Goal: Task Accomplishment & Management: Manage account settings

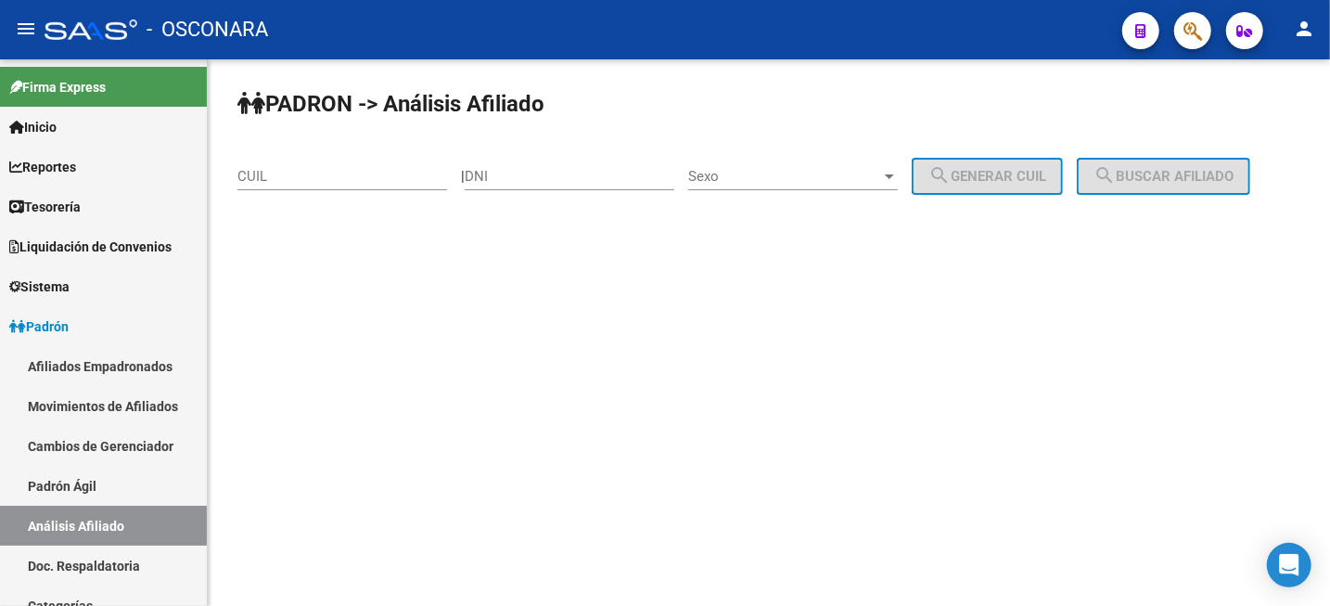
scroll to position [116, 0]
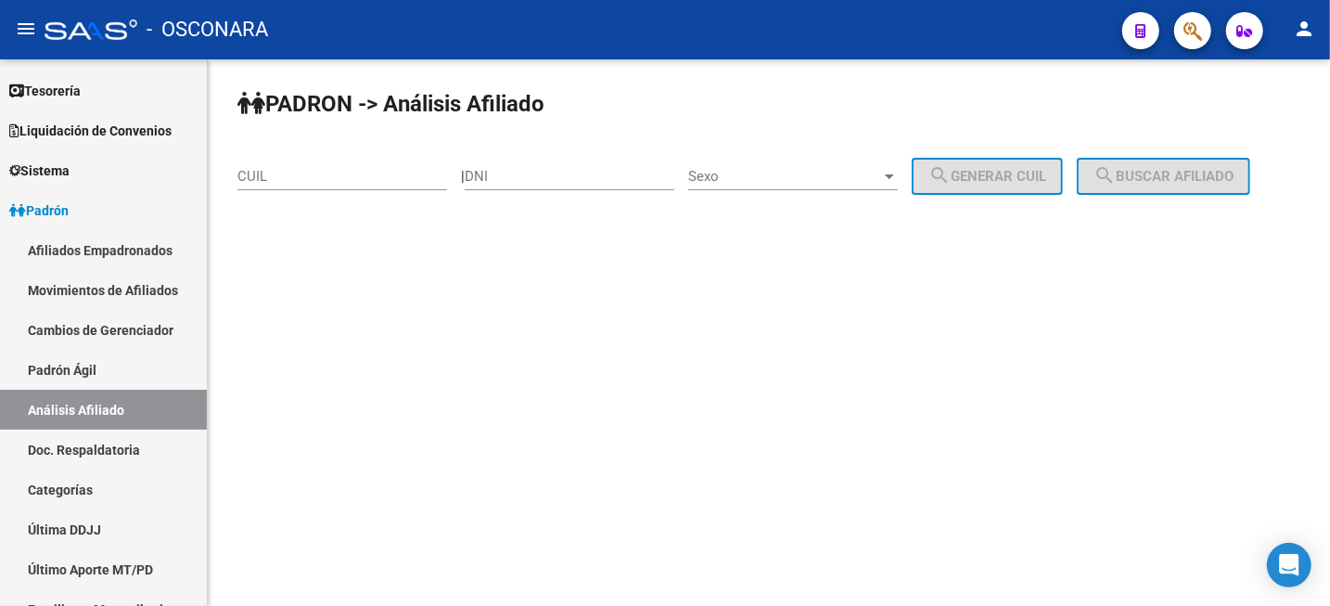
click at [314, 215] on div "PADRON -> Análisis Afiliado CUIL | DNI Sexo Sexo search Generar CUIL search Bus…" at bounding box center [769, 156] width 1122 height 195
click at [317, 180] on input "CUIL" at bounding box center [342, 176] width 210 height 17
paste input "27-42976494-2"
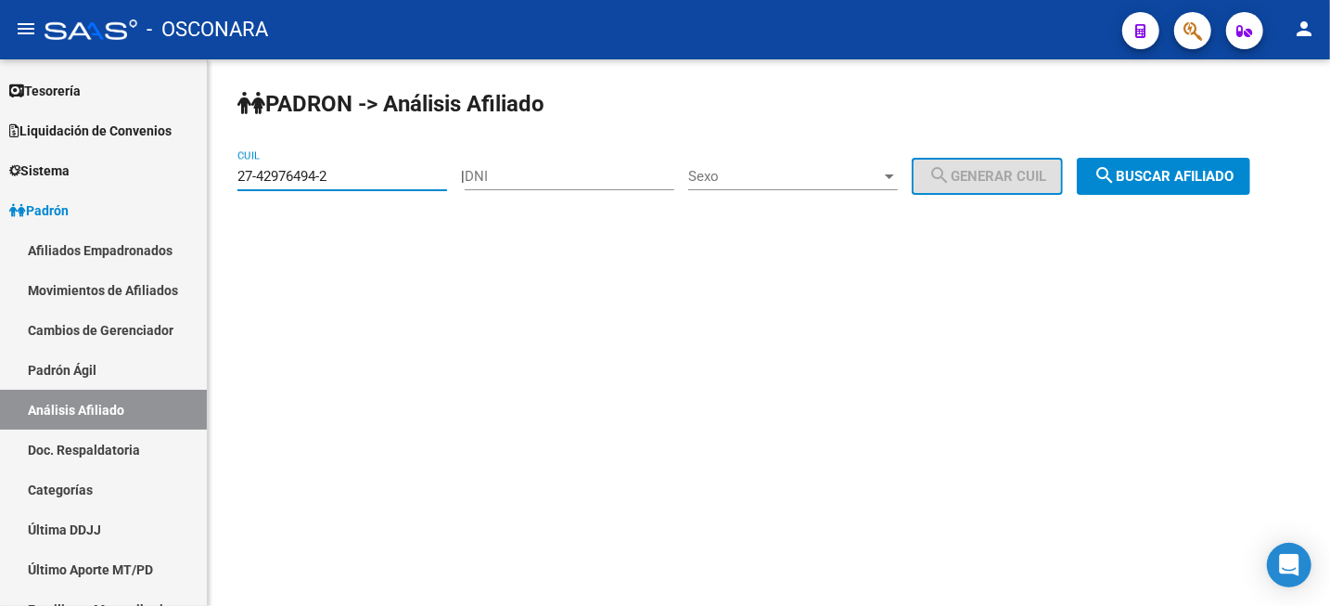
type input "27-42976494-2"
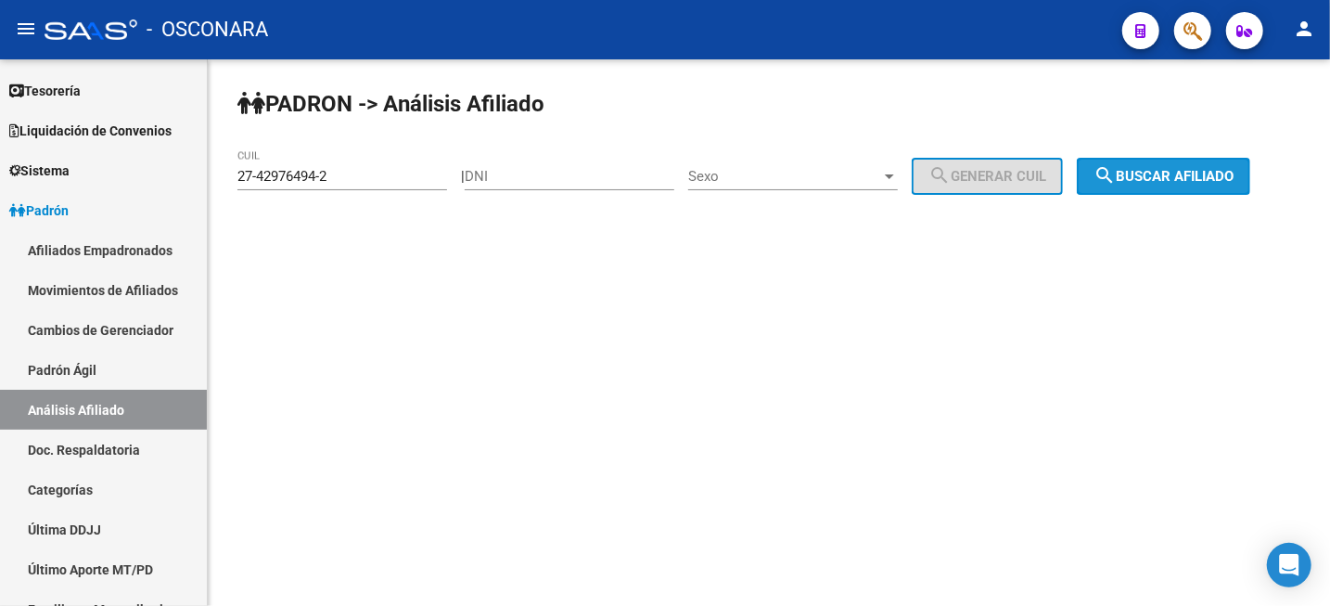
click at [1116, 181] on mat-icon "search" at bounding box center [1105, 175] width 22 height 22
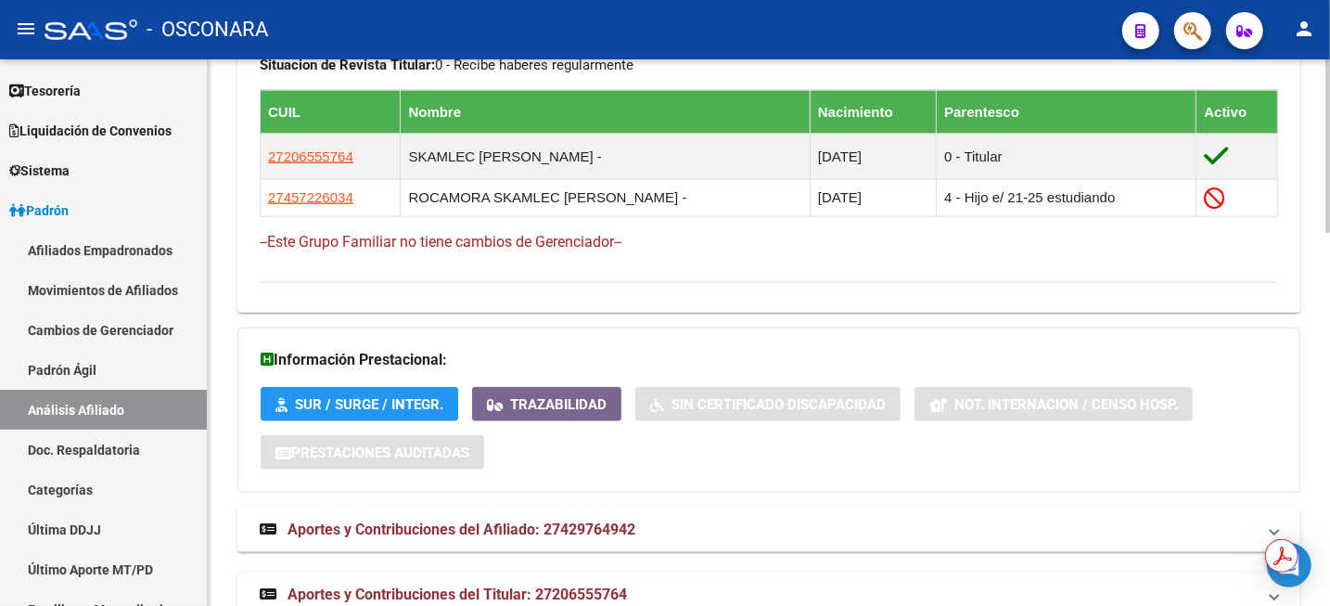
scroll to position [1175, 0]
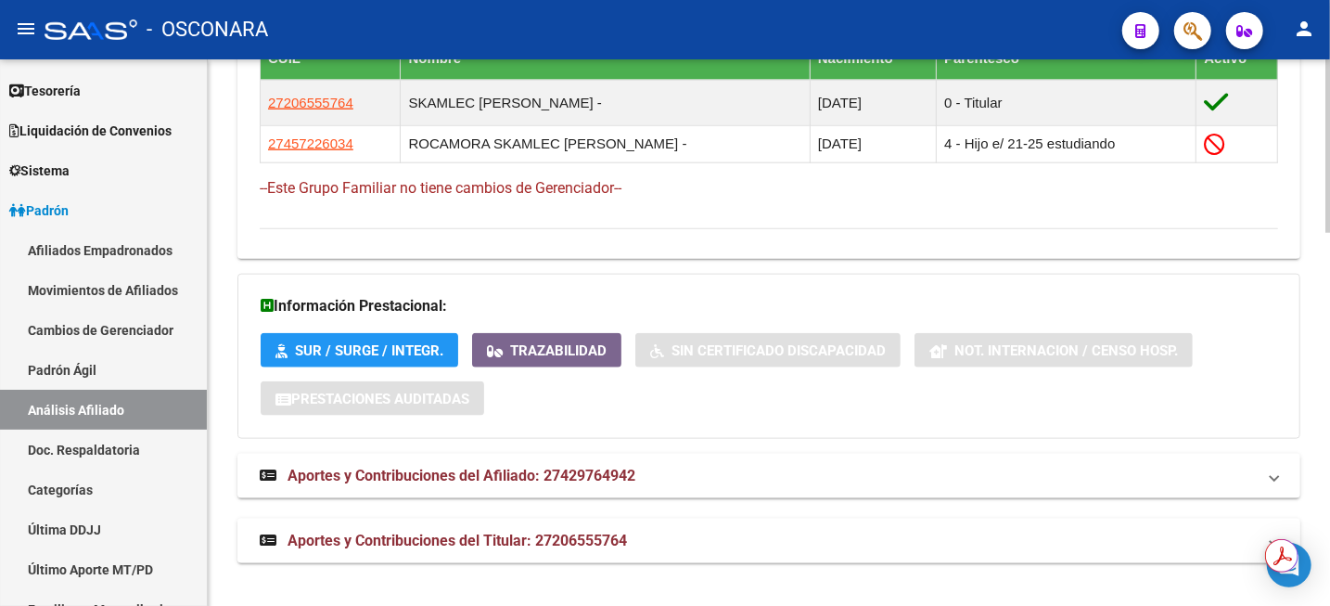
click at [543, 531] on span "Aportes y Contribuciones del Titular: 27206555764" at bounding box center [457, 540] width 339 height 18
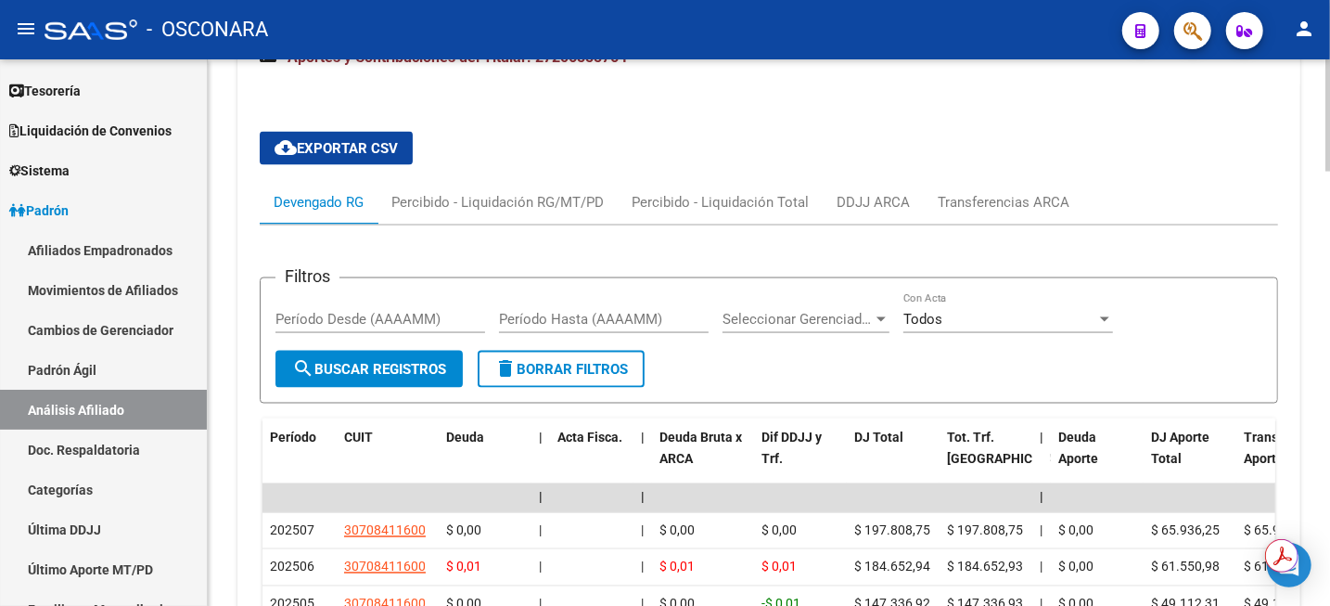
scroll to position [1987, 0]
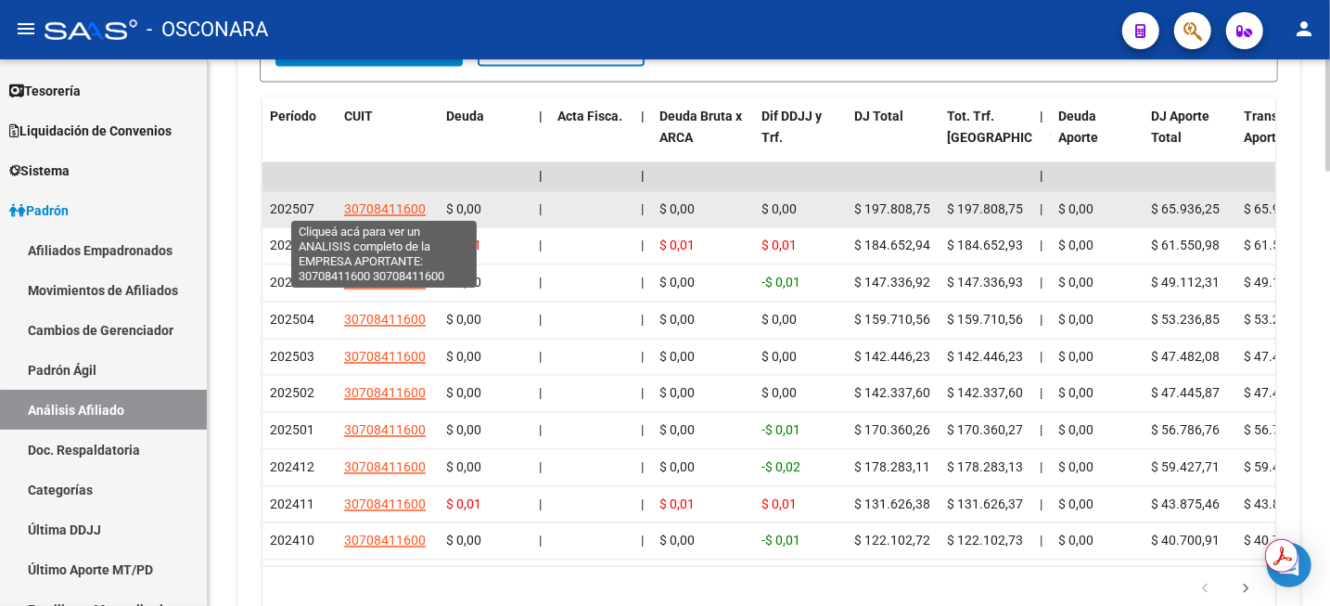
click at [395, 205] on span "30708411600" at bounding box center [385, 209] width 82 height 15
type textarea "30708411600"
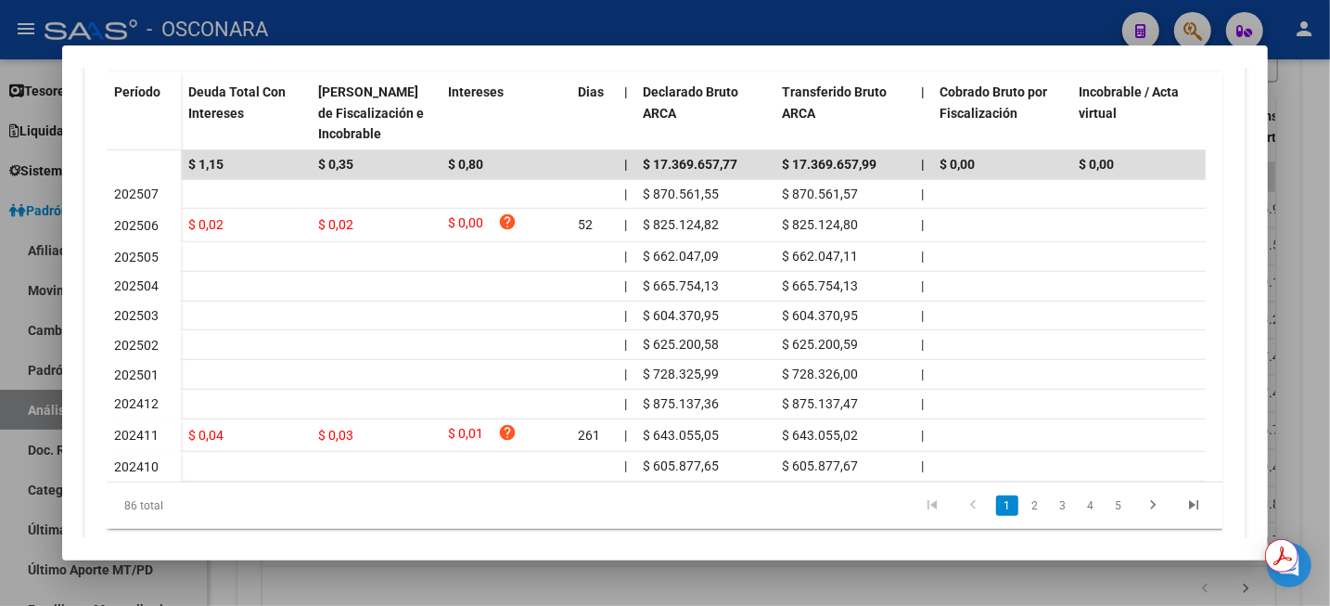
scroll to position [580, 0]
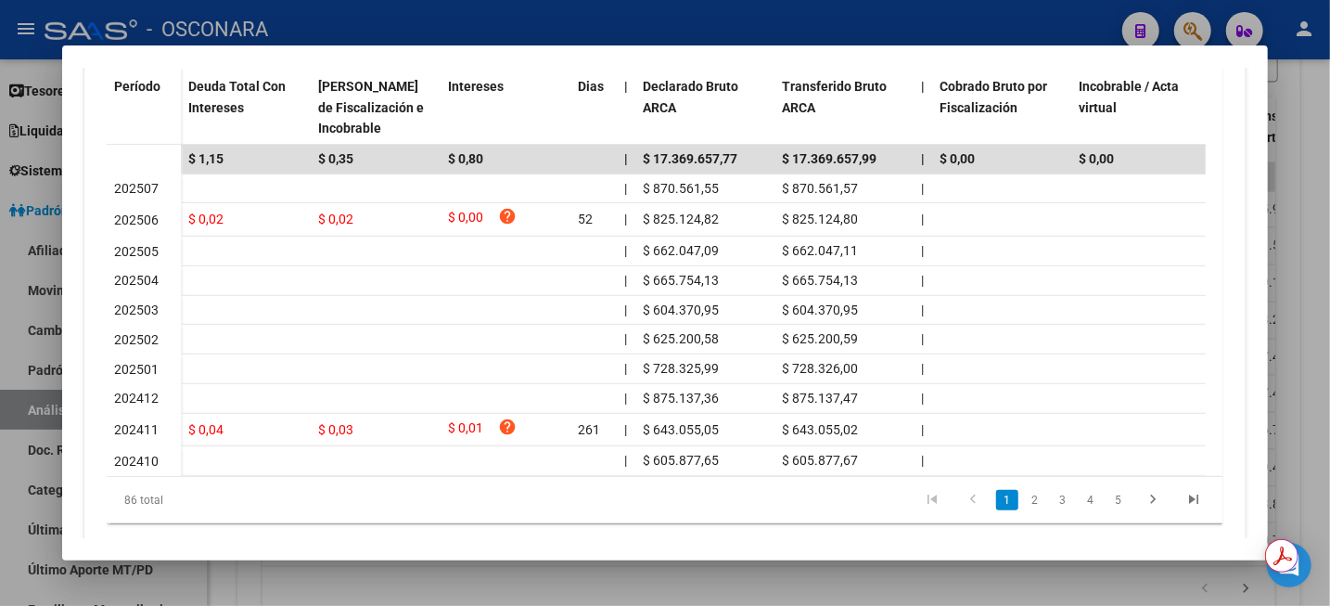
click at [1328, 251] on div at bounding box center [665, 303] width 1330 height 606
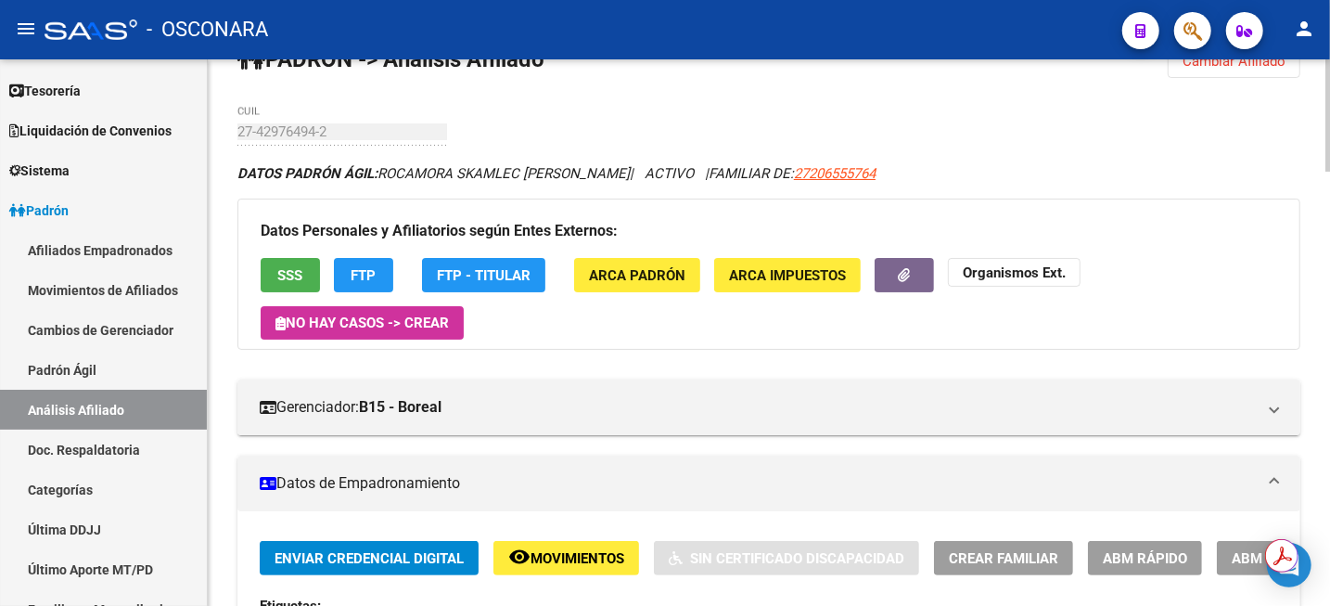
scroll to position [0, 0]
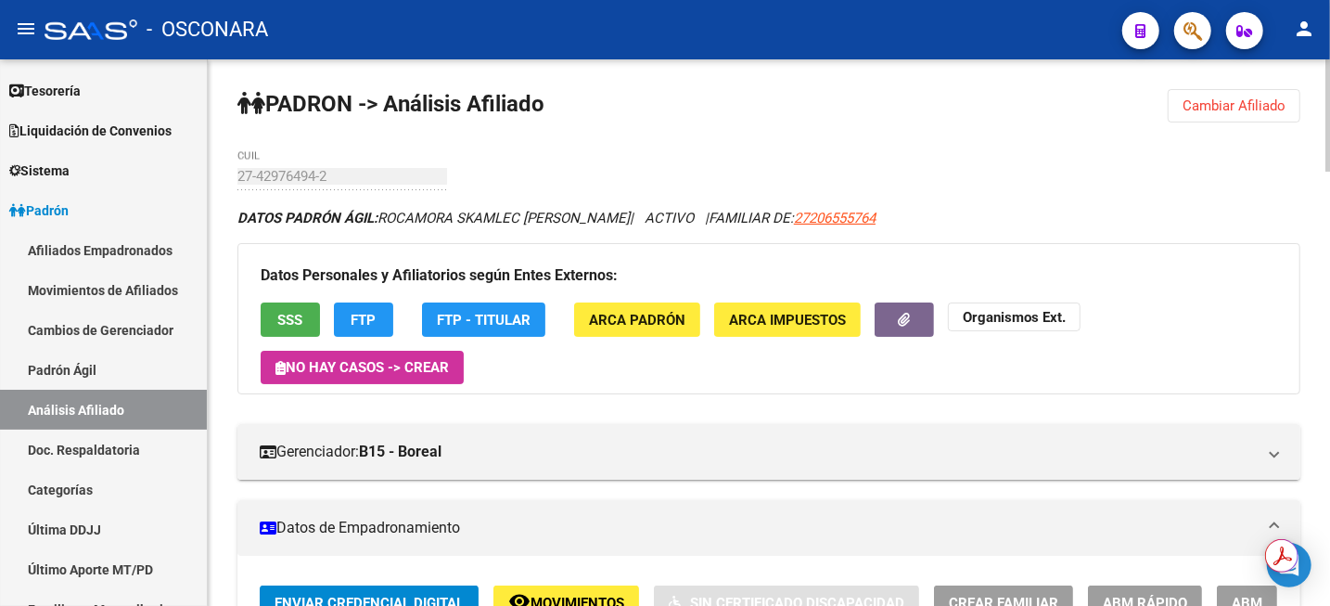
drag, startPoint x: 1256, startPoint y: 83, endPoint x: 856, endPoint y: 98, distance: 400.1
click at [1237, 107] on span "Cambiar Afiliado" at bounding box center [1234, 105] width 103 height 17
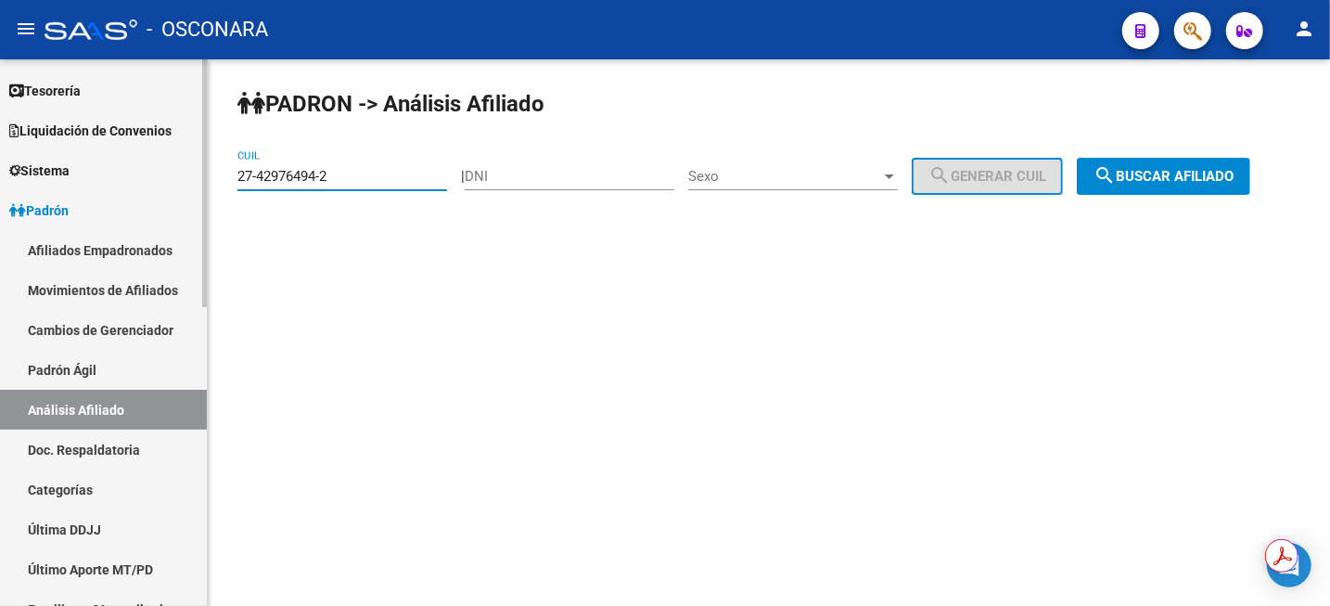
drag, startPoint x: 398, startPoint y: 174, endPoint x: 145, endPoint y: 180, distance: 253.3
click at [158, 188] on mat-sidenav-container "Firma Express Inicio Instructivos Contacto OS Reportes Tablero de Control Ingre…" at bounding box center [665, 332] width 1330 height 546
paste input "0-43751816-6"
type input "20-43751816-6"
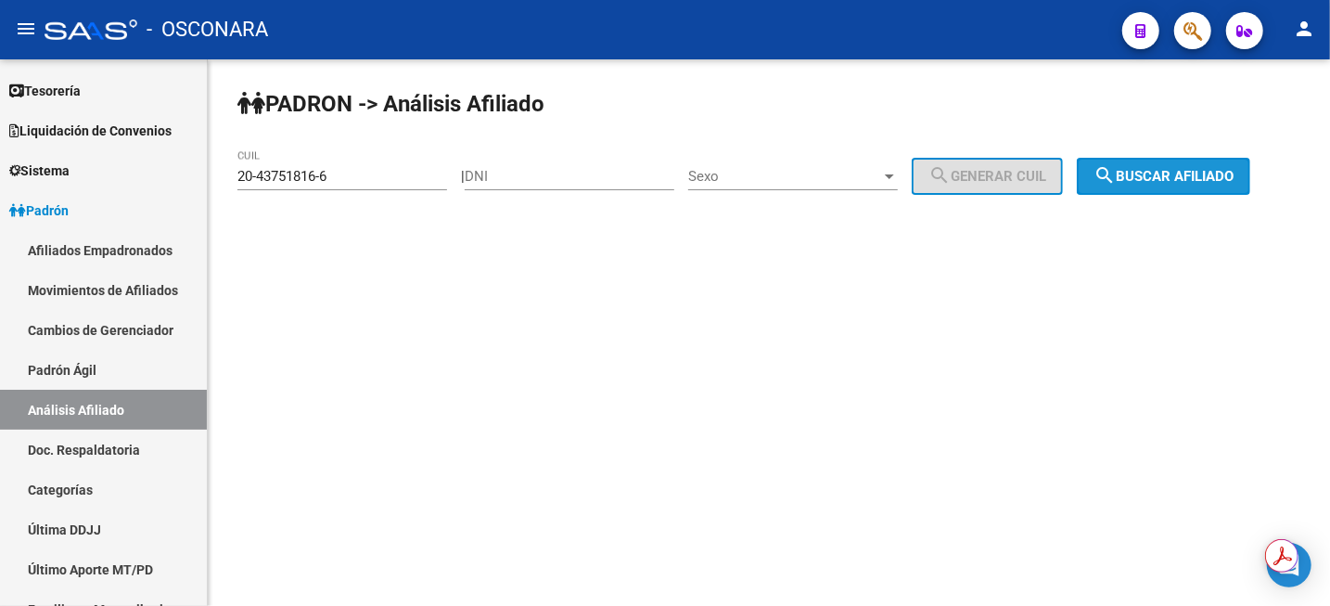
click at [1227, 175] on span "search Buscar afiliado" at bounding box center [1164, 176] width 140 height 17
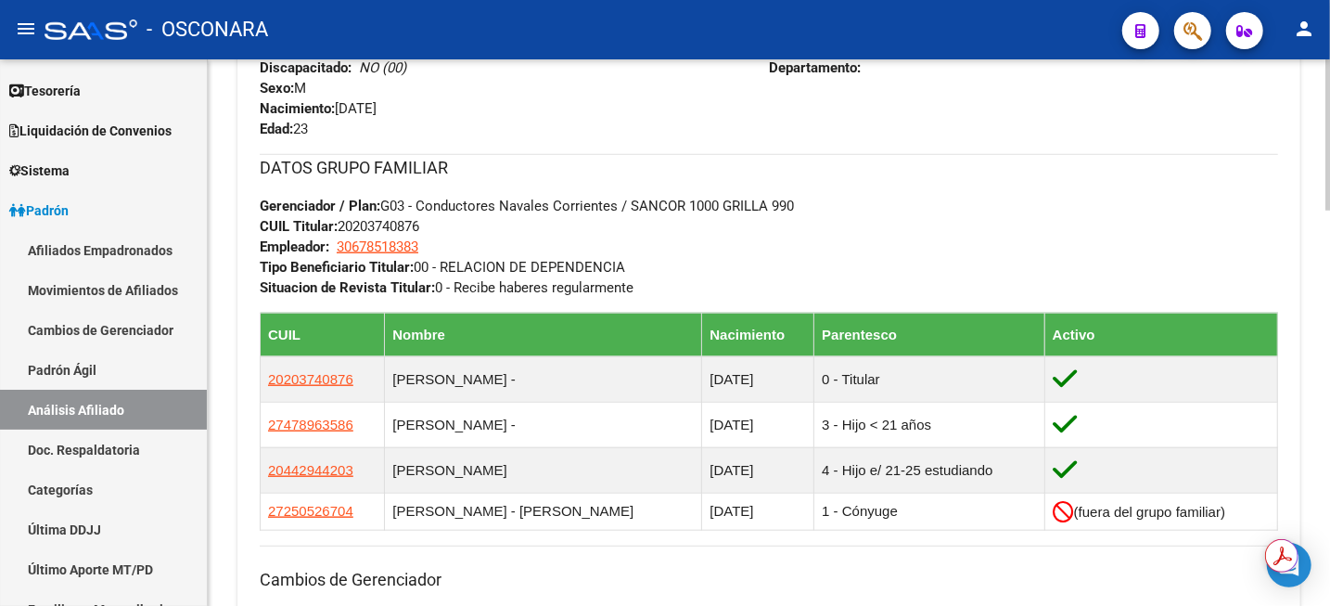
scroll to position [1044, 0]
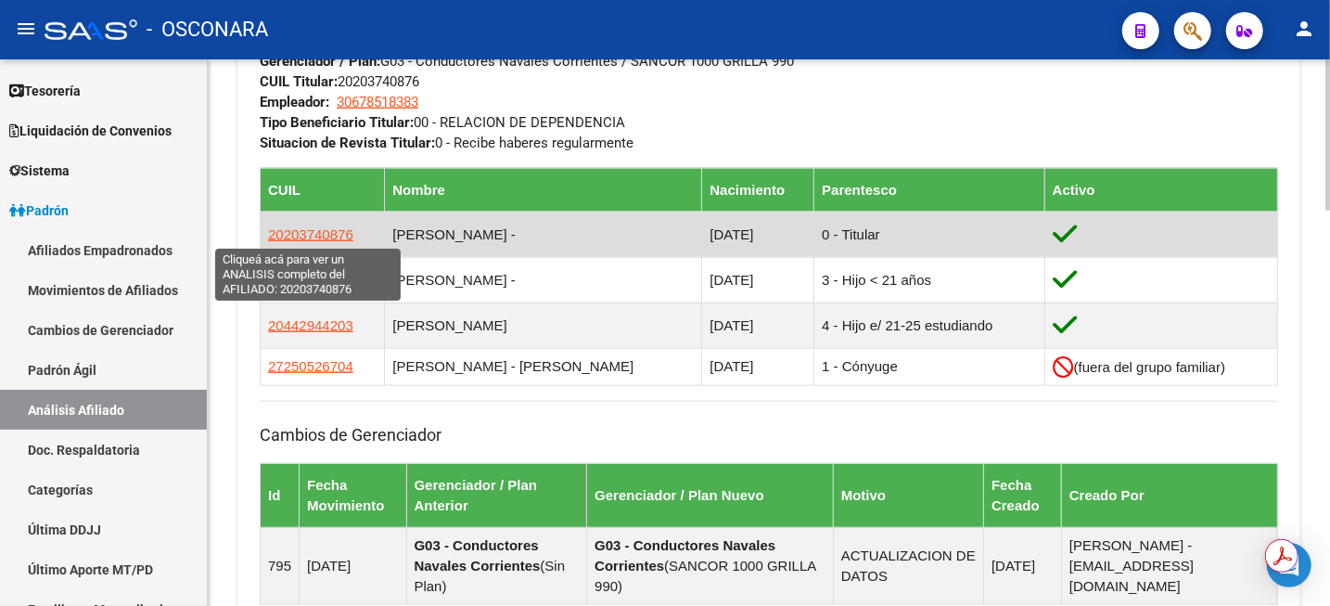
click at [322, 232] on span "20203740876" at bounding box center [310, 234] width 85 height 16
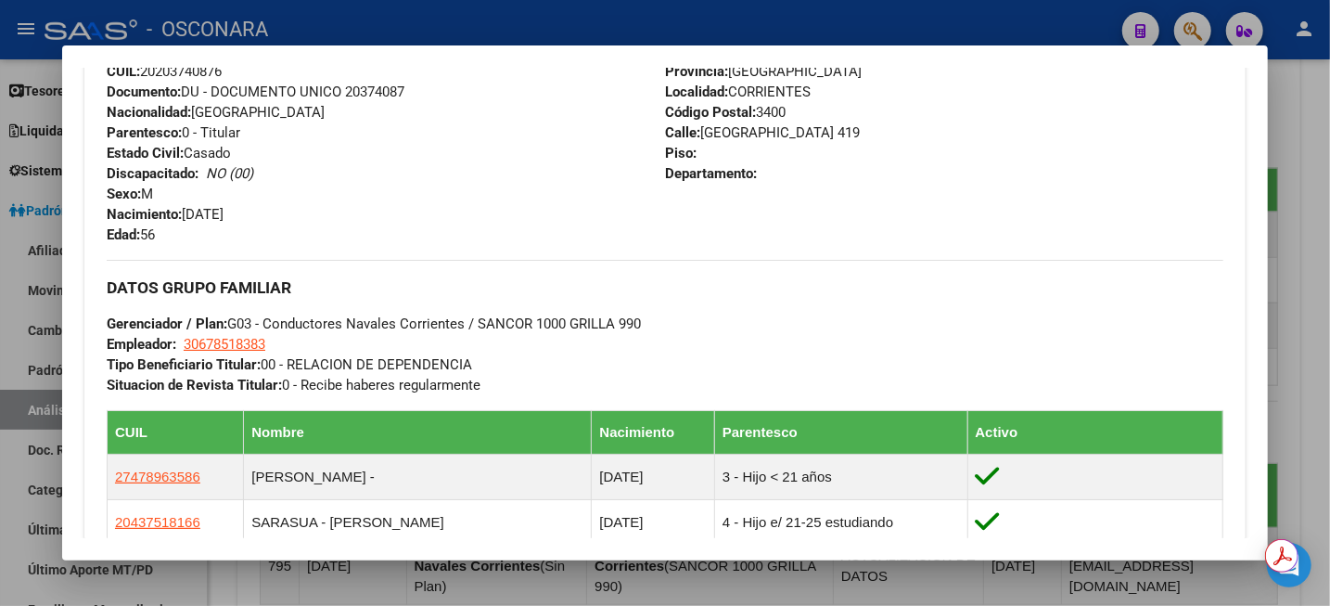
scroll to position [812, 0]
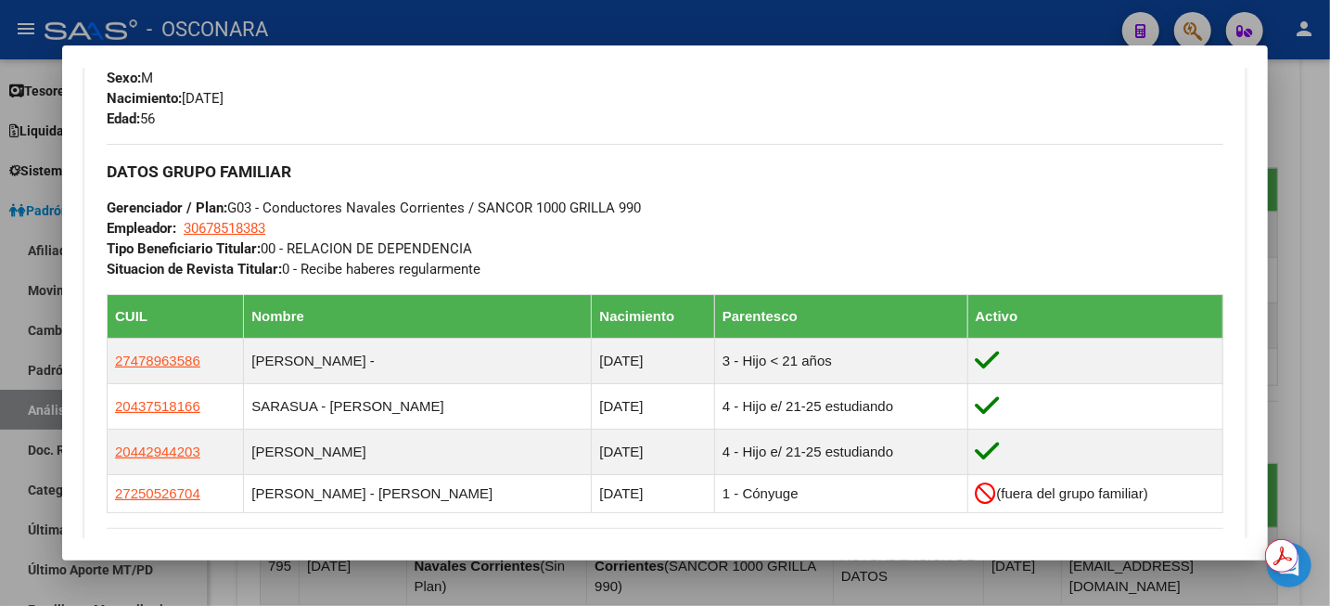
click at [1303, 109] on div at bounding box center [665, 303] width 1330 height 606
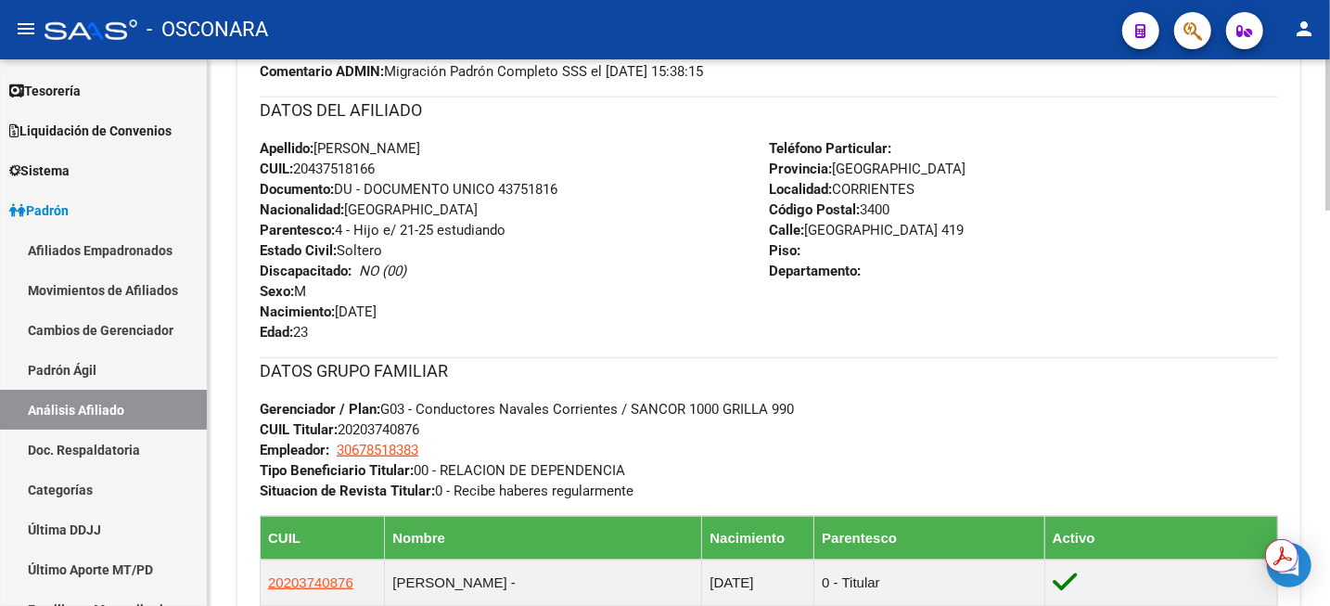
scroll to position [1044, 0]
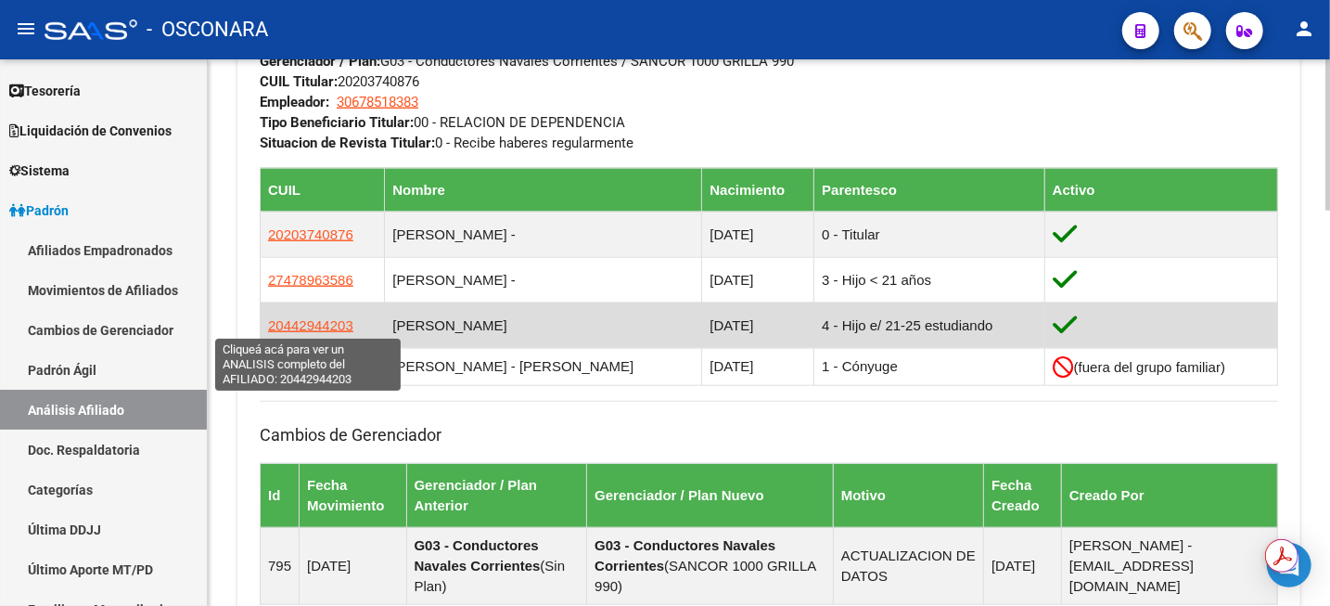
click at [298, 328] on span "20442944203" at bounding box center [310, 325] width 85 height 16
type textarea "20442944203"
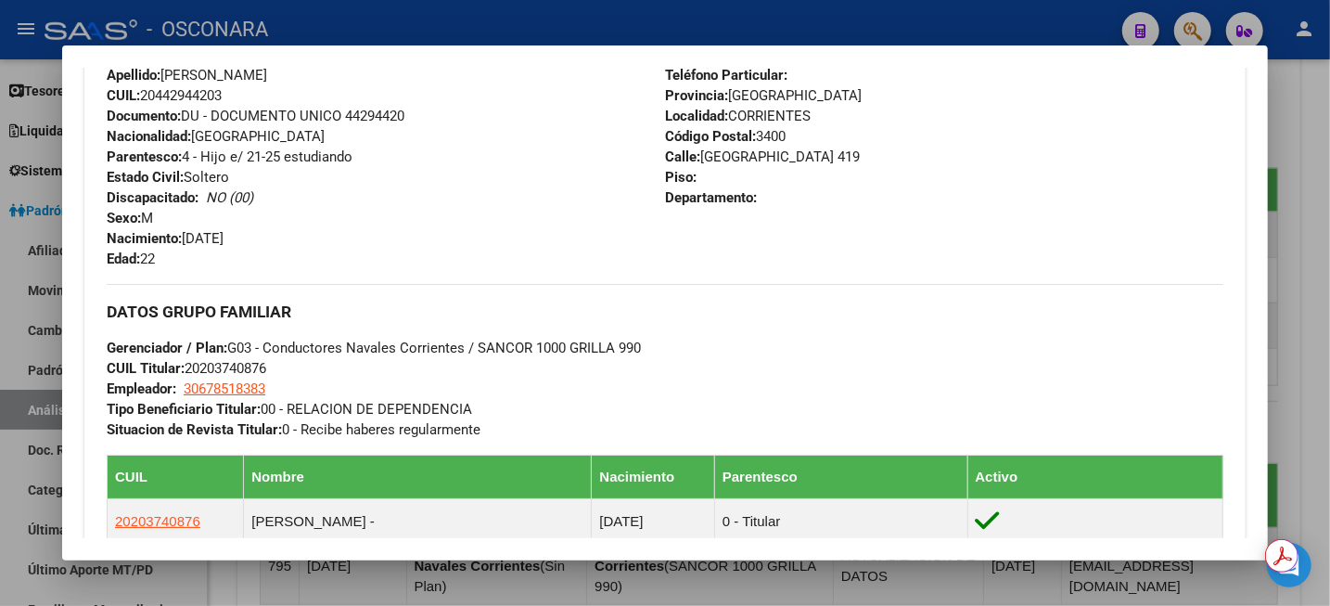
scroll to position [668, 0]
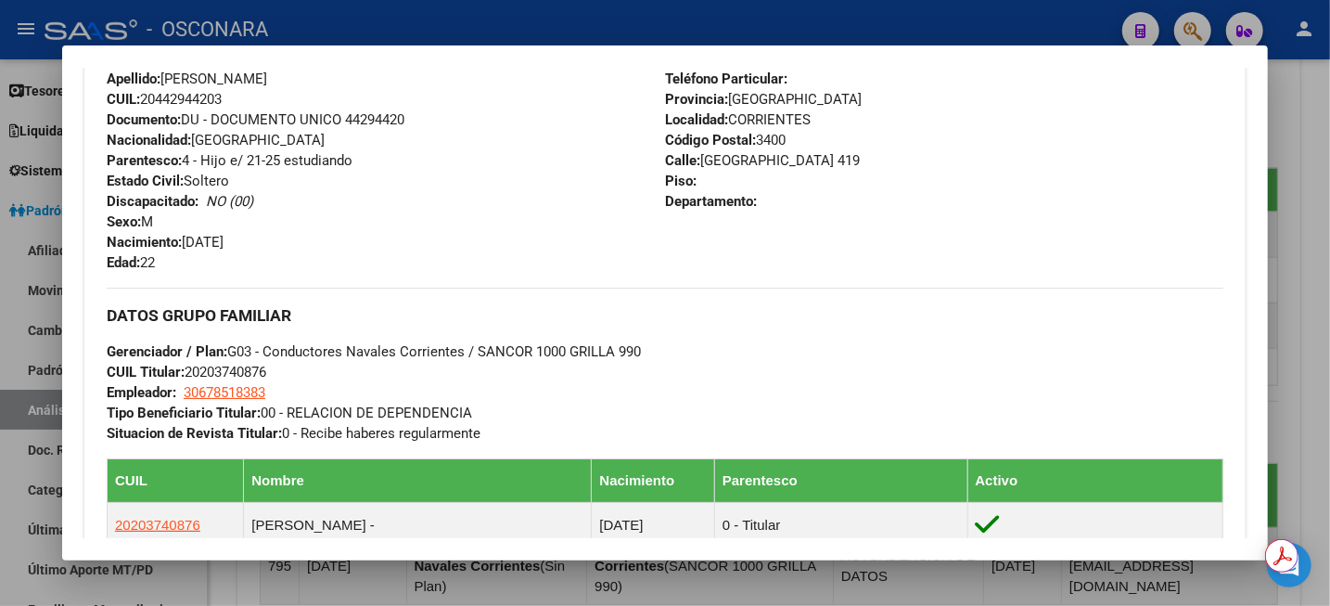
click at [1323, 143] on div at bounding box center [665, 303] width 1330 height 606
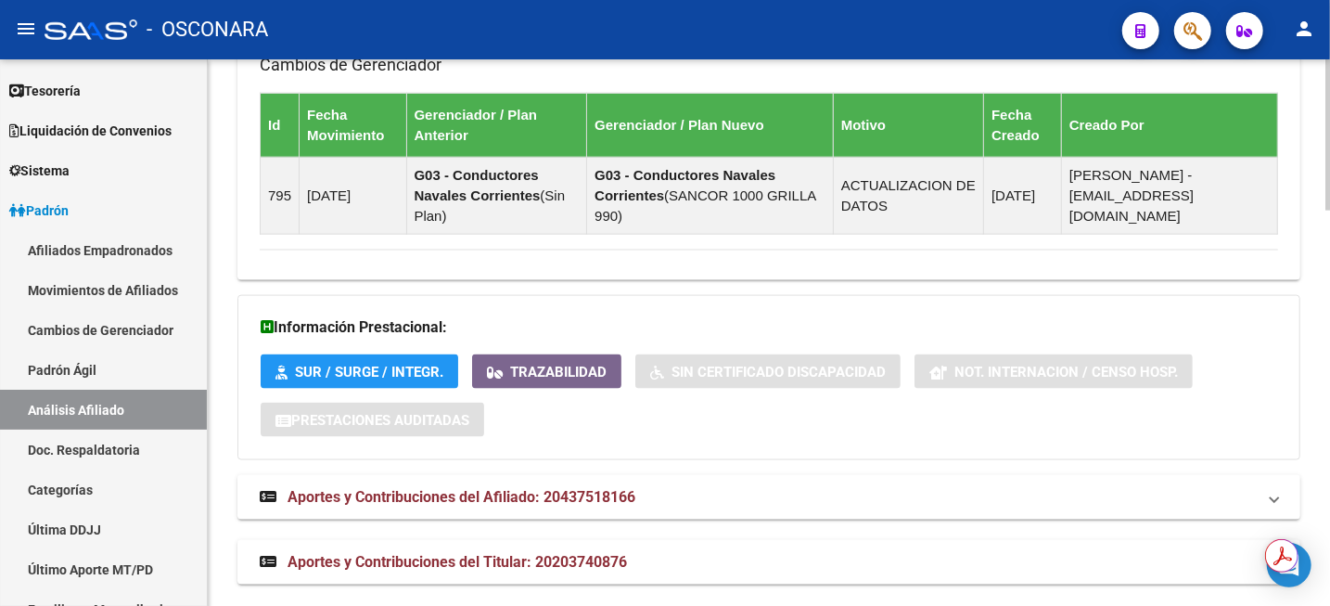
scroll to position [1432, 0]
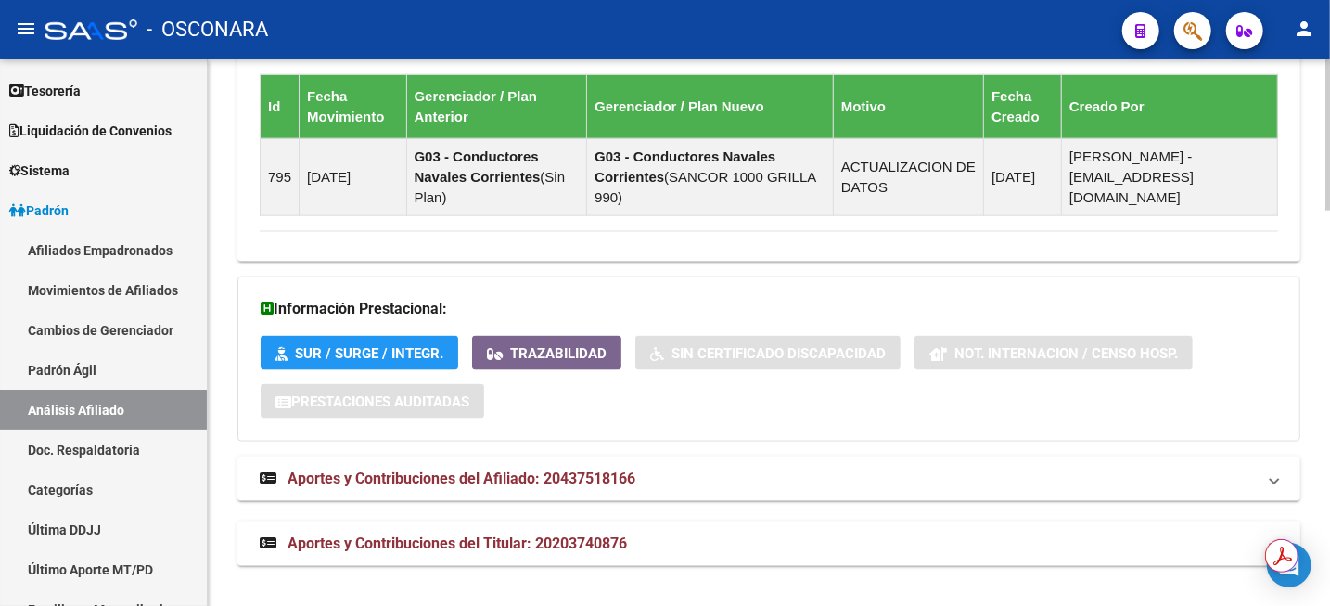
click at [520, 545] on span "Aportes y Contribuciones del Titular: 20203740876" at bounding box center [457, 543] width 339 height 18
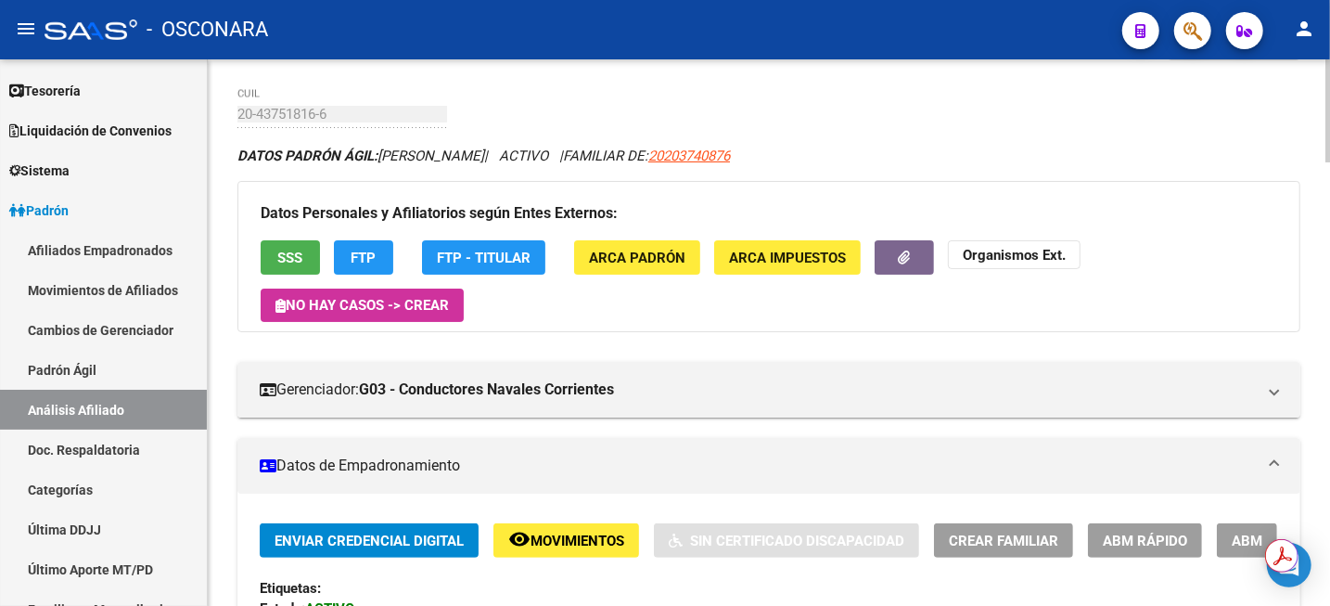
scroll to position [0, 0]
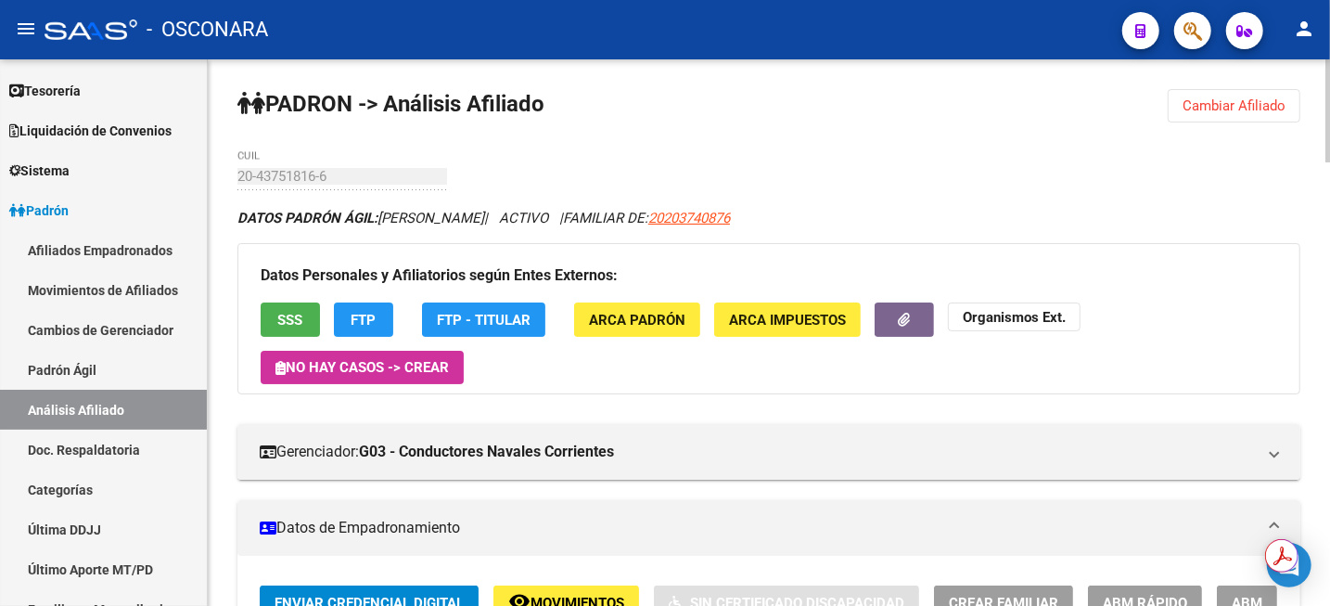
click at [1231, 100] on span "Cambiar Afiliado" at bounding box center [1234, 105] width 103 height 17
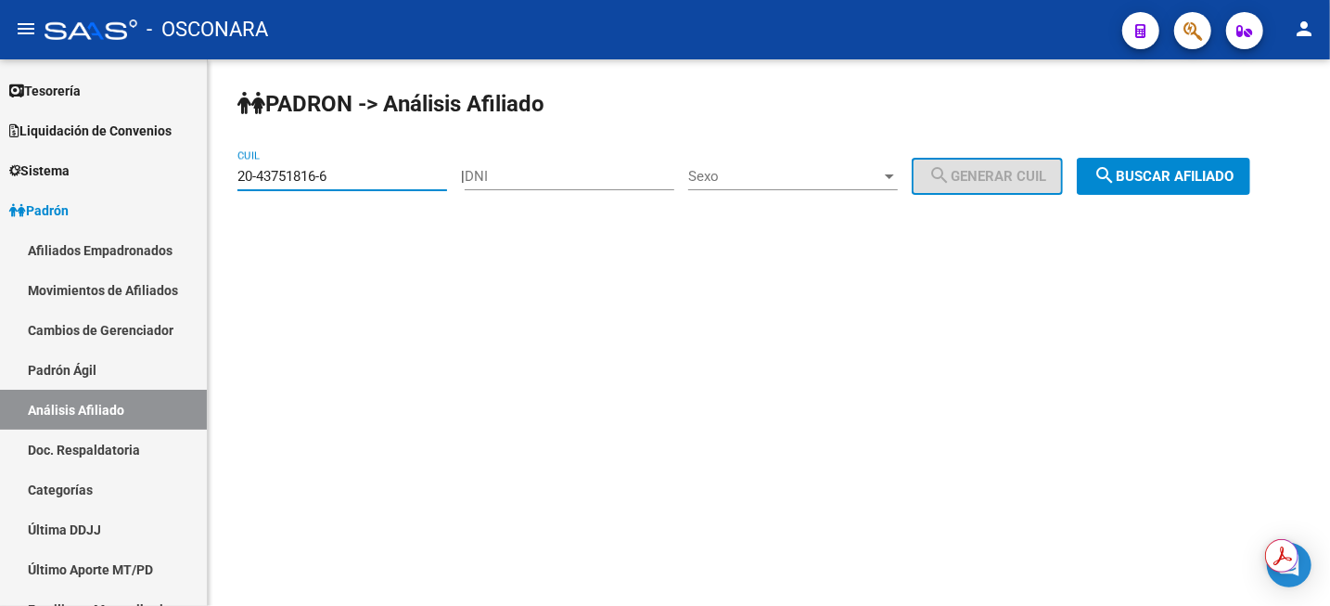
drag, startPoint x: 389, startPoint y: 177, endPoint x: 224, endPoint y: 180, distance: 165.1
click at [229, 180] on div "PADRON -> Análisis Afiliado 20-43751816-6 CUIL | DNI Sexo Sexo search Generar C…" at bounding box center [769, 156] width 1122 height 195
paste input "7-44572595-7"
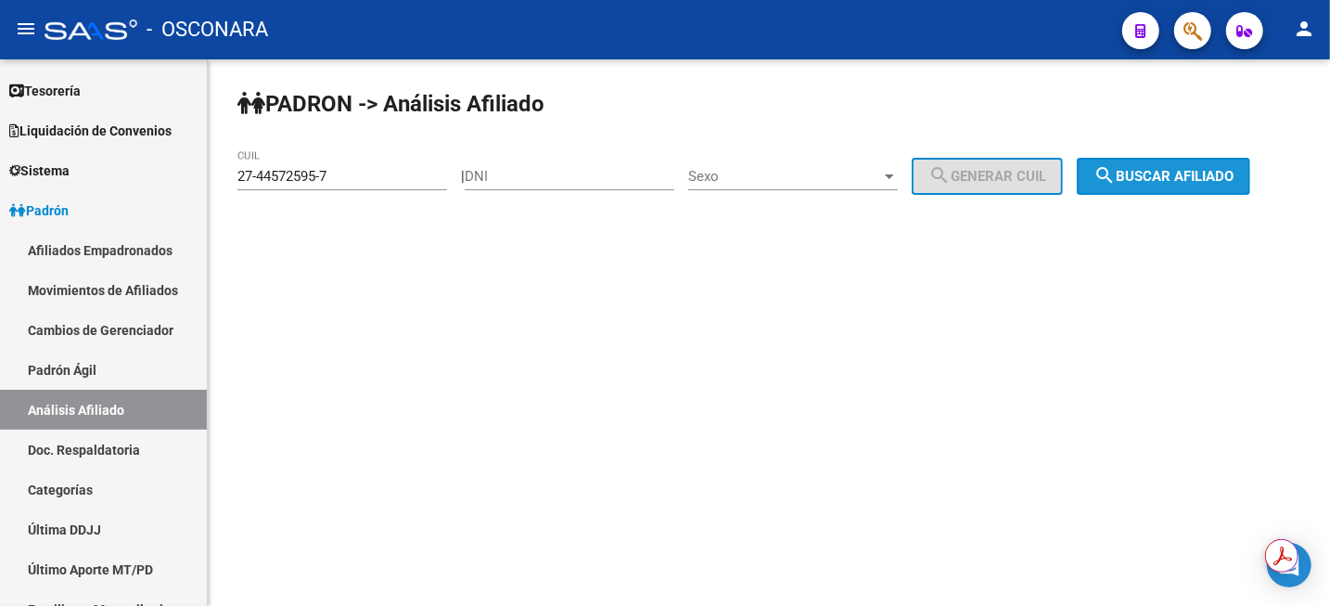
click at [1229, 167] on button "search Buscar afiliado" at bounding box center [1163, 176] width 173 height 37
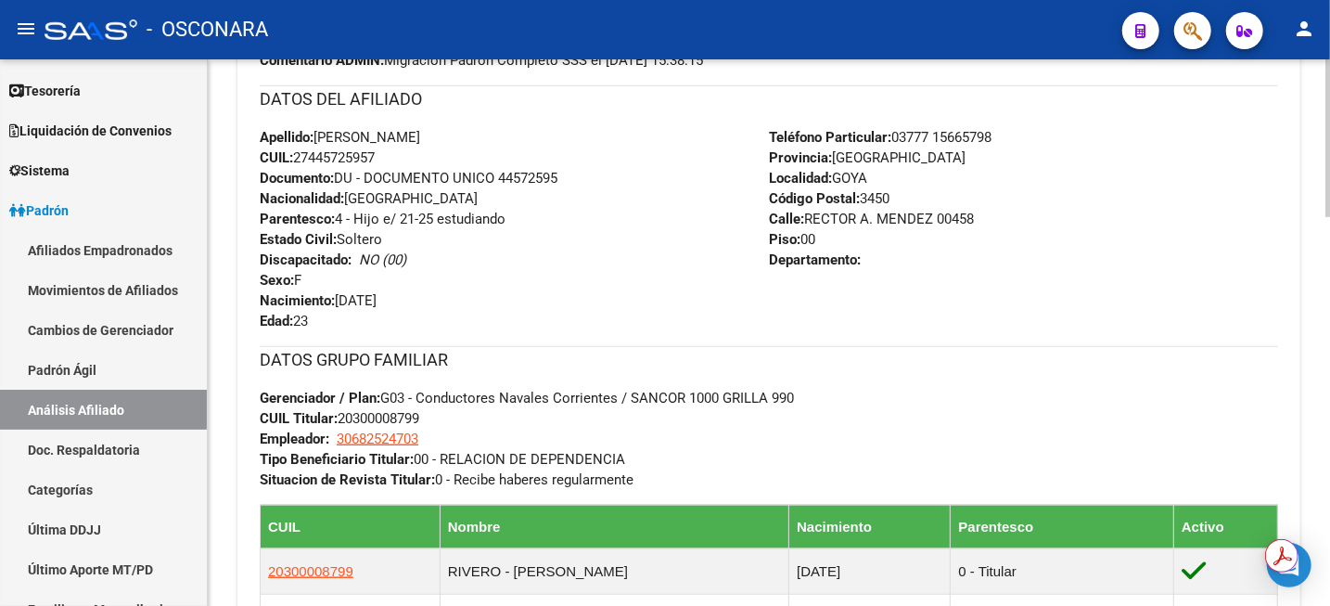
scroll to position [711, 0]
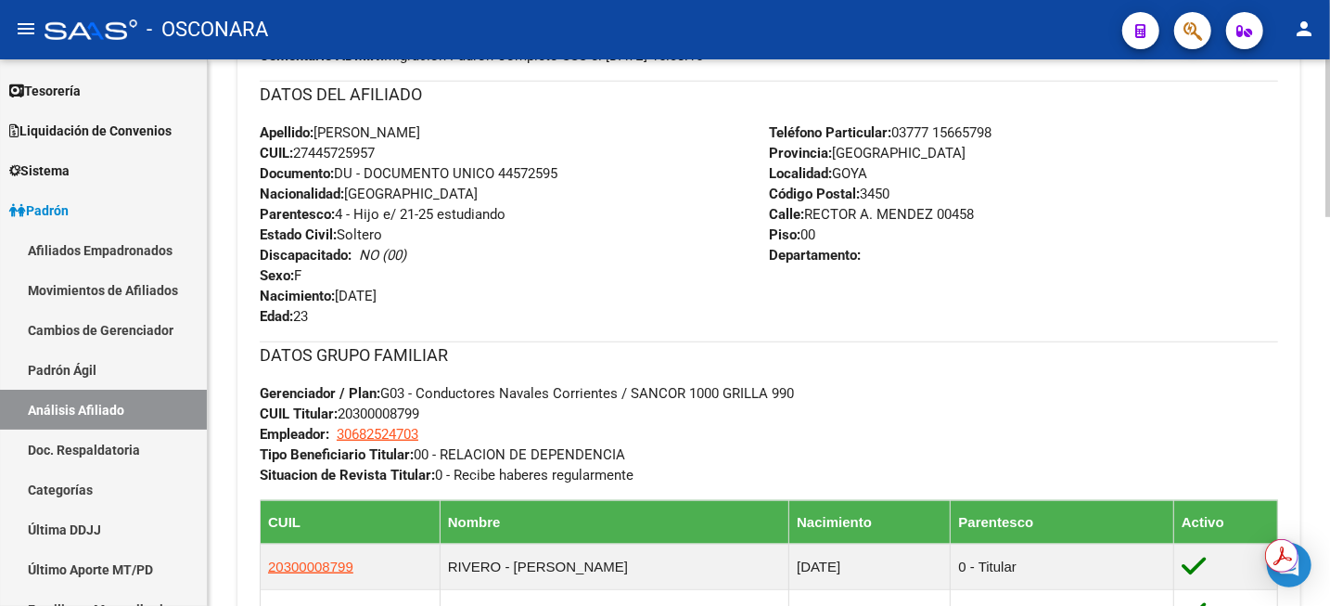
click at [1328, 316] on div at bounding box center [1327, 342] width 5 height 158
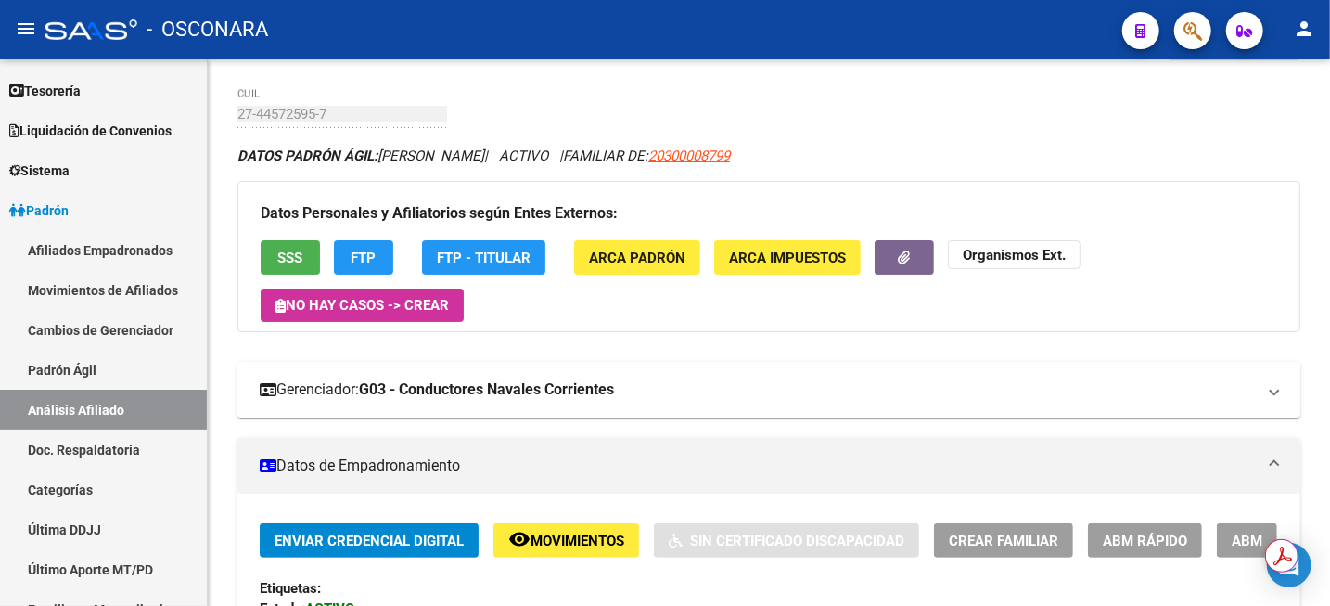
scroll to position [16, 0]
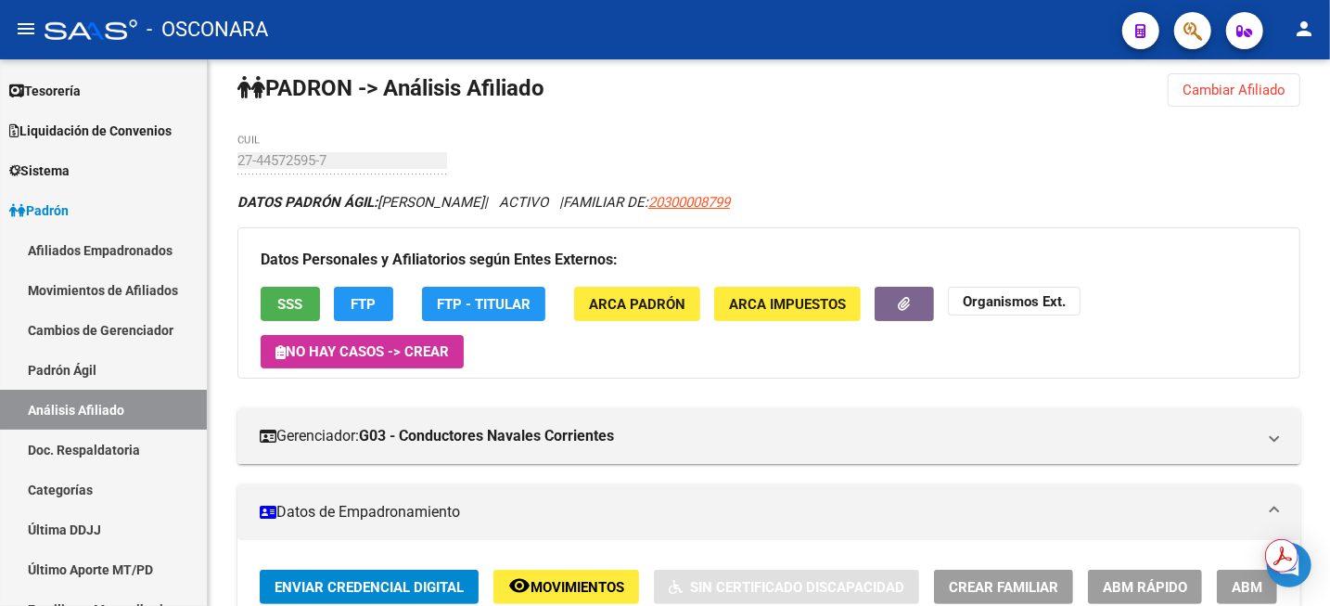
drag, startPoint x: 1210, startPoint y: 92, endPoint x: 1184, endPoint y: 101, distance: 28.5
click at [1210, 93] on span "Cambiar Afiliado" at bounding box center [1234, 90] width 103 height 17
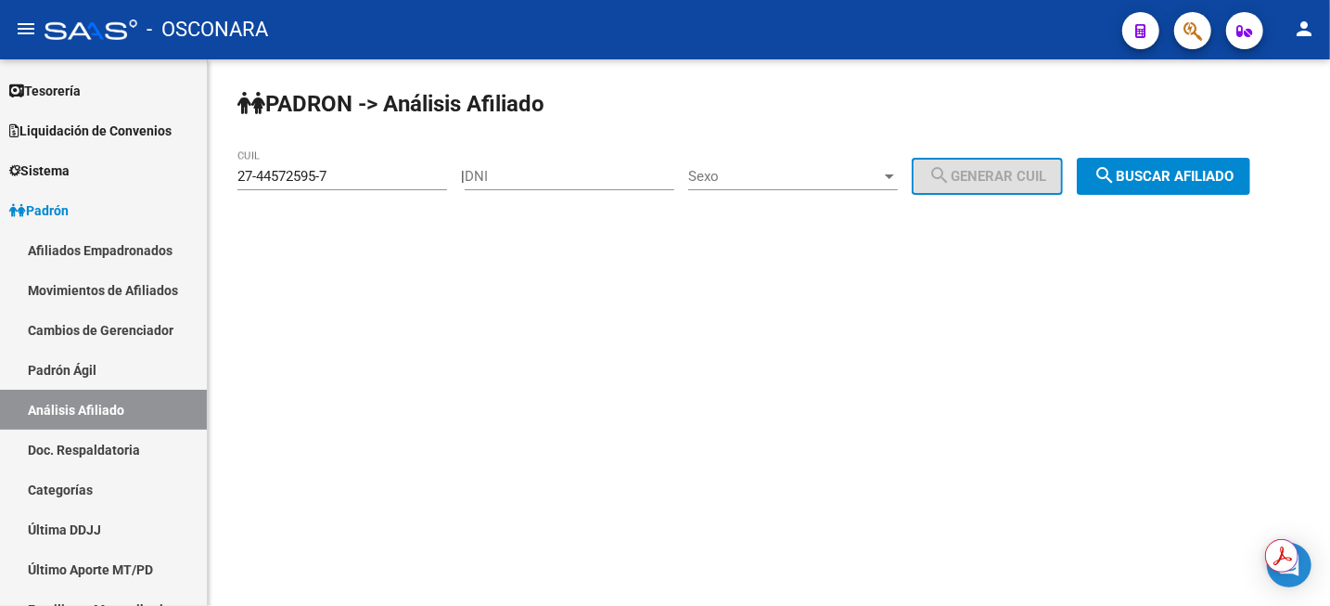
scroll to position [0, 0]
drag, startPoint x: 357, startPoint y: 174, endPoint x: 198, endPoint y: 183, distance: 158.8
click at [201, 183] on mat-sidenav-container "Firma Express Inicio Instructivos Contacto OS Reportes Tablero de Control Ingre…" at bounding box center [665, 332] width 1330 height 546
paste input "0-44294420-3"
type input "20-44294420-3"
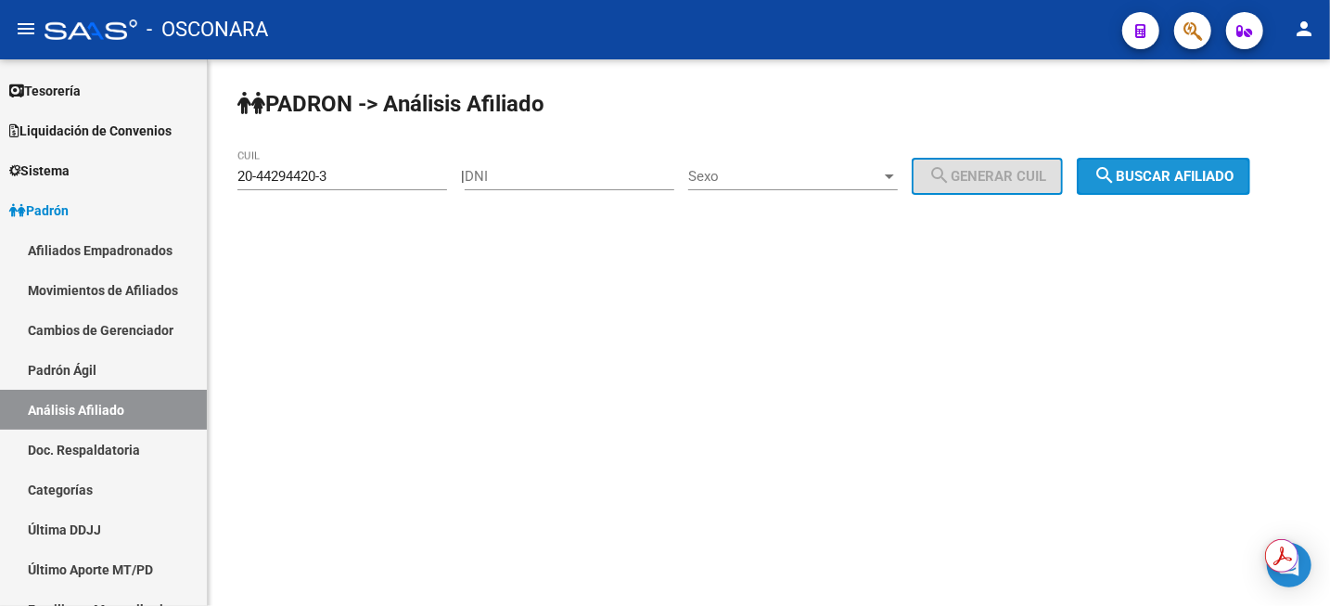
click at [1160, 169] on span "search Buscar afiliado" at bounding box center [1164, 176] width 140 height 17
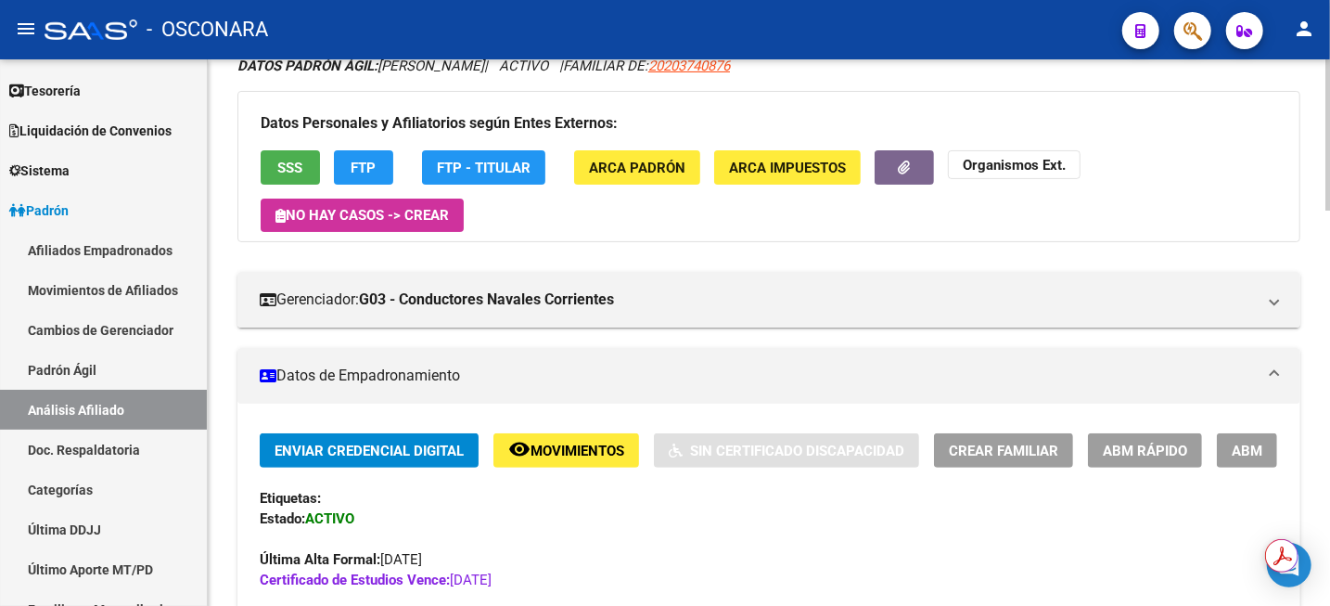
scroll to position [464, 0]
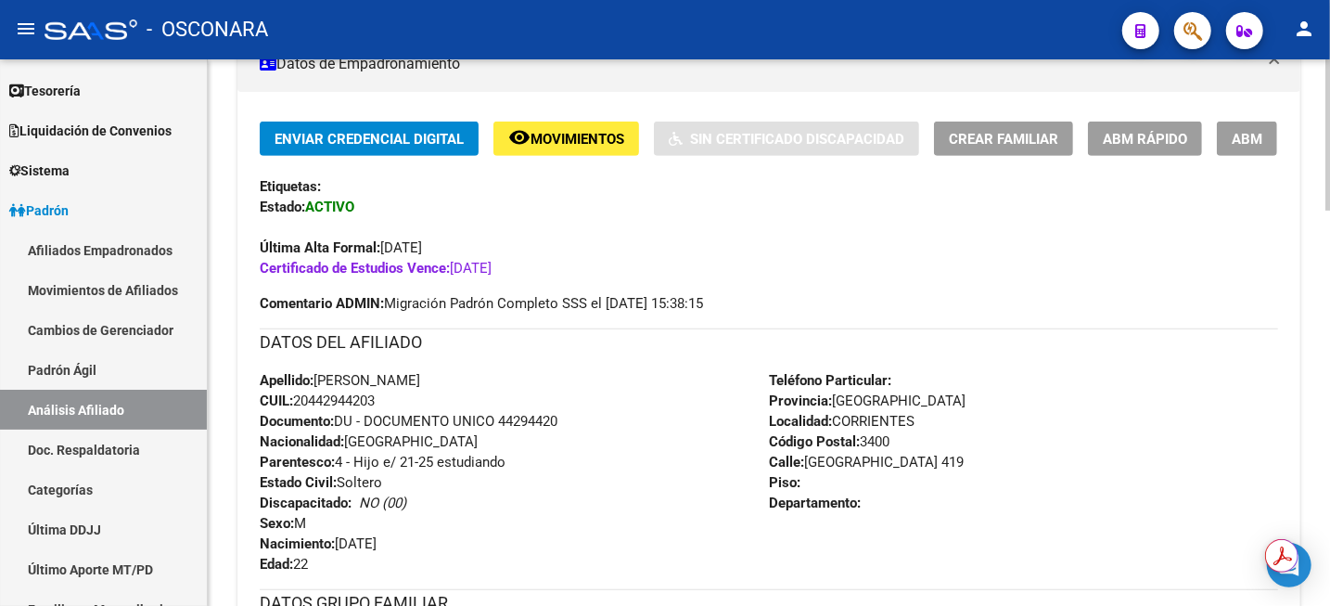
click at [1234, 143] on span "ABM" at bounding box center [1247, 139] width 31 height 17
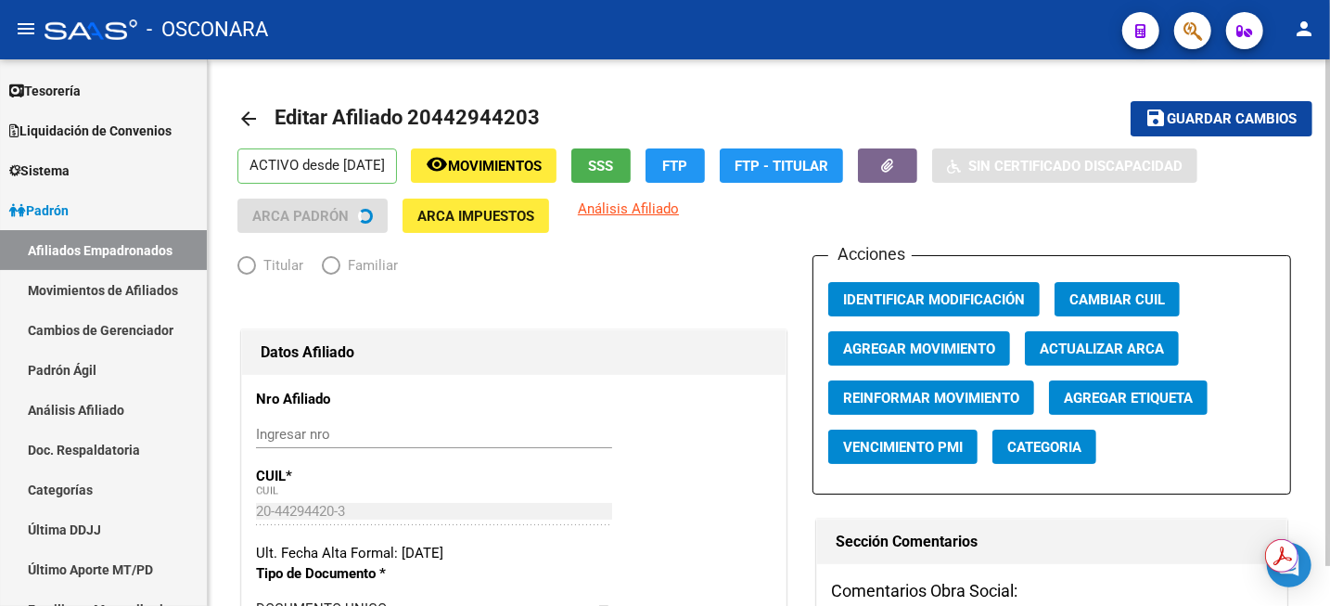
radio input "true"
type input "30-67851838-3"
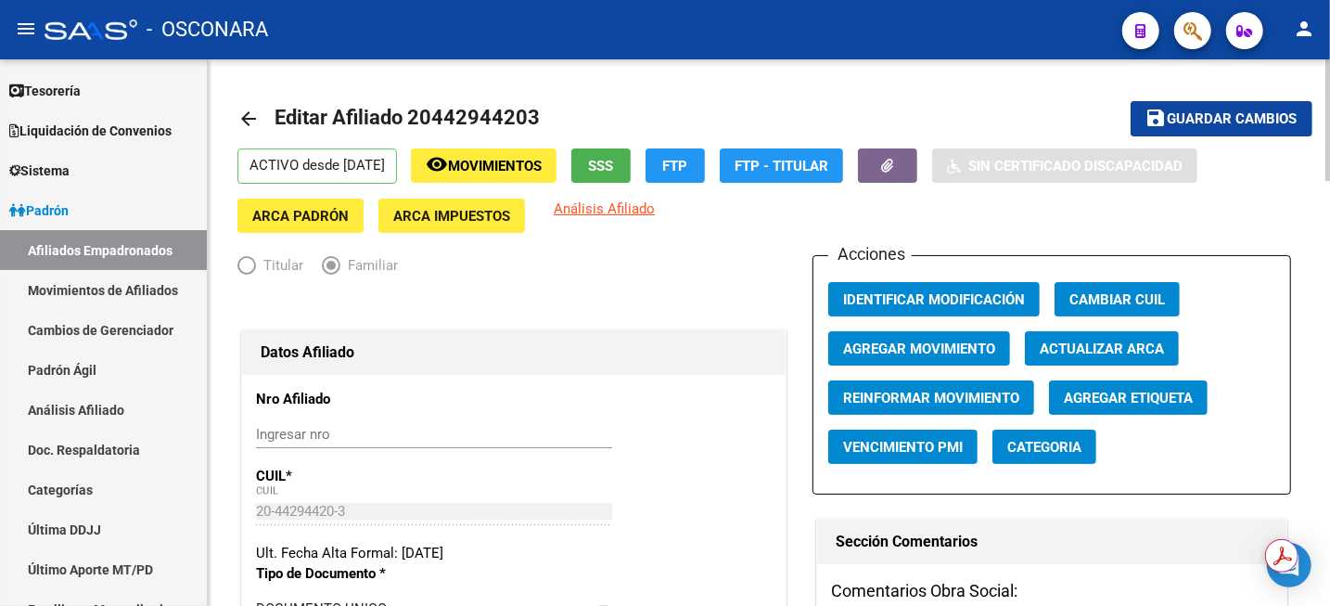
click at [959, 349] on span "Agregar Movimiento" at bounding box center [919, 348] width 152 height 17
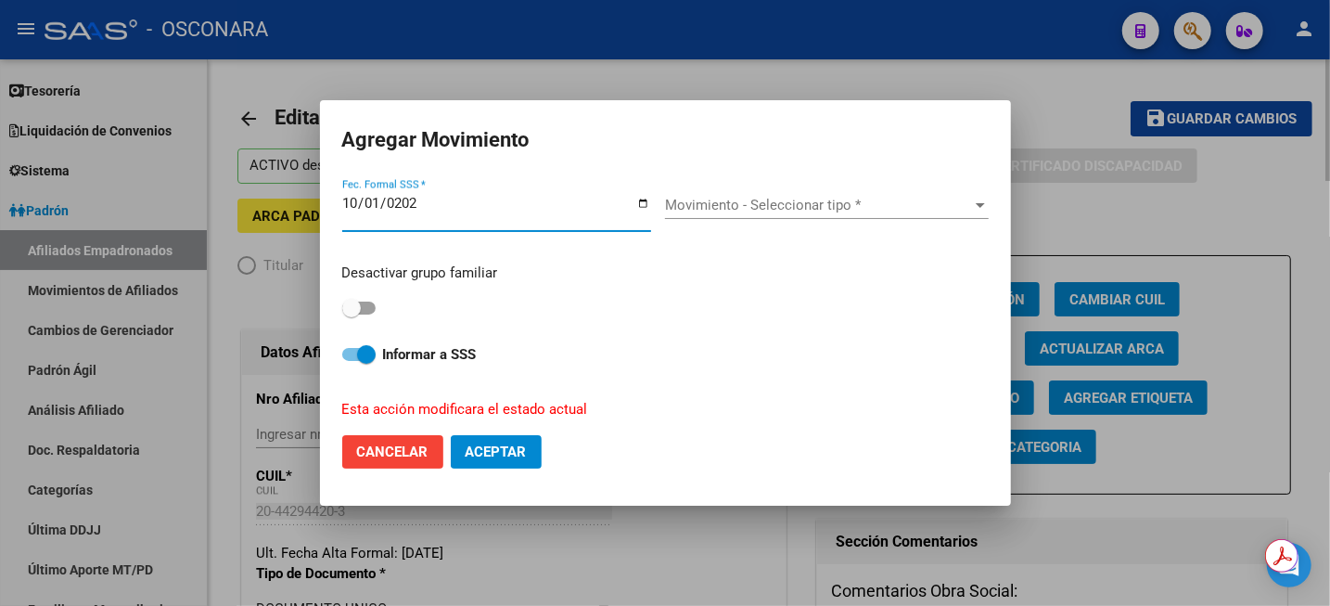
type input "[DATE]"
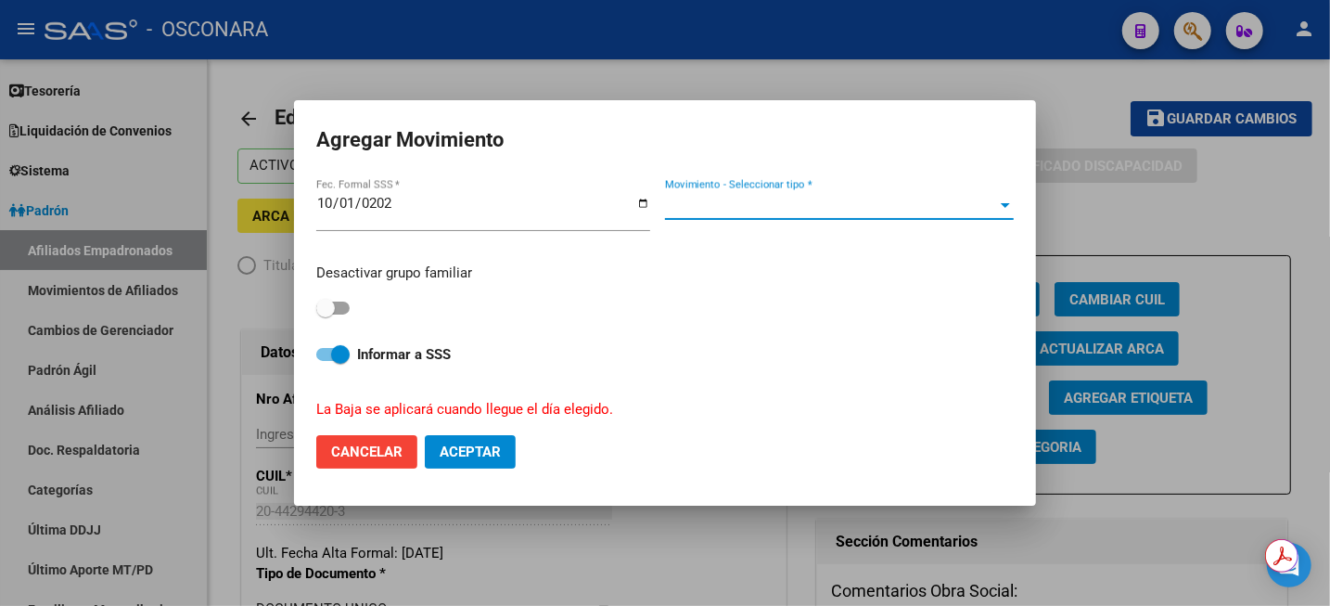
click at [780, 211] on span "Movimiento - Seleccionar tipo *" at bounding box center [831, 205] width 332 height 17
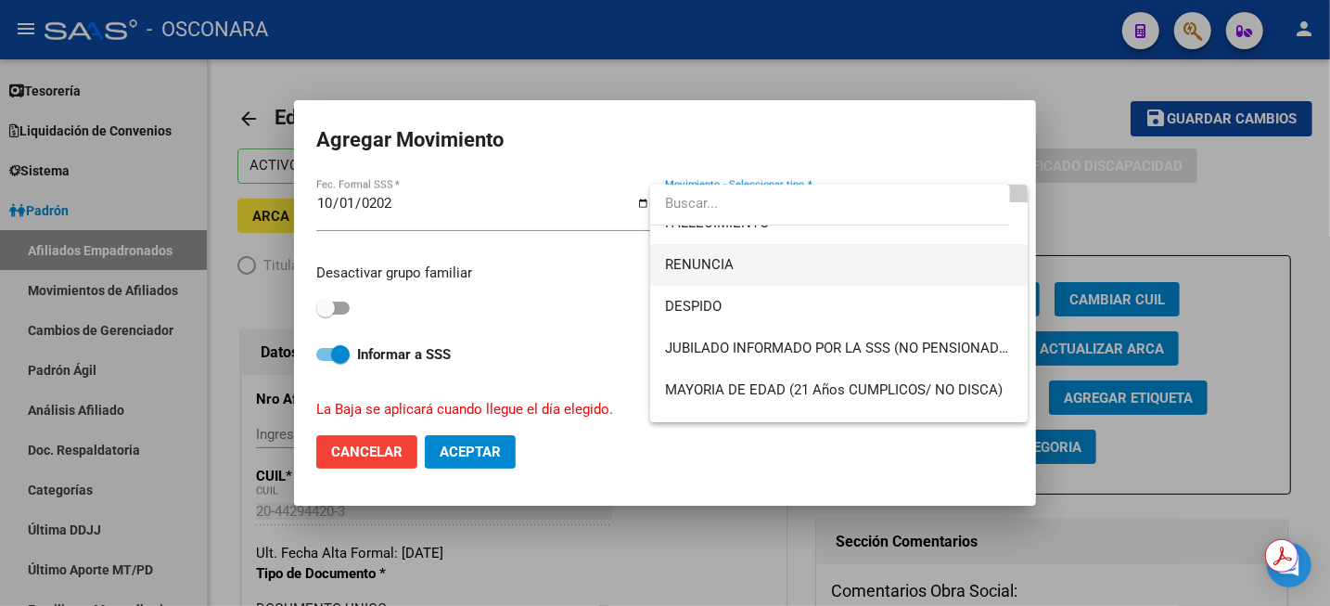
scroll to position [116, 0]
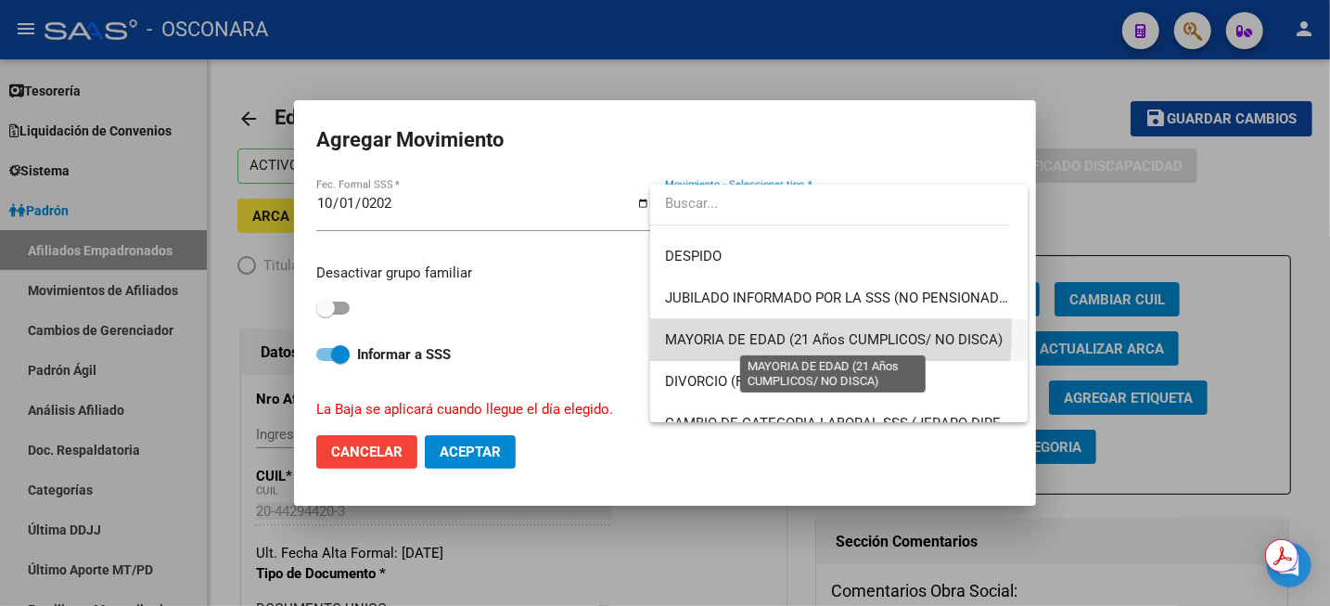
click at [788, 334] on span "MAYORIA DE EDAD (21 Años CUMPLICOS/ NO DISCA)" at bounding box center [834, 339] width 338 height 17
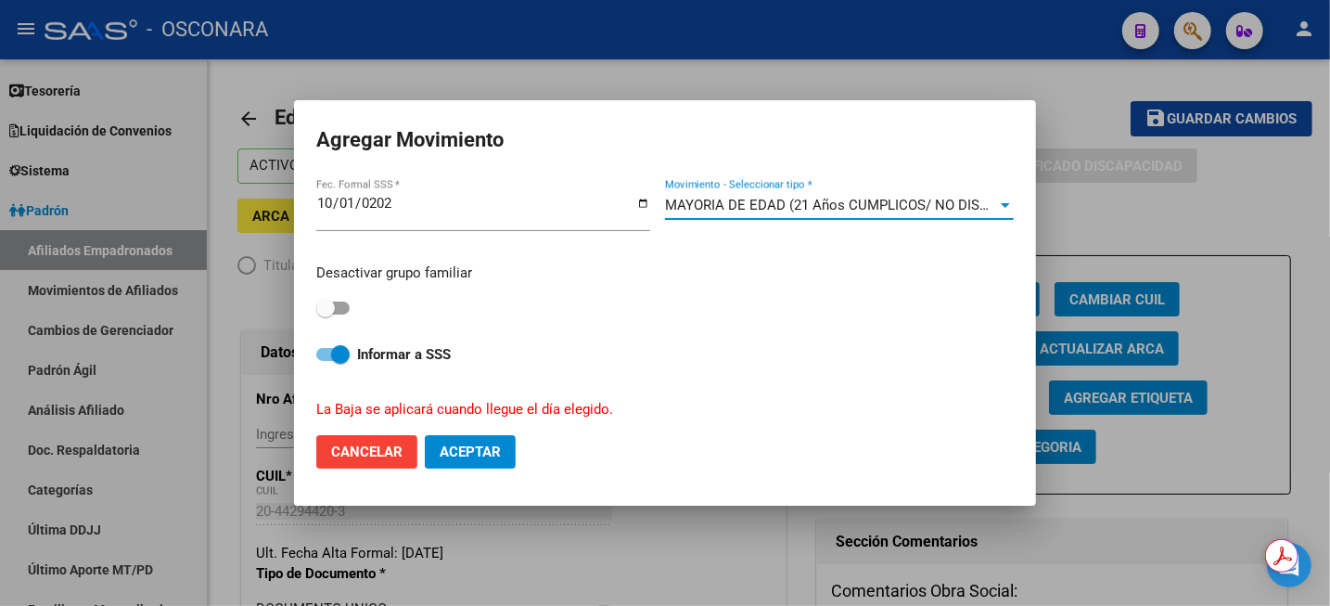
click at [330, 306] on span at bounding box center [325, 308] width 19 height 19
click at [326, 314] on input "checkbox" at bounding box center [325, 314] width 1 height 1
checkbox input "true"
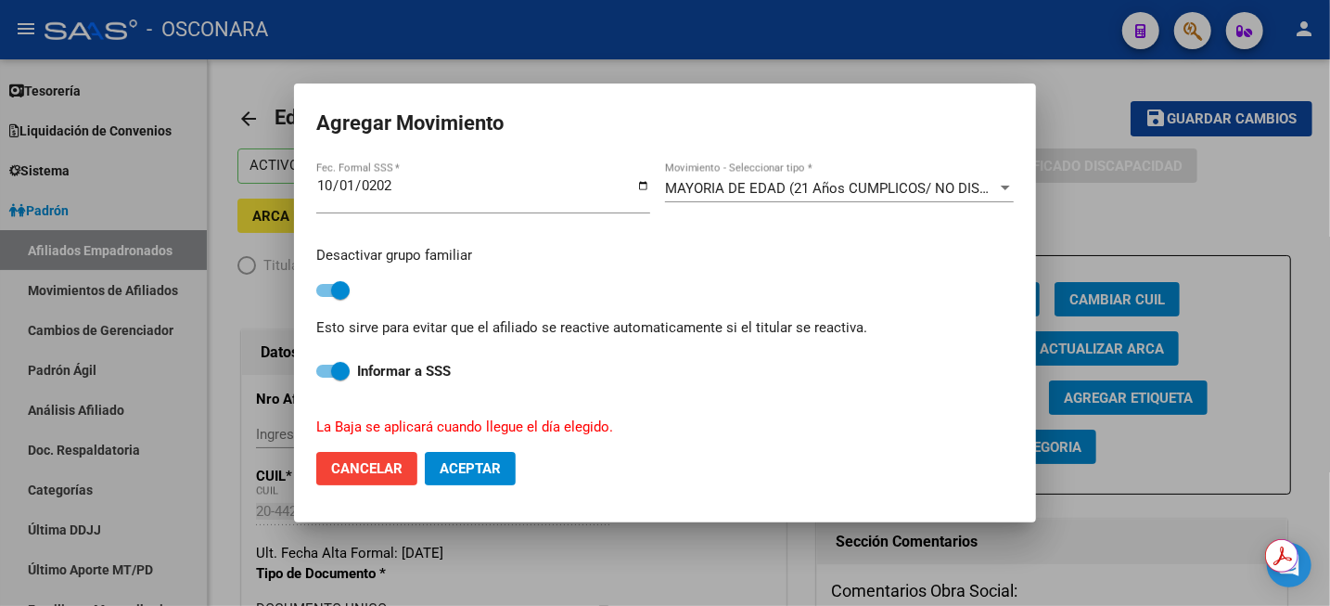
click at [474, 470] on span "Aceptar" at bounding box center [470, 468] width 61 height 17
checkbox input "false"
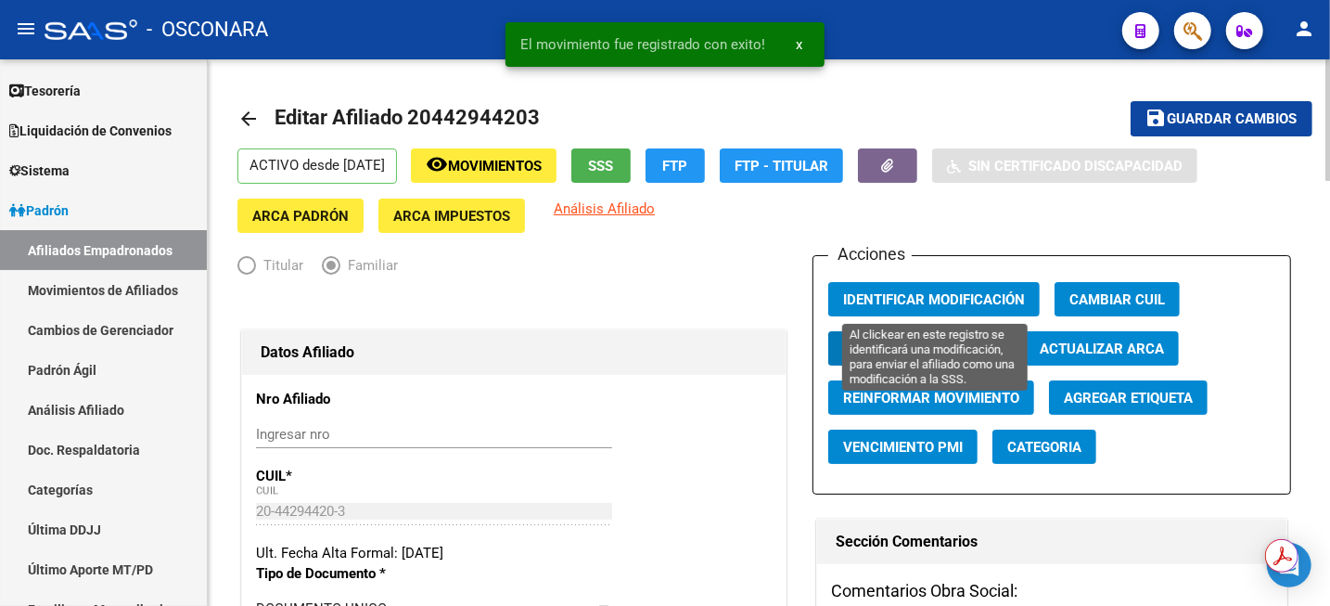
click at [943, 295] on span "Identificar Modificación" at bounding box center [934, 299] width 182 height 17
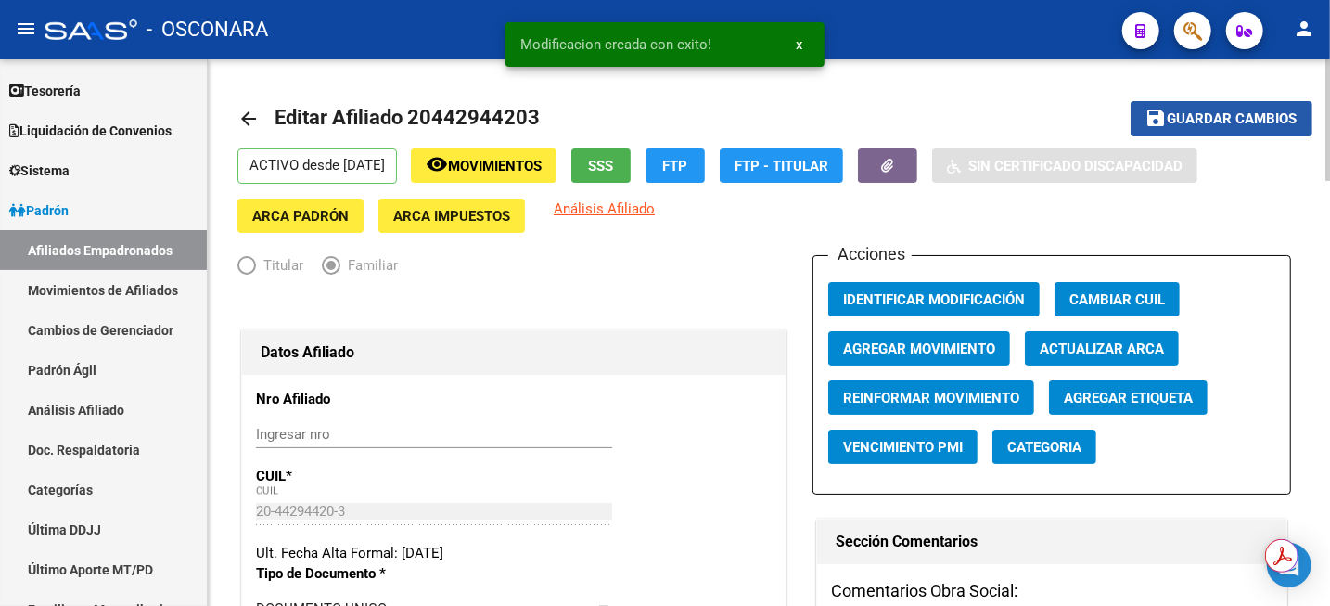
click at [1209, 114] on span "Guardar cambios" at bounding box center [1233, 119] width 130 height 17
click at [532, 173] on span "Movimientos" at bounding box center [495, 166] width 94 height 17
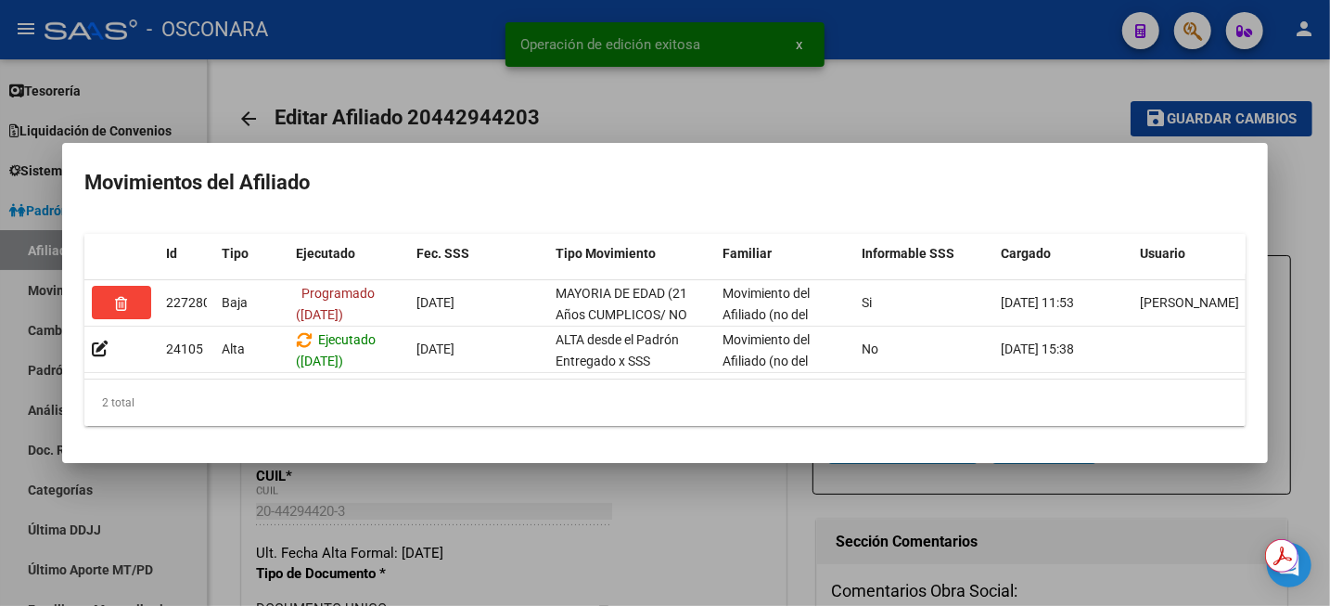
click at [984, 70] on div at bounding box center [665, 303] width 1330 height 606
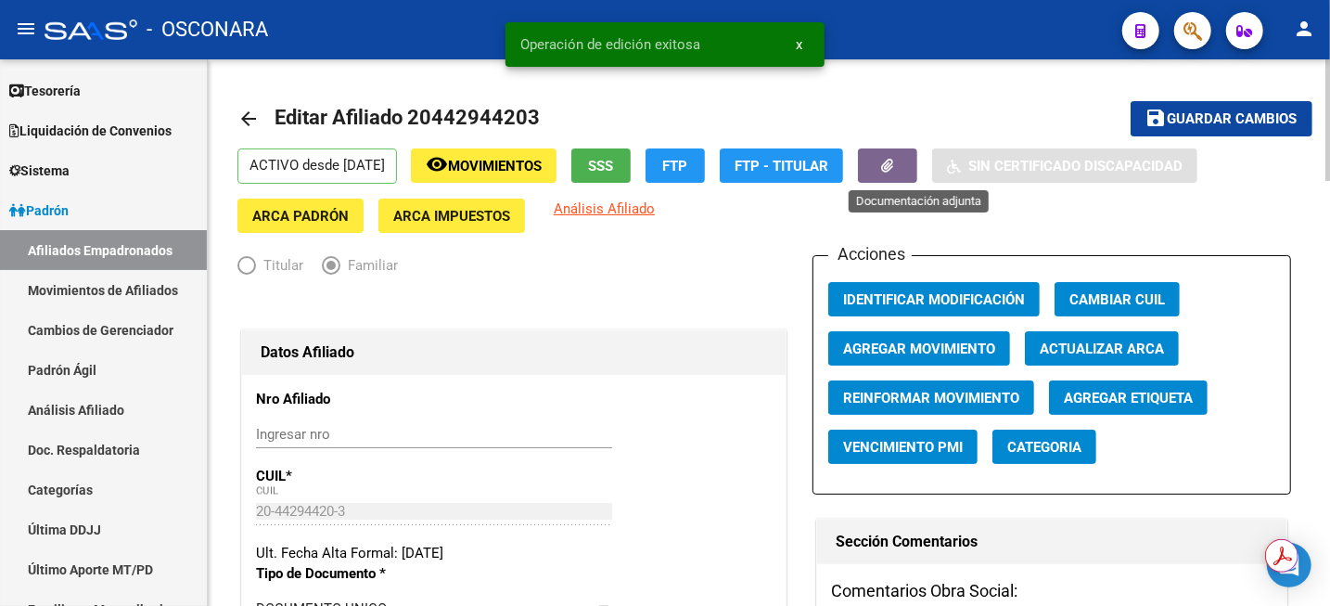
click at [902, 168] on button "button" at bounding box center [887, 165] width 59 height 34
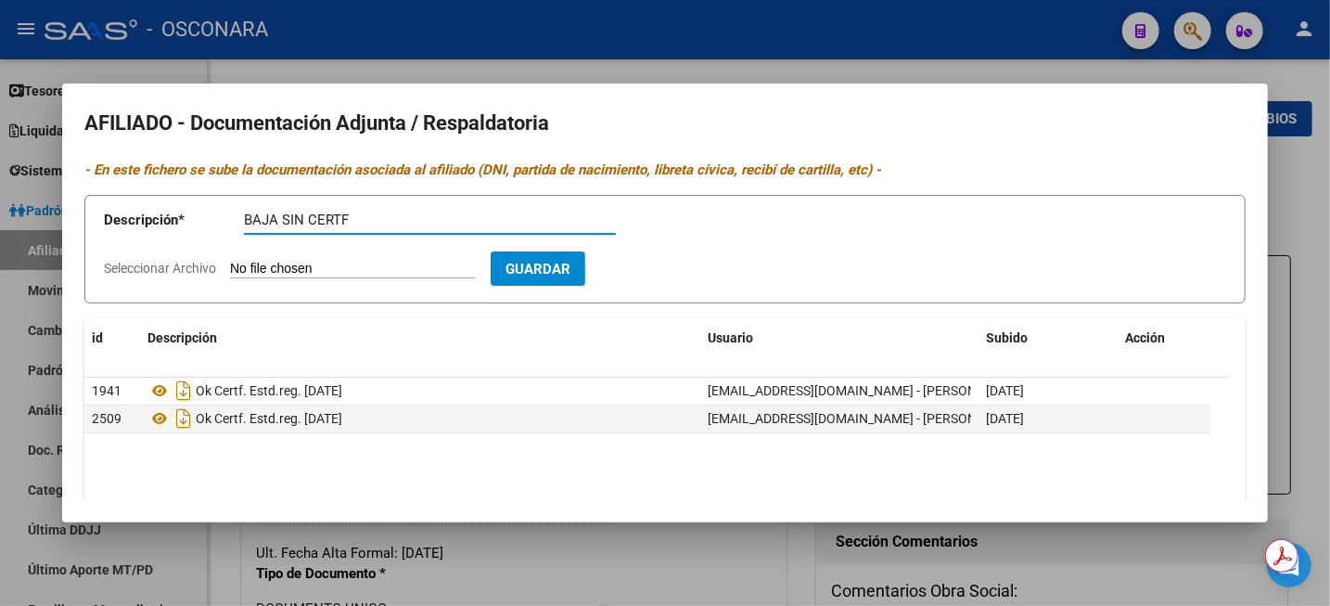
type input "BAJA SIN CERTF"
type input "C:\fakepath\WhatsApp Image [DATE] 11.29.32.jpeg"
click at [678, 262] on span "Guardar" at bounding box center [645, 269] width 65 height 17
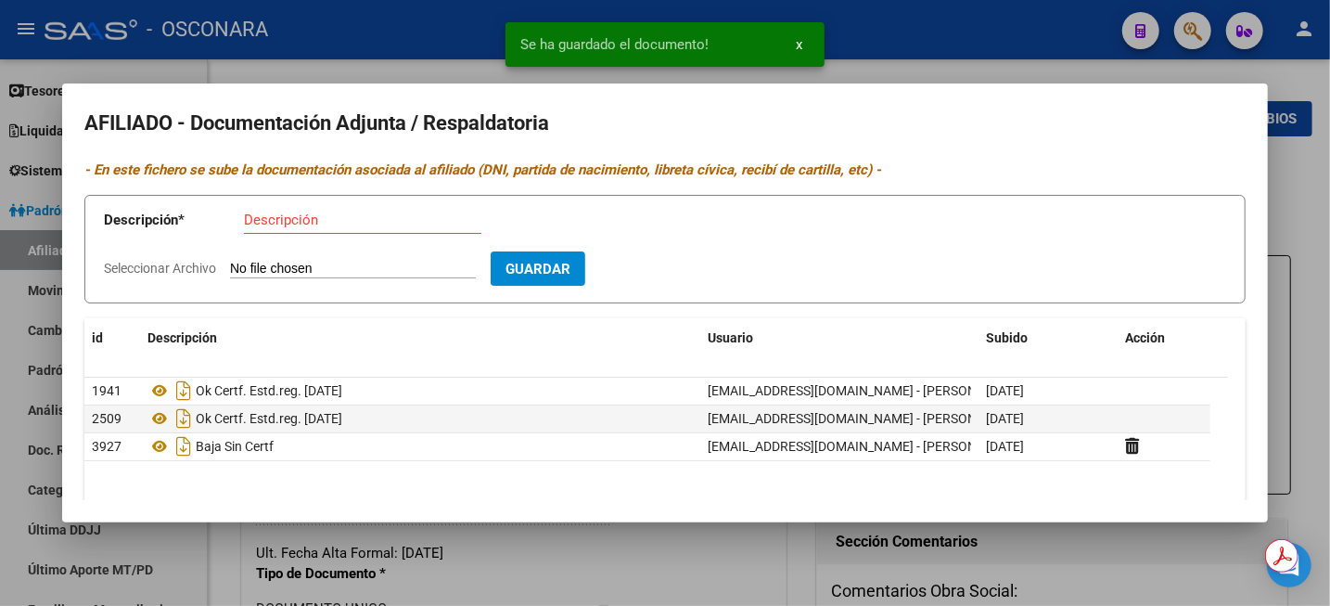
click at [1302, 175] on div at bounding box center [665, 303] width 1330 height 606
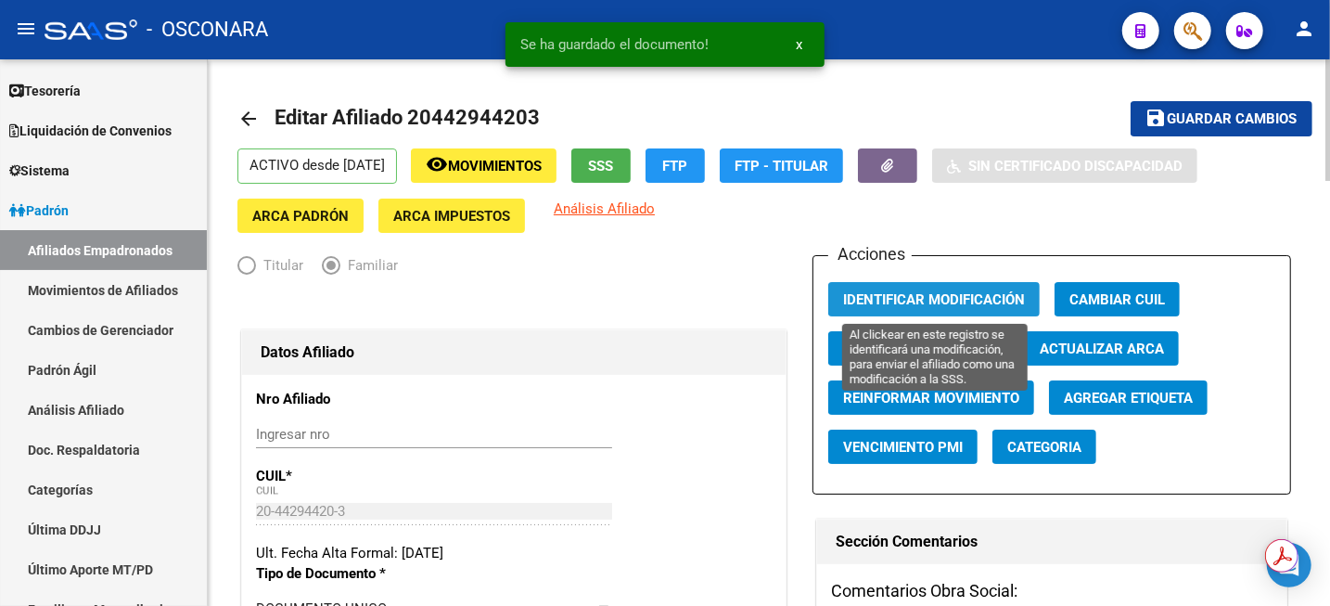
click at [948, 303] on span "Identificar Modificación" at bounding box center [934, 299] width 182 height 17
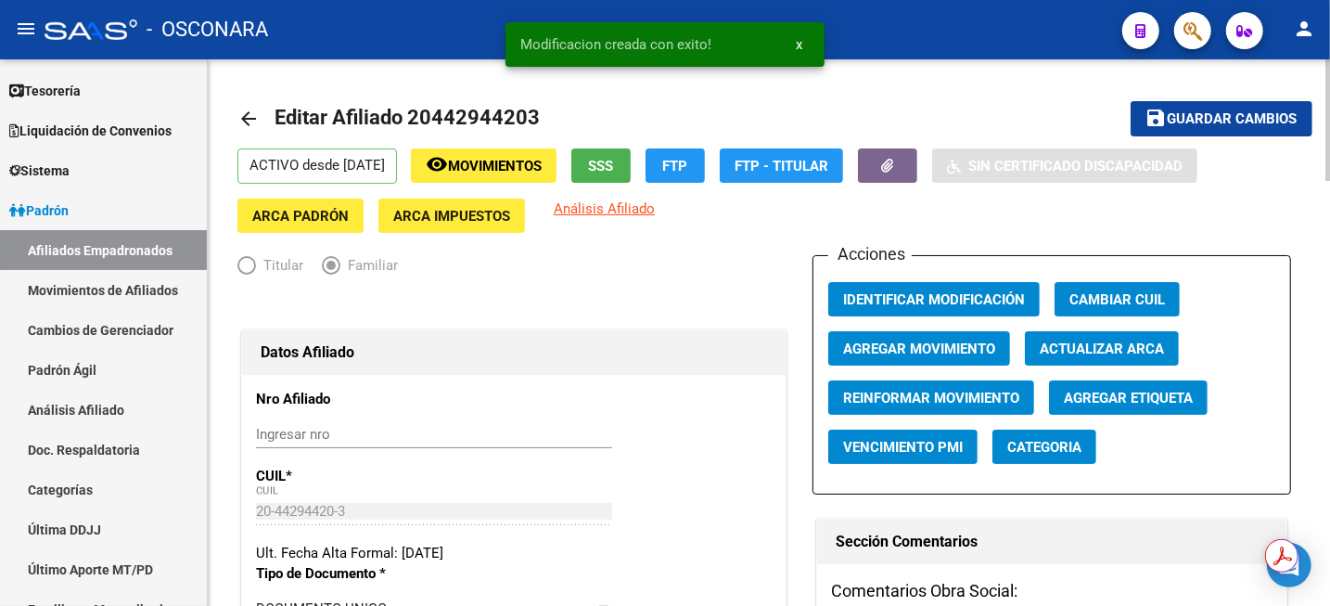
click at [1158, 120] on mat-icon "save" at bounding box center [1157, 118] width 22 height 22
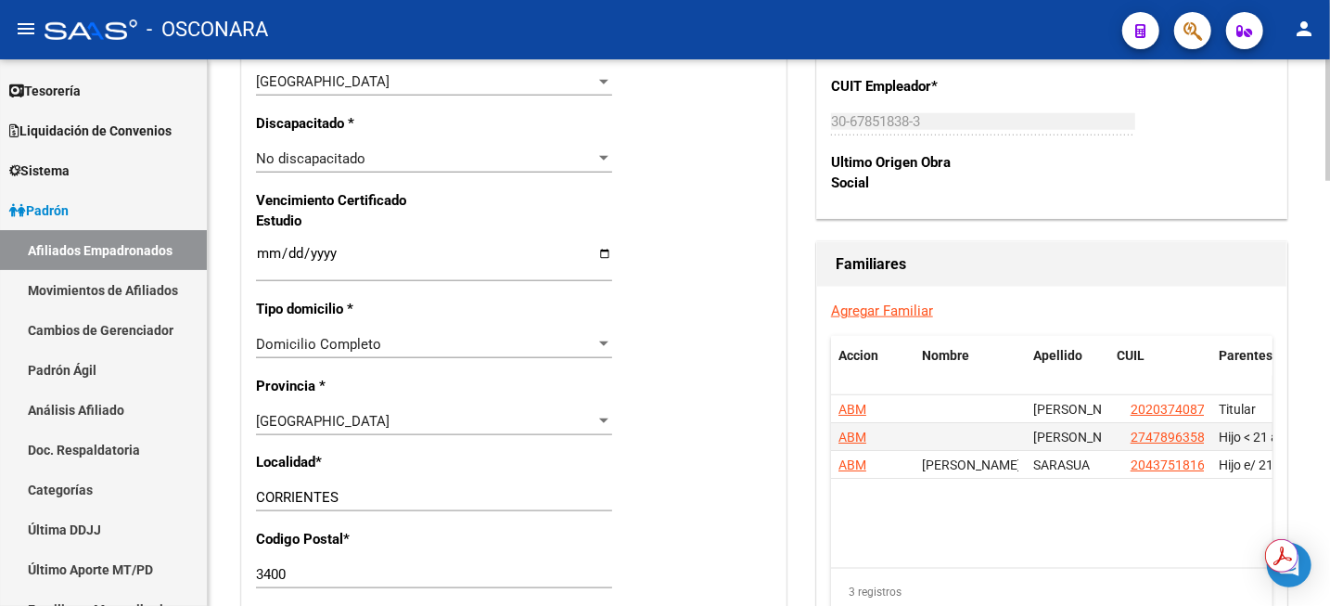
scroll to position [1159, 0]
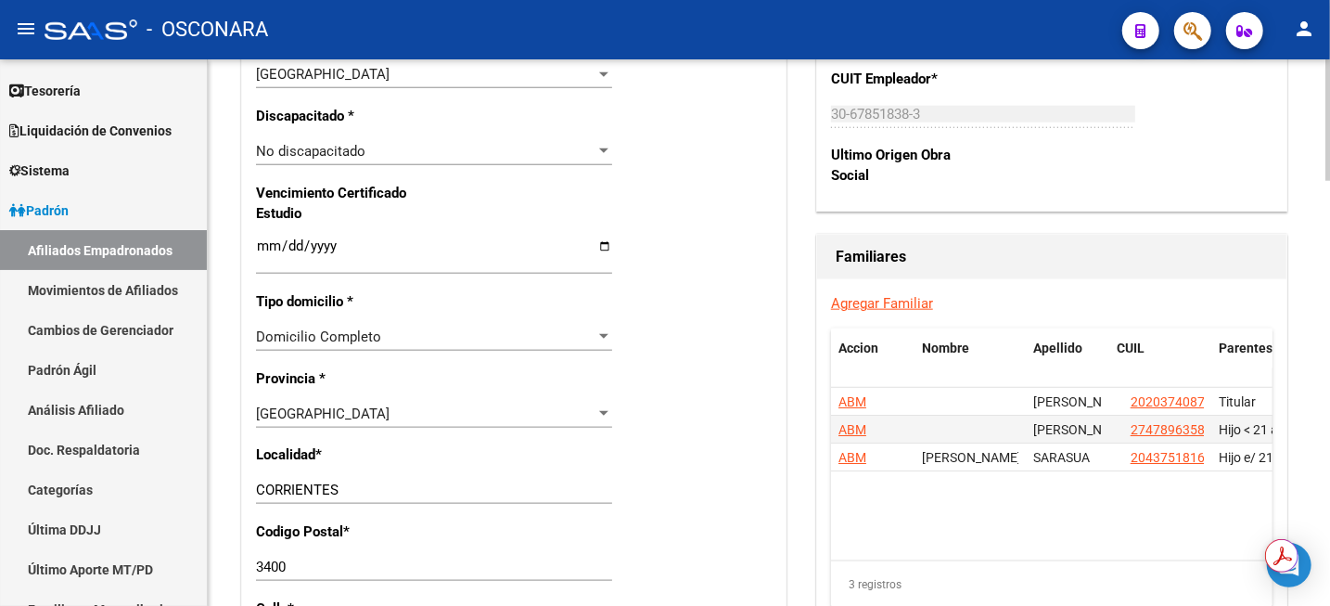
click at [755, 536] on div "Nro Afiliado Ingresar nro CUIL * 20-44294420-3 CUIL ARCA Padrón Ult. Fecha Alta…" at bounding box center [514, 220] width 544 height 2011
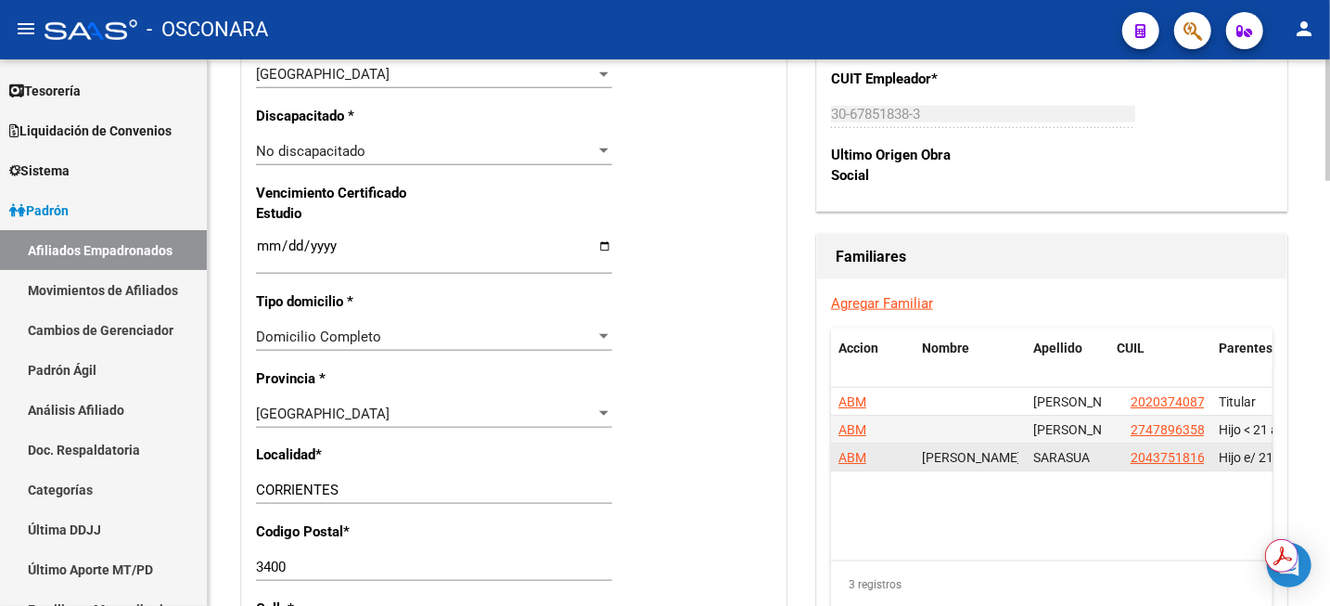
click at [846, 457] on span "ABM" at bounding box center [853, 457] width 28 height 15
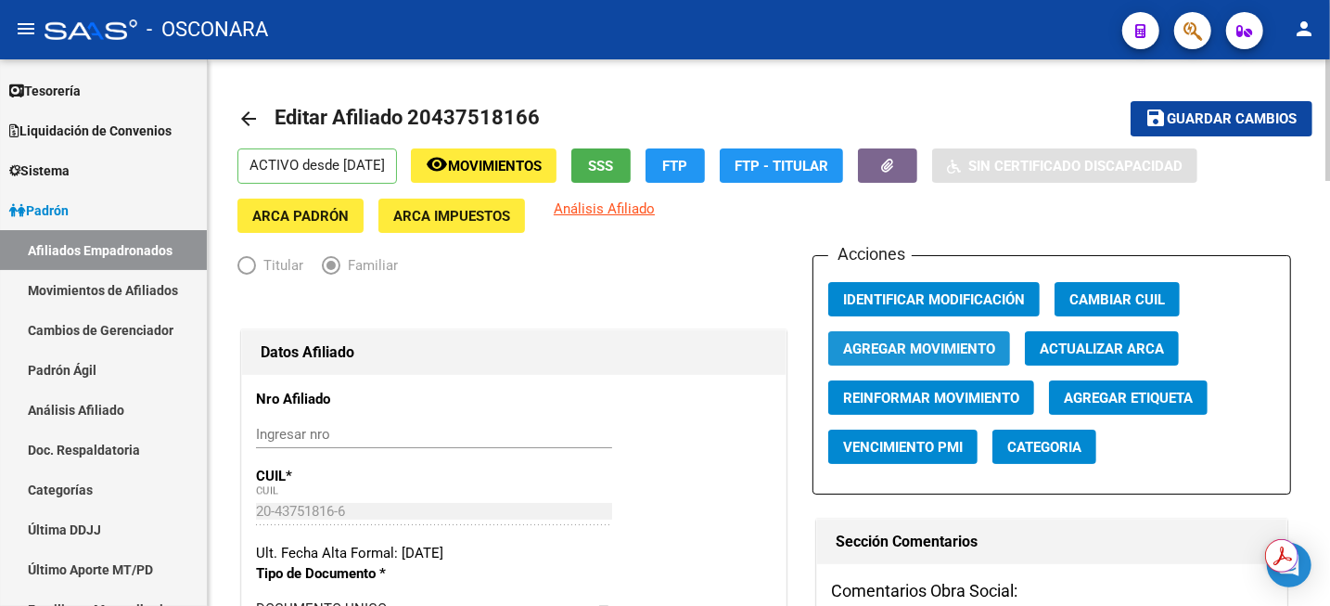
click at [932, 345] on span "Agregar Movimiento" at bounding box center [919, 348] width 152 height 17
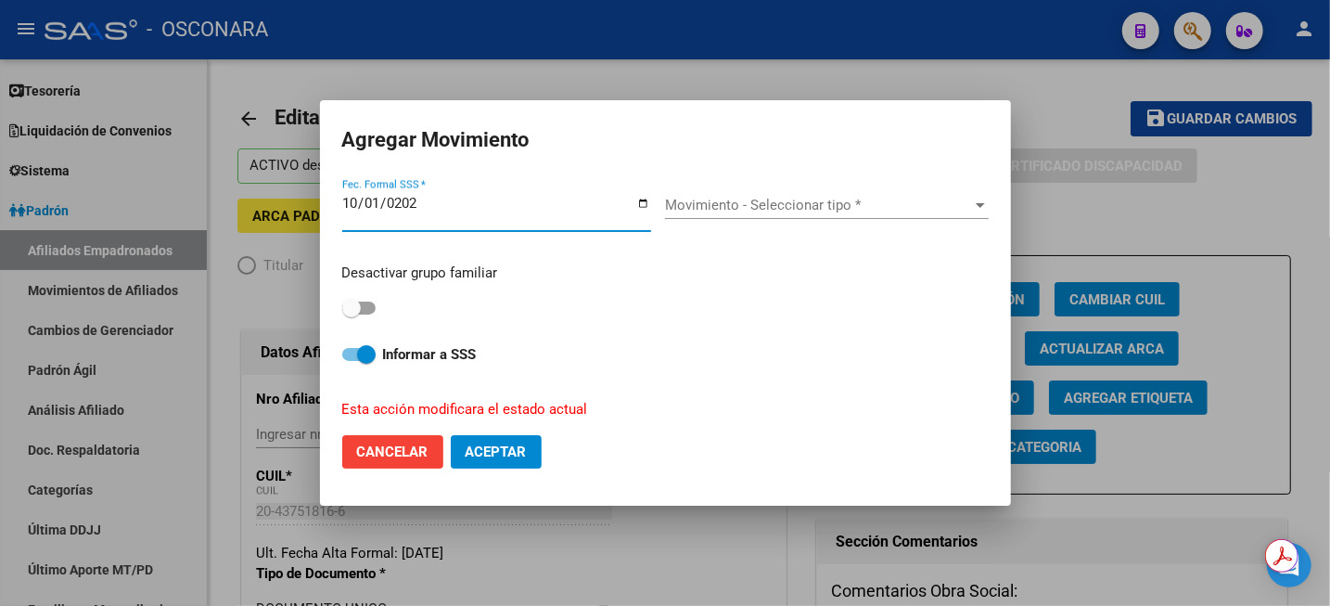
type input "[DATE]"
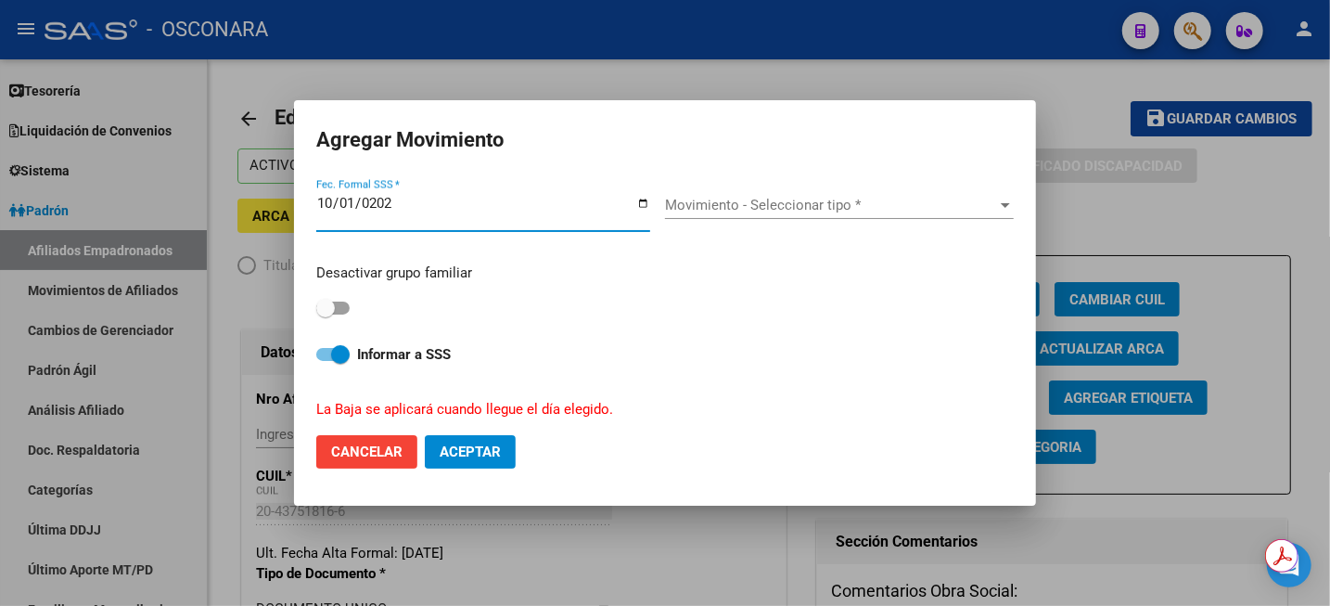
click at [713, 204] on span "Movimiento - Seleccionar tipo *" at bounding box center [831, 205] width 332 height 17
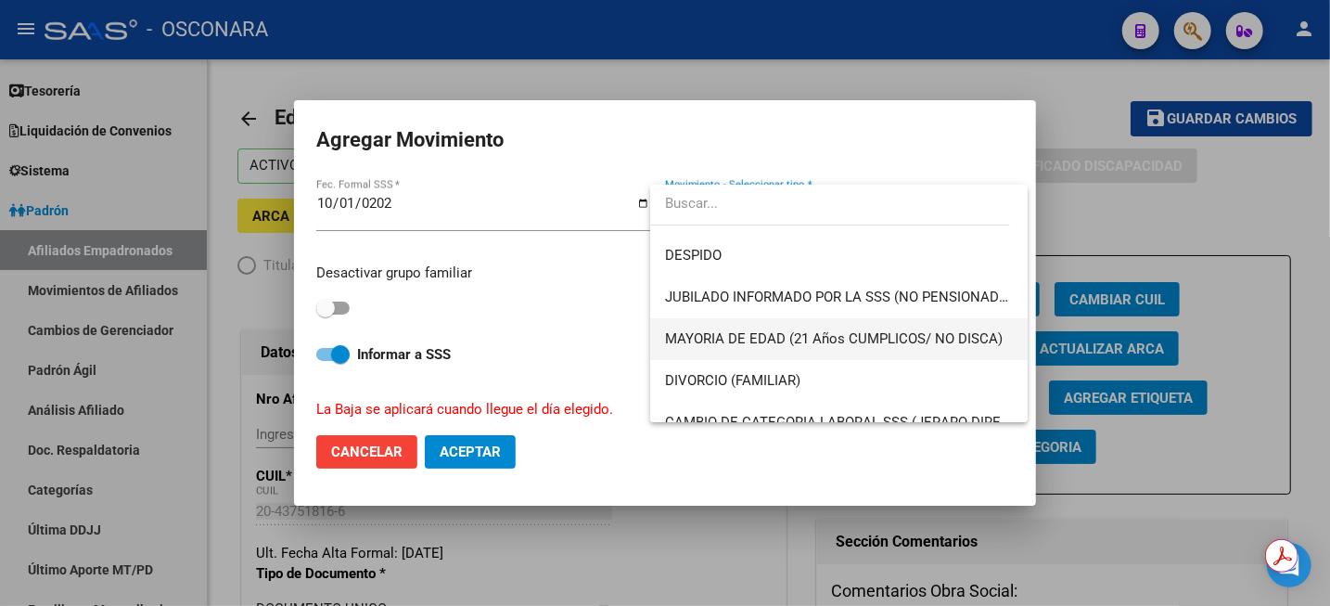
scroll to position [116, 0]
click at [832, 342] on span "MAYORIA DE EDAD (21 Años CUMPLICOS/ NO DISCA)" at bounding box center [834, 339] width 338 height 17
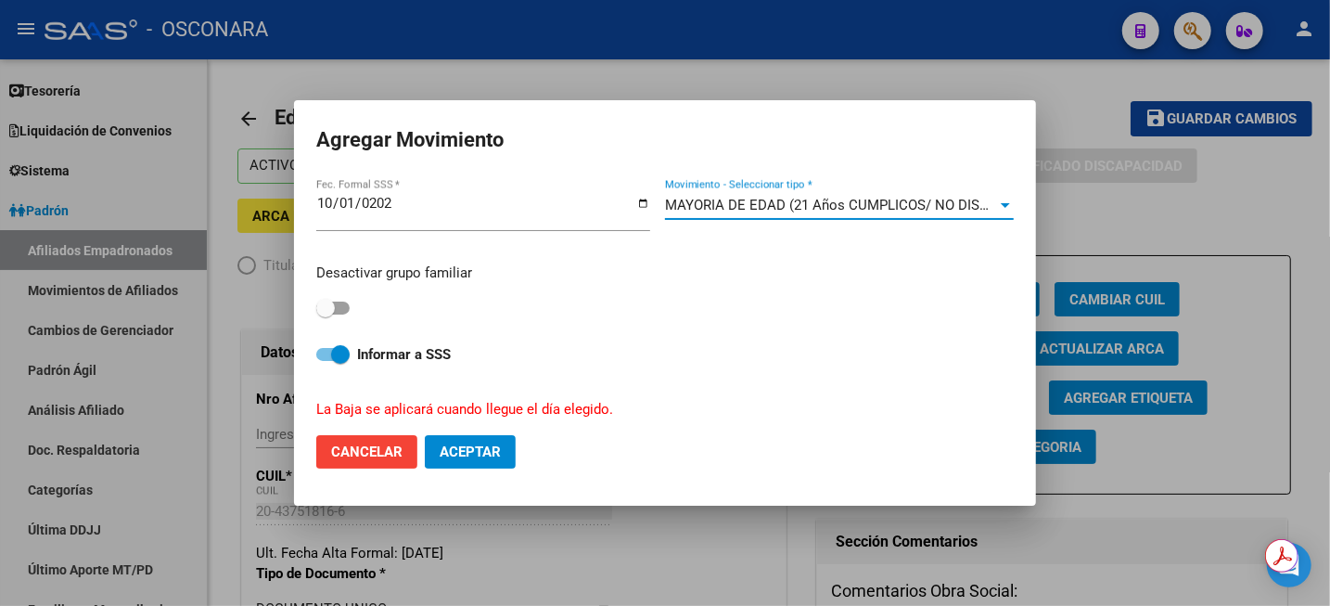
click at [345, 303] on span at bounding box center [332, 307] width 33 height 13
click at [326, 314] on input "checkbox" at bounding box center [325, 314] width 1 height 1
checkbox input "true"
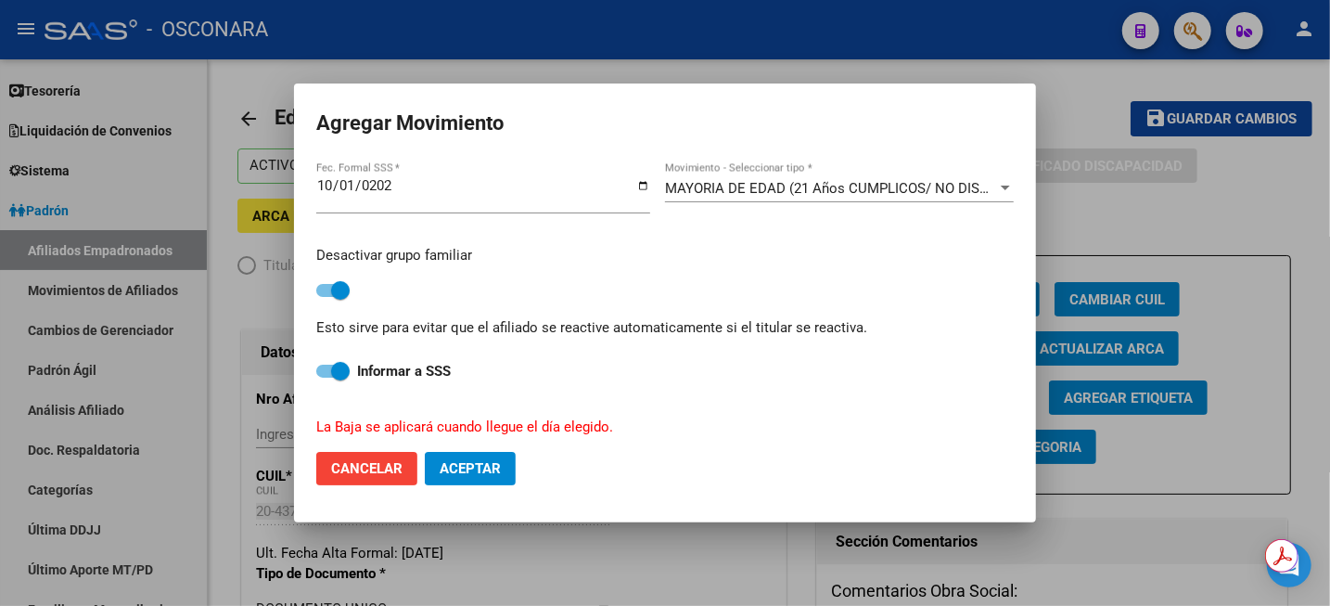
click at [476, 476] on span "Aceptar" at bounding box center [470, 468] width 61 height 17
checkbox input "false"
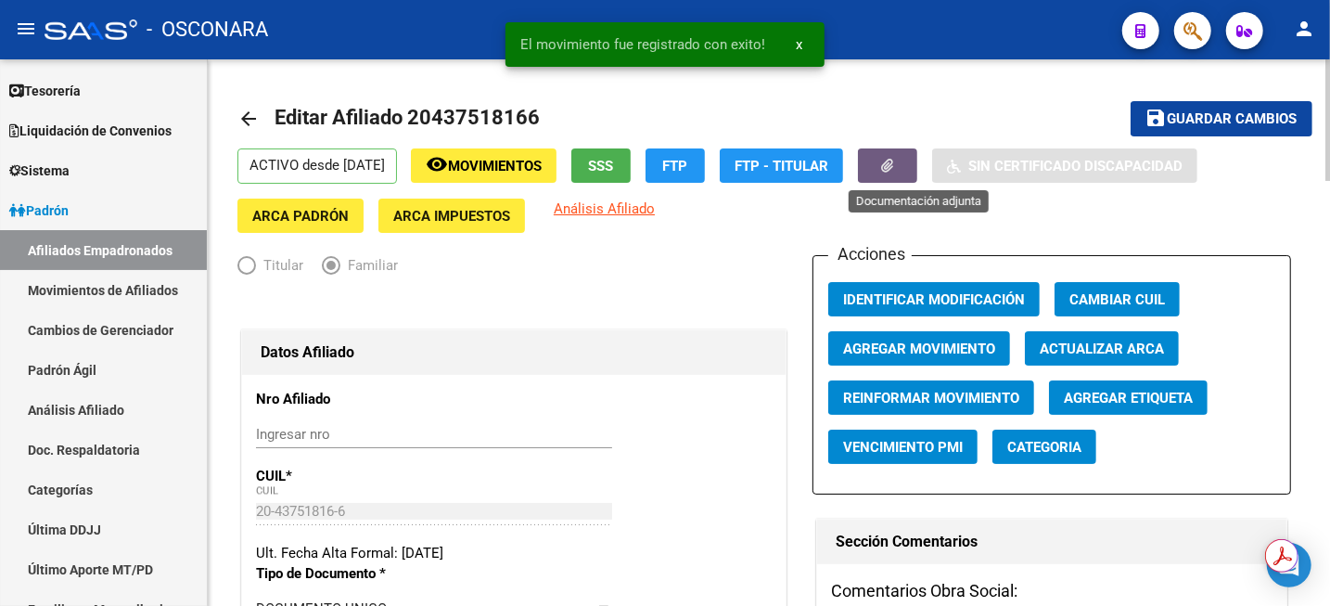
click at [917, 180] on button "button" at bounding box center [887, 165] width 59 height 34
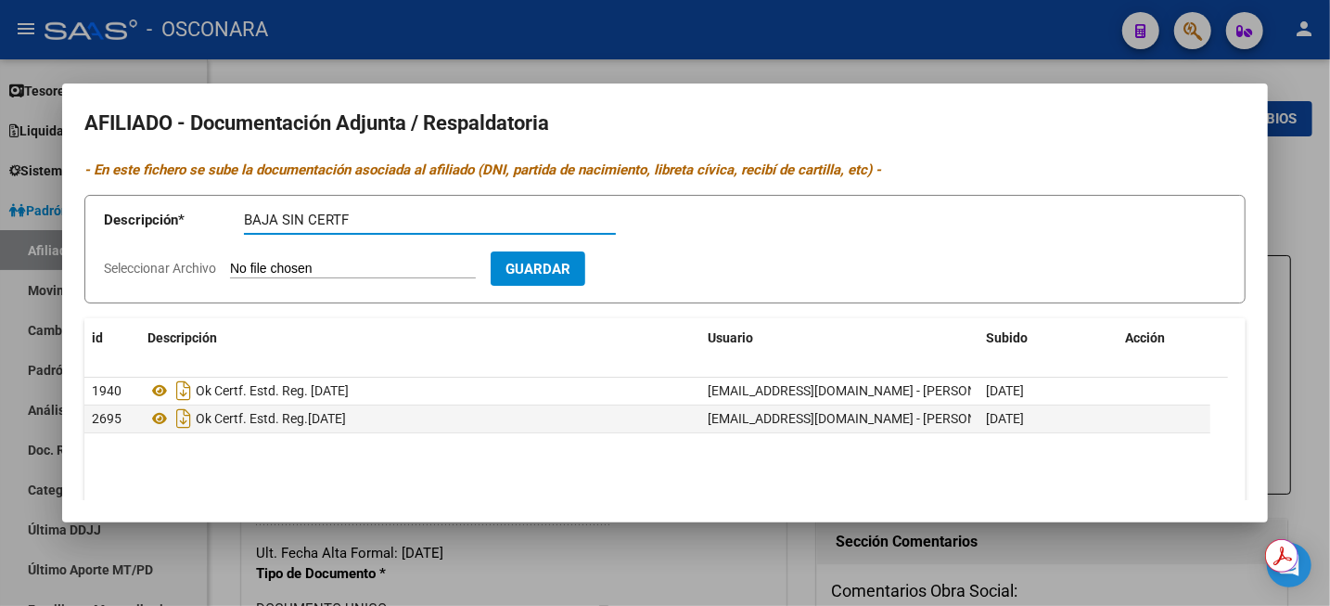
type input "BAJA SIN CERTF"
type input "C:\fakepath\WhatsApp Image [DATE] 11.28.21.jpeg"
click at [678, 273] on span "Guardar" at bounding box center [645, 269] width 65 height 17
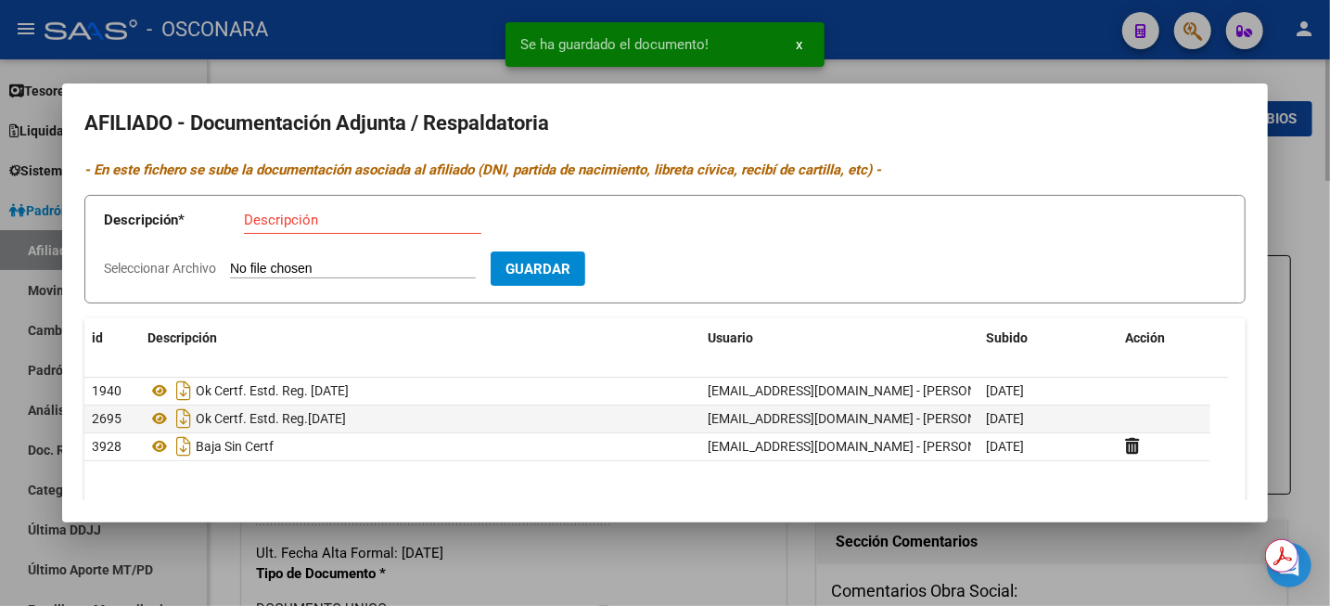
click at [1301, 213] on div at bounding box center [665, 303] width 1330 height 606
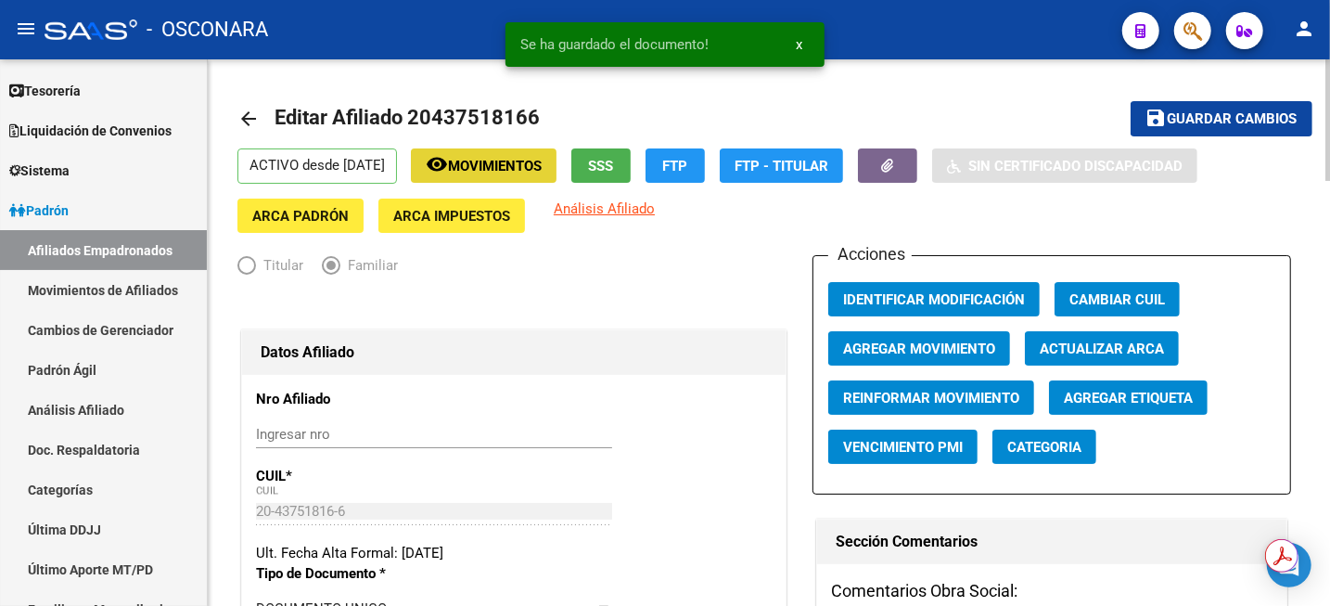
click at [533, 160] on span "Movimientos" at bounding box center [495, 166] width 94 height 17
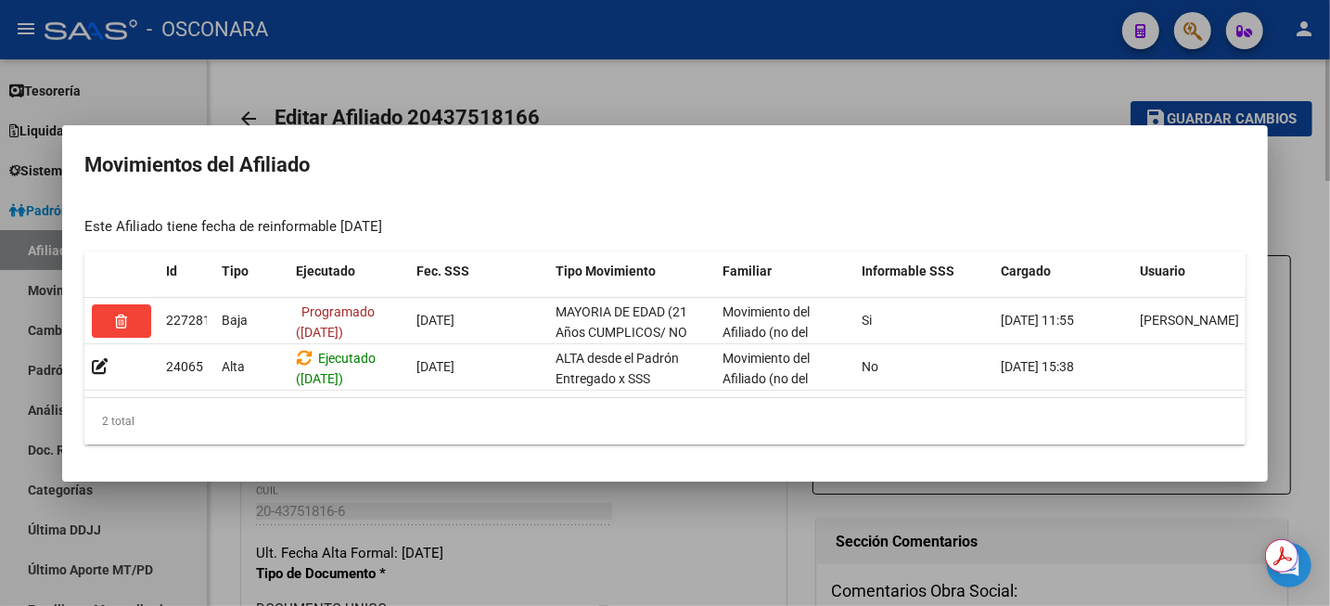
click at [891, 55] on div at bounding box center [665, 303] width 1330 height 606
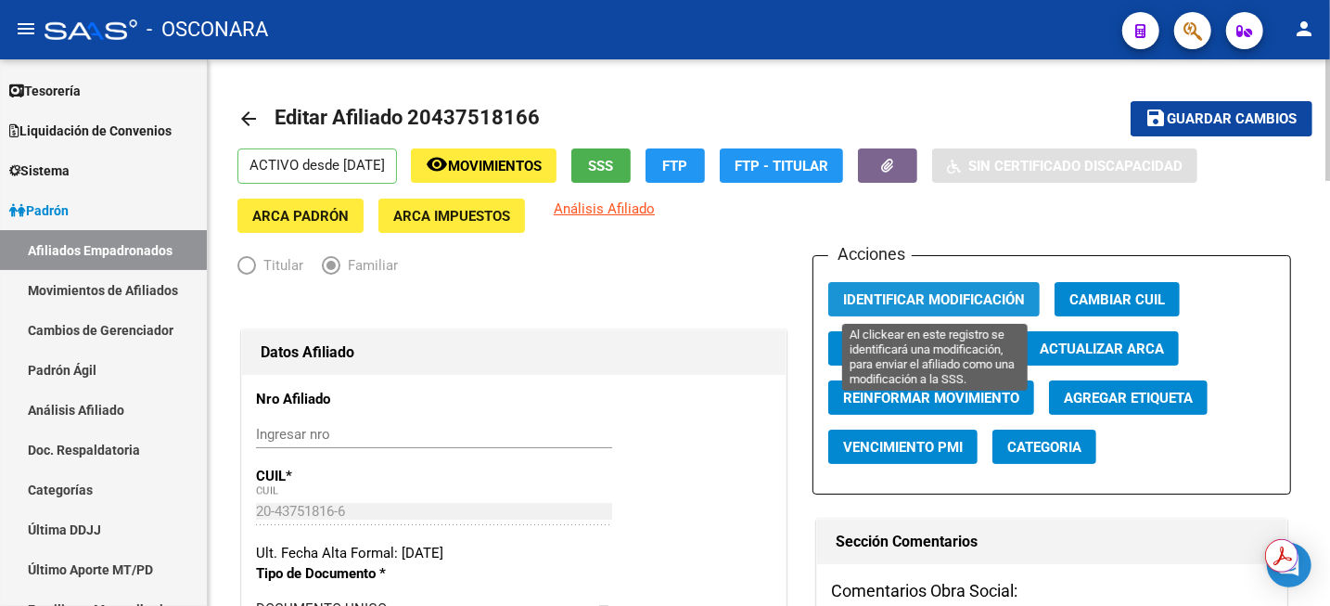
click at [967, 291] on span "Identificar Modificación" at bounding box center [934, 299] width 182 height 17
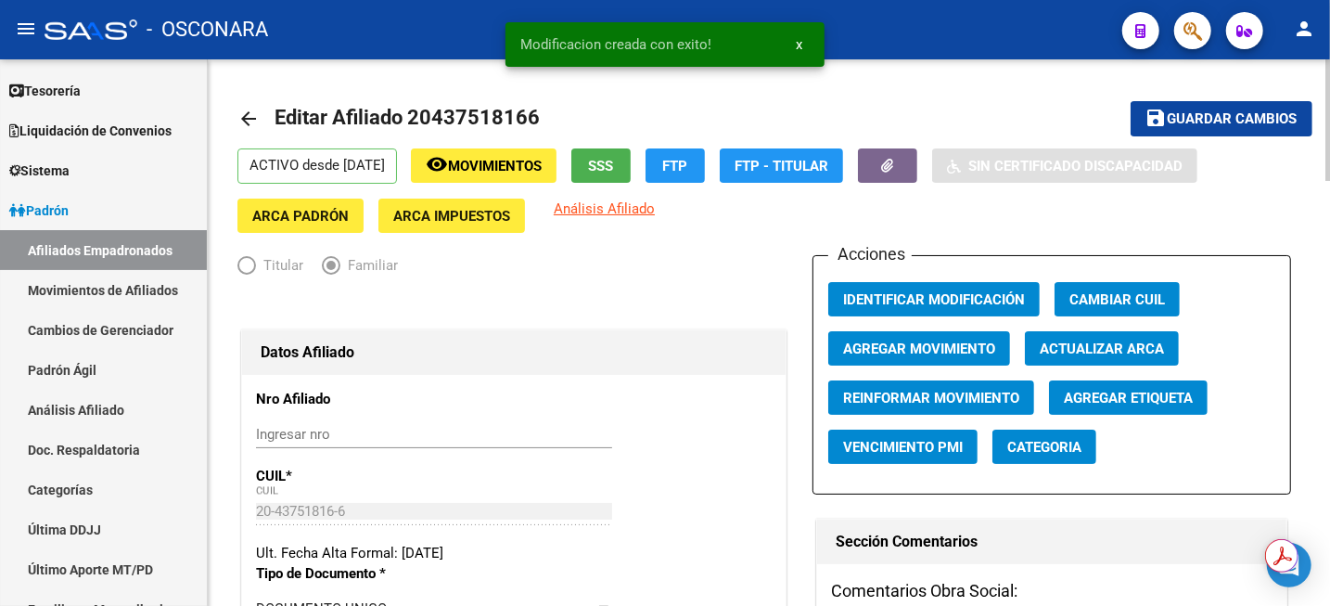
click at [1194, 122] on span "Guardar cambios" at bounding box center [1233, 119] width 130 height 17
click at [504, 172] on span "Movimientos" at bounding box center [495, 166] width 94 height 17
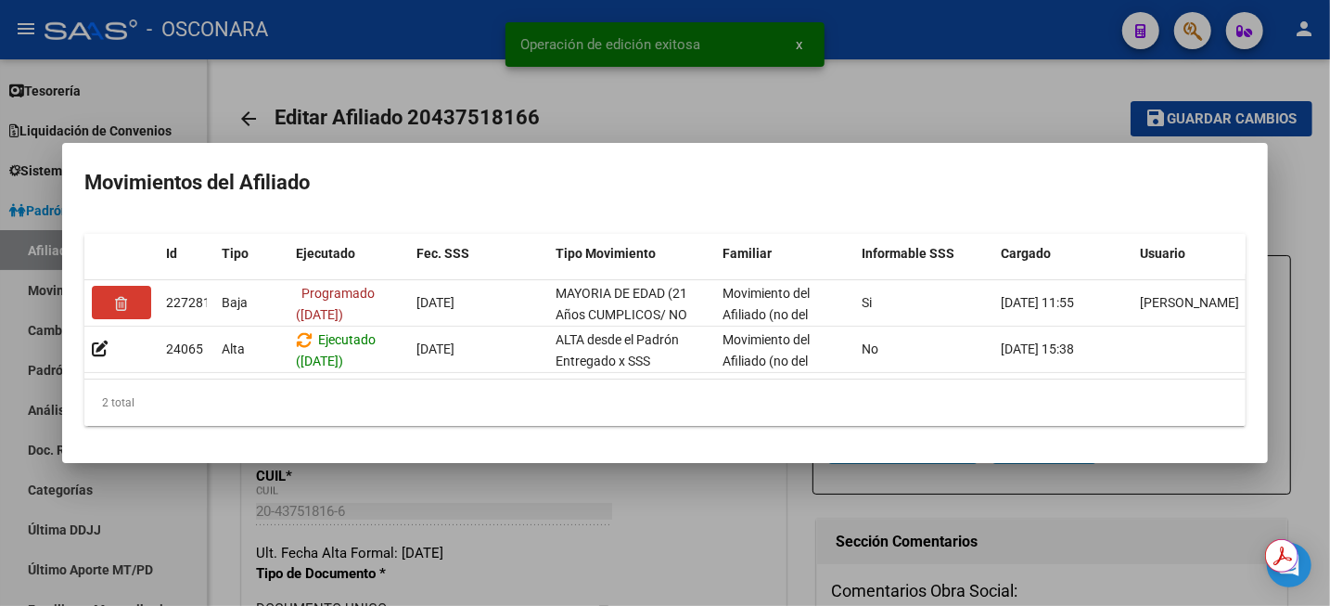
click at [851, 73] on div at bounding box center [665, 303] width 1330 height 606
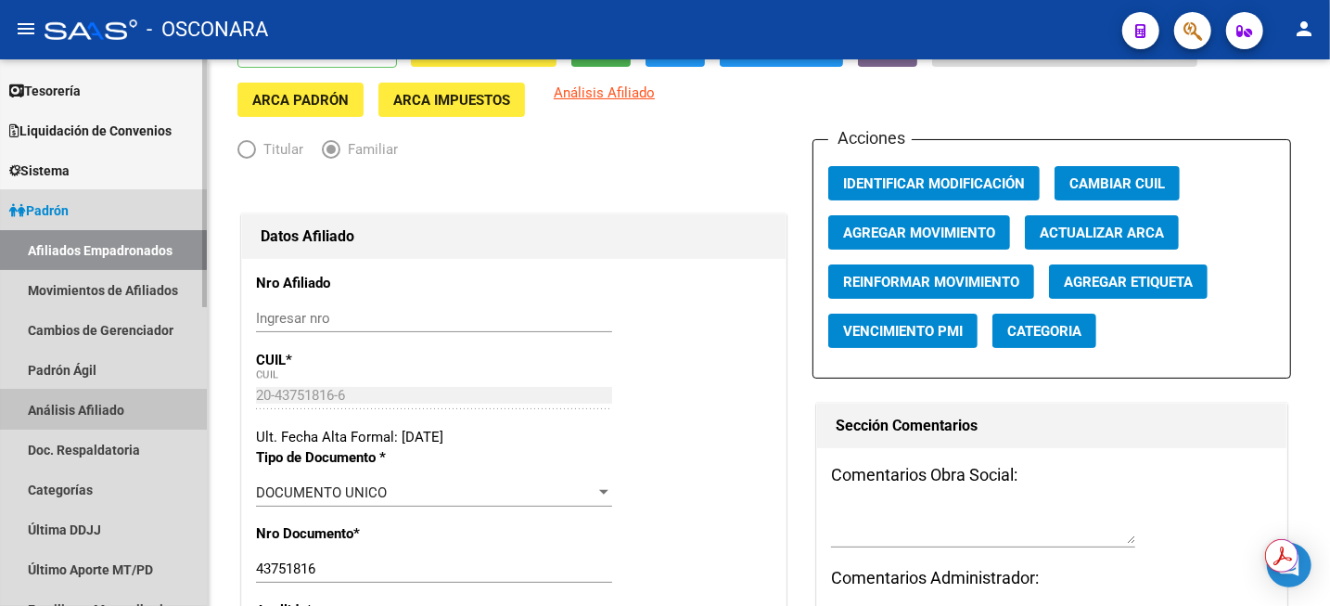
click at [43, 411] on link "Análisis Afiliado" at bounding box center [103, 410] width 207 height 40
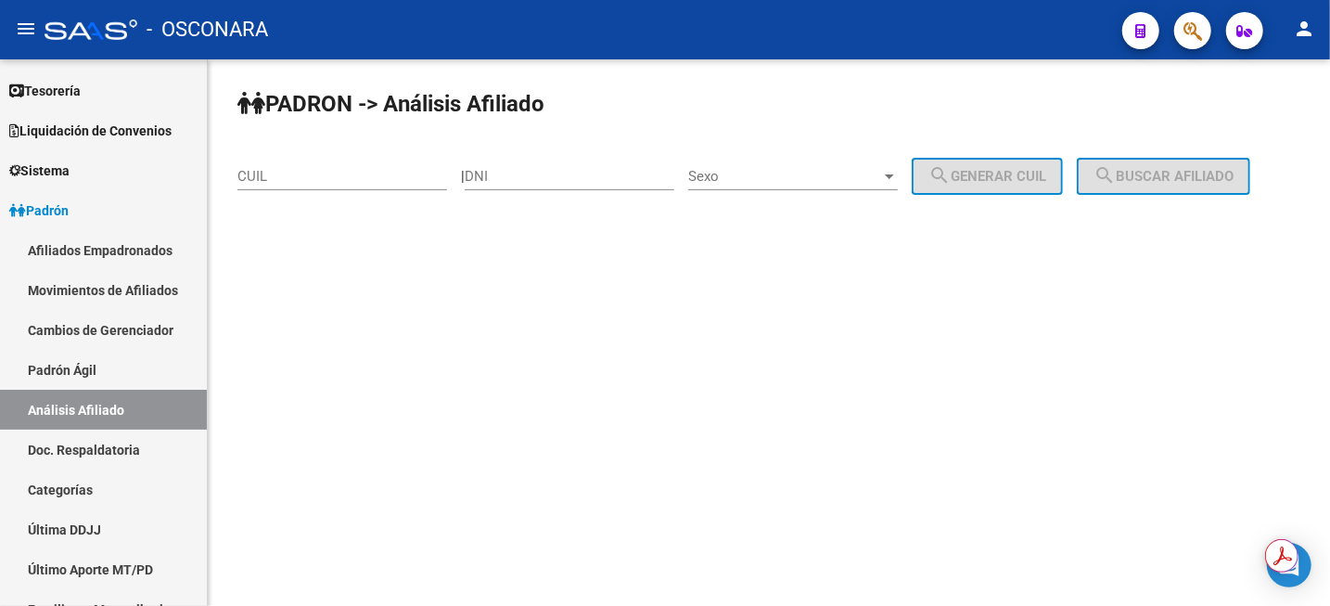
click at [444, 145] on div "PADRON -> Análisis Afiliado CUIL | DNI Sexo Sexo search Generar CUIL search Bus…" at bounding box center [769, 156] width 1122 height 195
click at [421, 189] on div "CUIL" at bounding box center [342, 170] width 210 height 40
paste input "27-44572595-7"
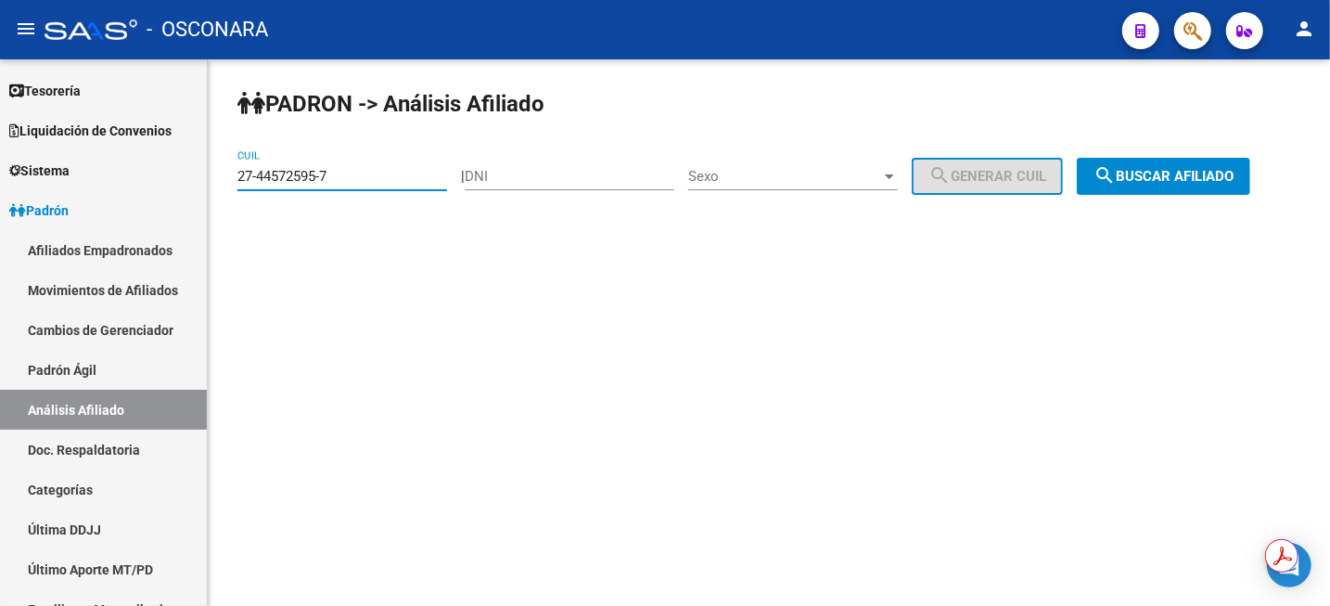
type input "27-44572595-7"
click at [1213, 177] on span "search Buscar afiliado" at bounding box center [1164, 176] width 140 height 17
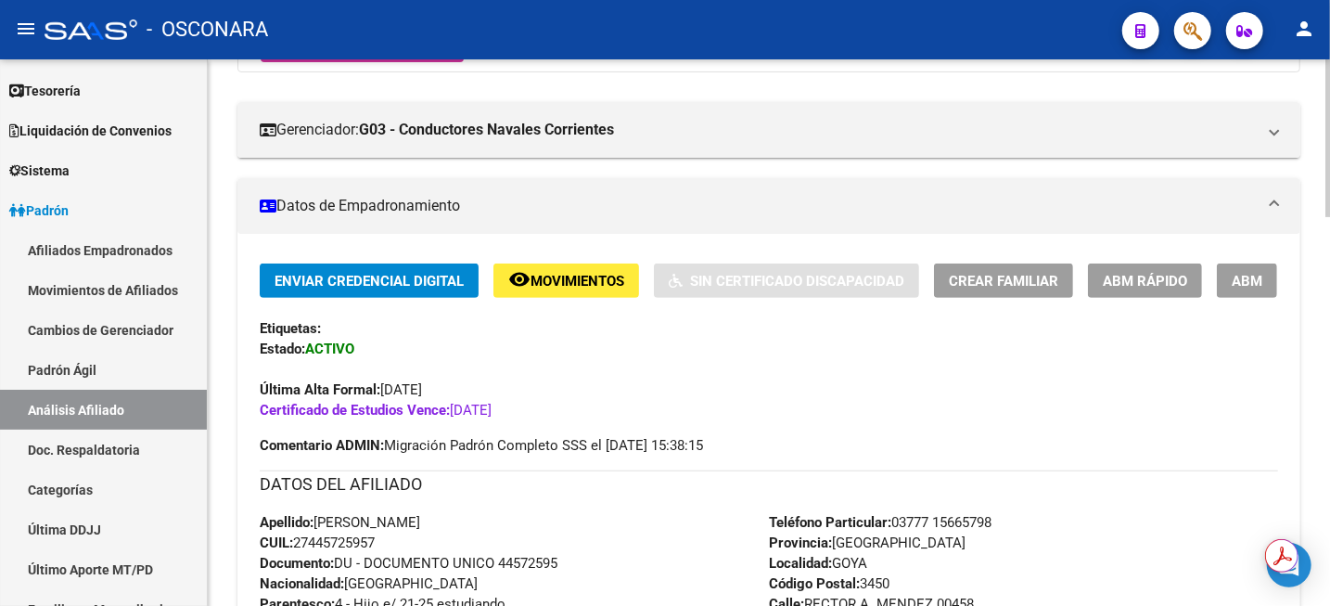
scroll to position [348, 0]
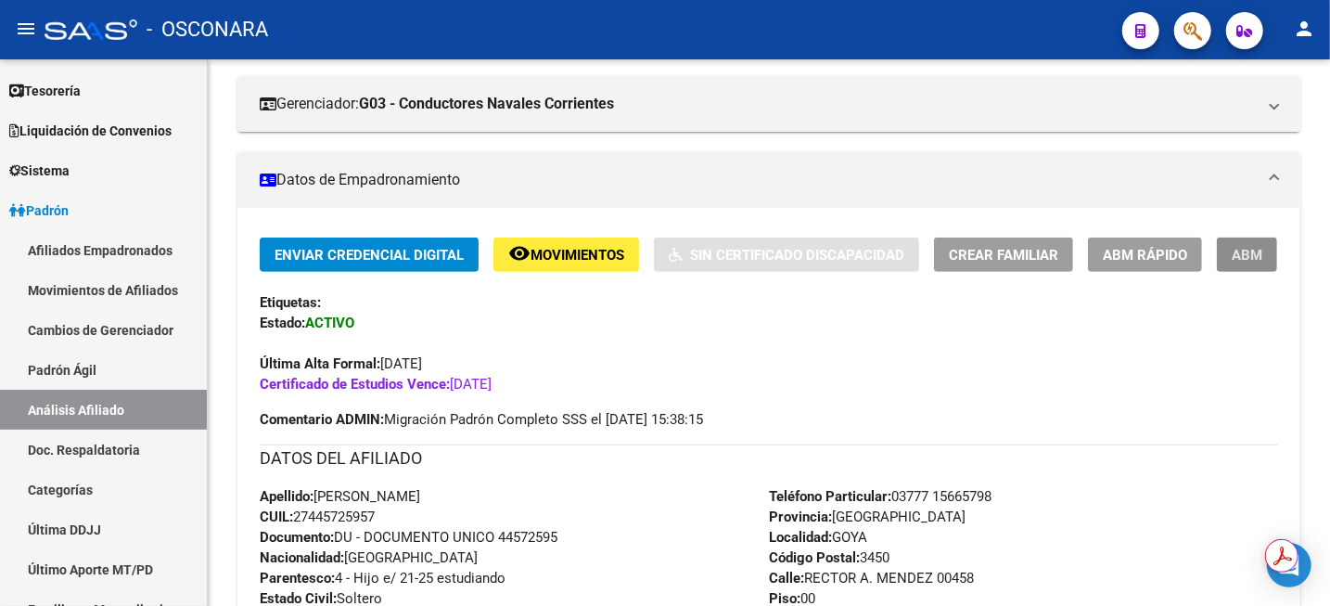
click at [1257, 251] on span "ABM" at bounding box center [1247, 255] width 31 height 17
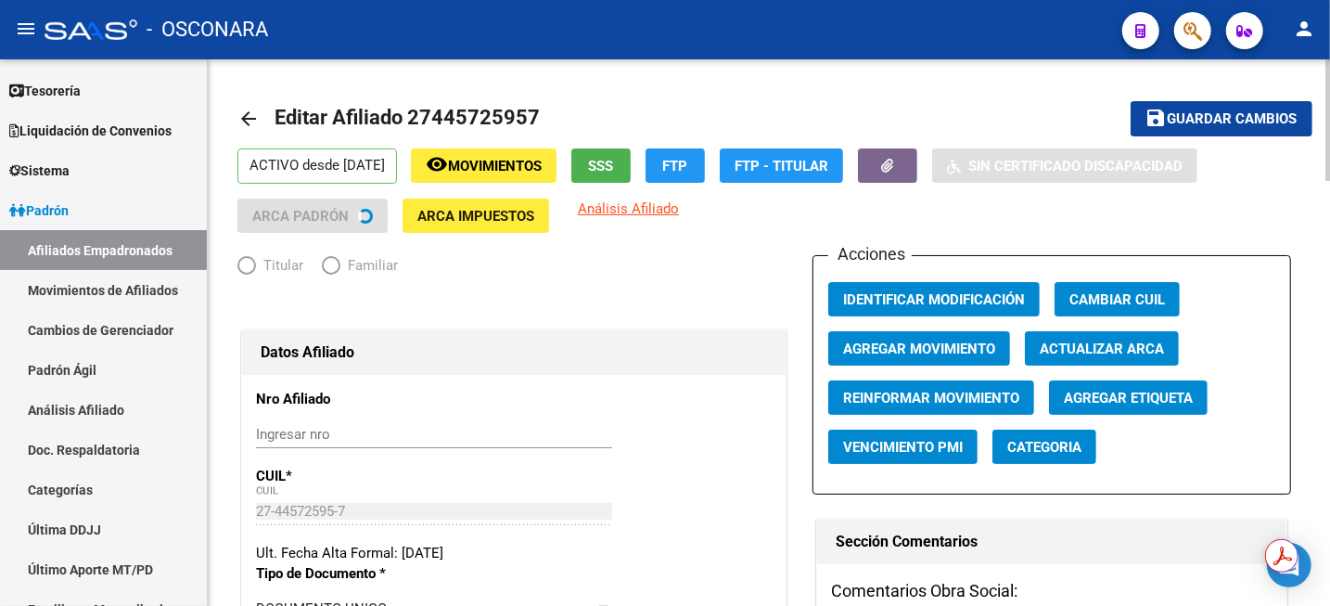
radio input "true"
type input "30-68252470-3"
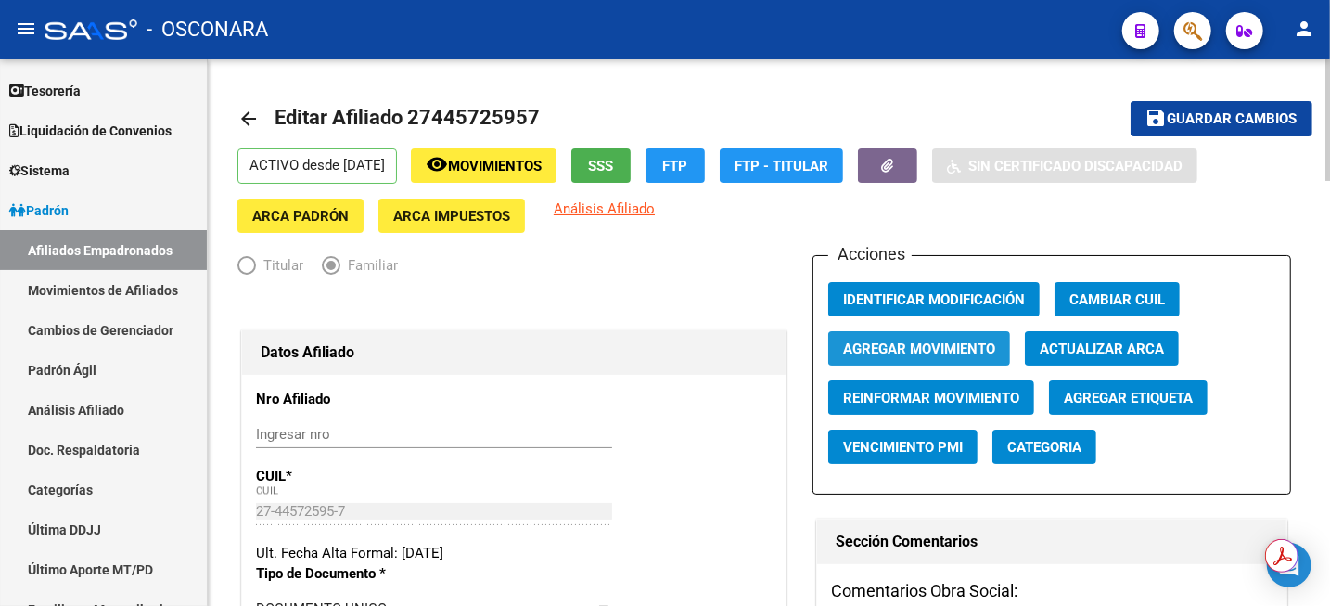
click at [912, 351] on span "Agregar Movimiento" at bounding box center [919, 348] width 152 height 17
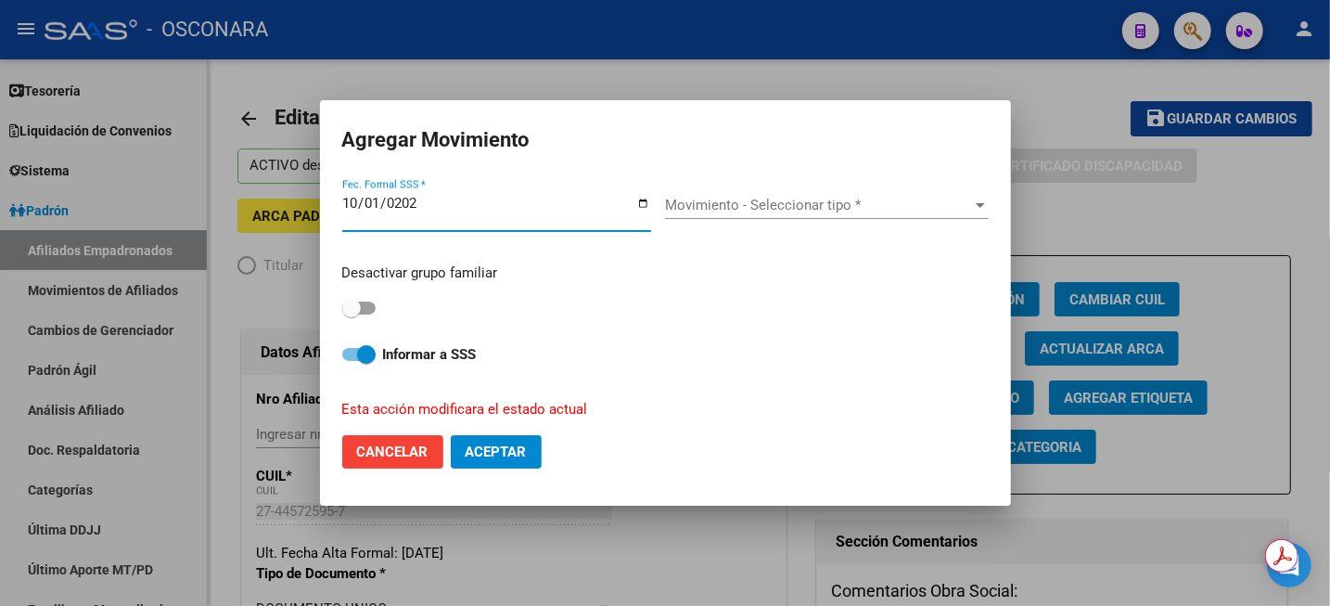
type input "[DATE]"
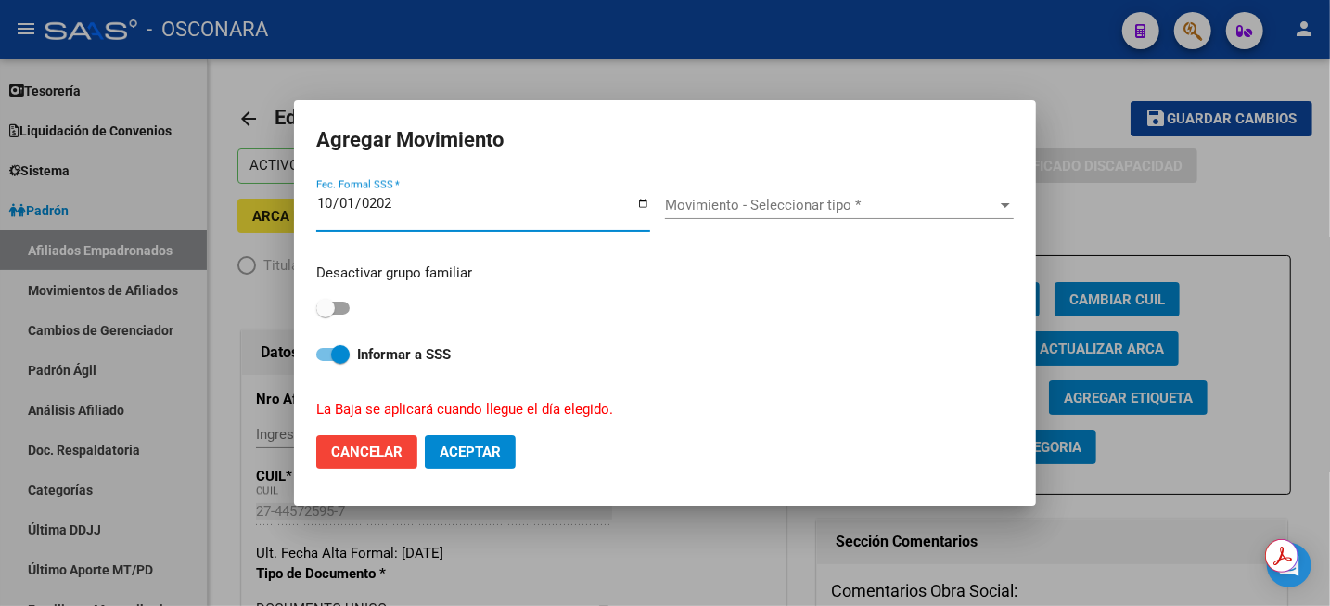
click at [761, 180] on div "Movimiento - Seleccionar tipo * Movimiento - Seleccionar tipo *" at bounding box center [839, 211] width 349 height 71
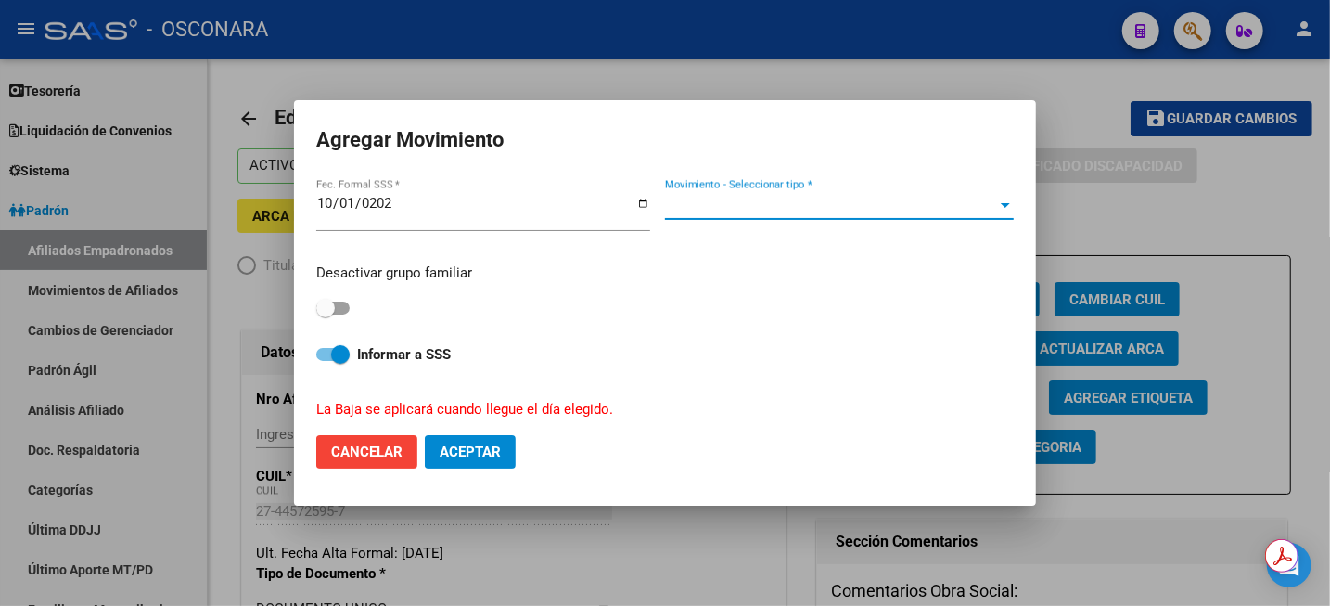
click at [751, 204] on span "Movimiento - Seleccionar tipo *" at bounding box center [831, 205] width 332 height 17
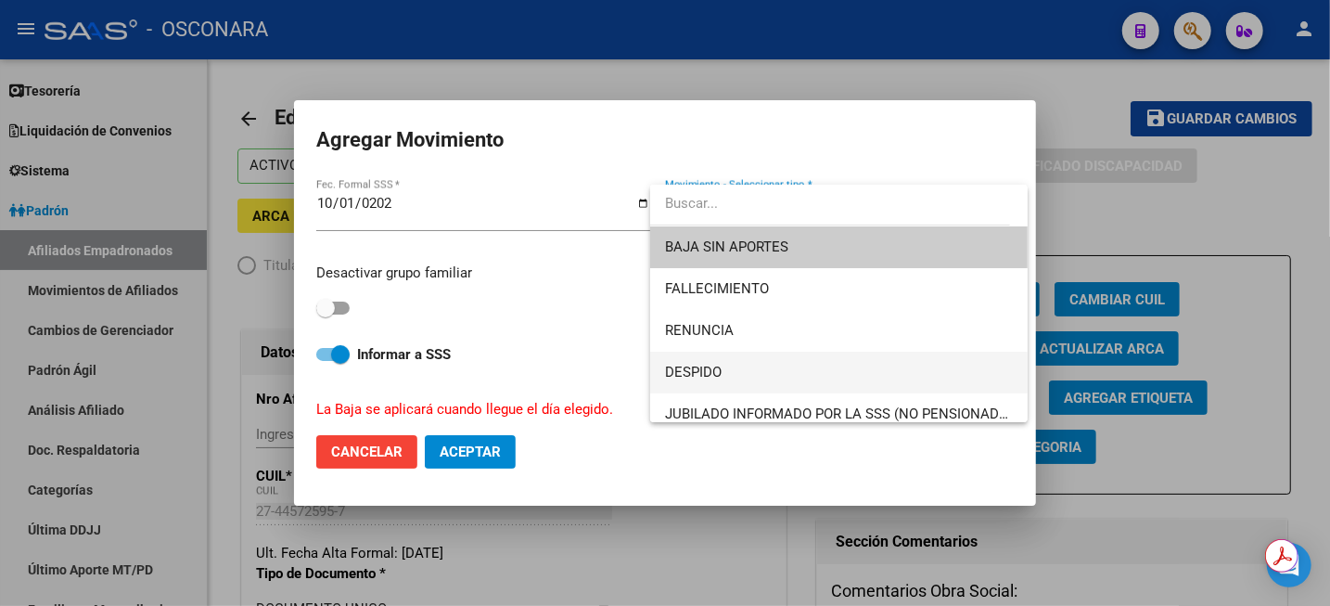
scroll to position [116, 0]
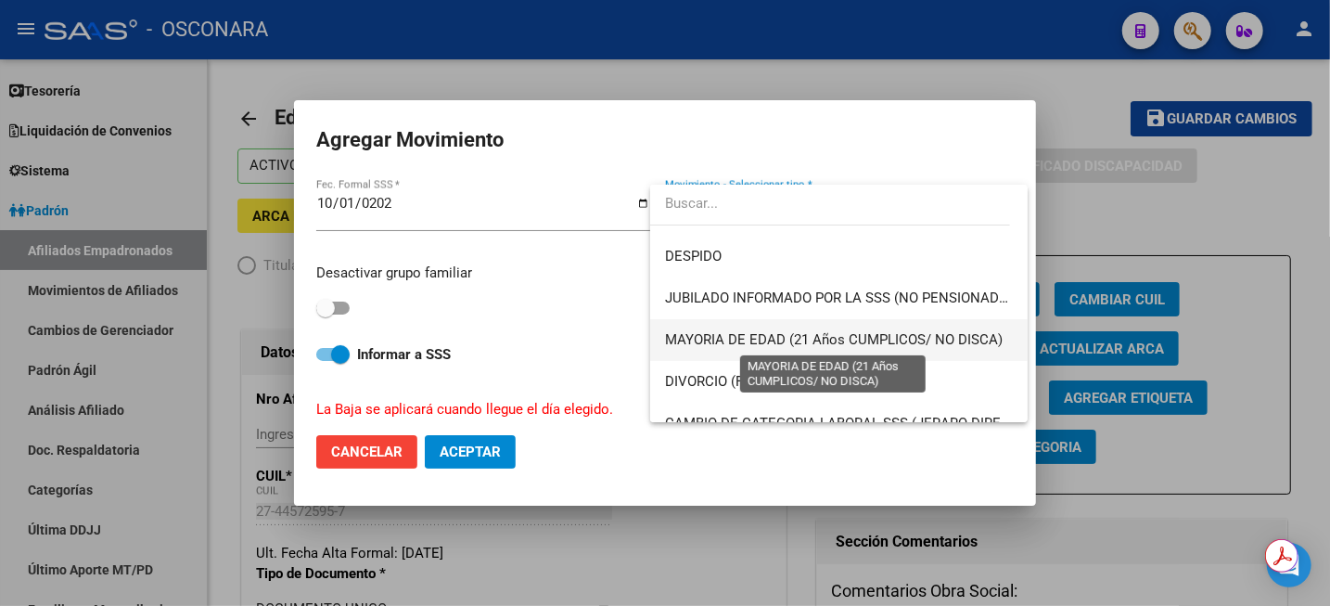
click at [791, 339] on span "MAYORIA DE EDAD (21 Años CUMPLICOS/ NO DISCA)" at bounding box center [834, 339] width 338 height 17
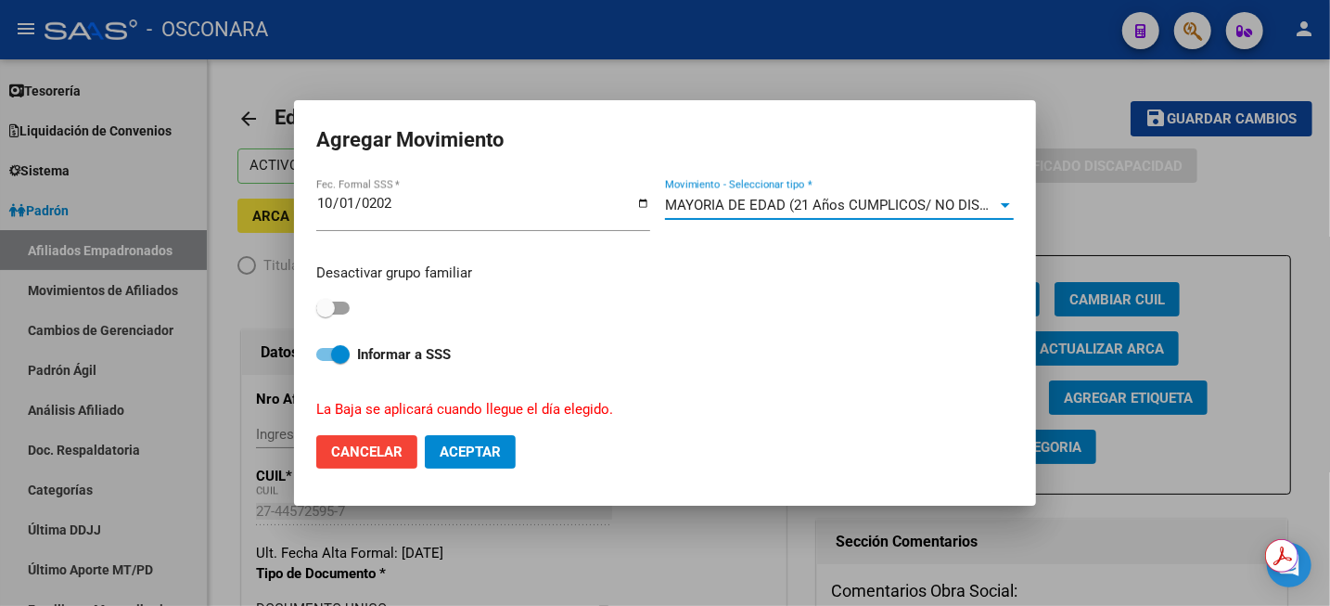
click at [338, 310] on span at bounding box center [332, 307] width 33 height 13
click at [326, 314] on input "checkbox" at bounding box center [325, 314] width 1 height 1
checkbox input "true"
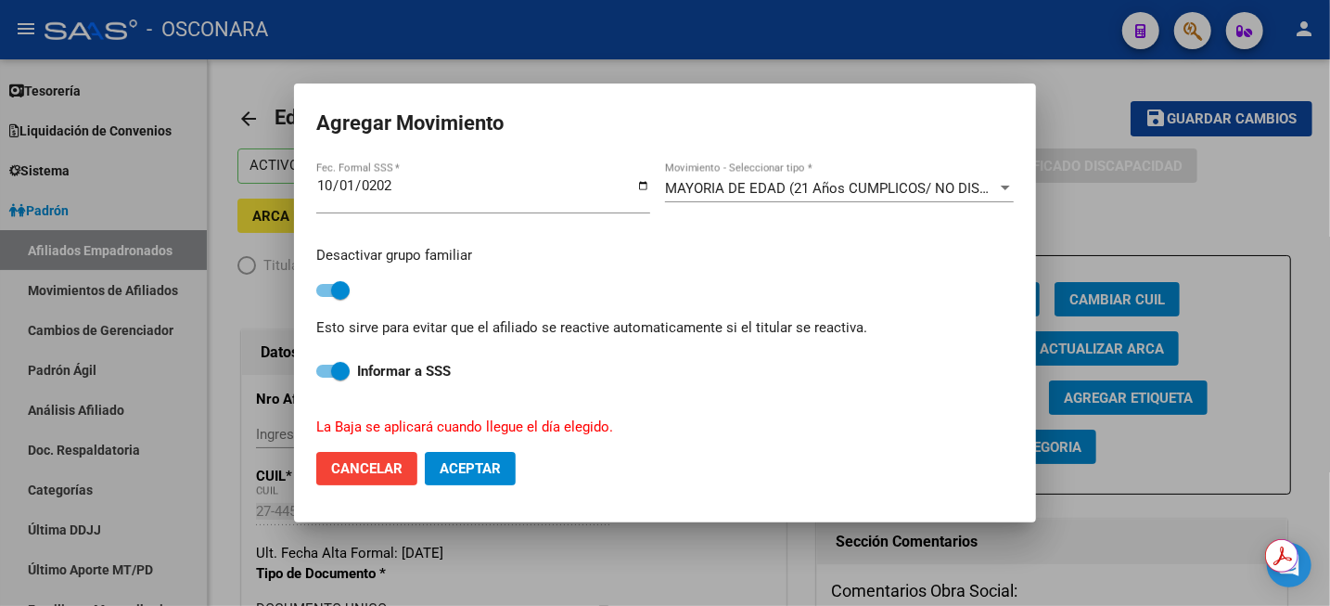
click at [442, 442] on form "Agregar Movimiento [DATE] Fec. Formal SSS * MAYORIA DE EDAD (21 Años CUMPLICOS/…" at bounding box center [665, 303] width 698 height 395
click at [449, 457] on button "Aceptar" at bounding box center [470, 468] width 91 height 33
checkbox input "false"
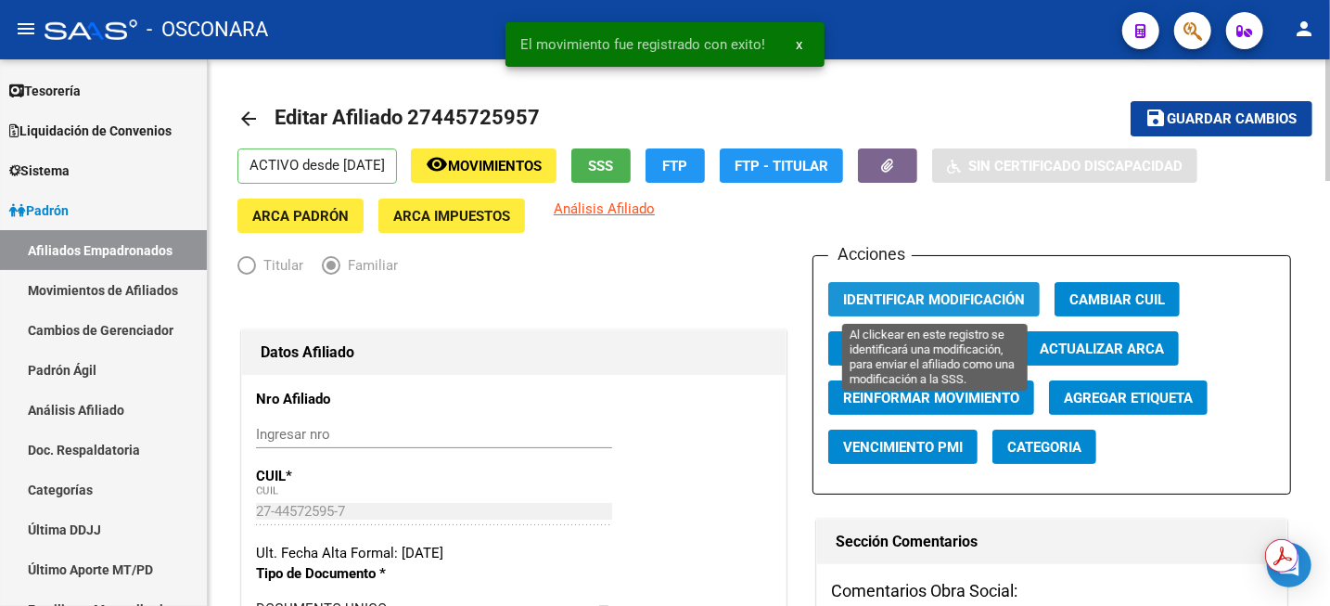
click at [877, 286] on button "Identificar Modificación" at bounding box center [933, 299] width 211 height 34
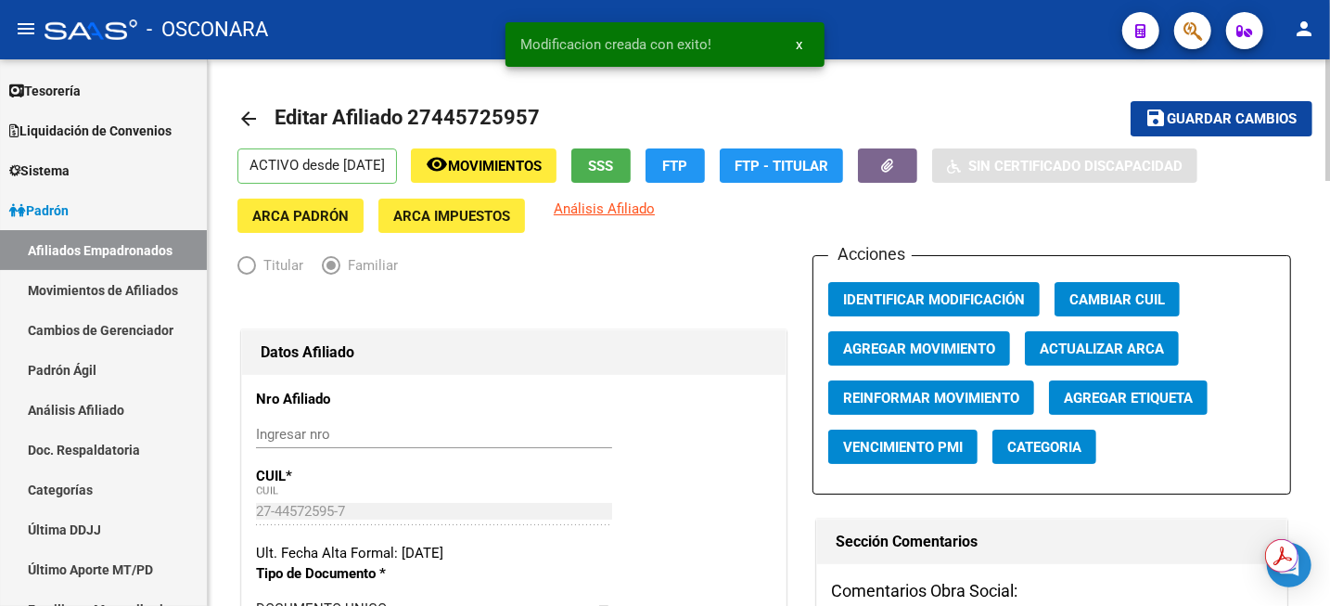
click at [1154, 123] on mat-icon "save" at bounding box center [1157, 118] width 22 height 22
click at [917, 165] on button "button" at bounding box center [887, 165] width 59 height 34
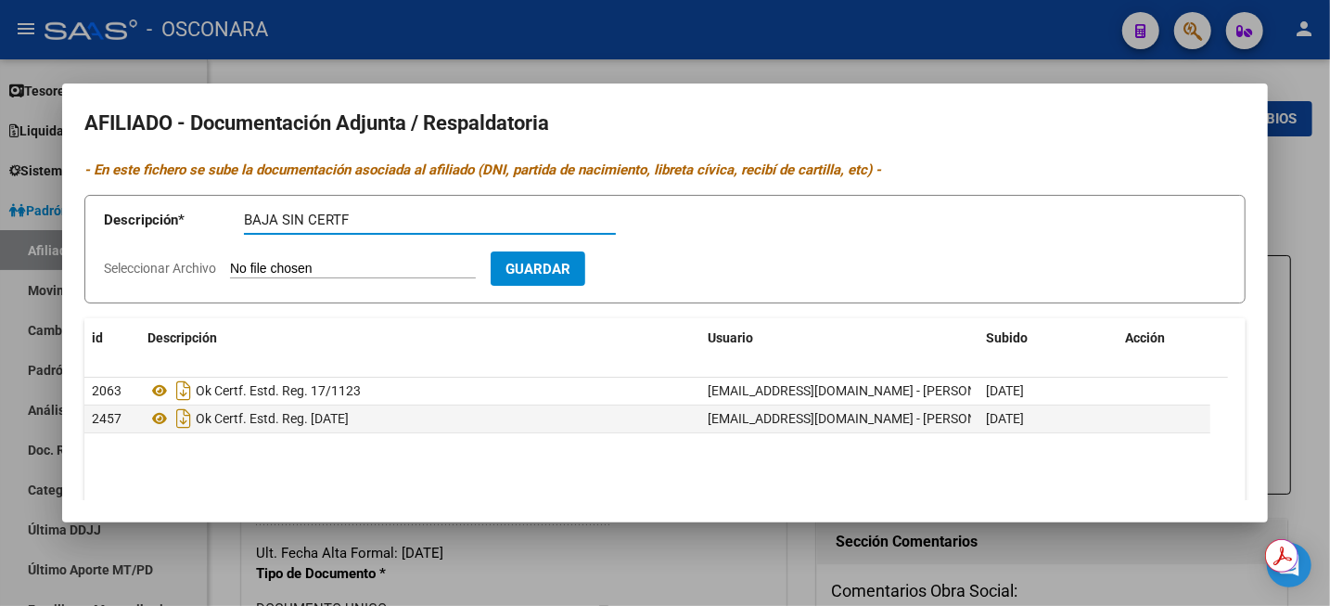
type input "BAJA SIN CERTF"
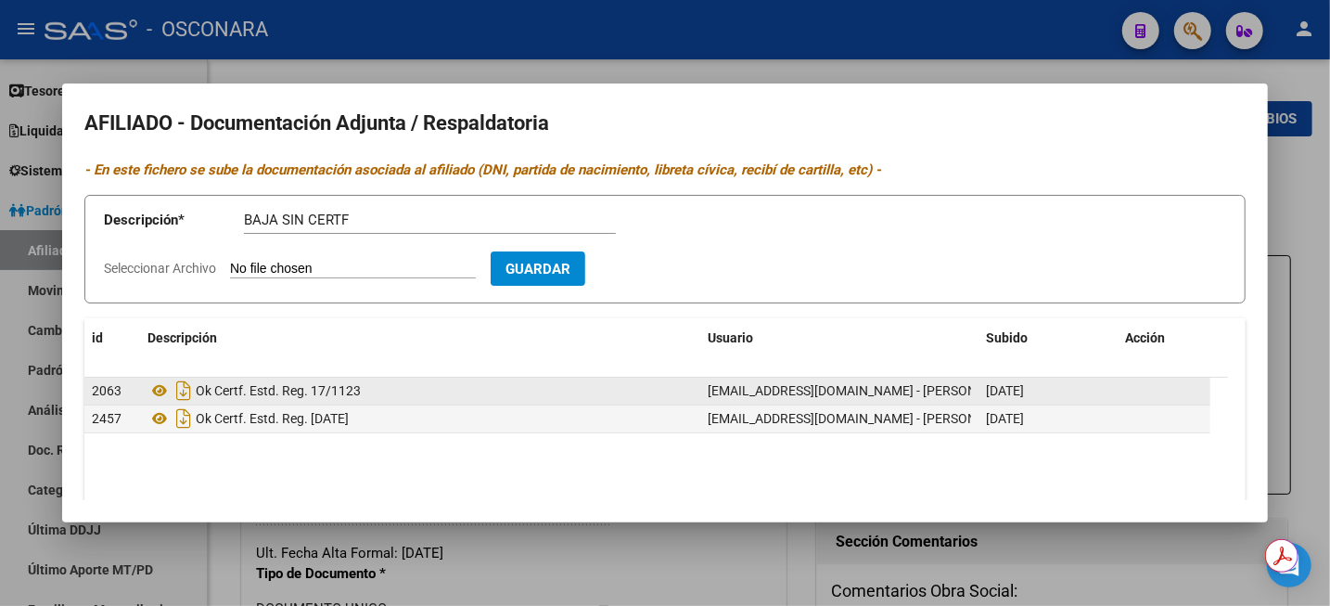
type input "C:\fakepath\WhatsApp Image [DATE] 11.30.44.jpeg"
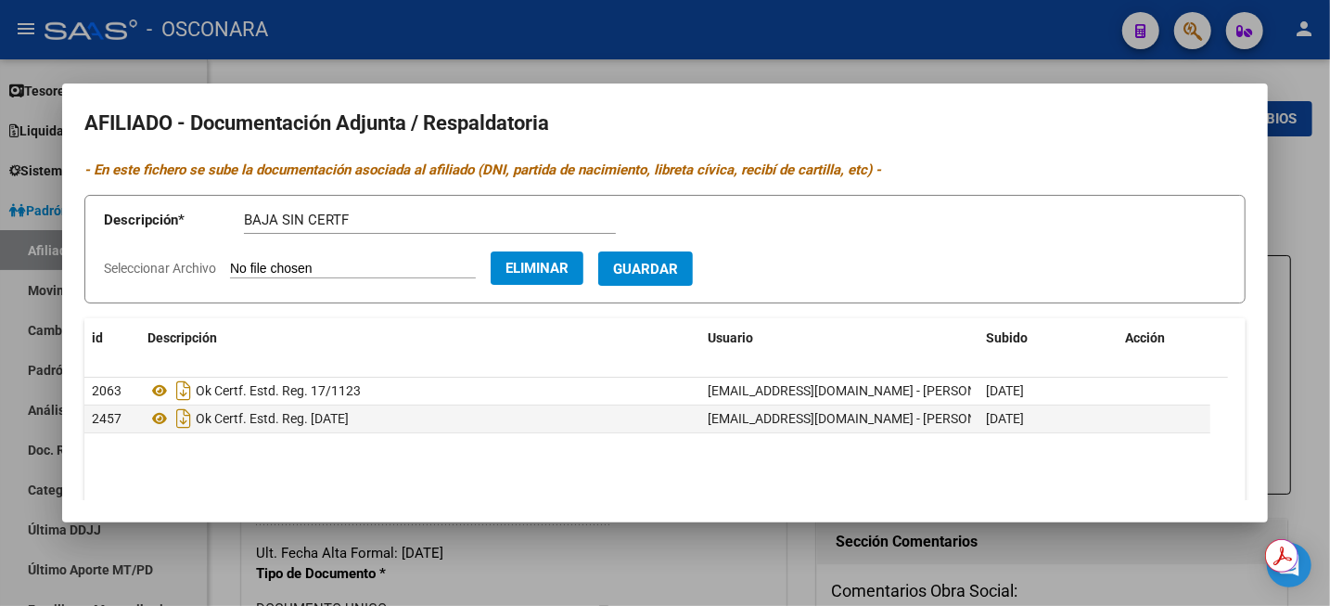
click at [677, 292] on form "Descripción * BAJA SIN CERTF Descripción Seleccionar Archivo Eliminar Guardar" at bounding box center [664, 249] width 1161 height 109
click at [678, 282] on button "Guardar" at bounding box center [645, 268] width 95 height 34
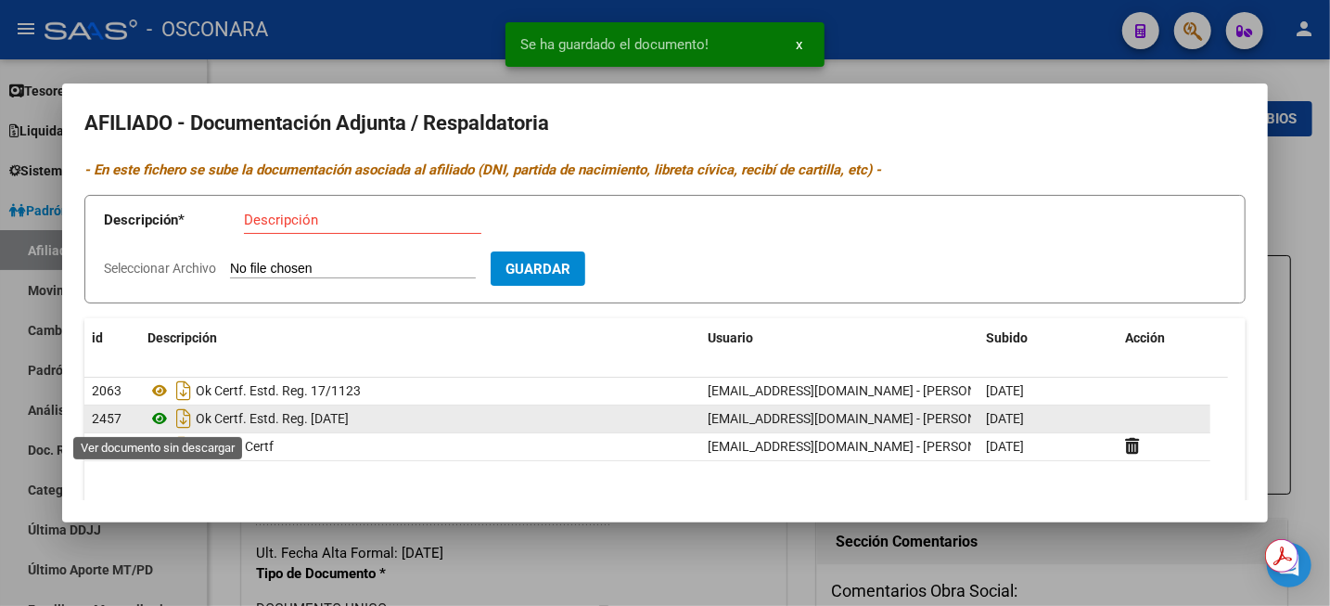
click at [158, 419] on icon at bounding box center [159, 418] width 24 height 22
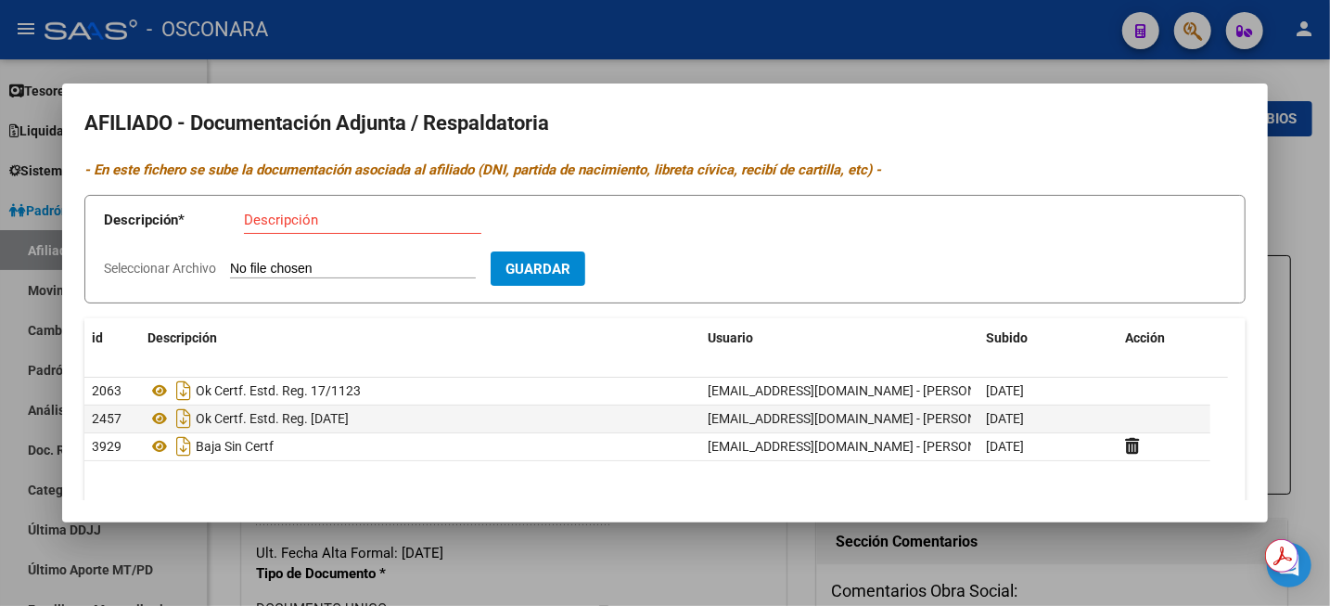
click at [1328, 177] on div at bounding box center [665, 303] width 1330 height 606
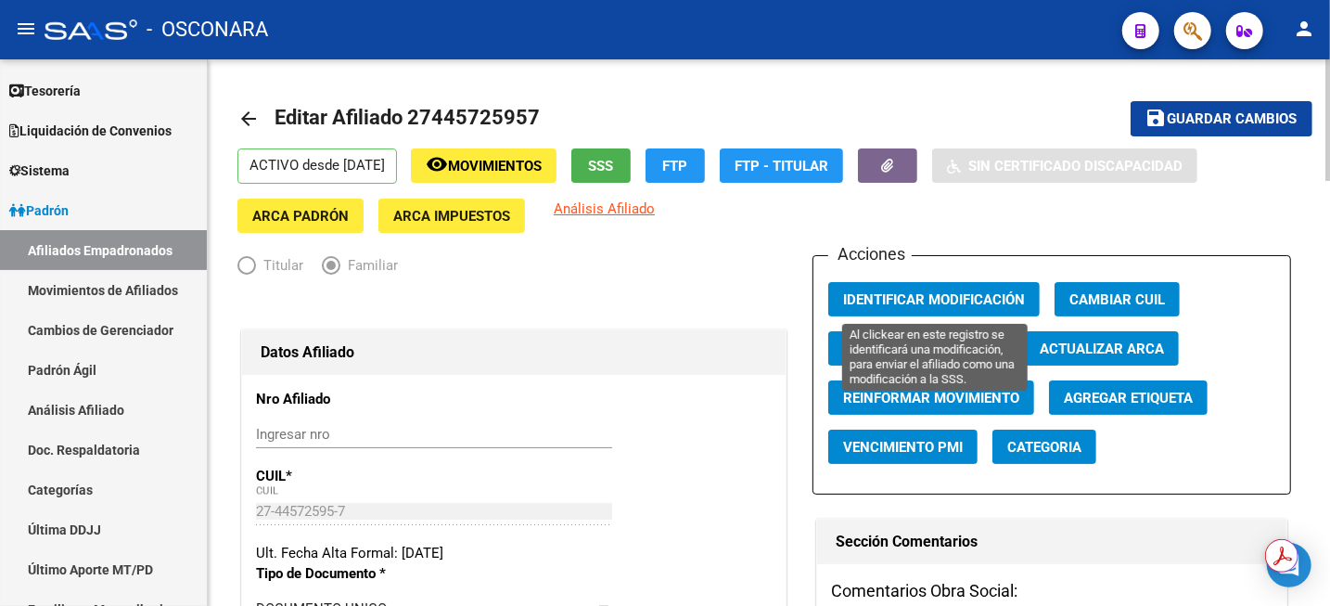
click at [992, 298] on span "Identificar Modificación" at bounding box center [934, 299] width 182 height 17
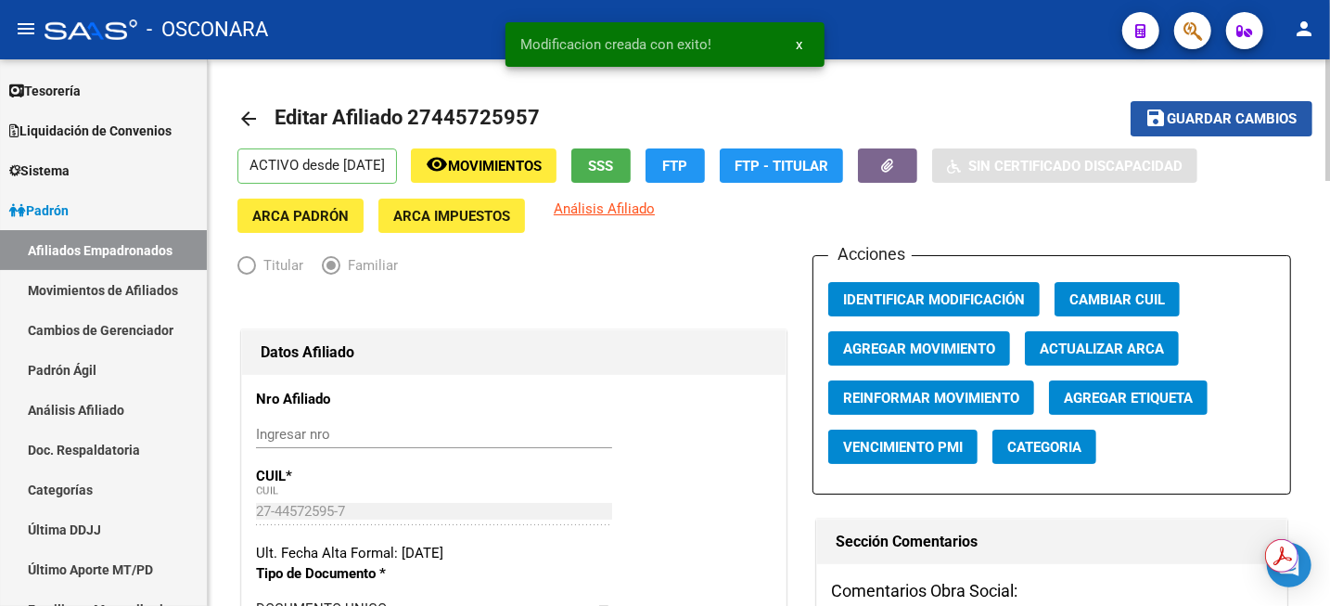
click at [1183, 121] on span "Guardar cambios" at bounding box center [1233, 119] width 130 height 17
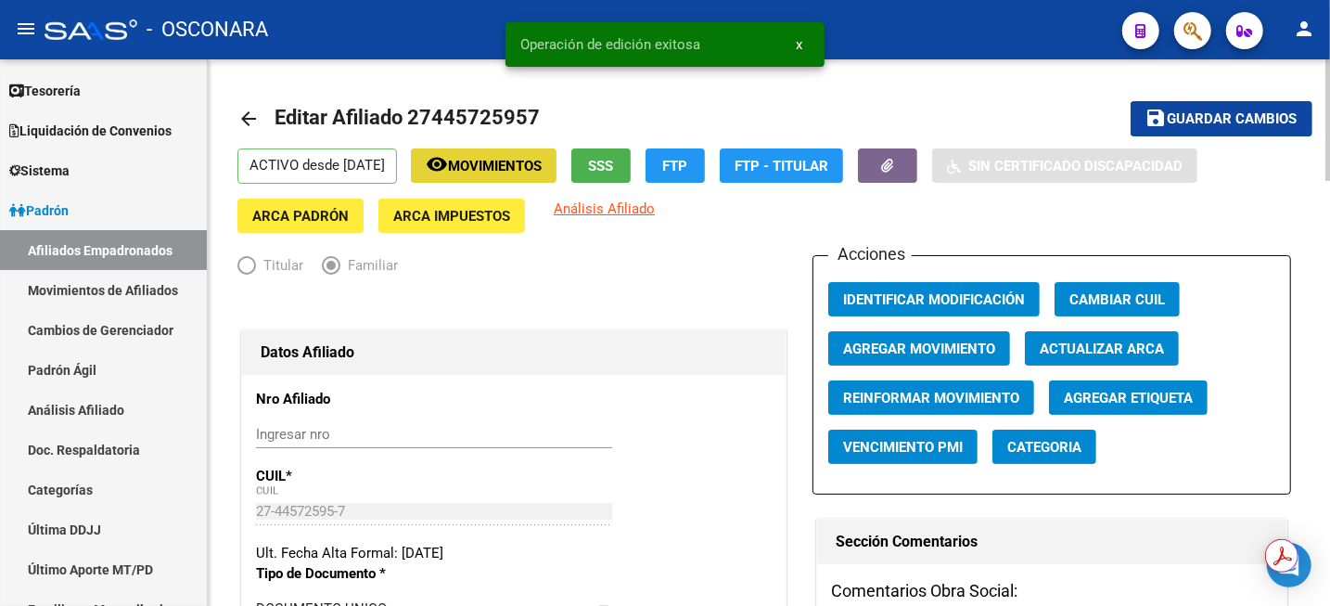
click at [485, 171] on span "Movimientos" at bounding box center [495, 166] width 94 height 17
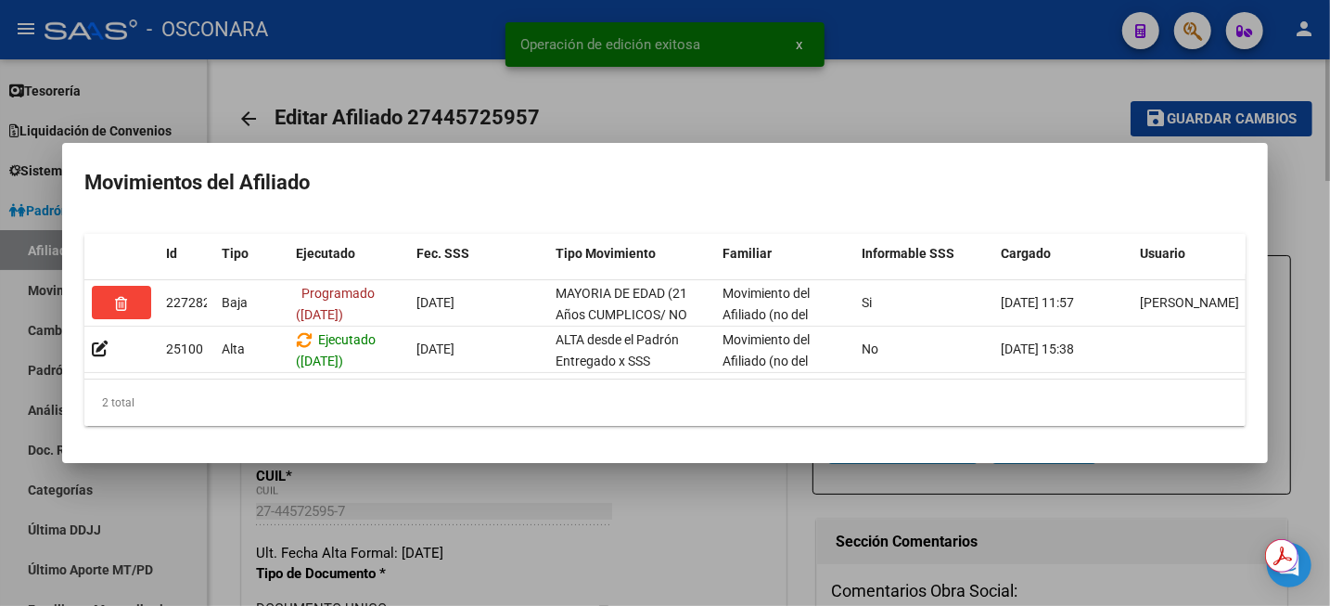
click at [929, 81] on div at bounding box center [665, 303] width 1330 height 606
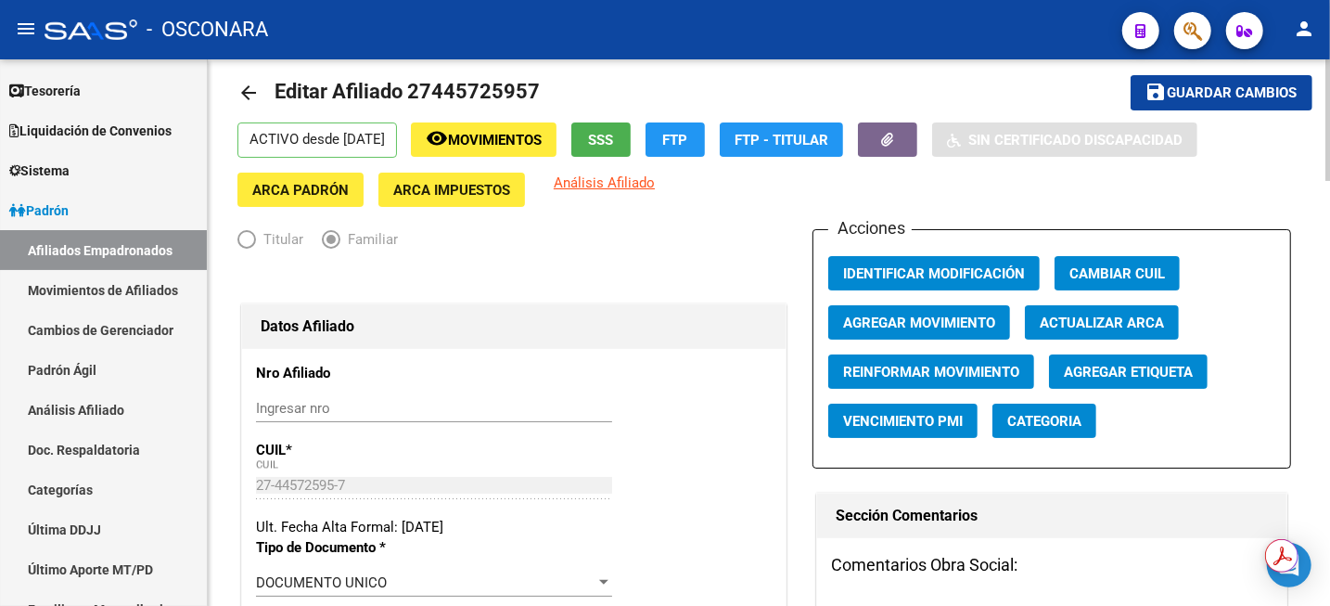
scroll to position [0, 0]
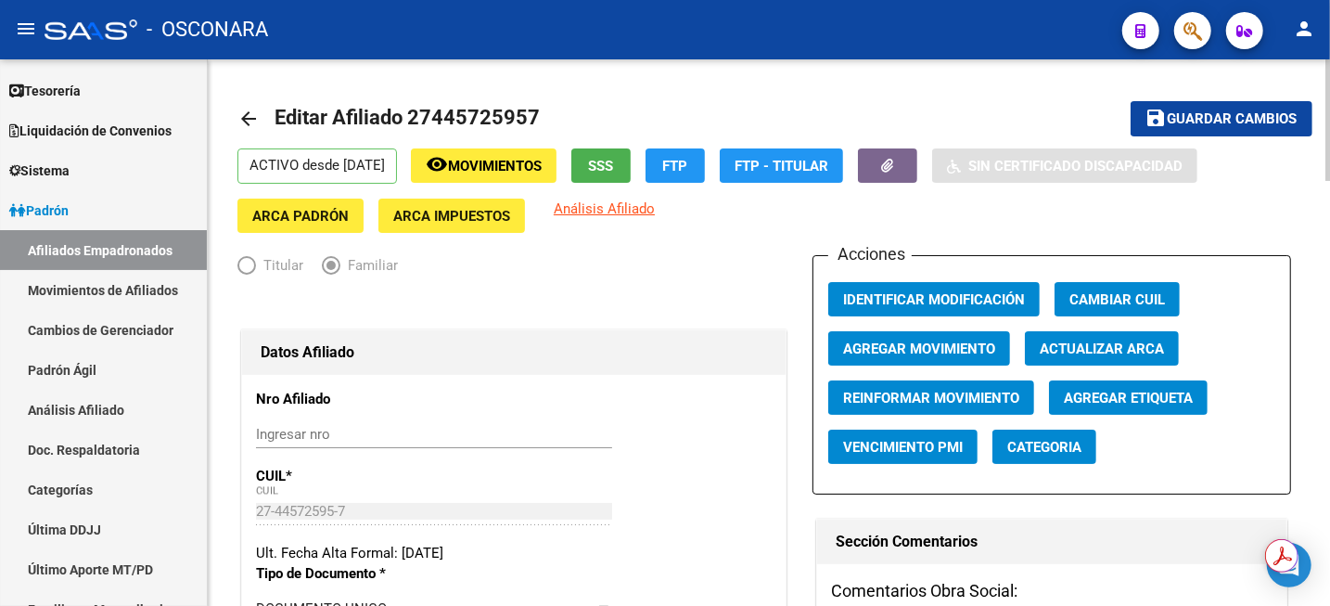
click at [495, 161] on span "Movimientos" at bounding box center [495, 166] width 94 height 17
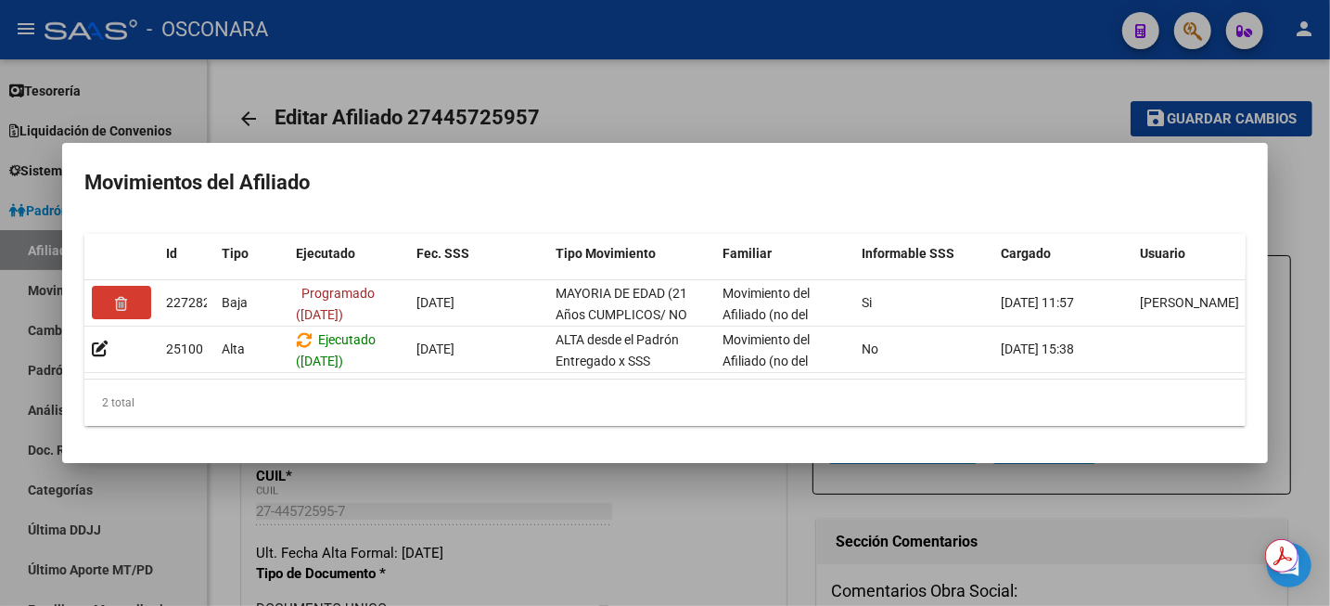
click at [710, 96] on div at bounding box center [665, 303] width 1330 height 606
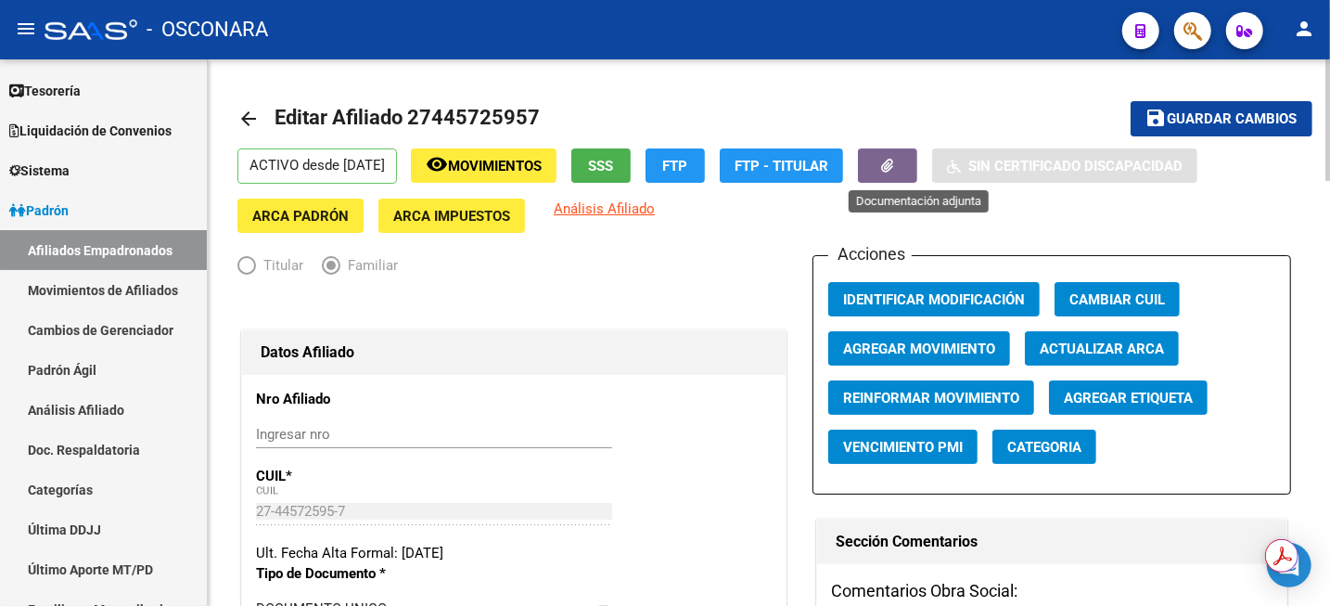
click at [917, 164] on button "button" at bounding box center [887, 165] width 59 height 34
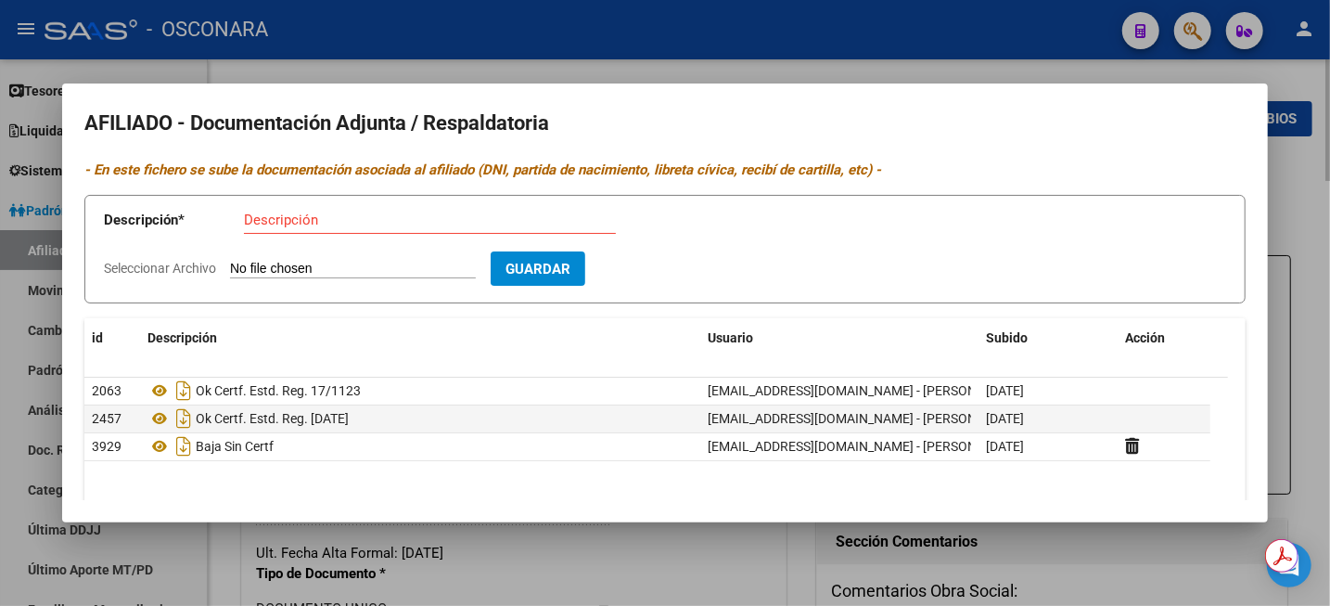
click at [1308, 75] on div at bounding box center [665, 303] width 1330 height 606
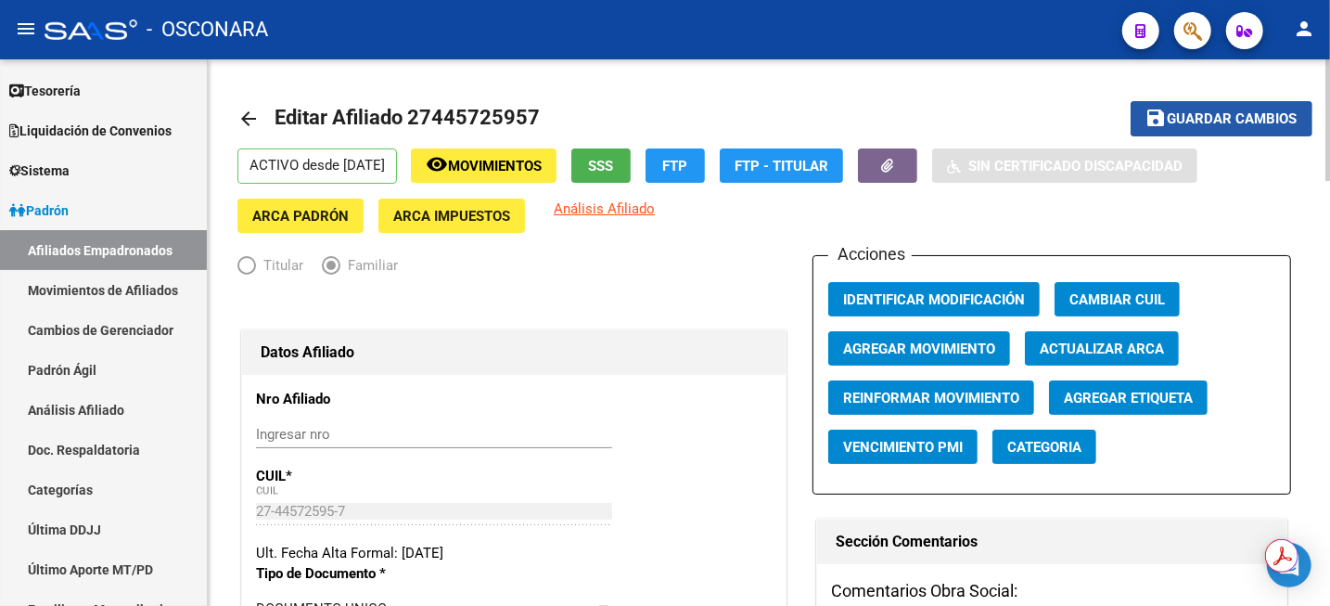
click at [1200, 118] on span "Guardar cambios" at bounding box center [1233, 119] width 130 height 17
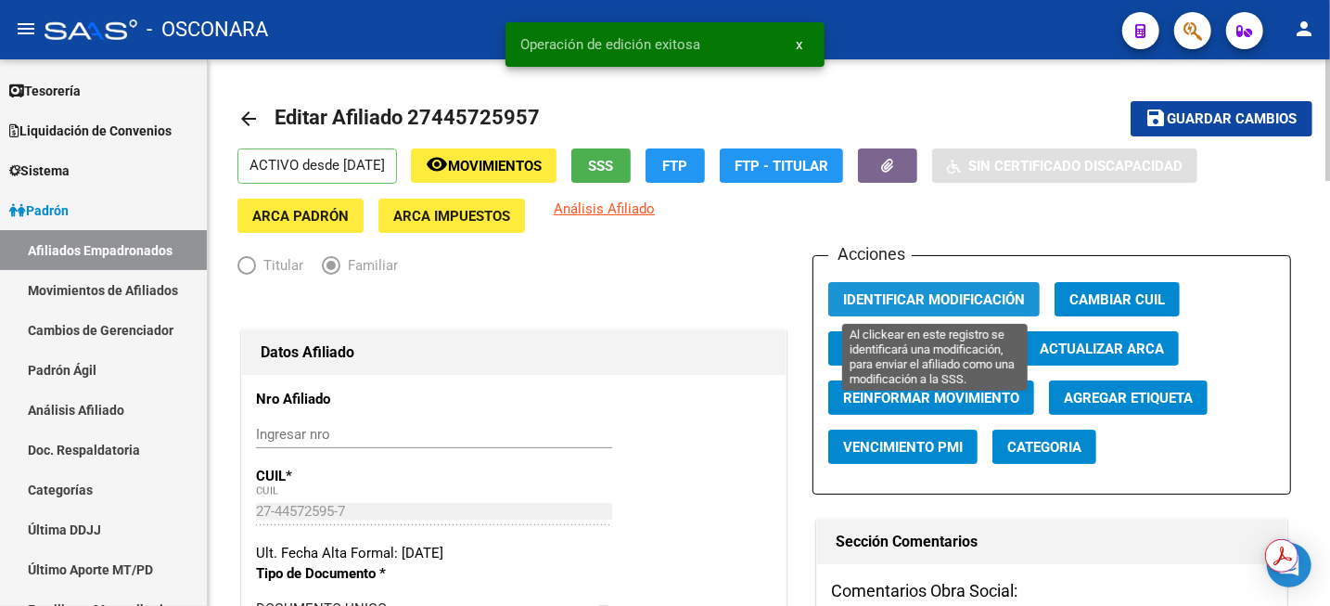
click at [987, 298] on span "Identificar Modificación" at bounding box center [934, 299] width 182 height 17
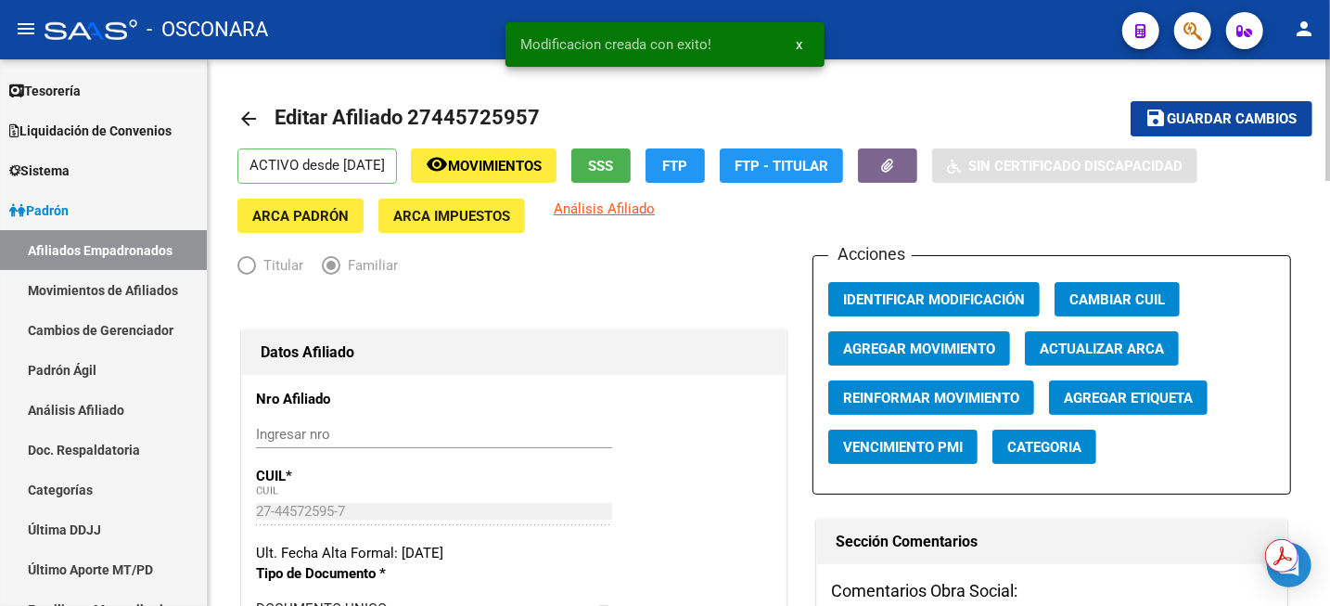
click at [1210, 107] on button "save Guardar cambios" at bounding box center [1222, 118] width 182 height 34
click at [117, 407] on link "Análisis Afiliado" at bounding box center [103, 410] width 207 height 40
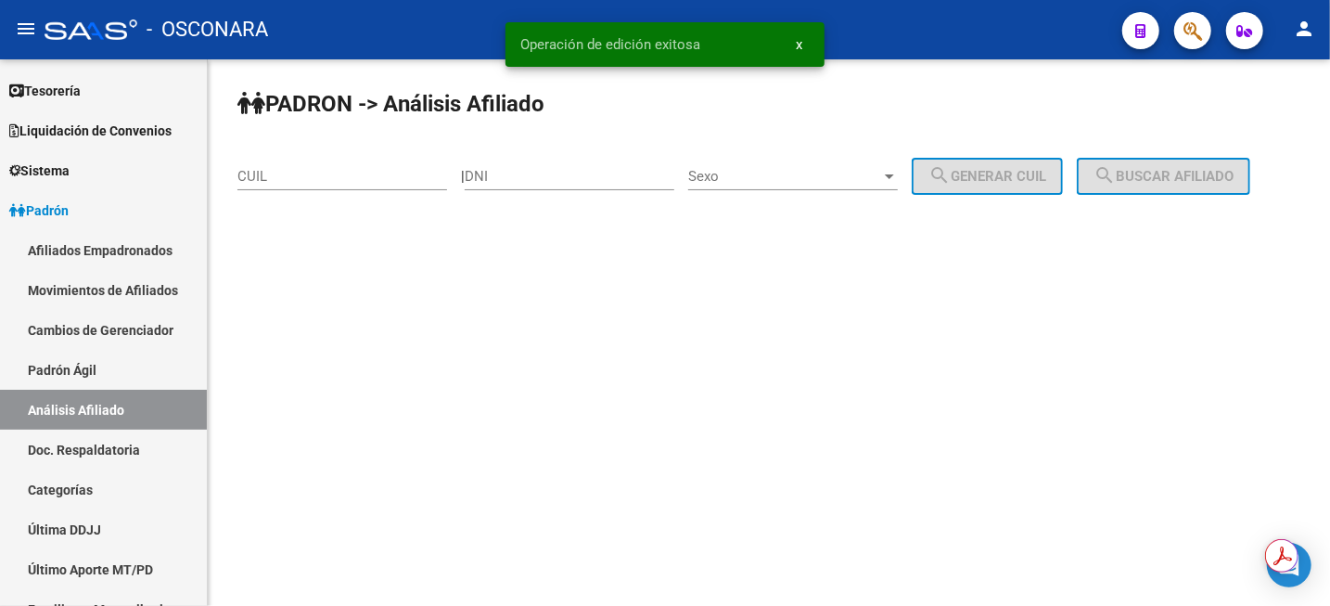
click at [275, 178] on input "CUIL" at bounding box center [342, 176] width 210 height 17
paste input "20-43751816-6"
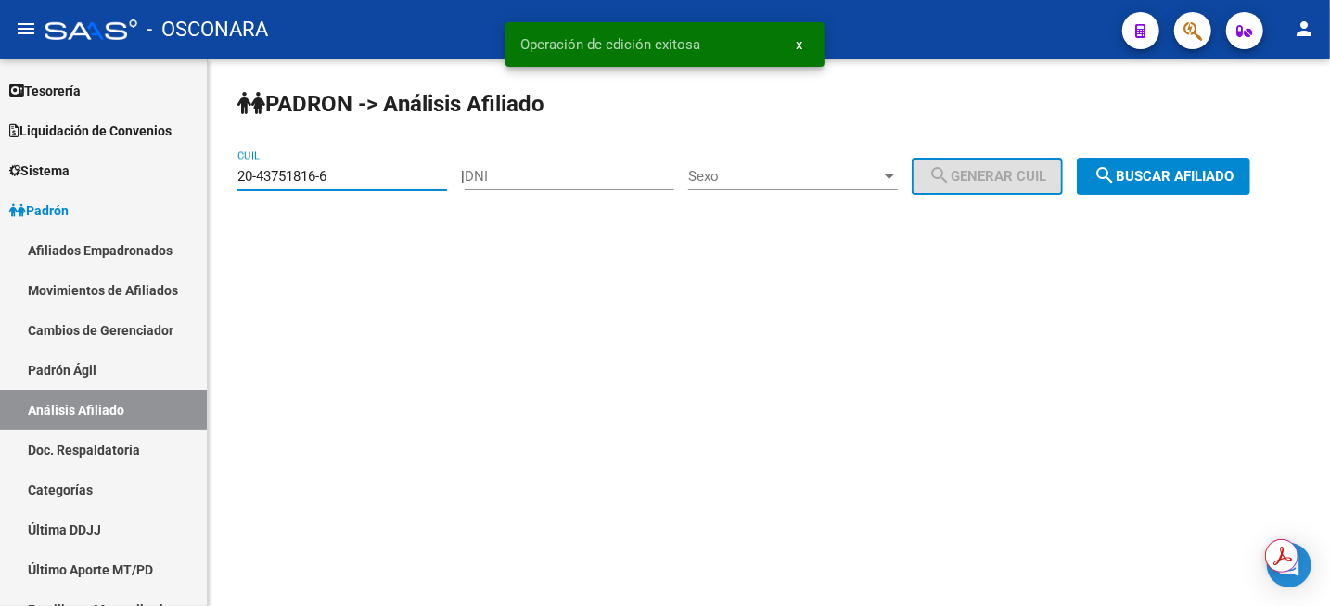
type input "20-43751816-6"
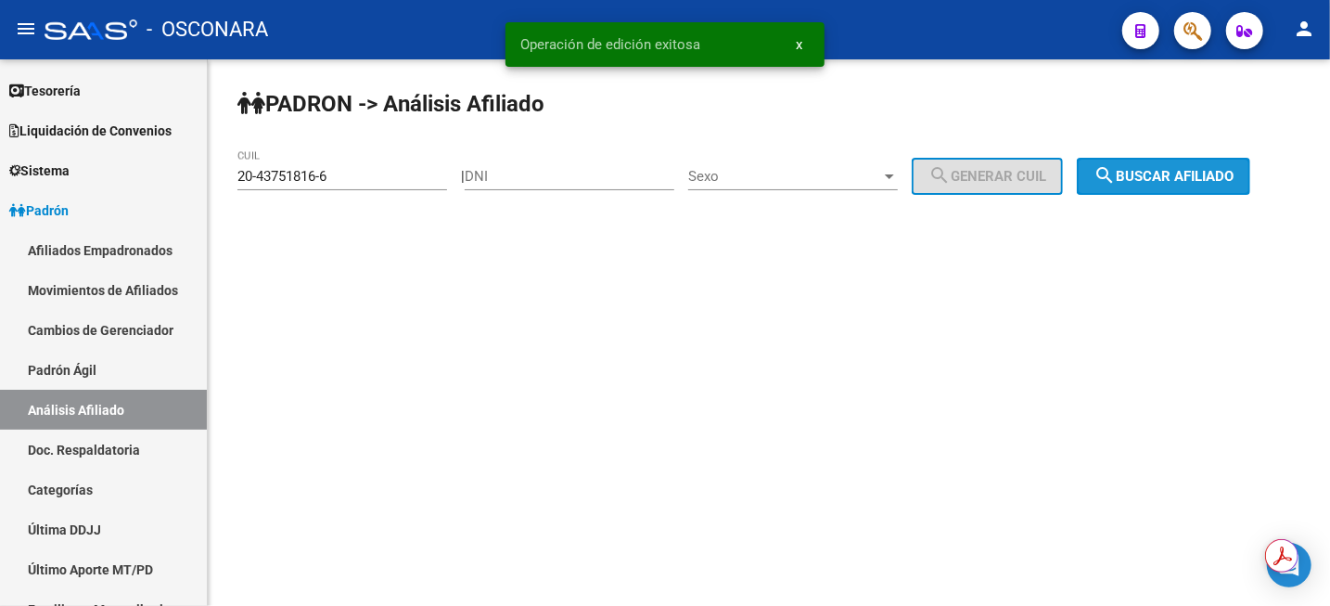
click at [1225, 173] on span "search Buscar afiliado" at bounding box center [1164, 176] width 140 height 17
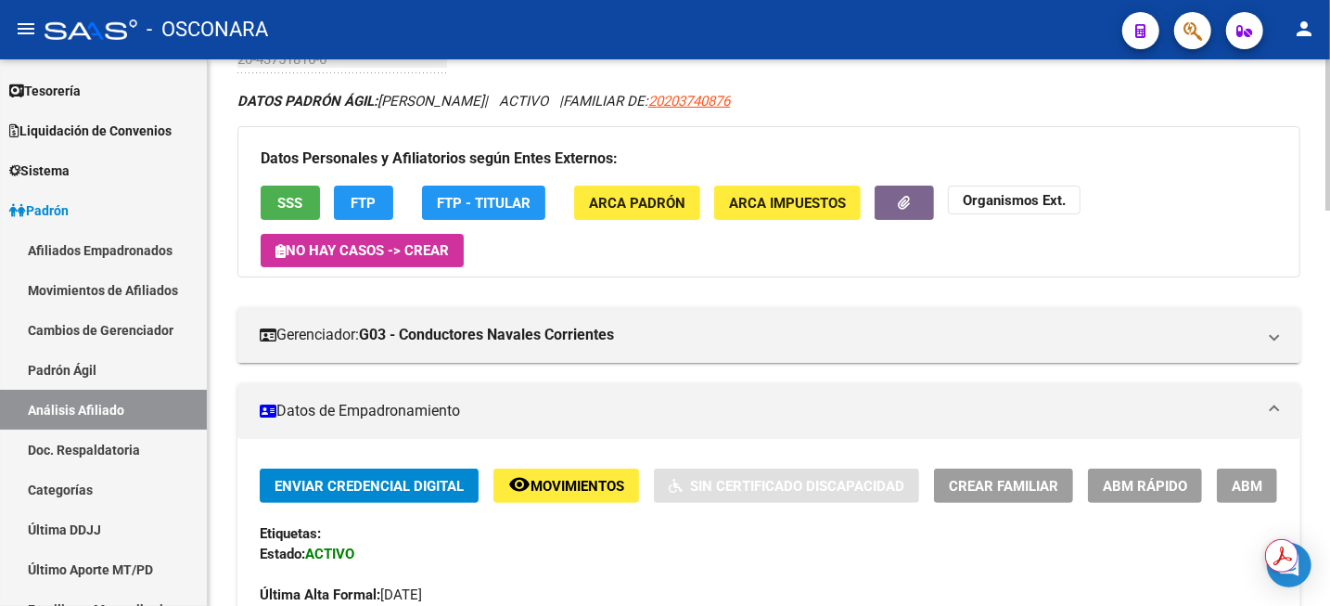
scroll to position [232, 0]
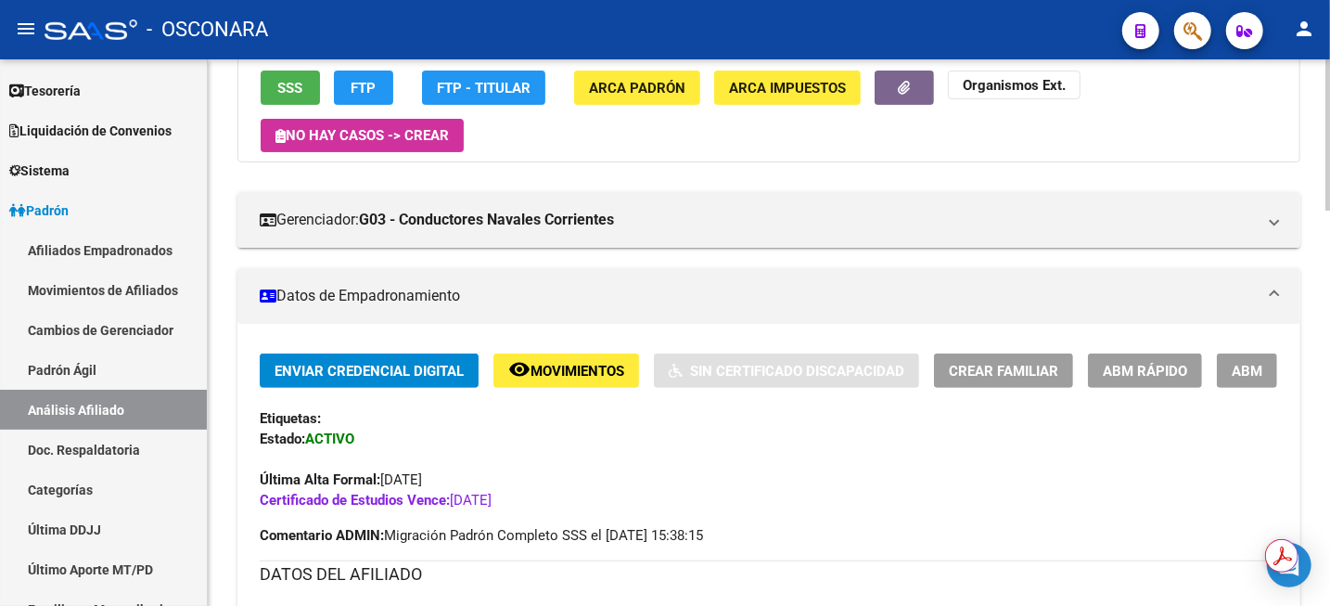
click at [572, 369] on span "Movimientos" at bounding box center [578, 371] width 94 height 17
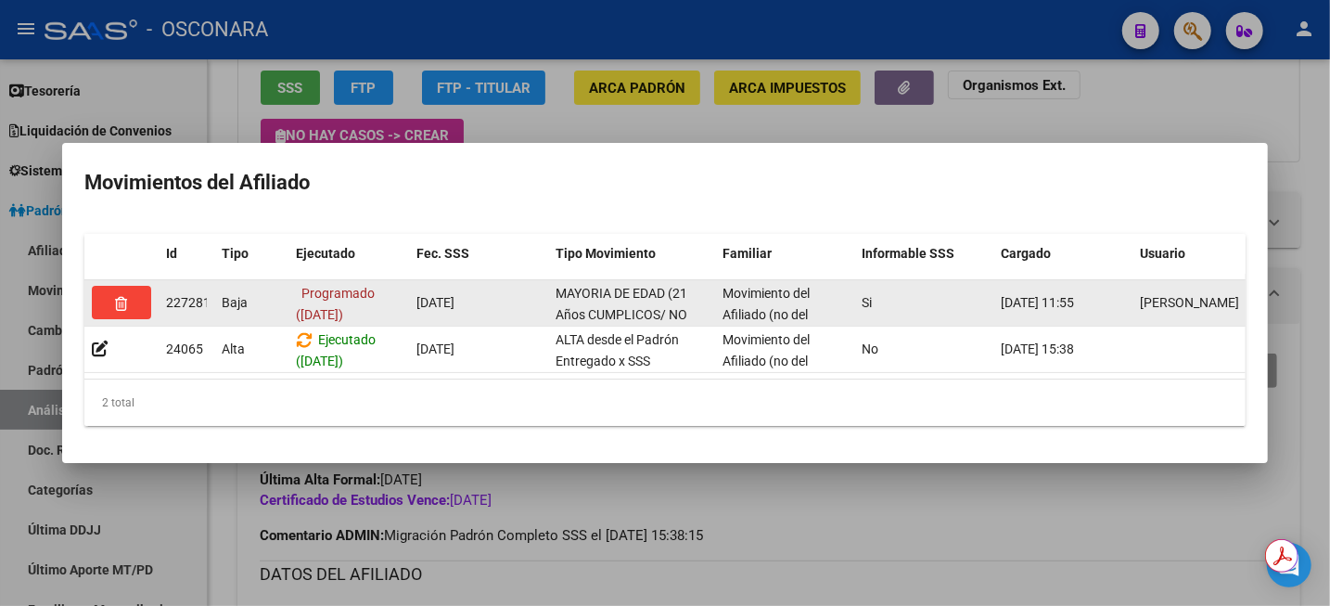
click at [122, 294] on span "button" at bounding box center [122, 302] width 12 height 17
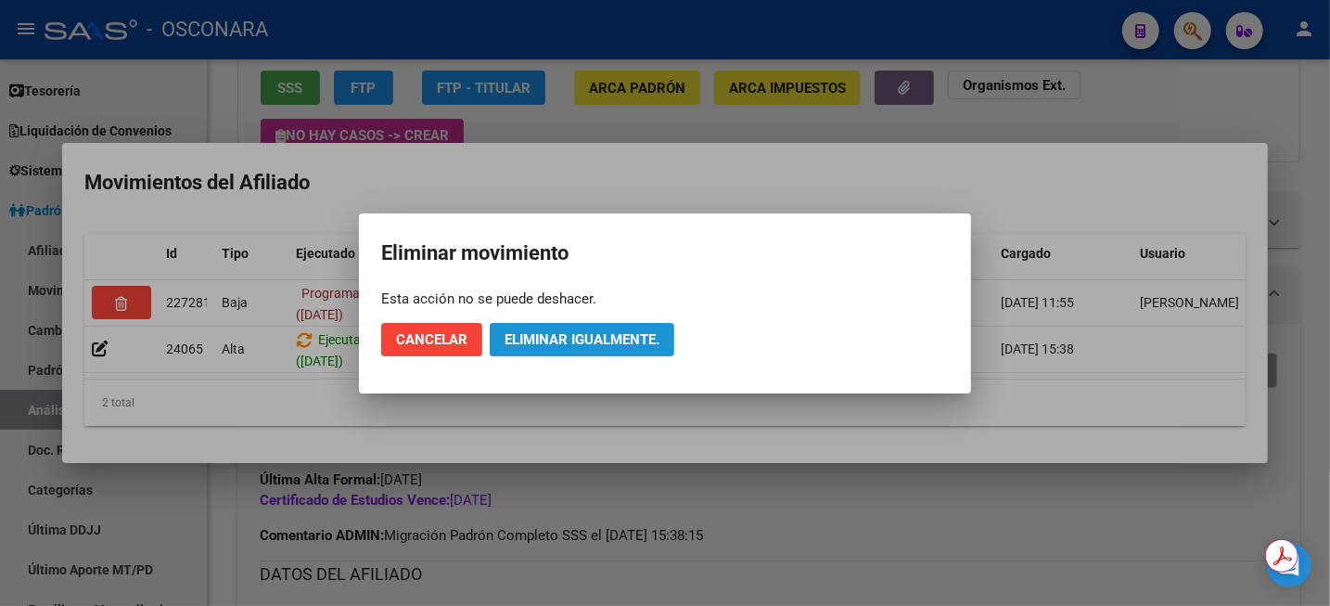
click at [582, 332] on span "Eliminar igualmente." at bounding box center [582, 339] width 155 height 17
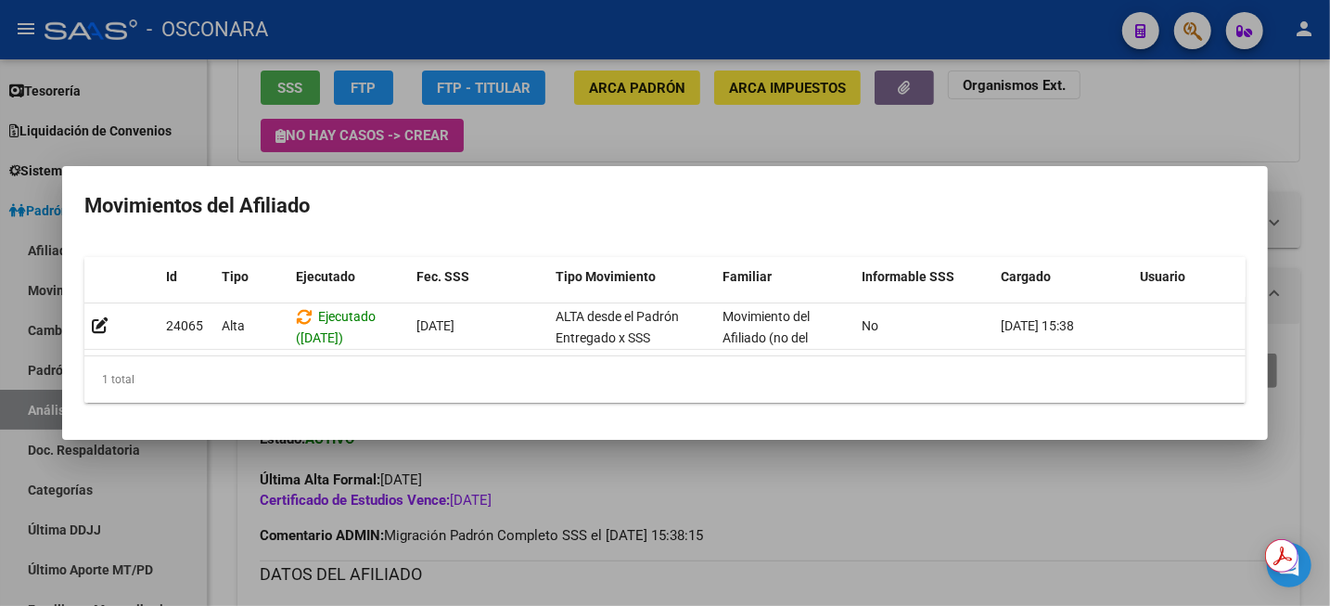
click at [1205, 132] on div at bounding box center [665, 303] width 1330 height 606
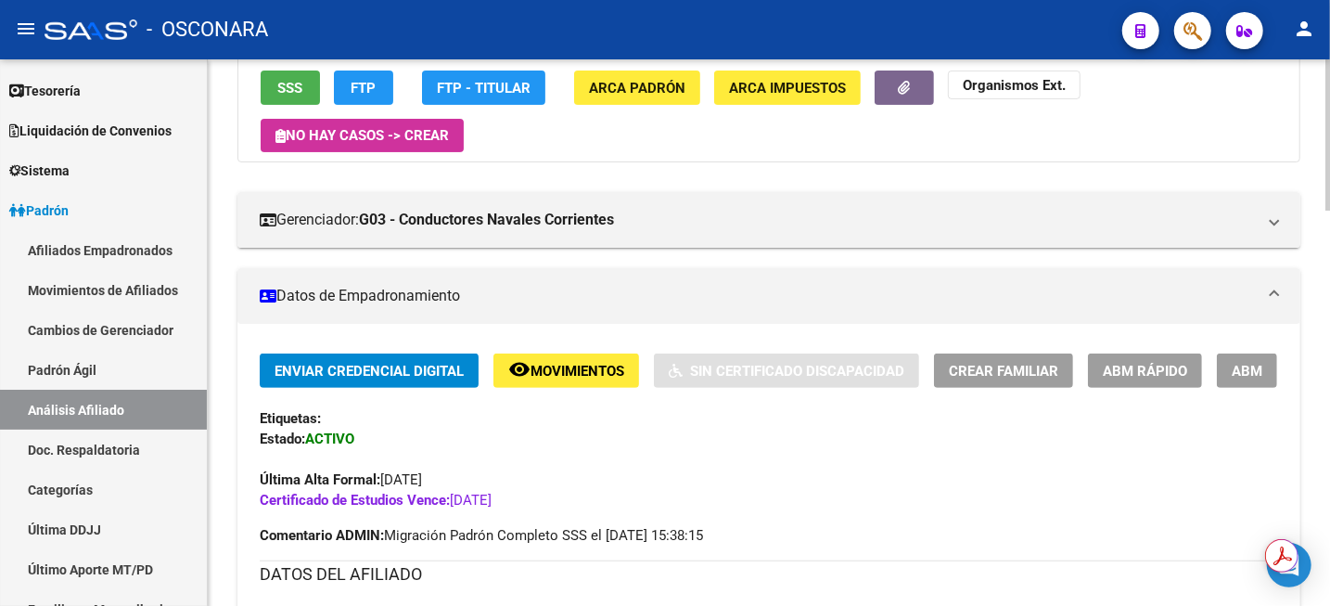
scroll to position [0, 0]
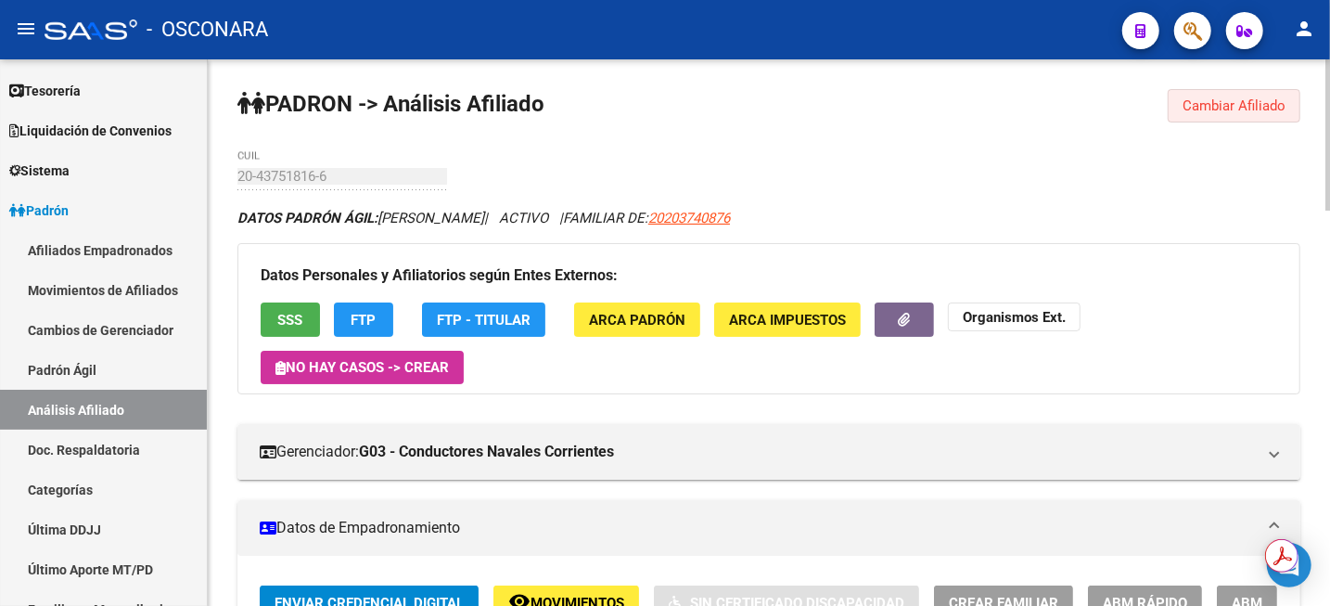
click at [1202, 115] on button "Cambiar Afiliado" at bounding box center [1234, 105] width 133 height 33
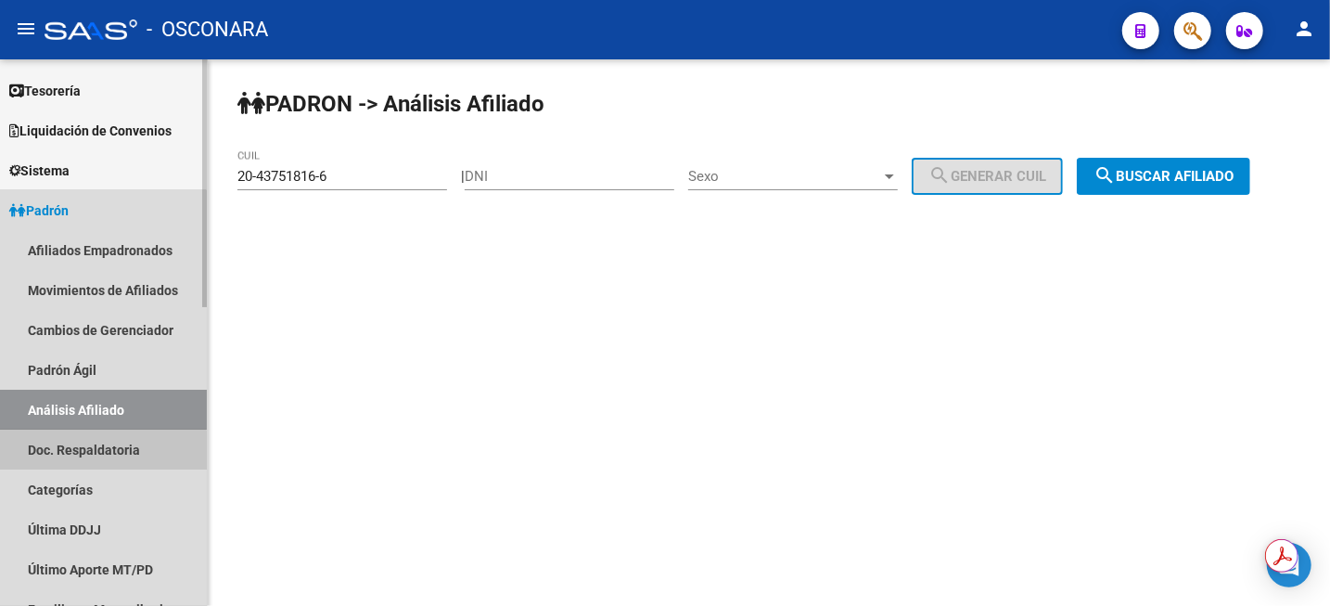
click at [75, 452] on link "Doc. Respaldatoria" at bounding box center [103, 449] width 207 height 40
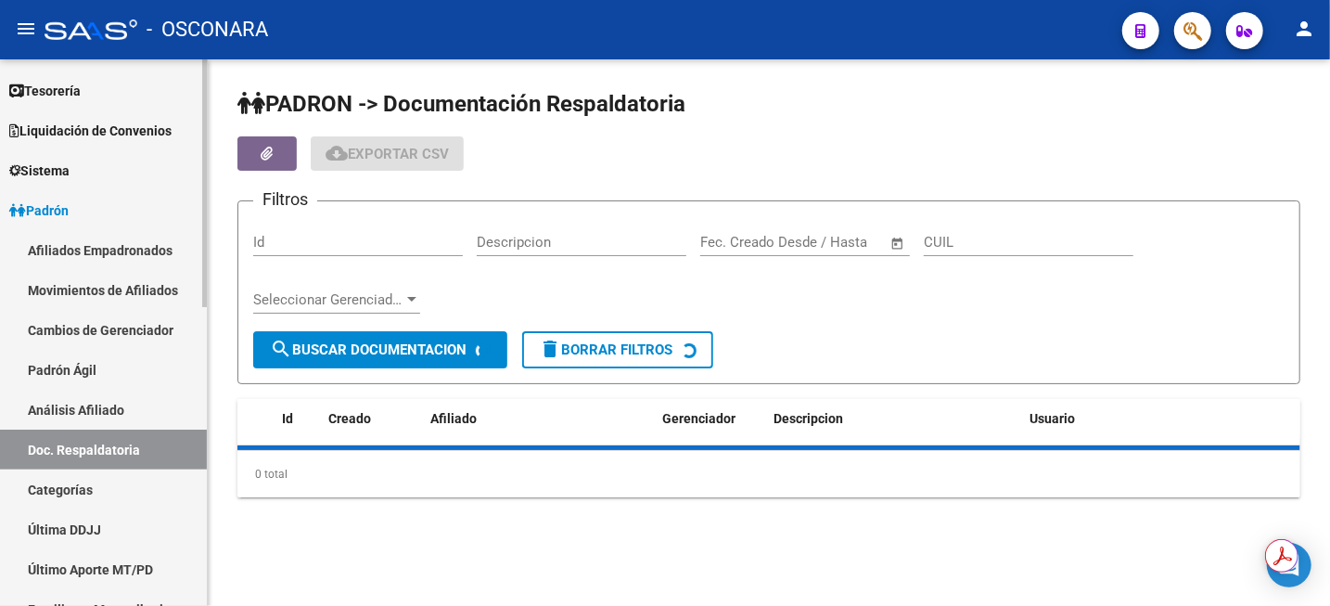
click at [77, 407] on link "Análisis Afiliado" at bounding box center [103, 410] width 207 height 40
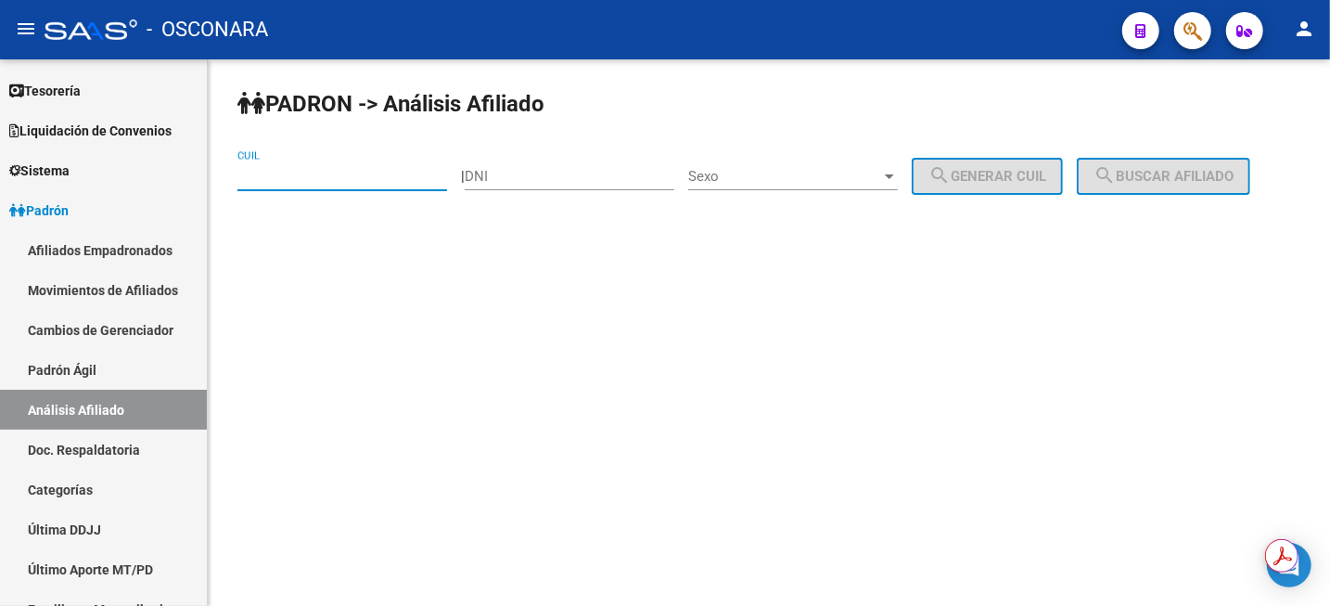
click at [343, 177] on input "CUIL" at bounding box center [342, 176] width 210 height 17
paste input "20-43751816-6"
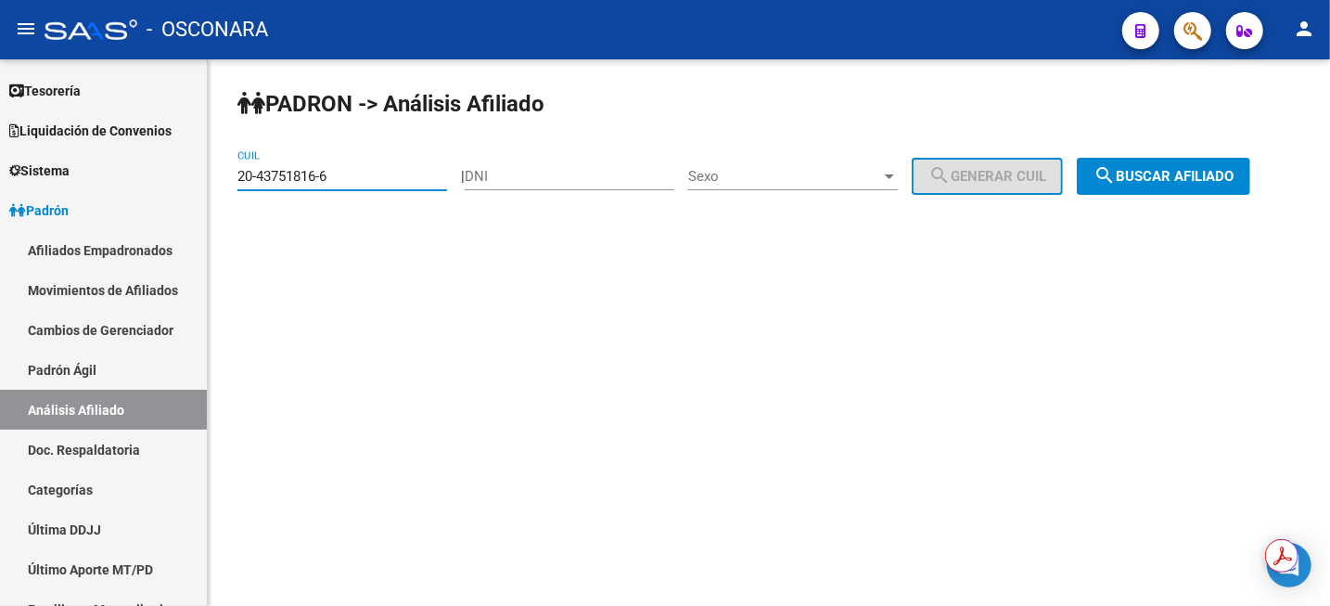
type input "20-43751816-6"
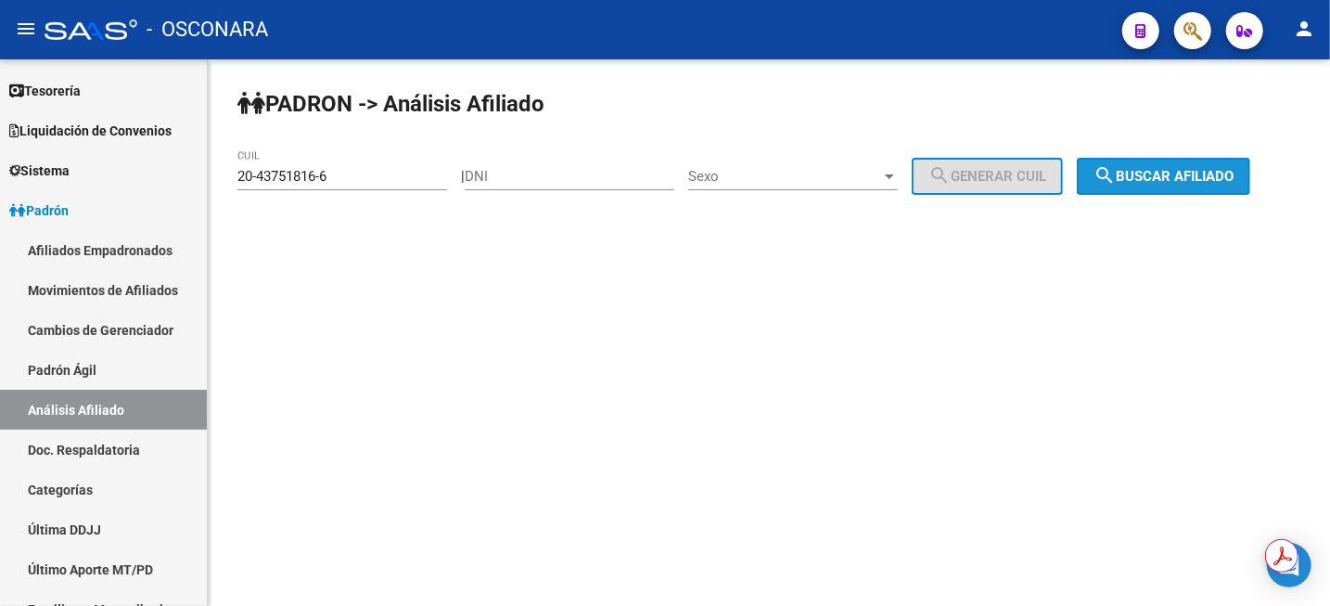
click at [1213, 166] on button "search Buscar afiliado" at bounding box center [1163, 176] width 173 height 37
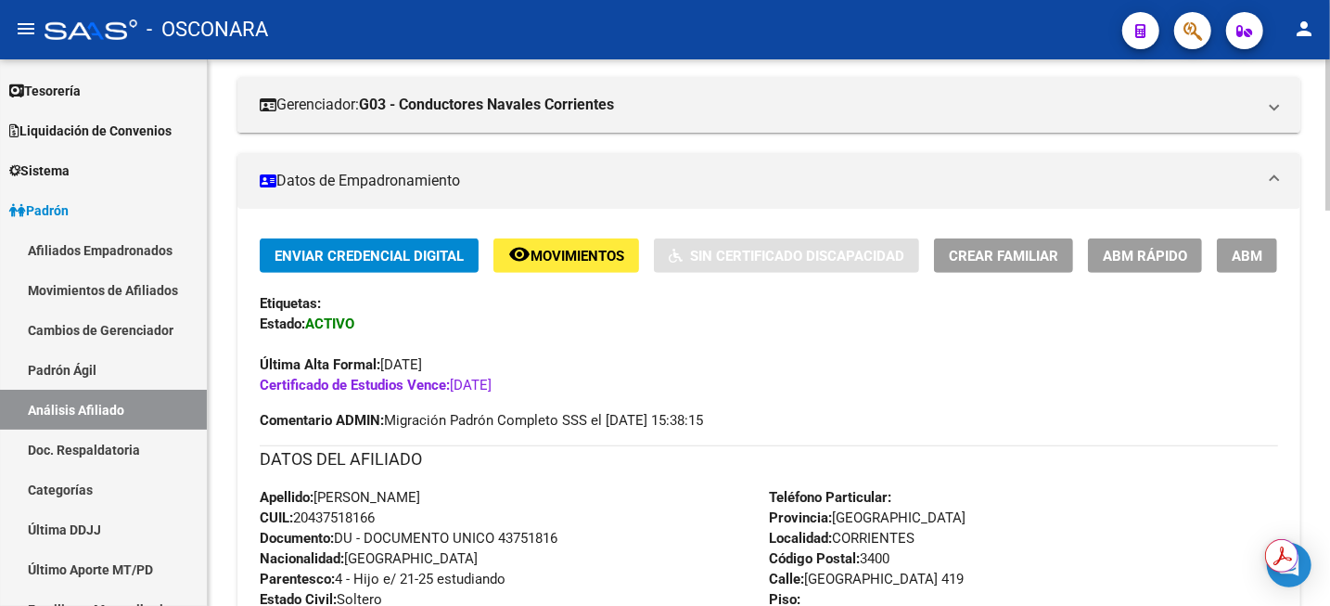
scroll to position [348, 0]
click at [549, 246] on span "remove_red_eye Movimientos" at bounding box center [566, 254] width 116 height 17
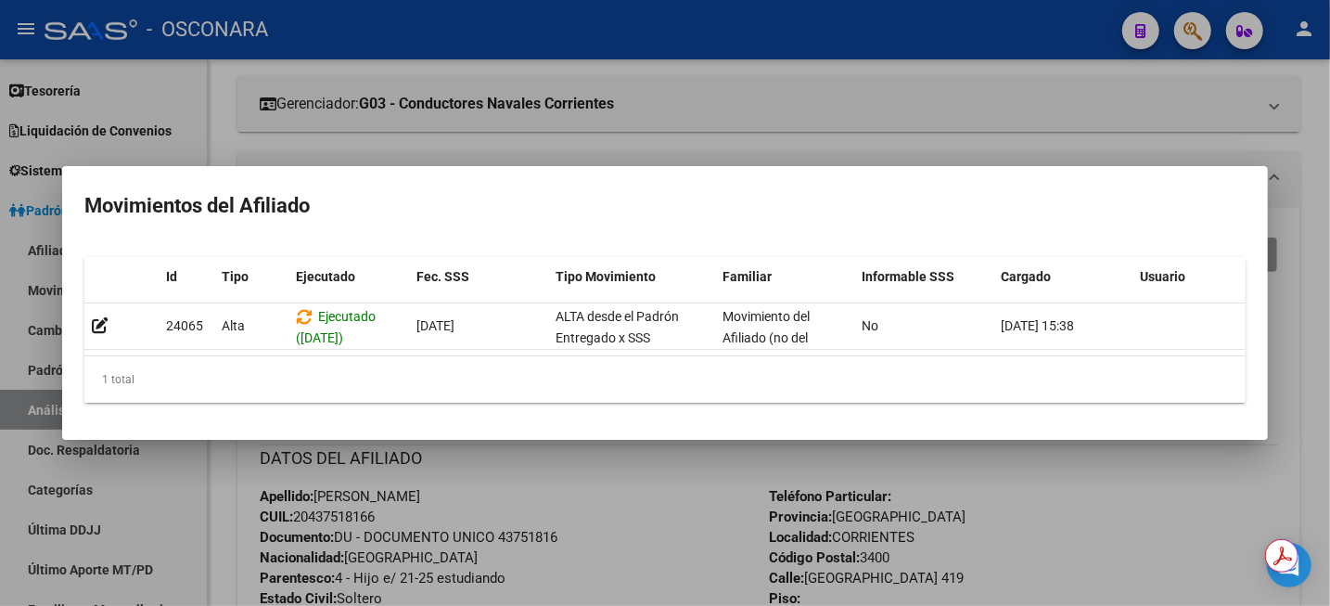
click at [790, 90] on div at bounding box center [665, 303] width 1330 height 606
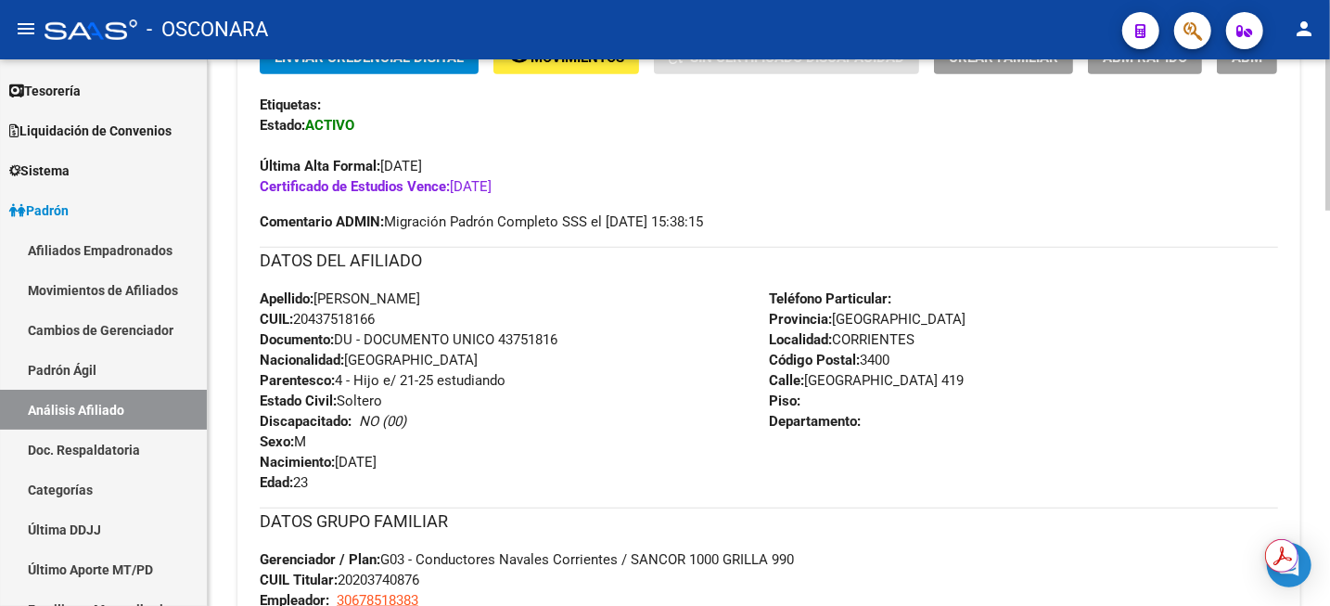
scroll to position [464, 0]
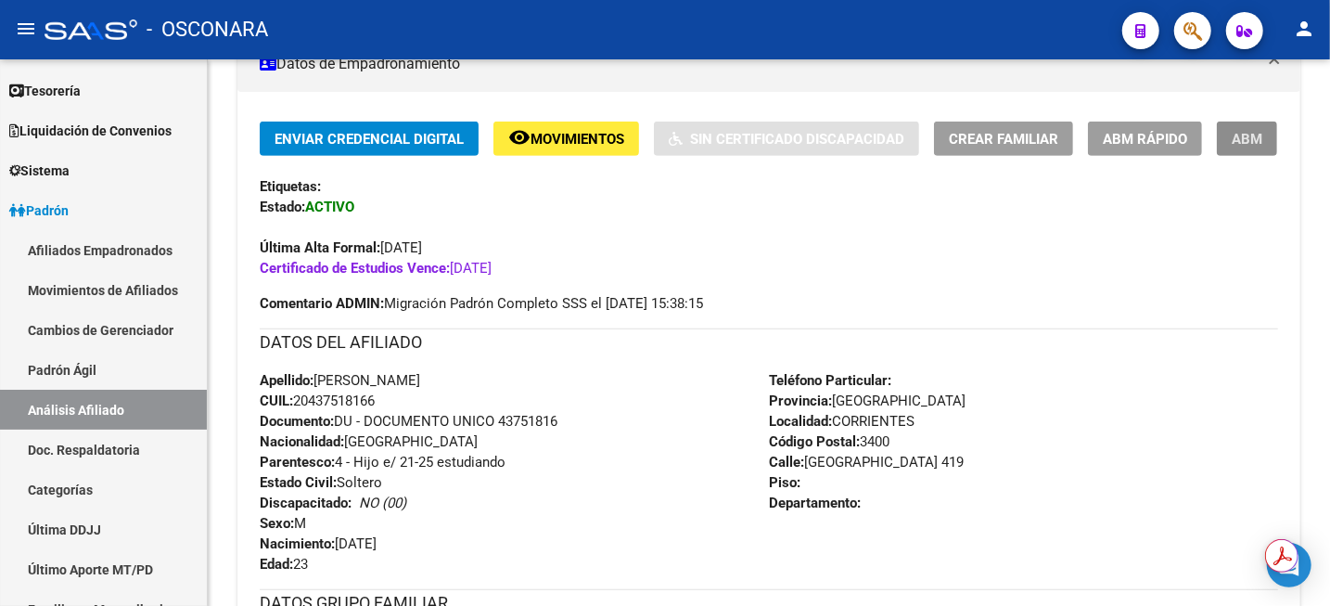
click at [1229, 140] on button "ABM" at bounding box center [1247, 139] width 60 height 34
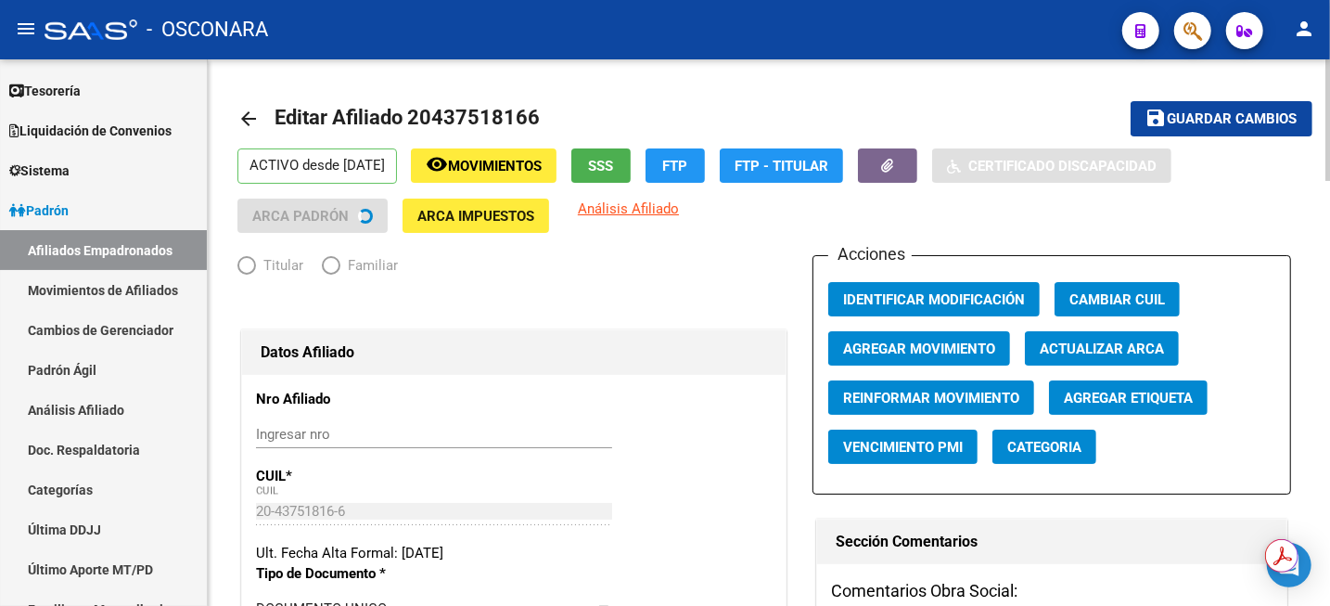
radio input "true"
type input "30-67851838-3"
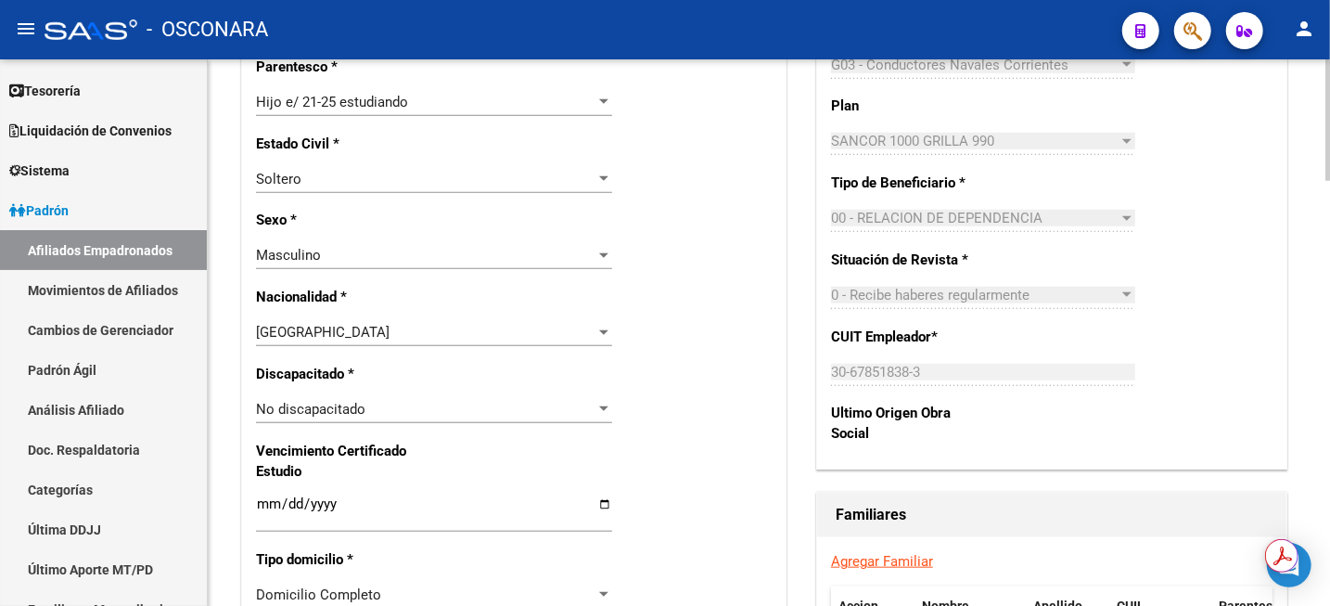
scroll to position [1044, 0]
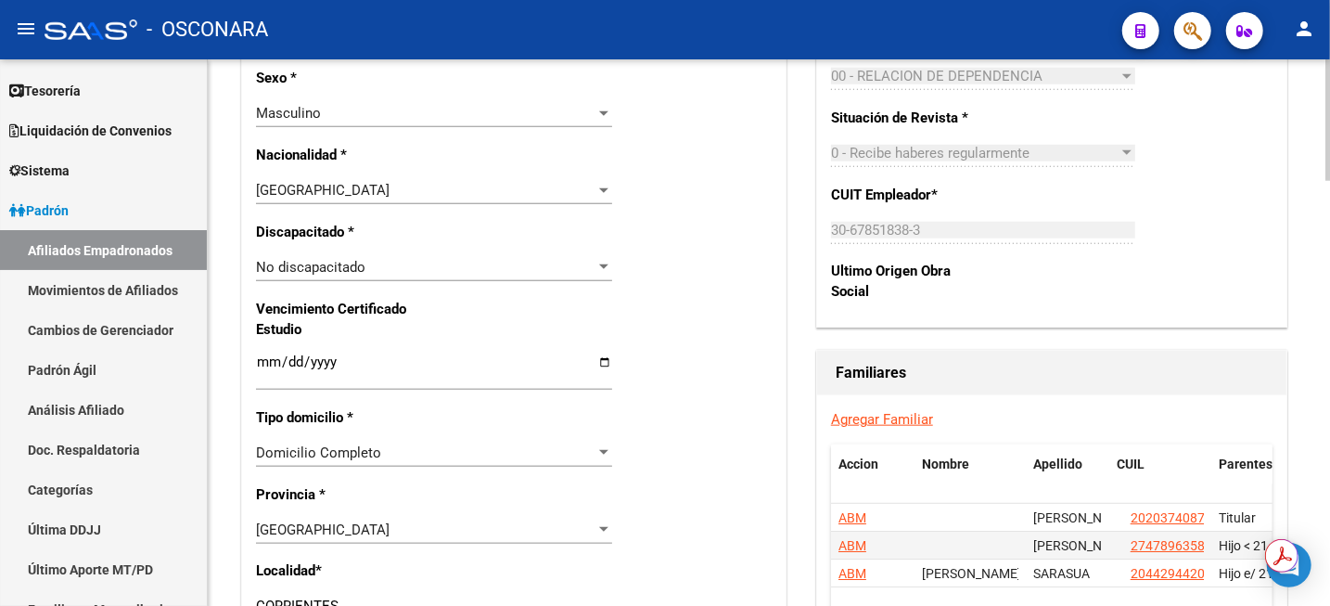
click at [319, 369] on input "[DATE]" at bounding box center [434, 369] width 356 height 30
click at [319, 358] on input "[DATE]" at bounding box center [434, 369] width 356 height 30
type input "[DATE]"
click at [699, 330] on div "Nro Afiliado Ingresar nro CUIL * 20-43751816-6 CUIL ARCA Padrón Ult. Fecha Alta…" at bounding box center [514, 336] width 544 height 2011
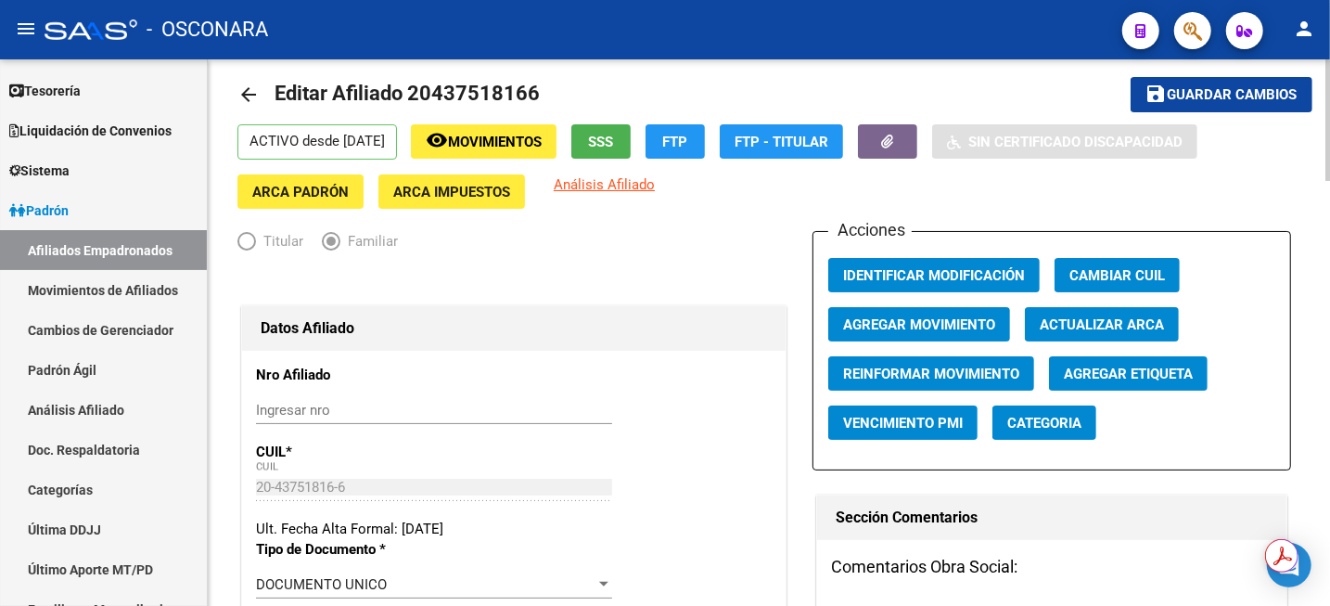
scroll to position [0, 0]
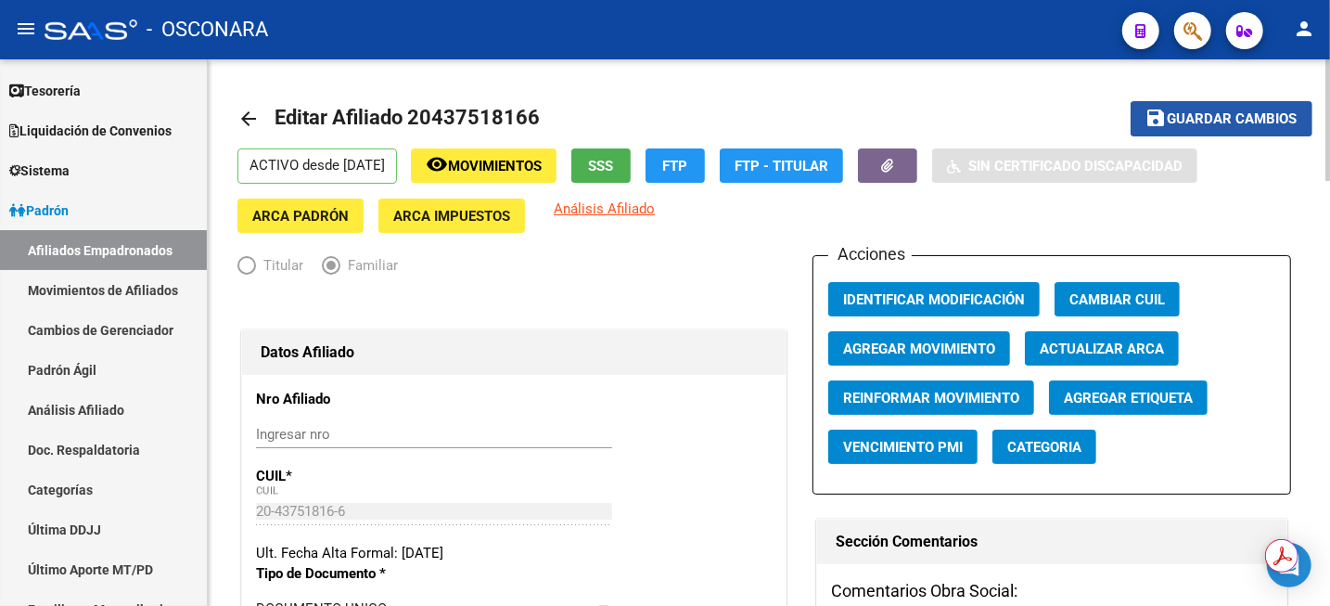
click at [1239, 112] on span "Guardar cambios" at bounding box center [1233, 119] width 130 height 17
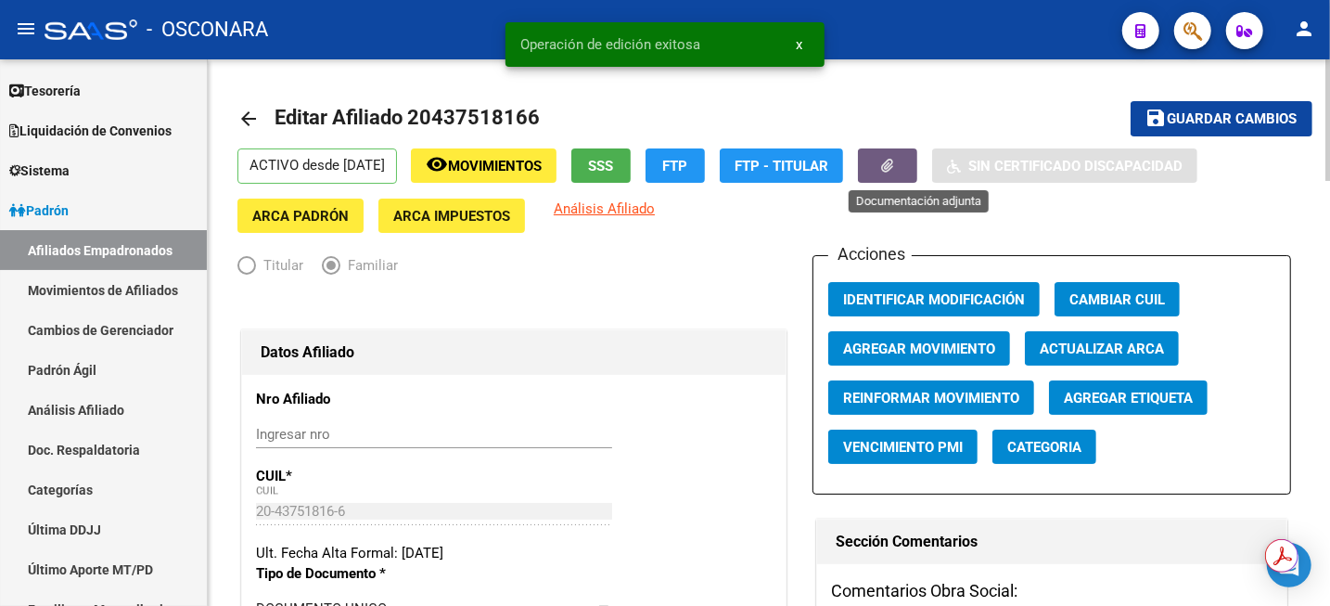
click at [894, 171] on span "button" at bounding box center [888, 166] width 12 height 17
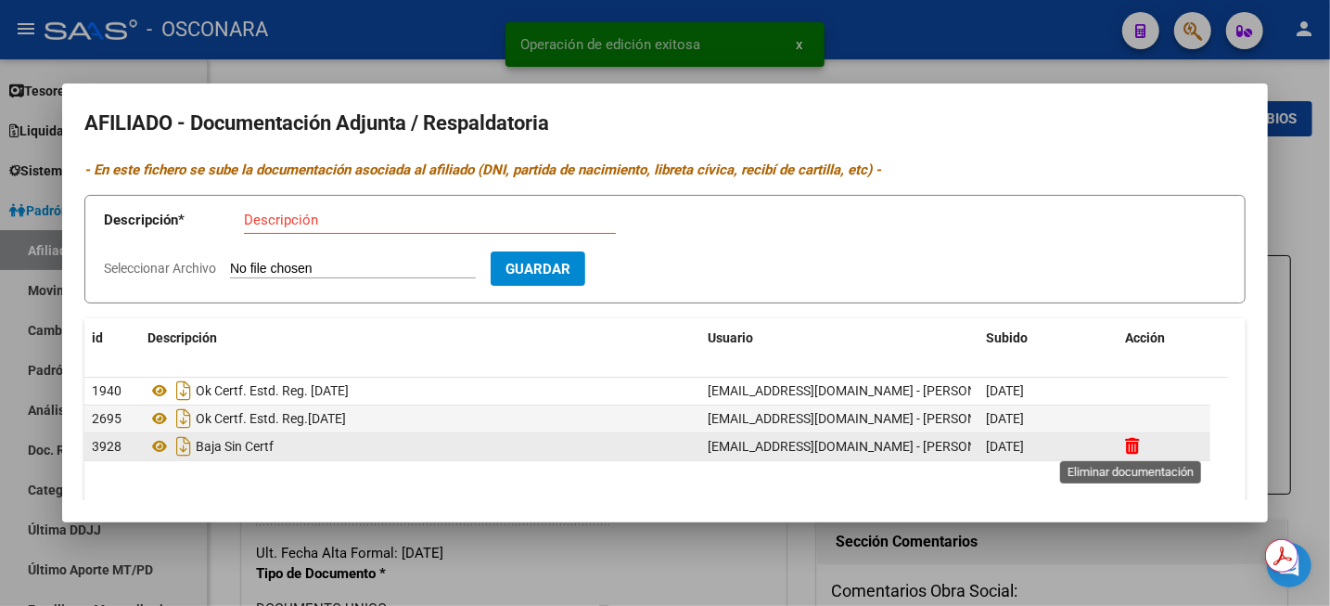
click at [1135, 450] on icon at bounding box center [1132, 446] width 14 height 18
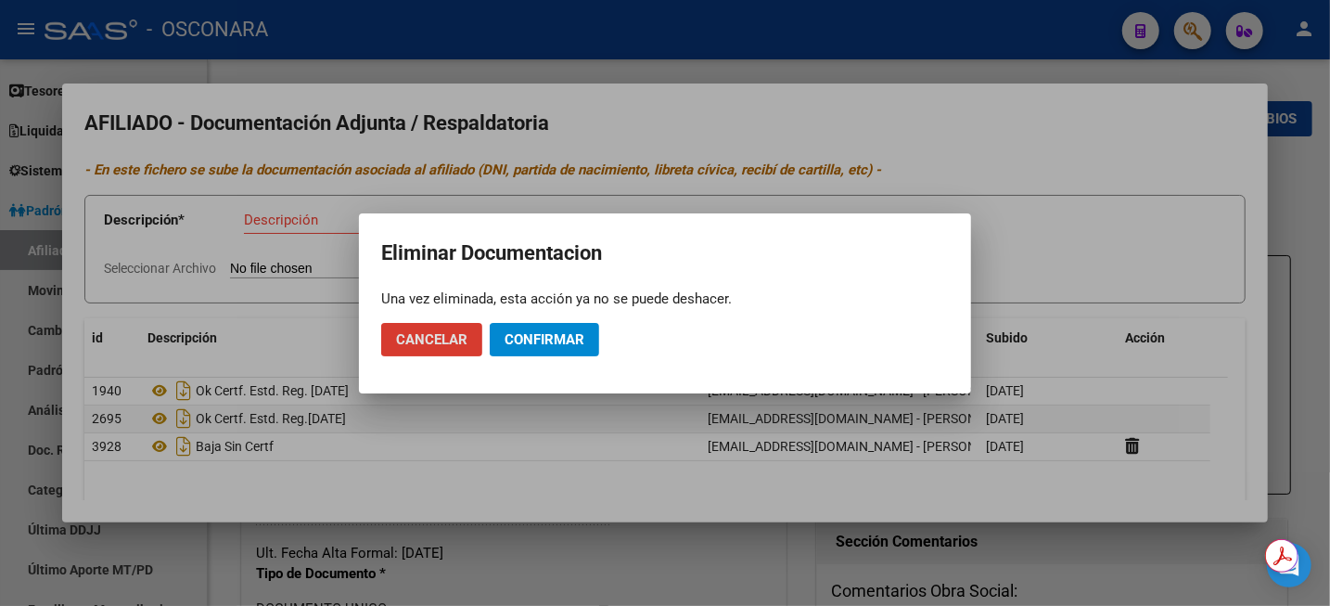
click at [571, 339] on span "Confirmar" at bounding box center [545, 339] width 80 height 17
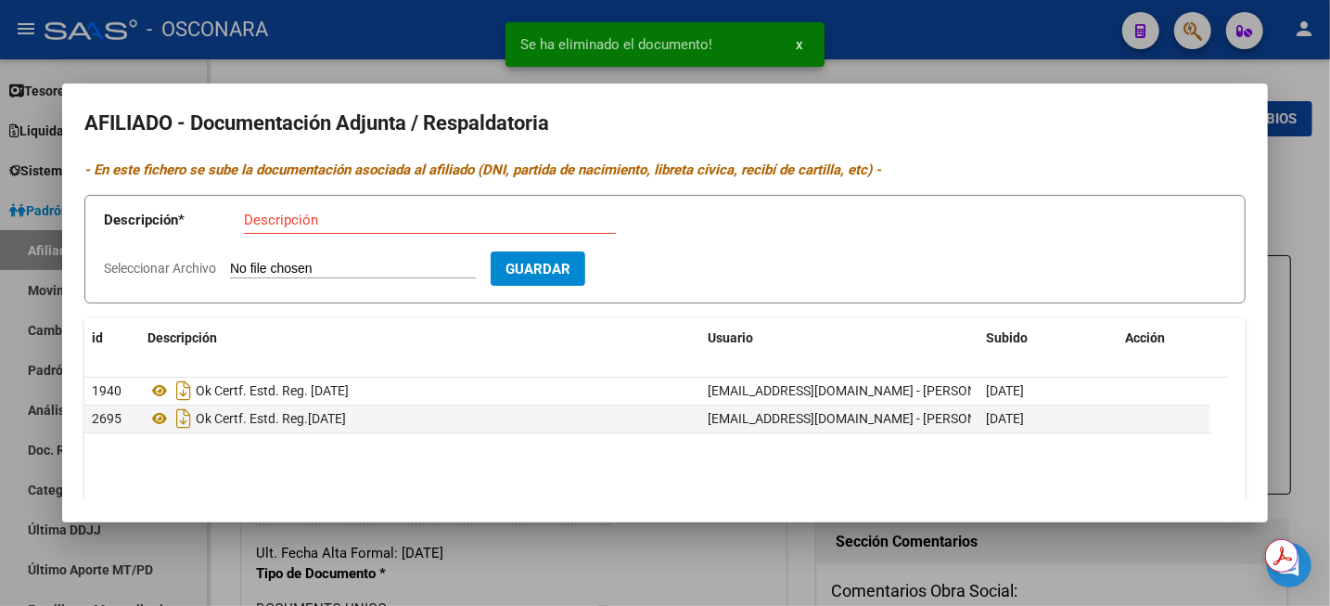
click at [531, 455] on datatable-body "1940 Ok Certf. Estd. Reg. [DATE] [EMAIL_ADDRESS][DOMAIN_NAME] - [PERSON_NAME] […" at bounding box center [656, 464] width 1144 height 173
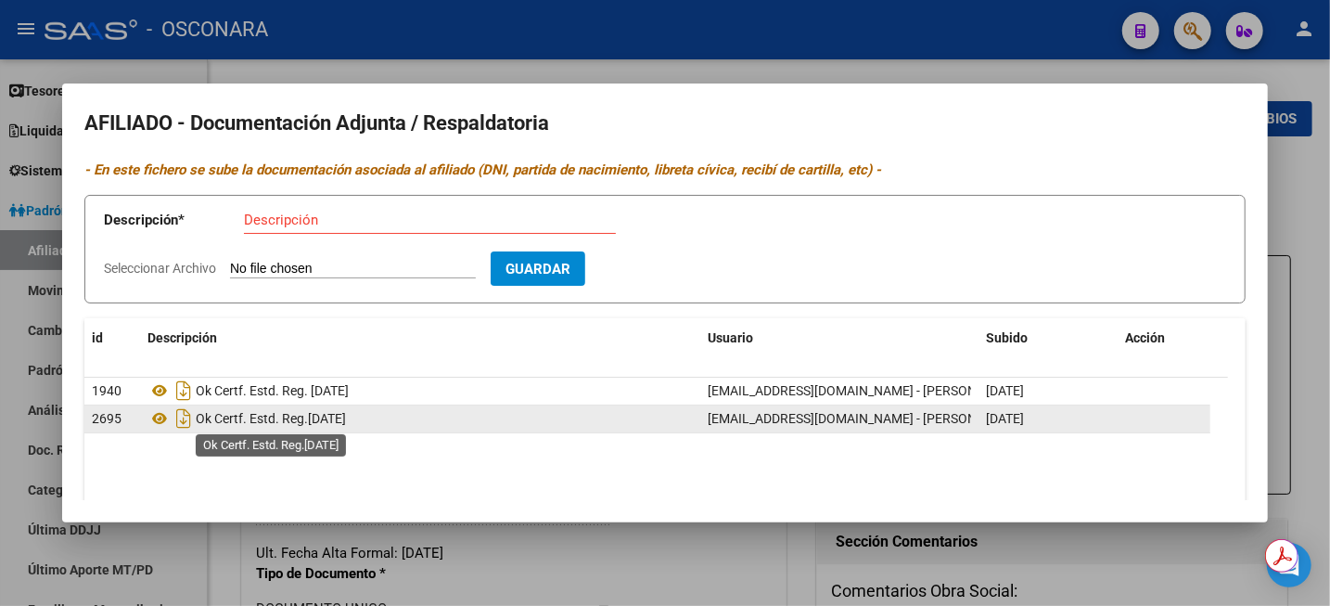
drag, startPoint x: 198, startPoint y: 417, endPoint x: 310, endPoint y: 420, distance: 112.3
click at [310, 420] on span "Ok Certf. Estd. Reg.[DATE]" at bounding box center [271, 418] width 150 height 15
copy span "Ok Certf. Estd. Reg."
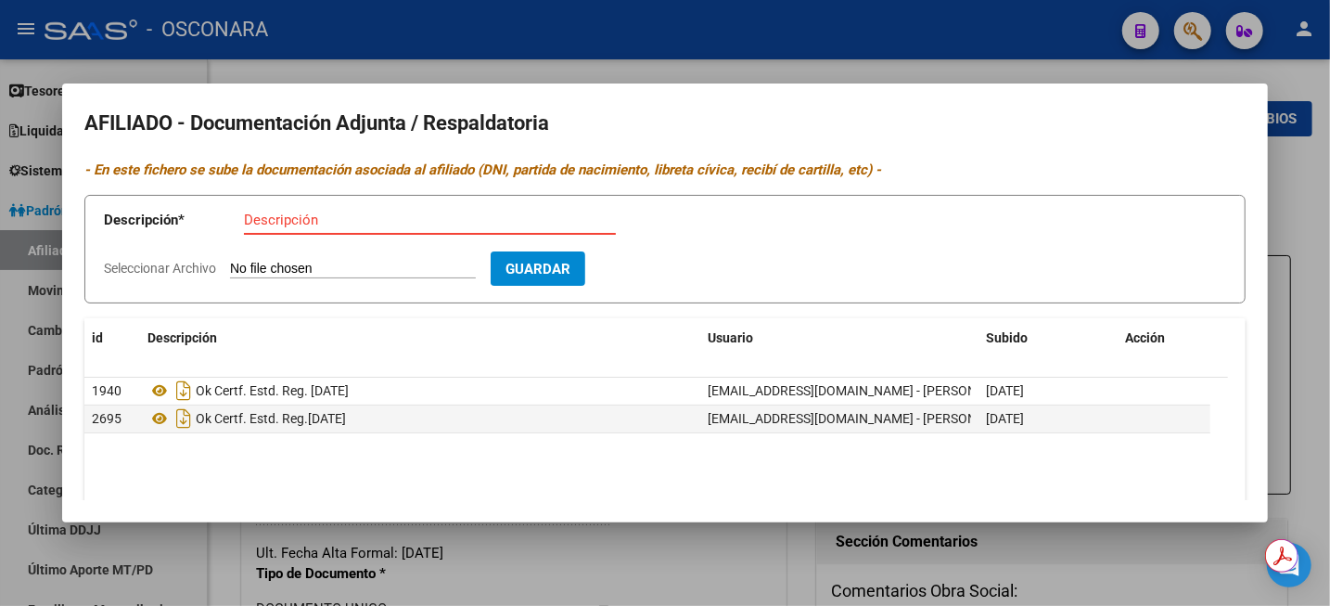
click at [290, 221] on input "Descripción" at bounding box center [430, 219] width 372 height 17
paste input "Ok Certf. Estd. Reg."
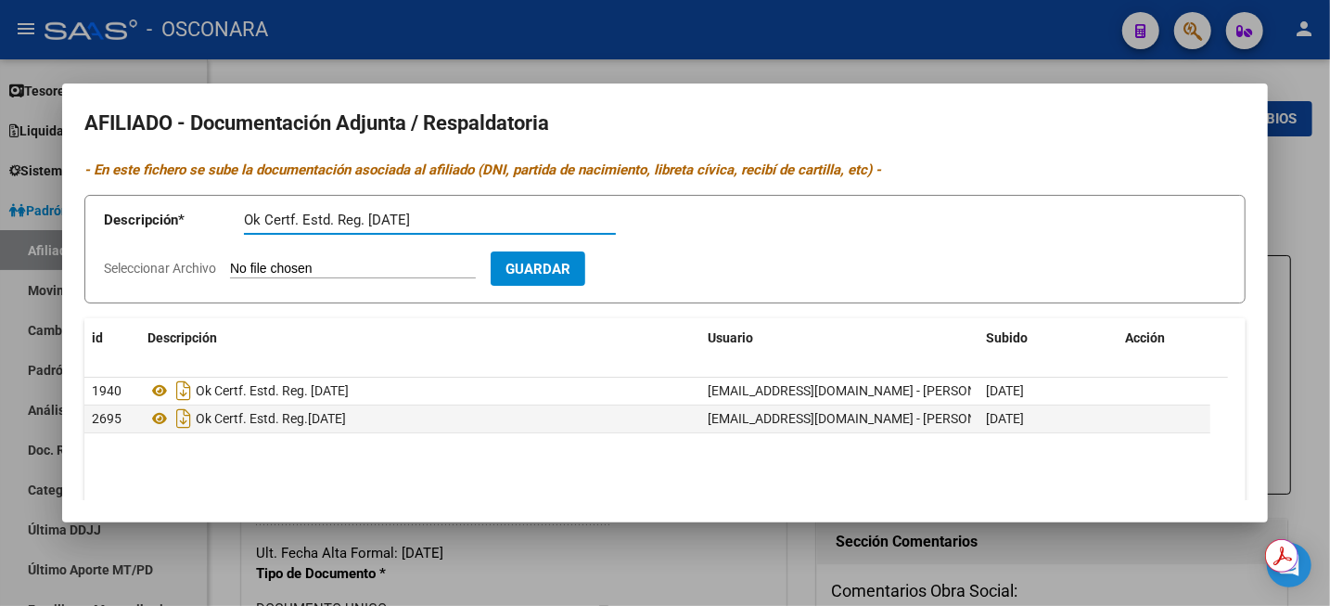
type input "Ok Certf. Estd. Reg. [DATE]"
type input "C:\fakepath\comprobante - 2025-09-09T120706.926.pdf"
click at [678, 265] on span "Guardar" at bounding box center [645, 269] width 65 height 17
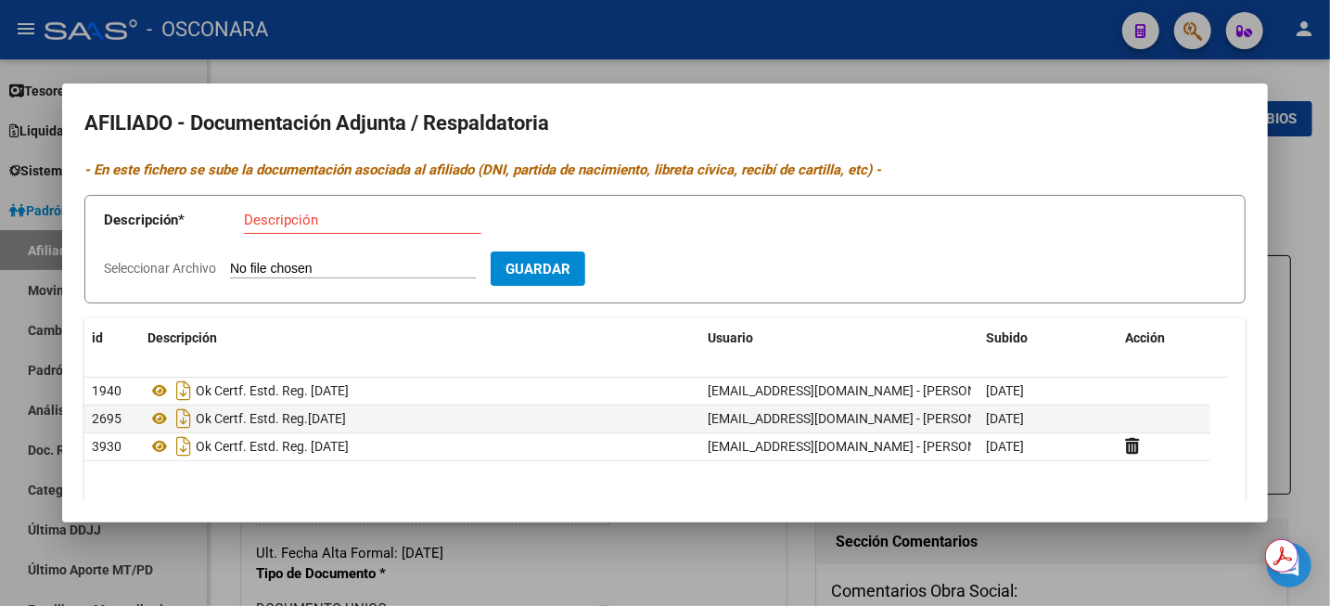
click at [1309, 224] on div at bounding box center [665, 303] width 1330 height 606
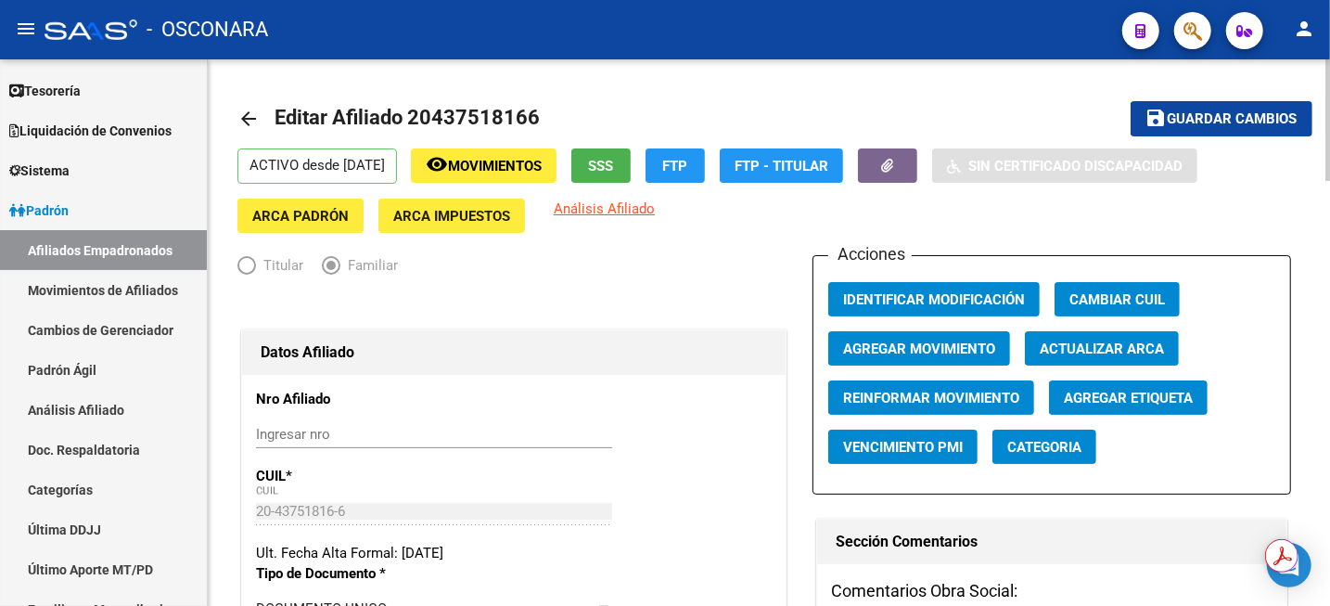
click at [491, 116] on span "Editar Afiliado 20437518166" at bounding box center [407, 117] width 265 height 23
copy h1 "20437518166"
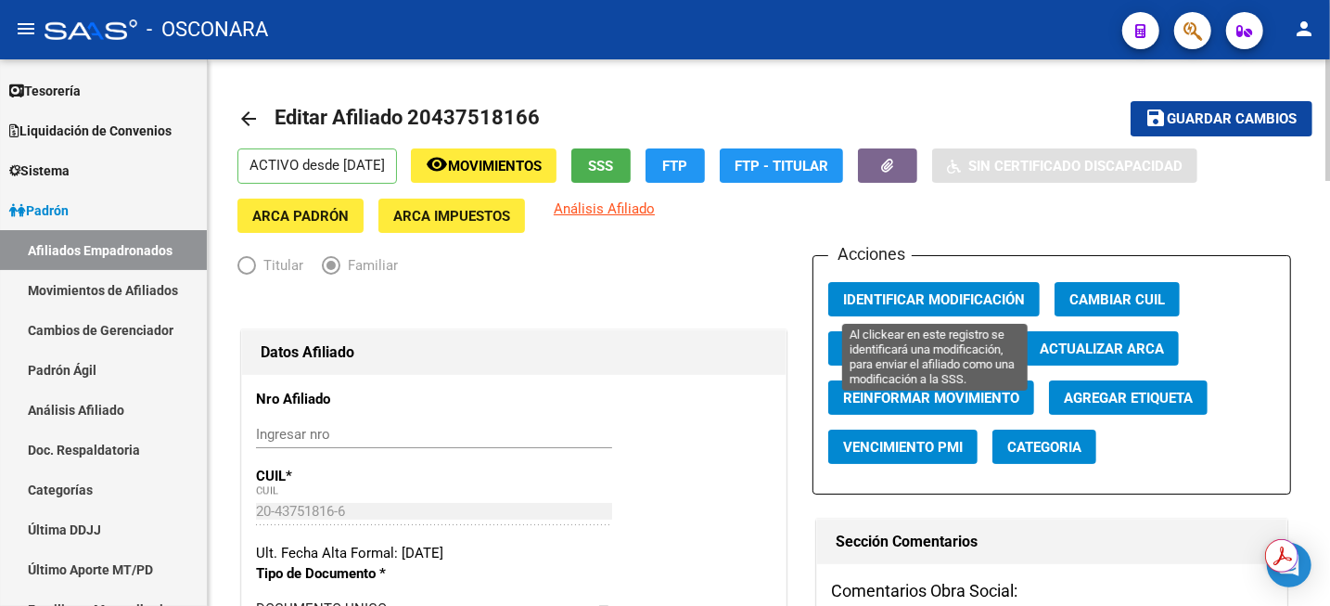
click at [947, 296] on span "Identificar Modificación" at bounding box center [934, 299] width 182 height 17
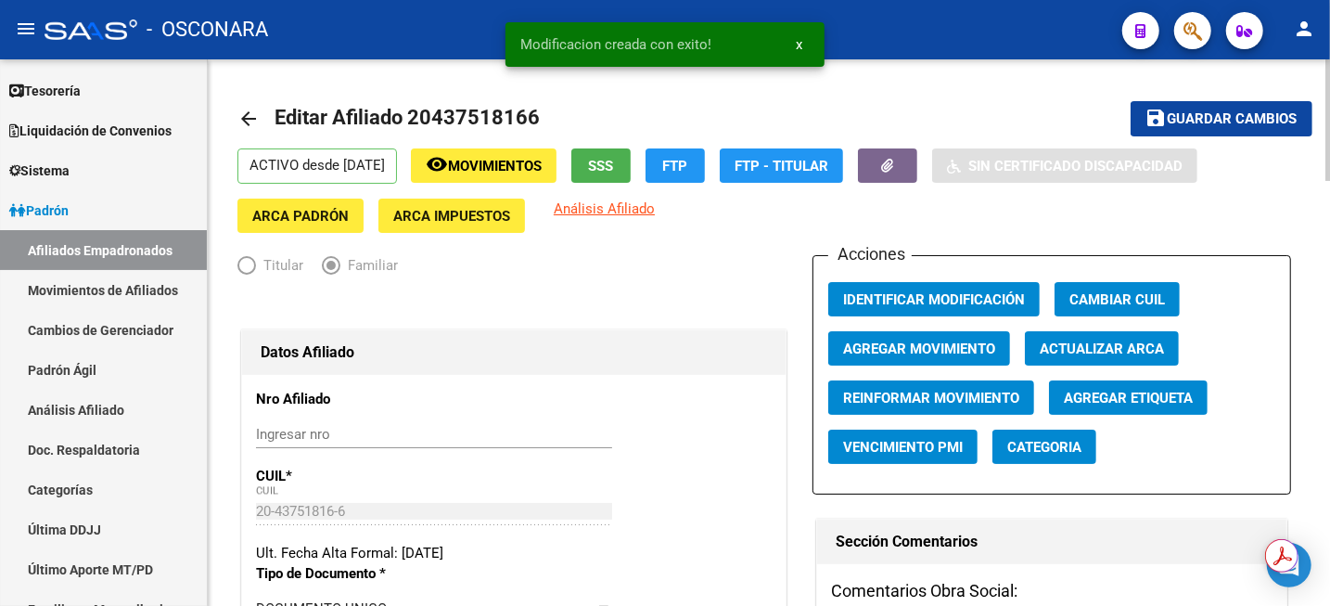
click at [1146, 105] on button "save Guardar cambios" at bounding box center [1222, 118] width 182 height 34
click at [105, 401] on link "Análisis Afiliado" at bounding box center [103, 410] width 207 height 40
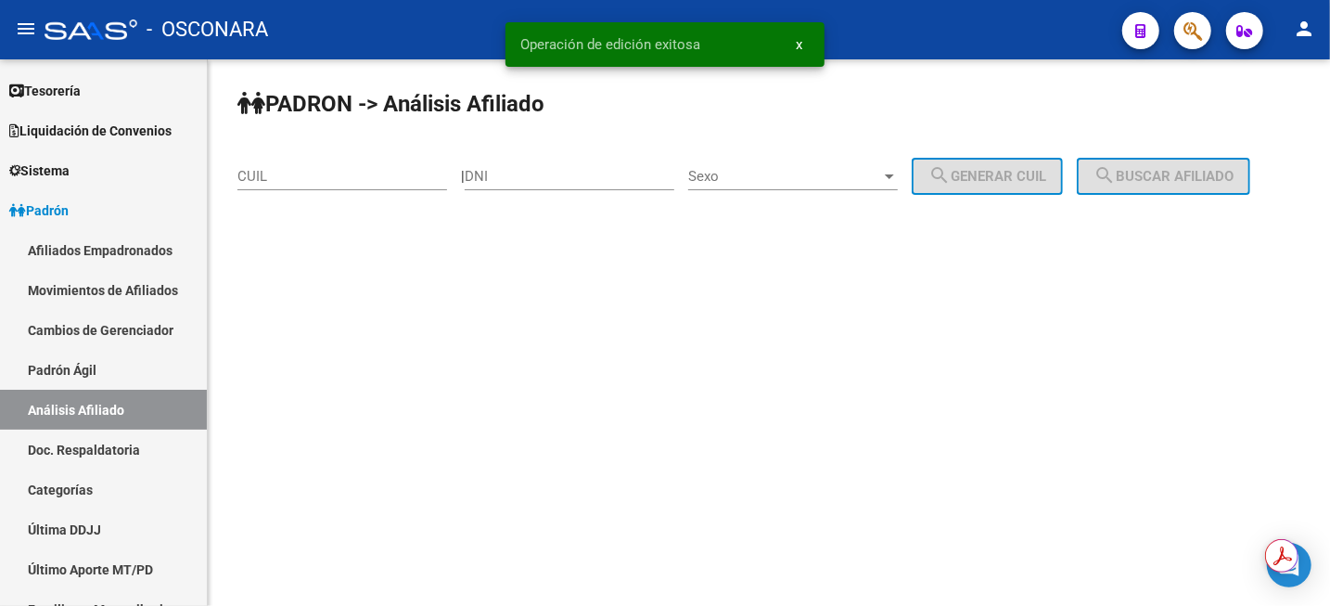
click at [412, 142] on div "PADRON -> Análisis Afiliado CUIL | DNI Sexo Sexo search Generar CUIL search Bus…" at bounding box center [769, 156] width 1122 height 195
click at [399, 168] on input "CUIL" at bounding box center [342, 176] width 210 height 17
paste input "20-43751816-6"
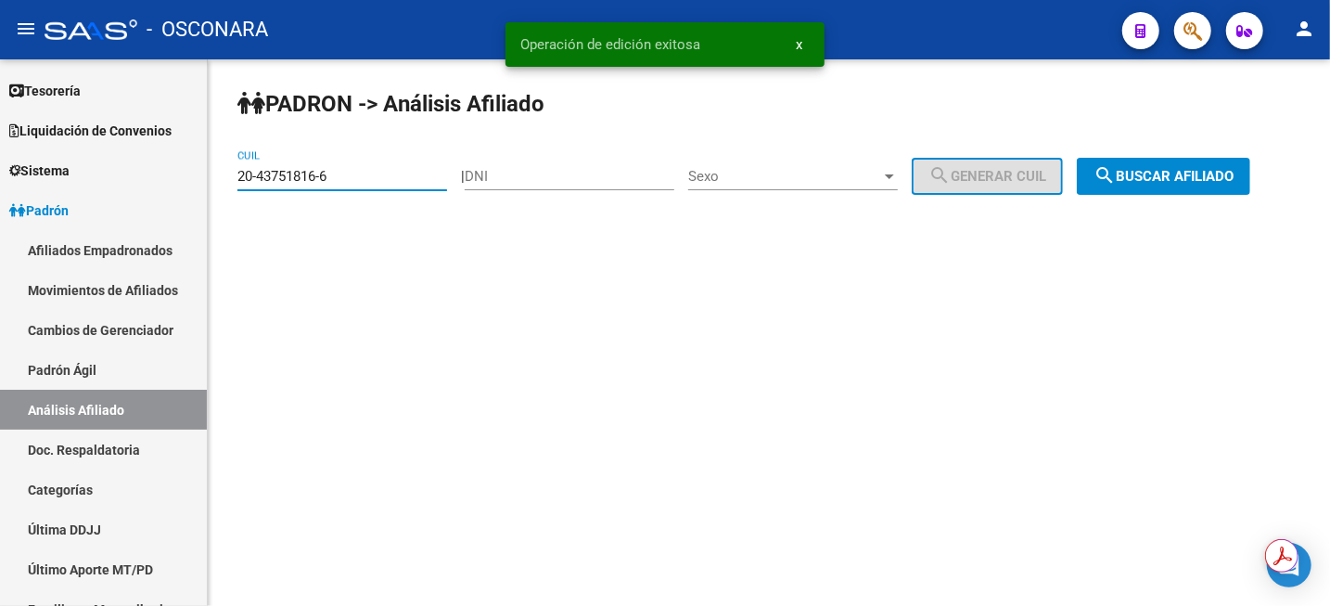
click at [1225, 180] on span "search Buscar afiliado" at bounding box center [1164, 176] width 140 height 17
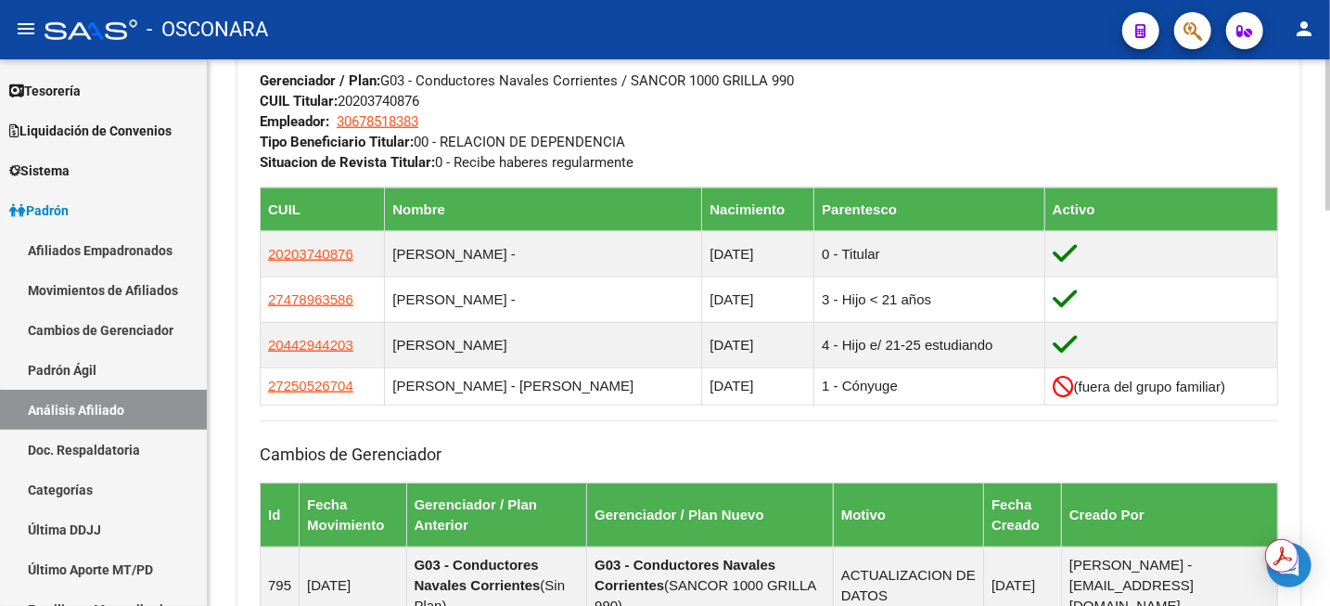
scroll to position [1044, 0]
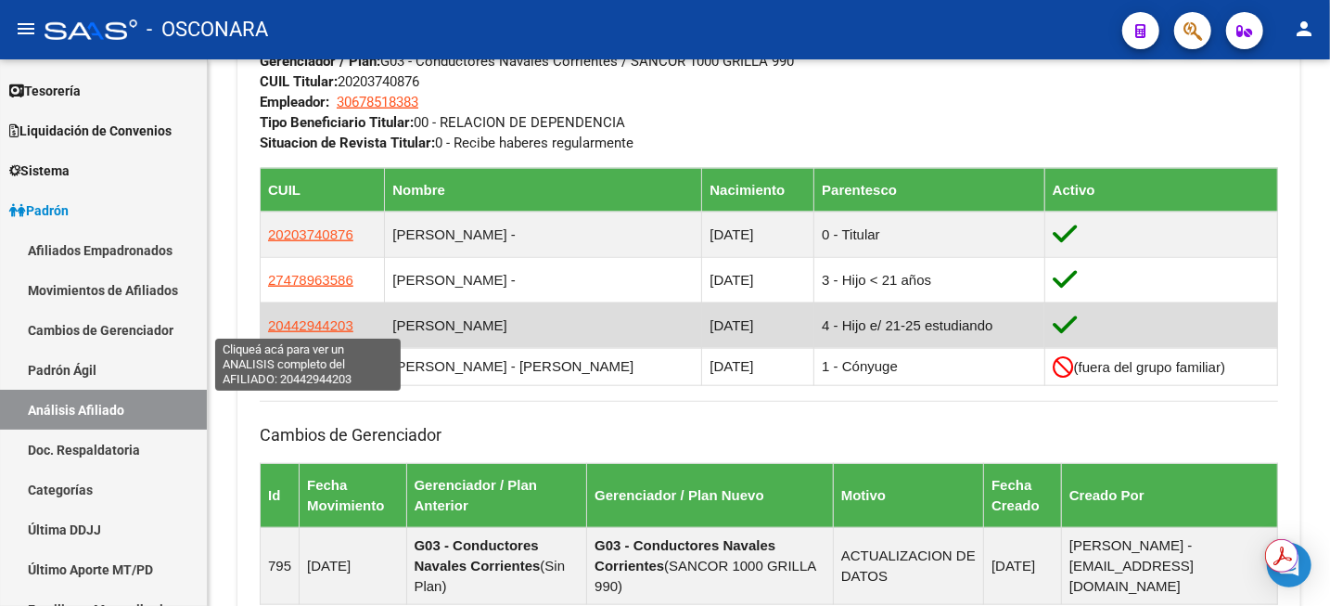
click at [299, 321] on span "20442944203" at bounding box center [310, 325] width 85 height 16
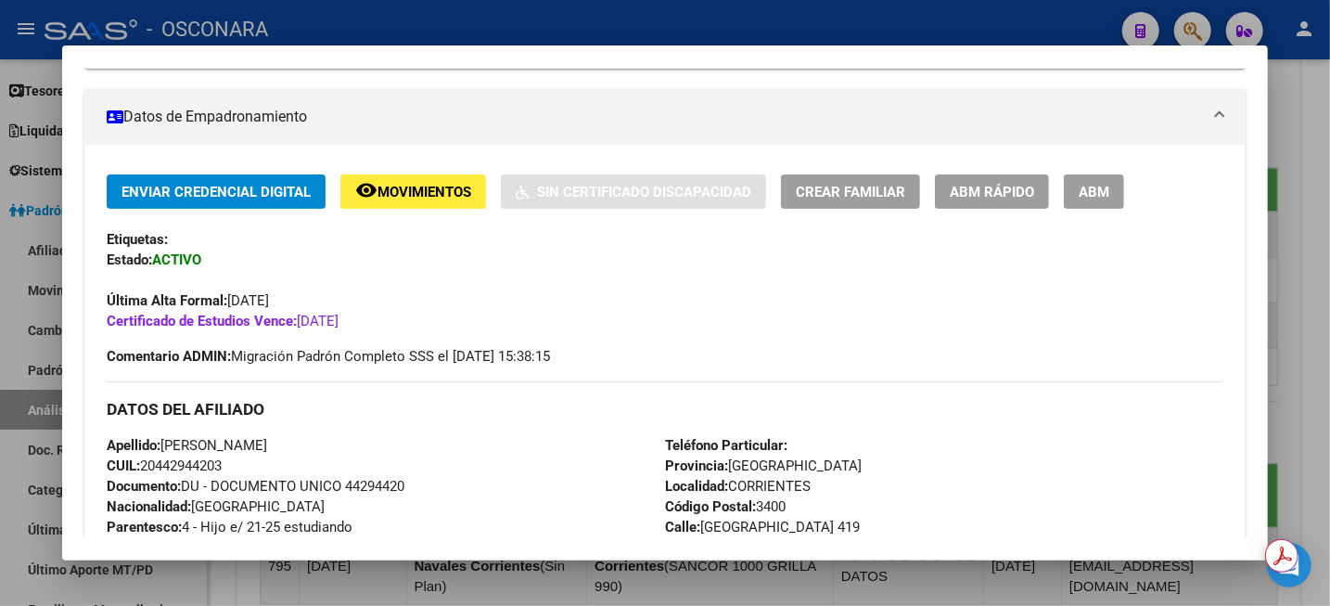
scroll to position [116, 0]
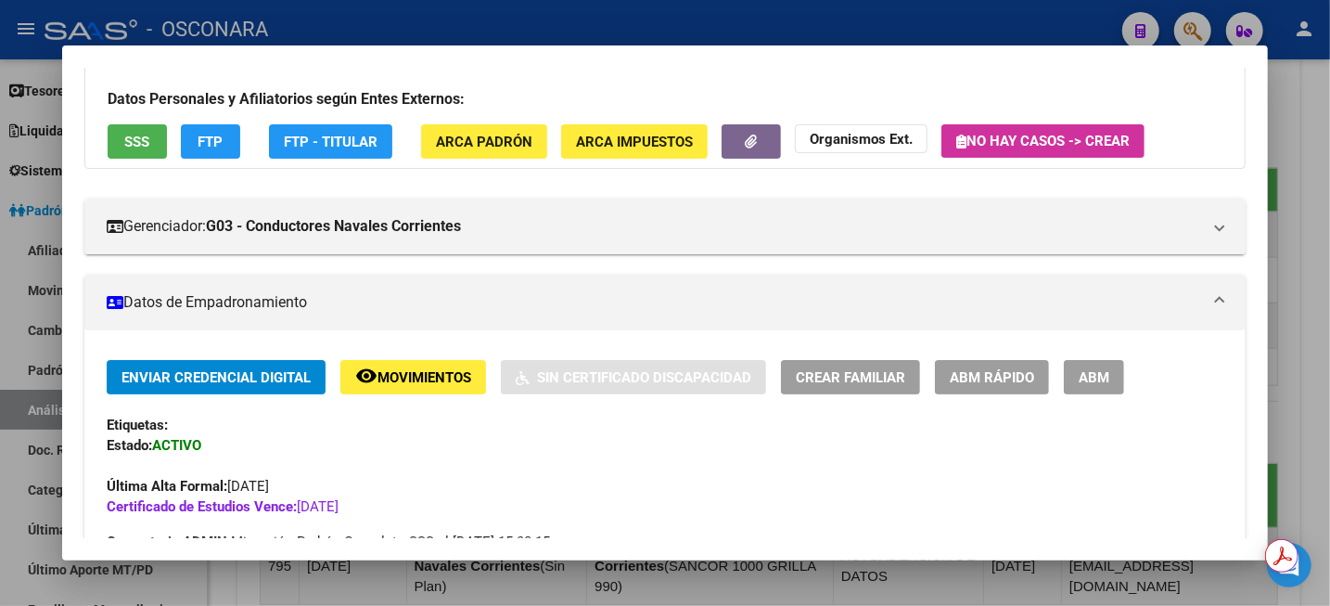
click at [439, 378] on span "Movimientos" at bounding box center [425, 377] width 94 height 17
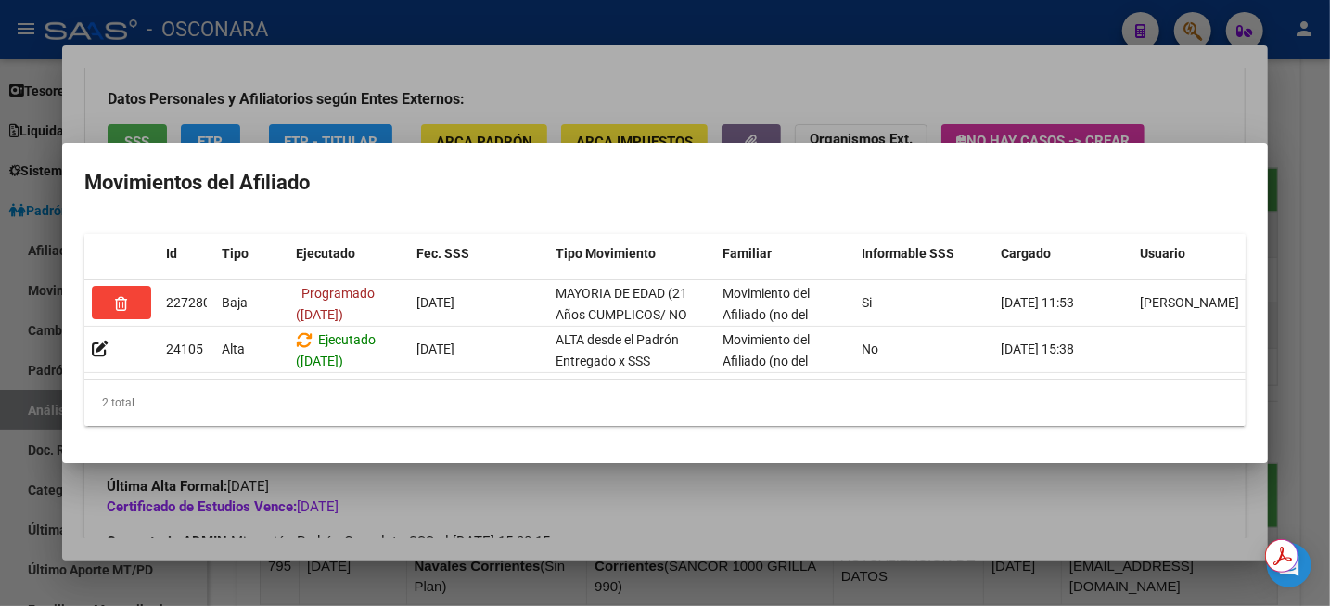
click at [1328, 104] on div at bounding box center [665, 303] width 1330 height 606
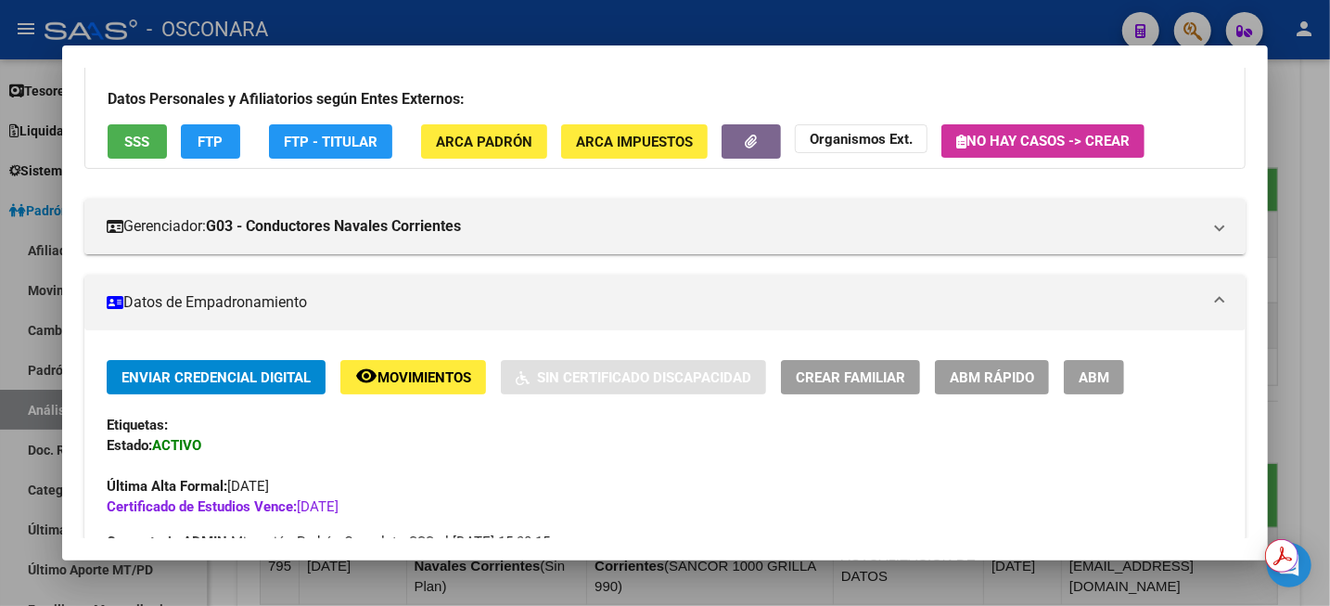
click at [1326, 101] on div at bounding box center [665, 303] width 1330 height 606
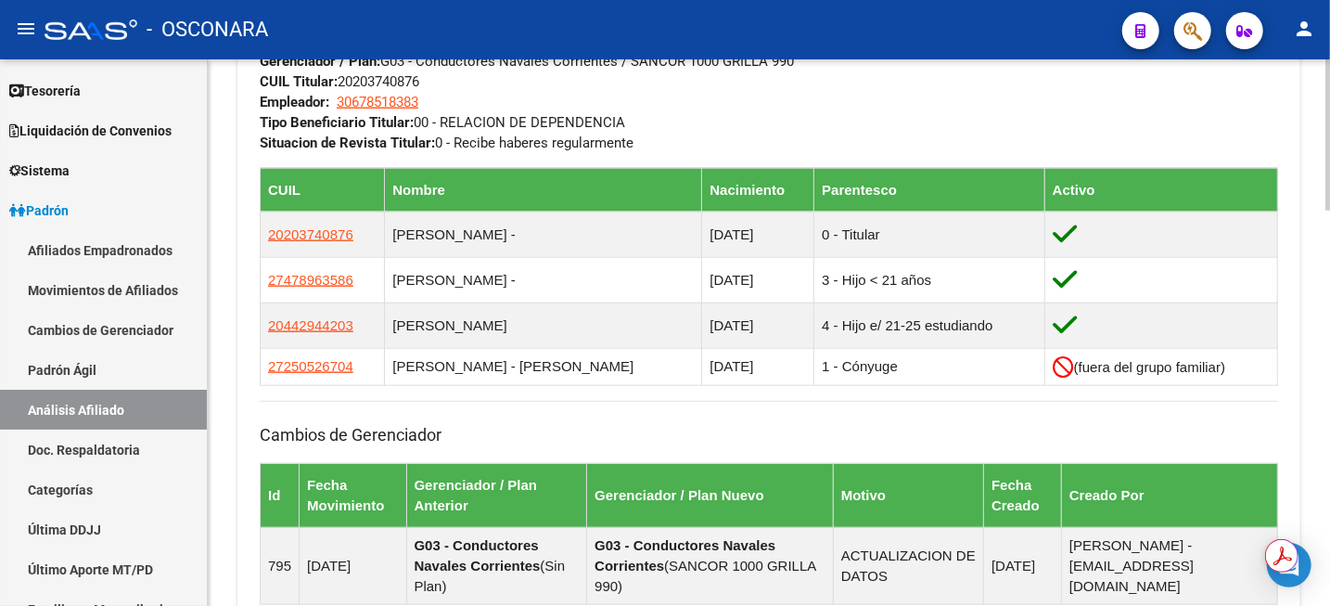
scroll to position [496, 0]
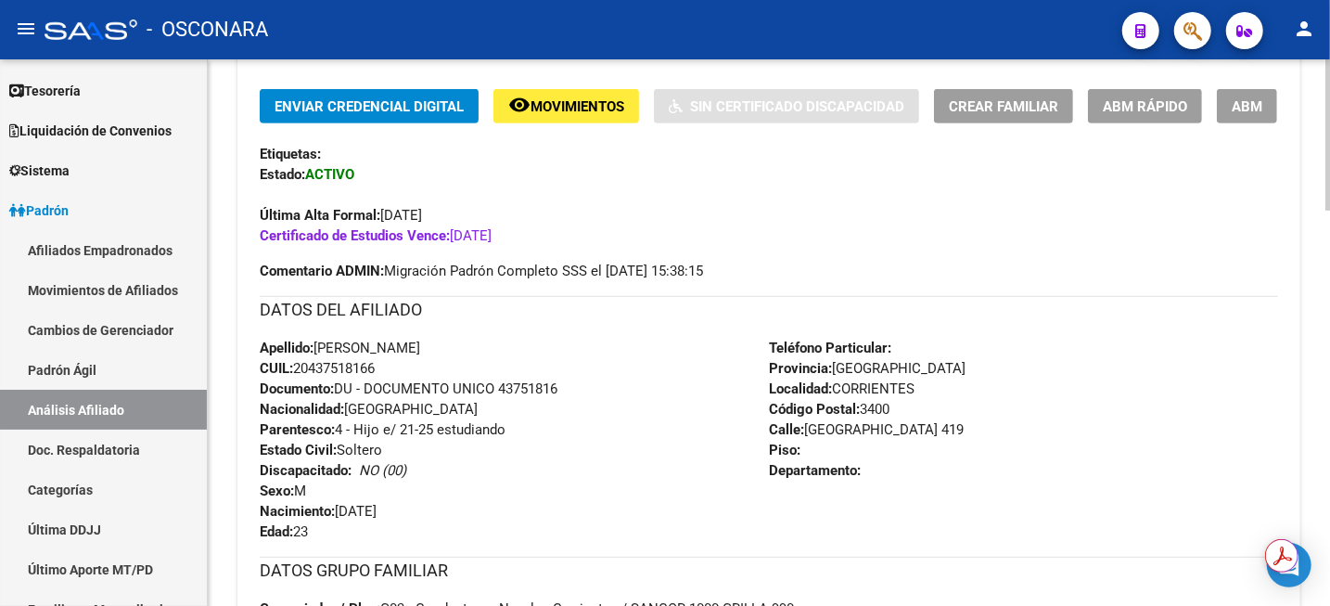
click at [1328, 101] on div at bounding box center [1327, 332] width 5 height 546
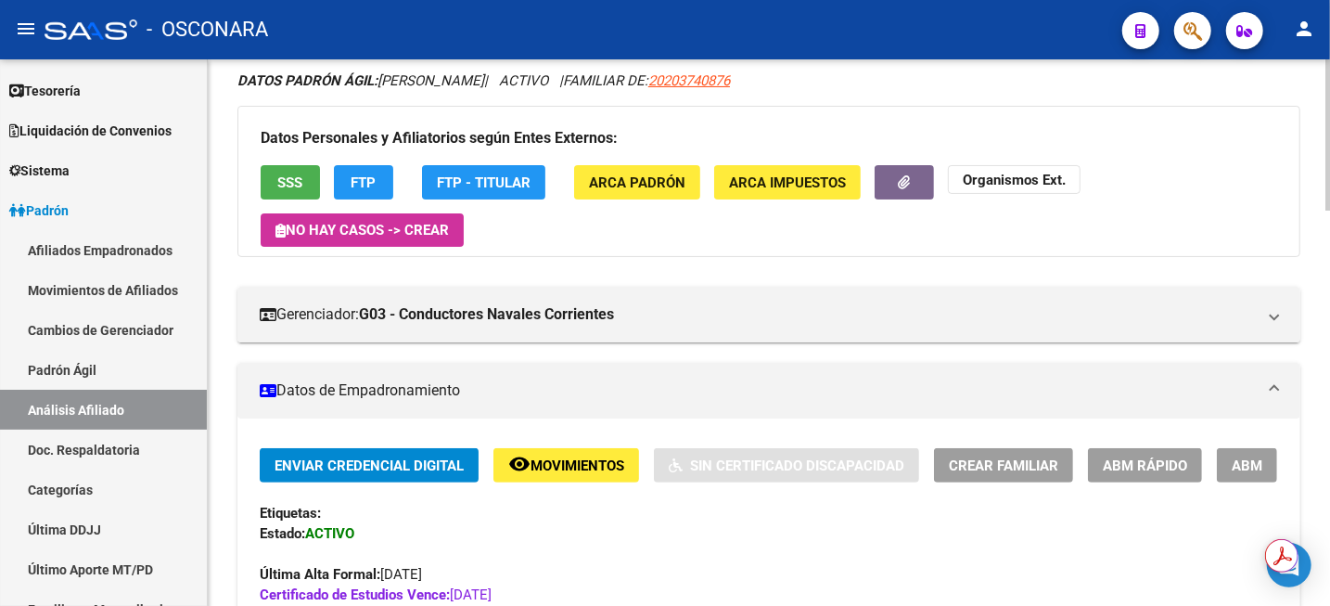
scroll to position [0, 0]
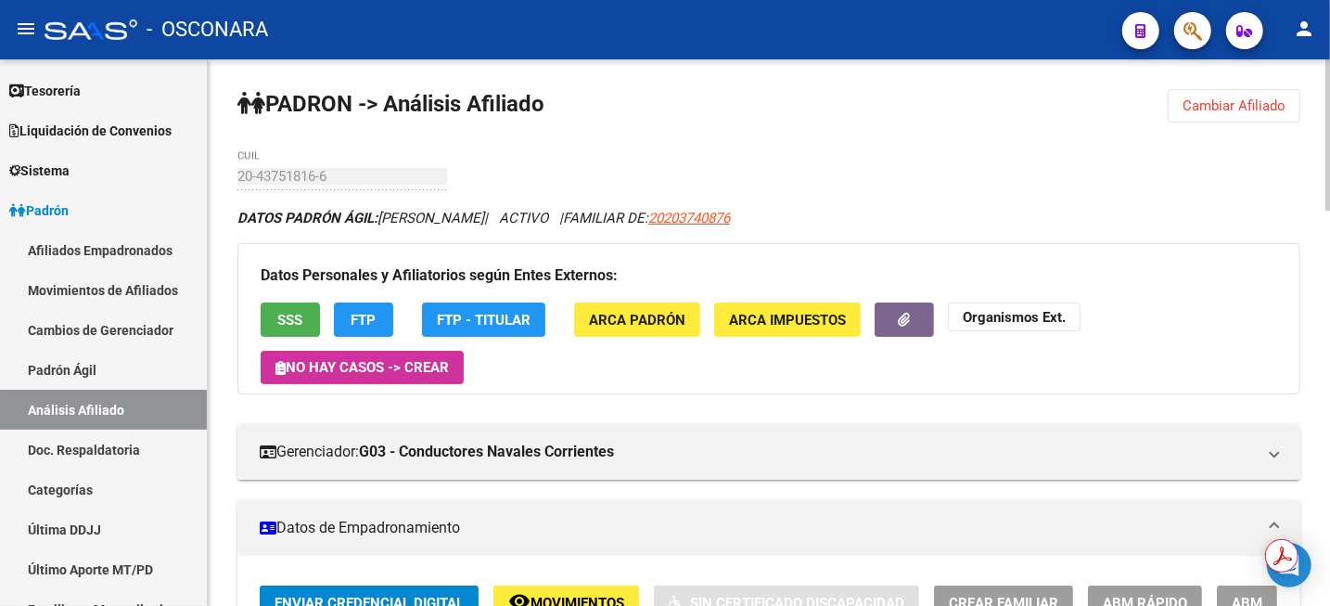
click at [1210, 107] on span "Cambiar Afiliado" at bounding box center [1234, 105] width 103 height 17
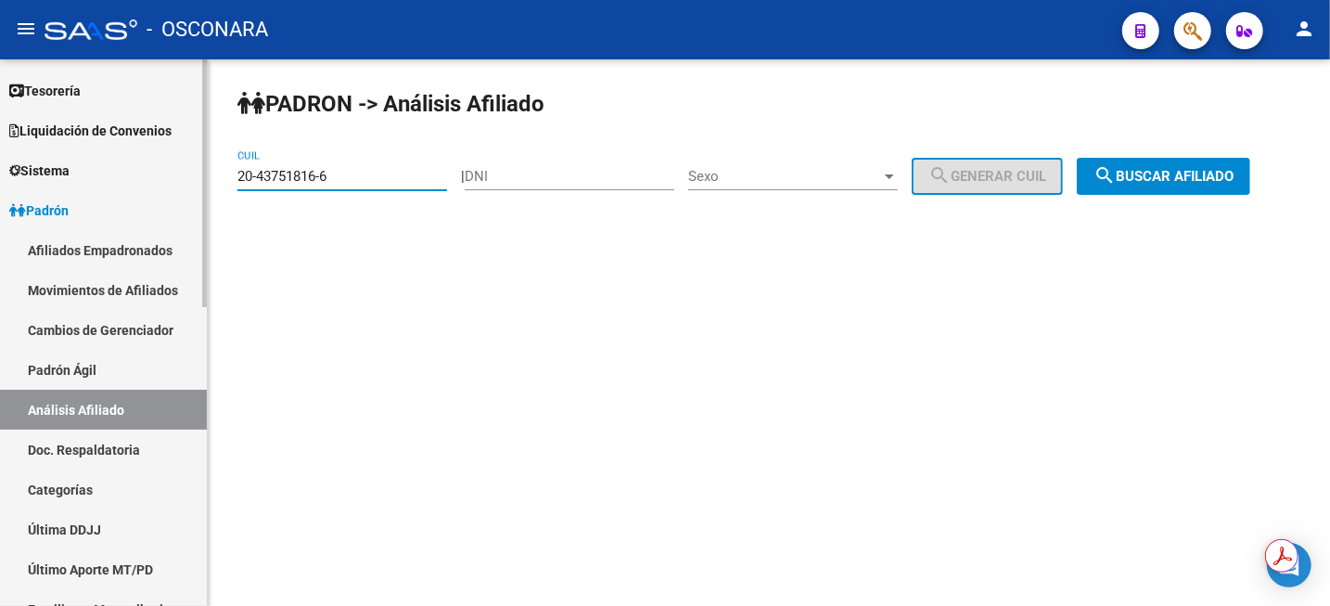
drag, startPoint x: 363, startPoint y: 183, endPoint x: 163, endPoint y: 197, distance: 199.9
click at [184, 197] on mat-sidenav-container "Firma Express Inicio Instructivos Contacto OS Reportes Tablero de Control Ingre…" at bounding box center [665, 332] width 1330 height 546
paste input "7-44572595-7"
type input "27-44572595-7"
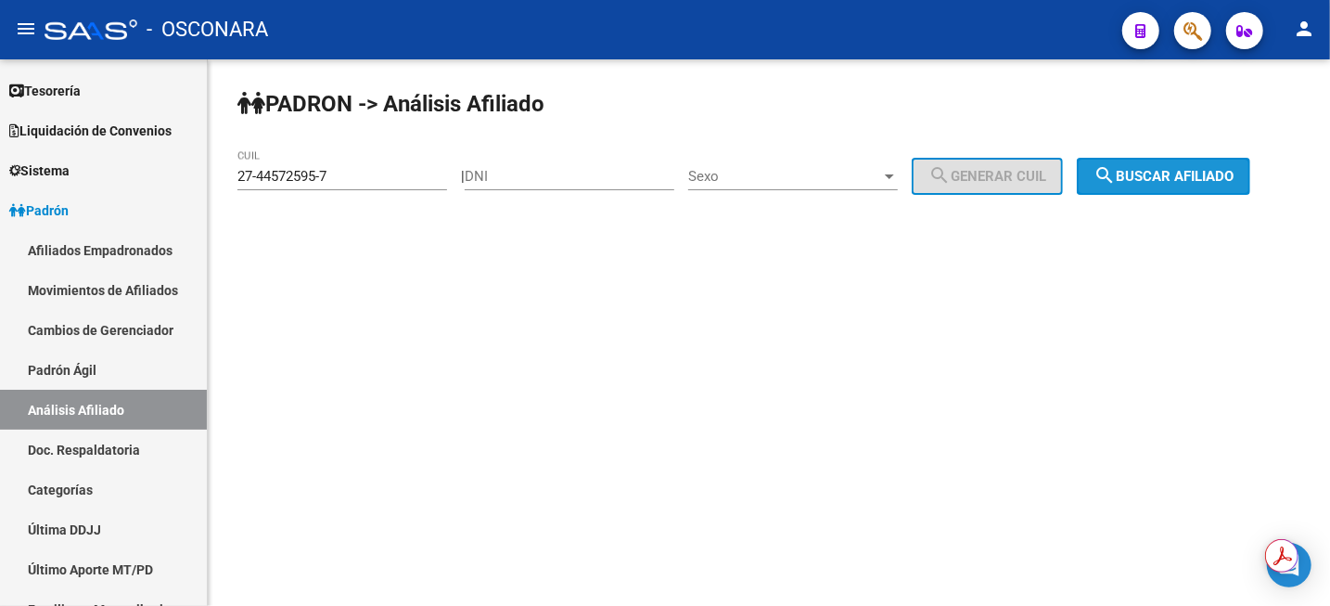
click at [1157, 173] on span "search Buscar afiliado" at bounding box center [1164, 176] width 140 height 17
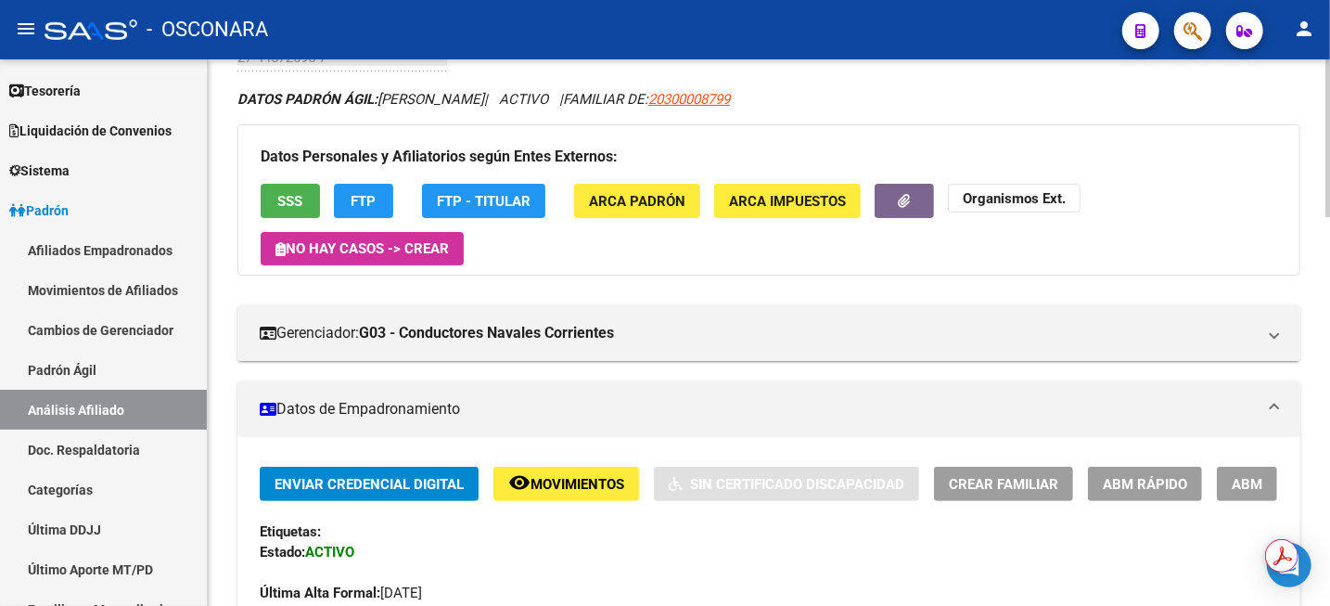
scroll to position [116, 0]
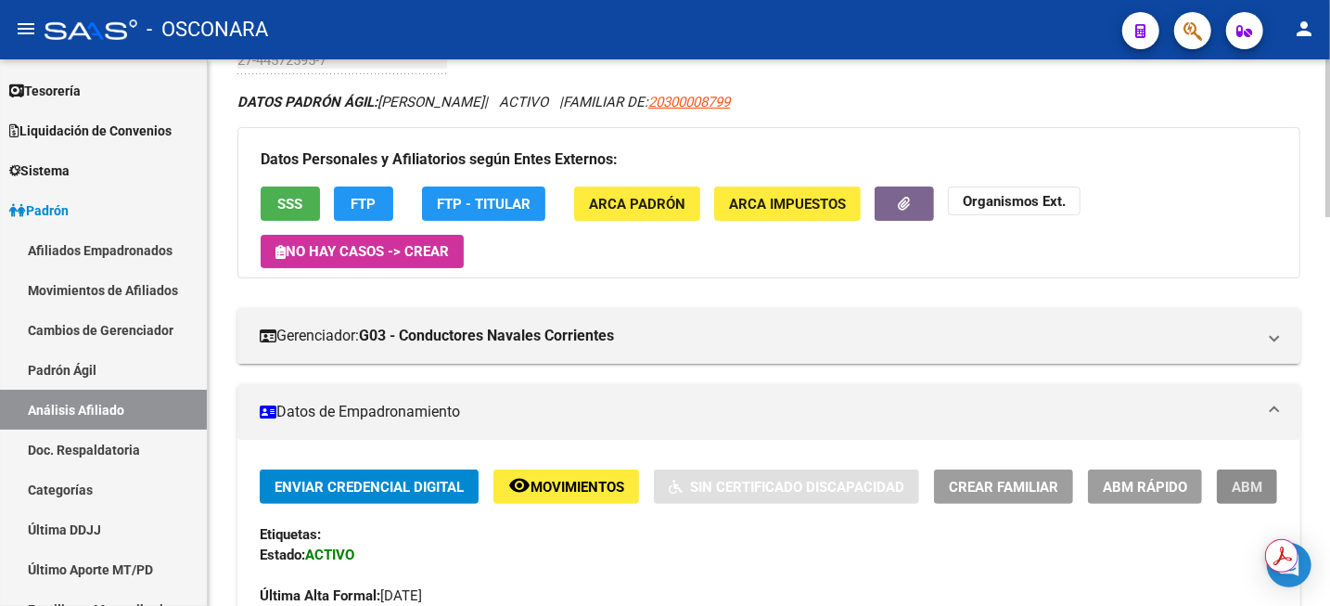
click at [1248, 475] on button "ABM" at bounding box center [1247, 486] width 60 height 34
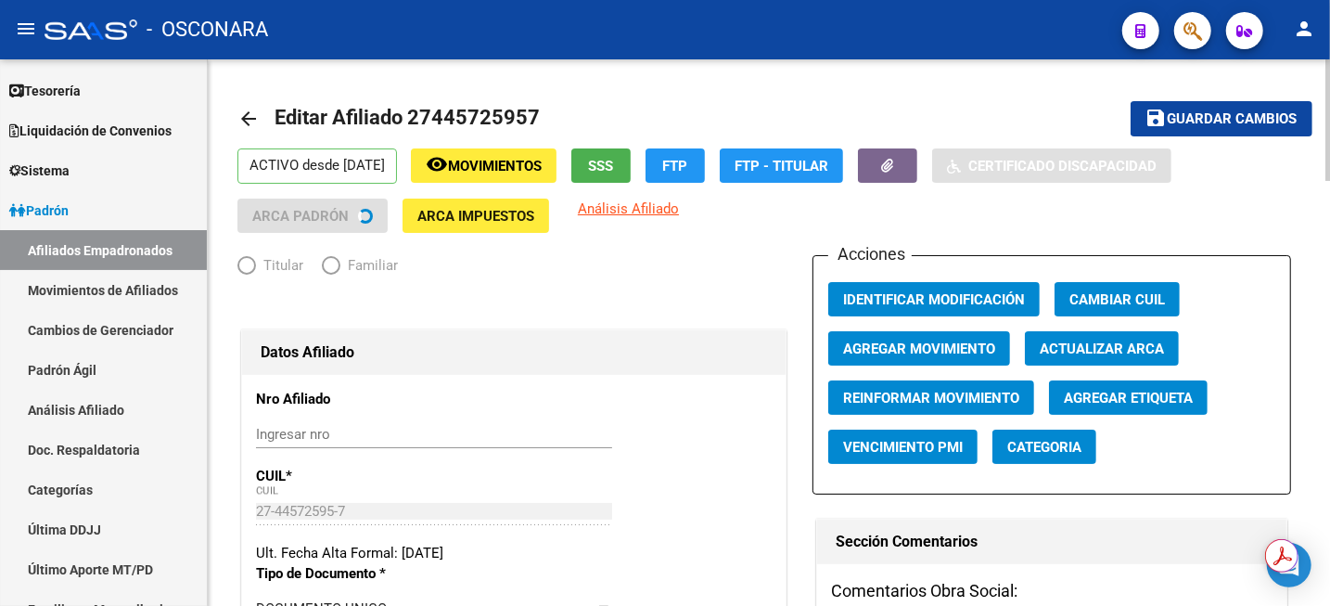
radio input "true"
type input "30-68252470-3"
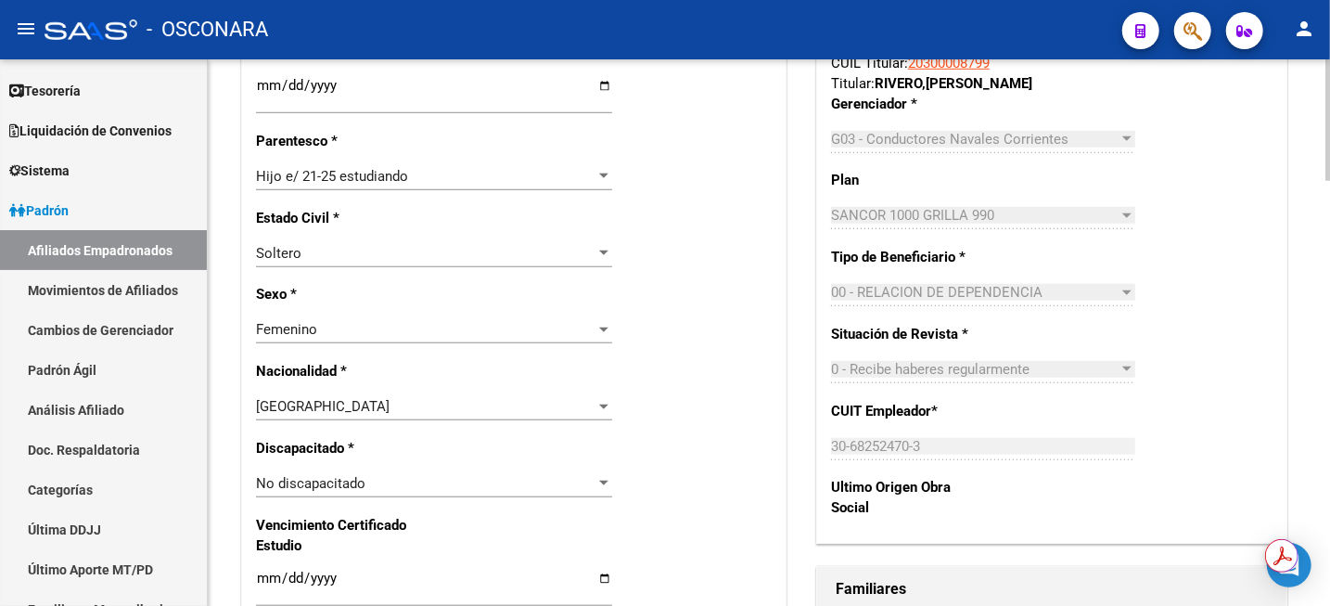
scroll to position [812, 0]
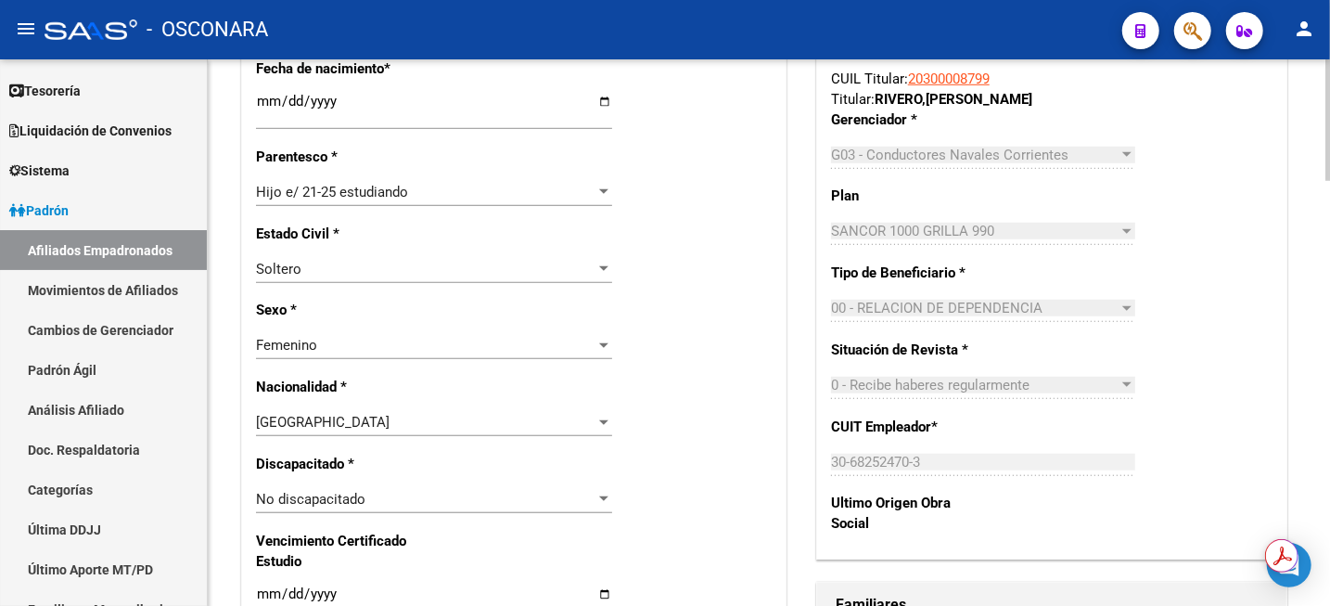
click at [326, 595] on input "[DATE]" at bounding box center [434, 601] width 356 height 30
type input "[DATE]"
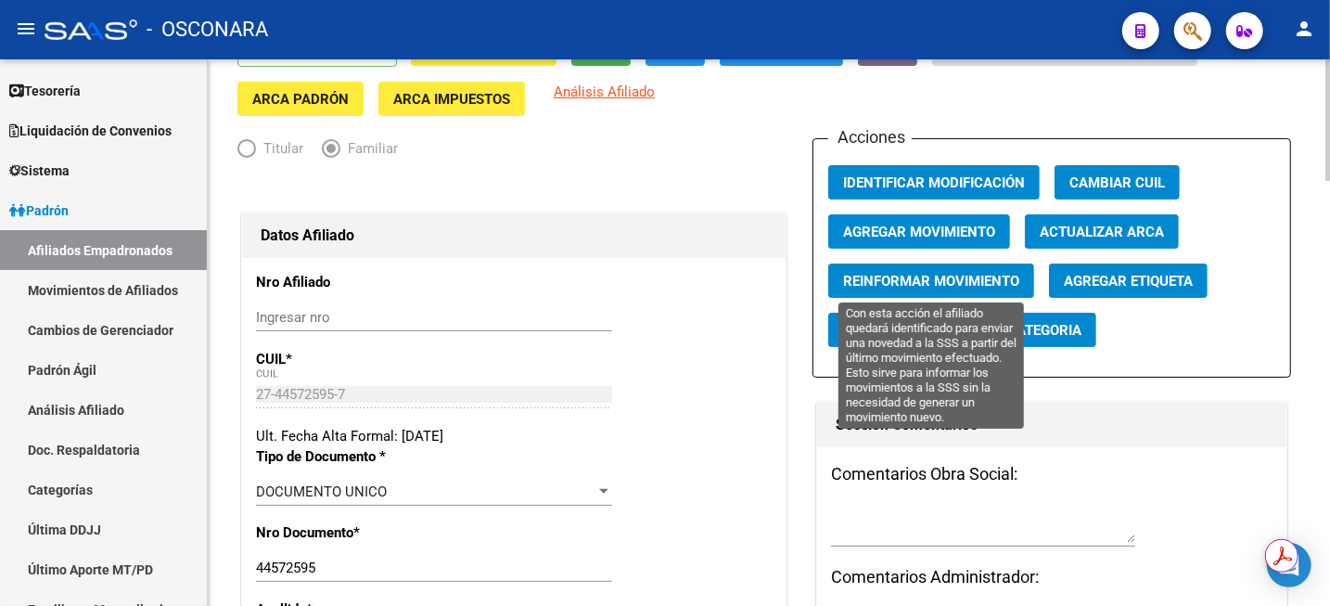
scroll to position [116, 0]
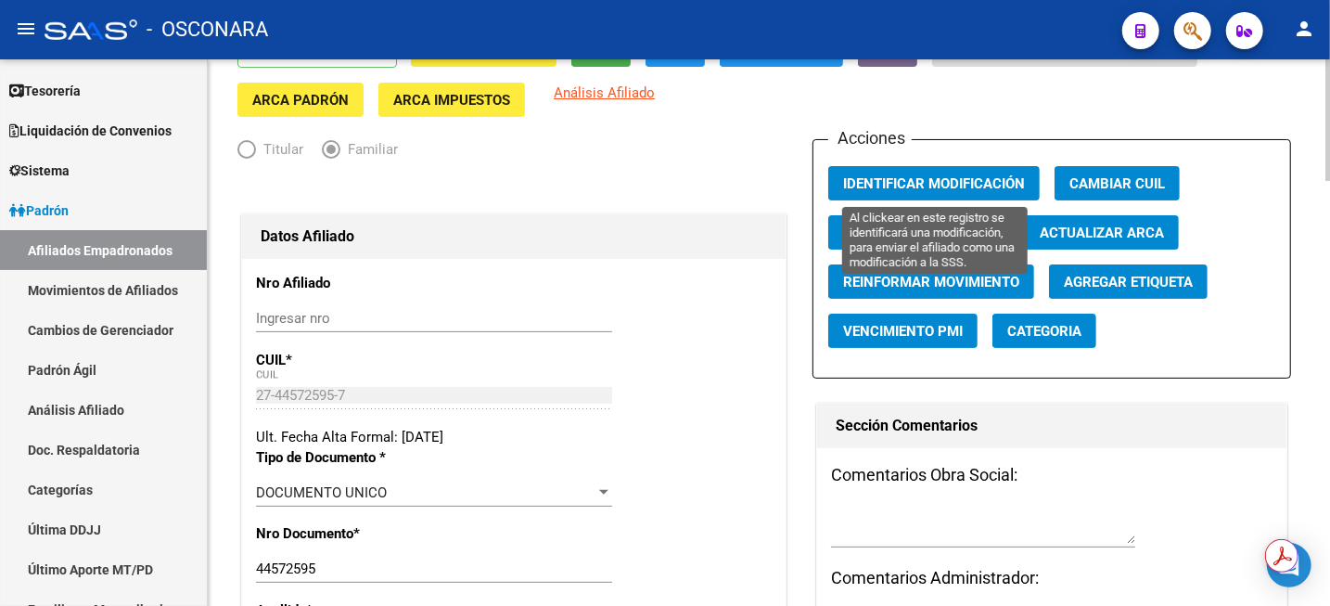
click at [990, 175] on span "Identificar Modificación" at bounding box center [934, 183] width 182 height 17
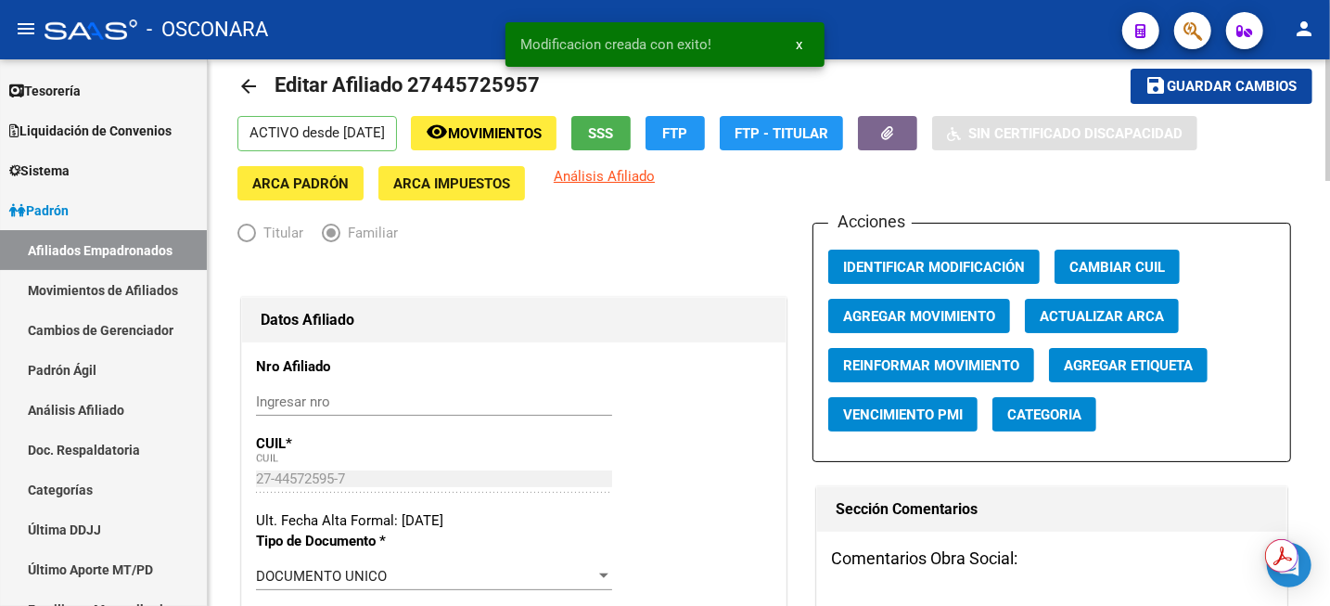
scroll to position [0, 0]
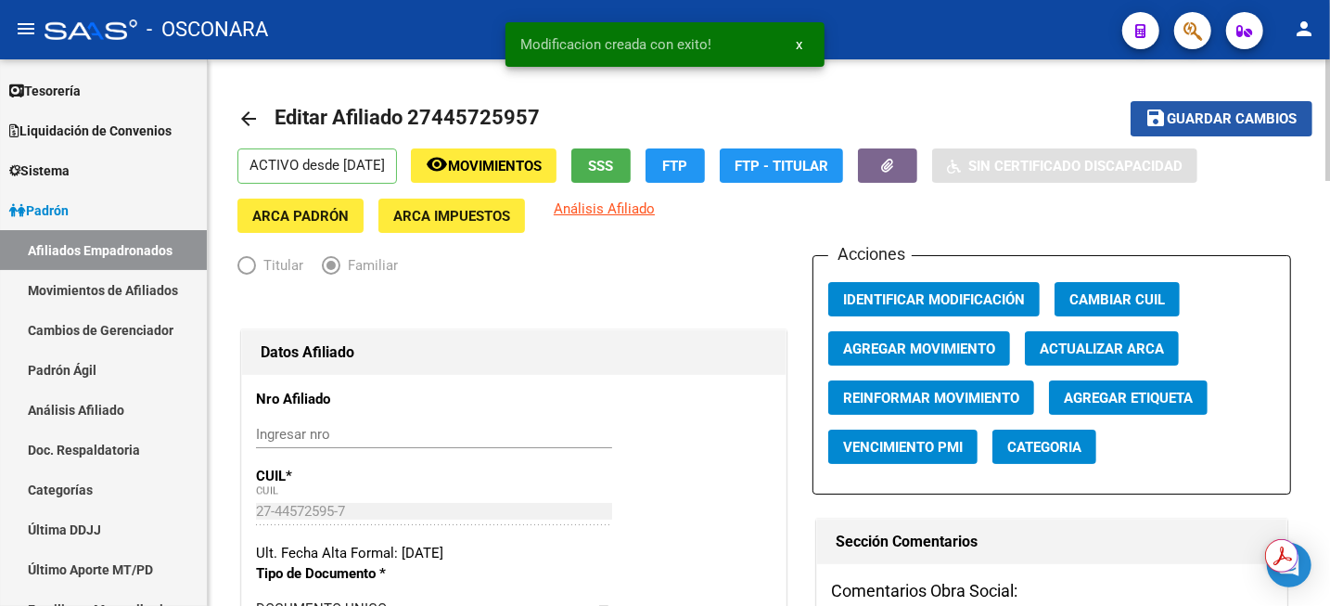
click at [1205, 111] on span "Guardar cambios" at bounding box center [1233, 119] width 130 height 17
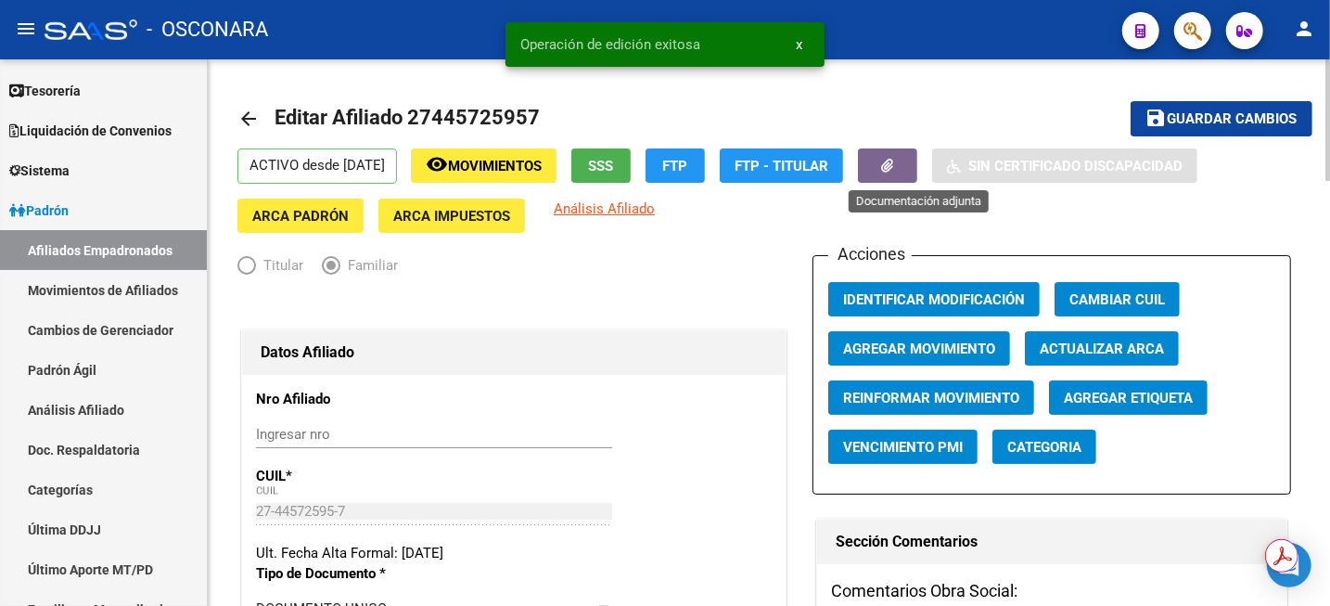
click at [903, 172] on button "button" at bounding box center [887, 165] width 59 height 34
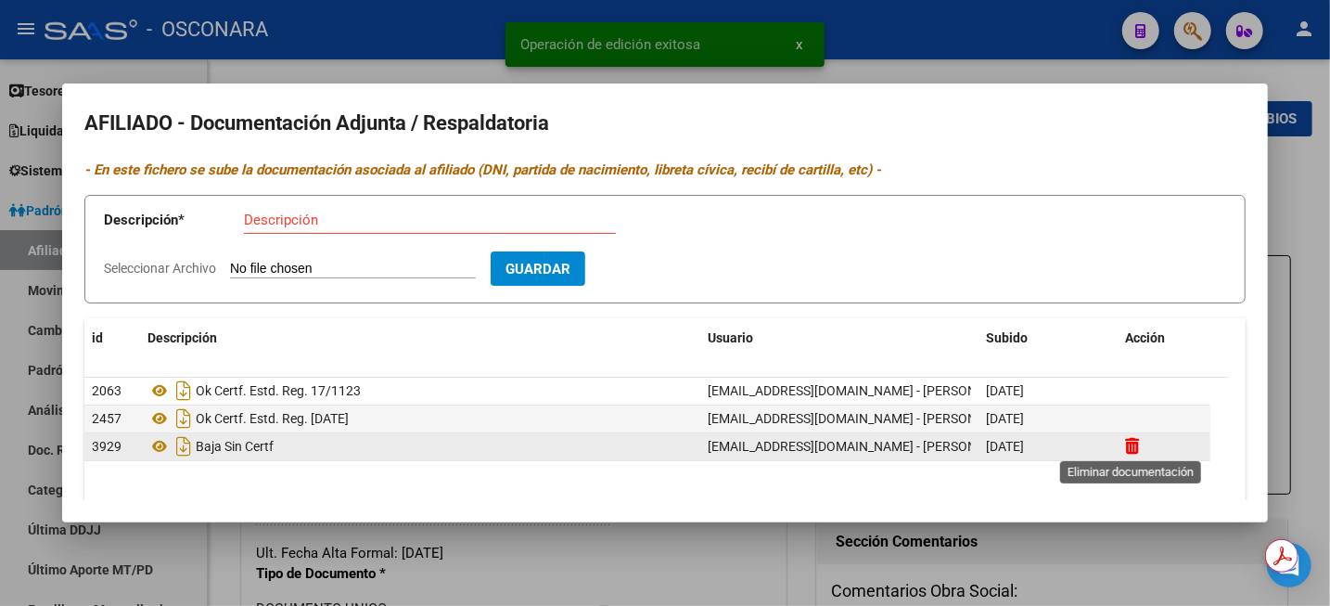
click at [1132, 451] on icon at bounding box center [1132, 446] width 14 height 18
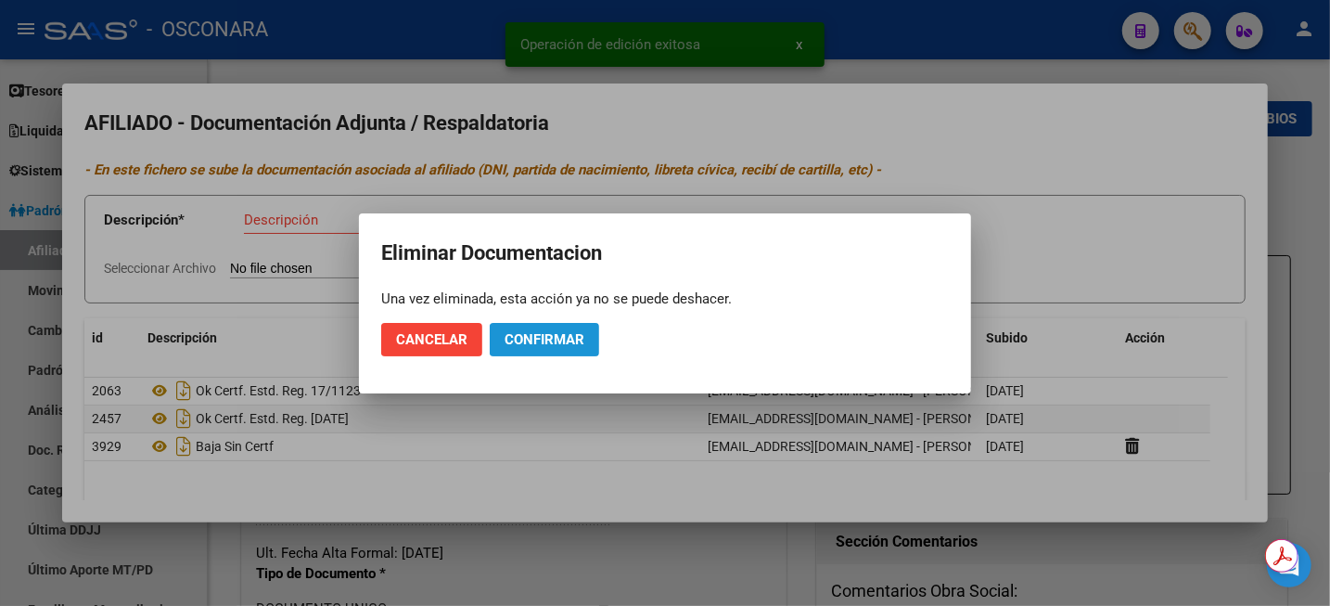
click at [529, 338] on span "Confirmar" at bounding box center [545, 339] width 80 height 17
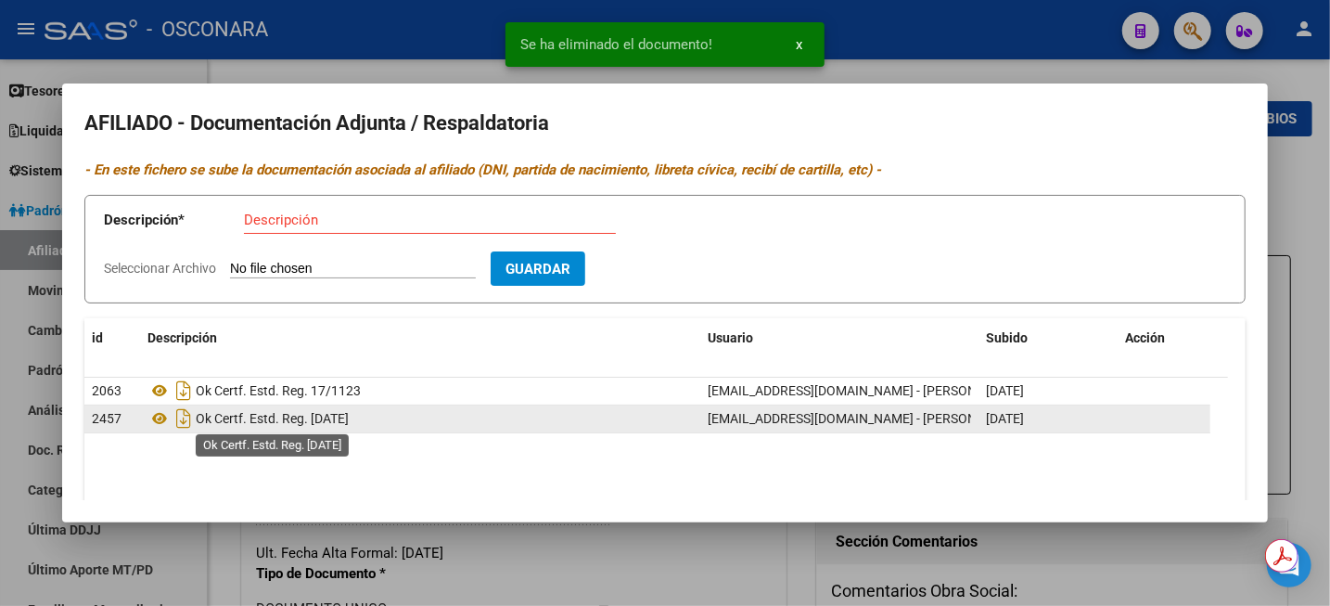
drag, startPoint x: 196, startPoint y: 420, endPoint x: 311, endPoint y: 424, distance: 115.1
click at [311, 424] on span "Ok Certf. Estd. Reg. [DATE]" at bounding box center [272, 418] width 153 height 15
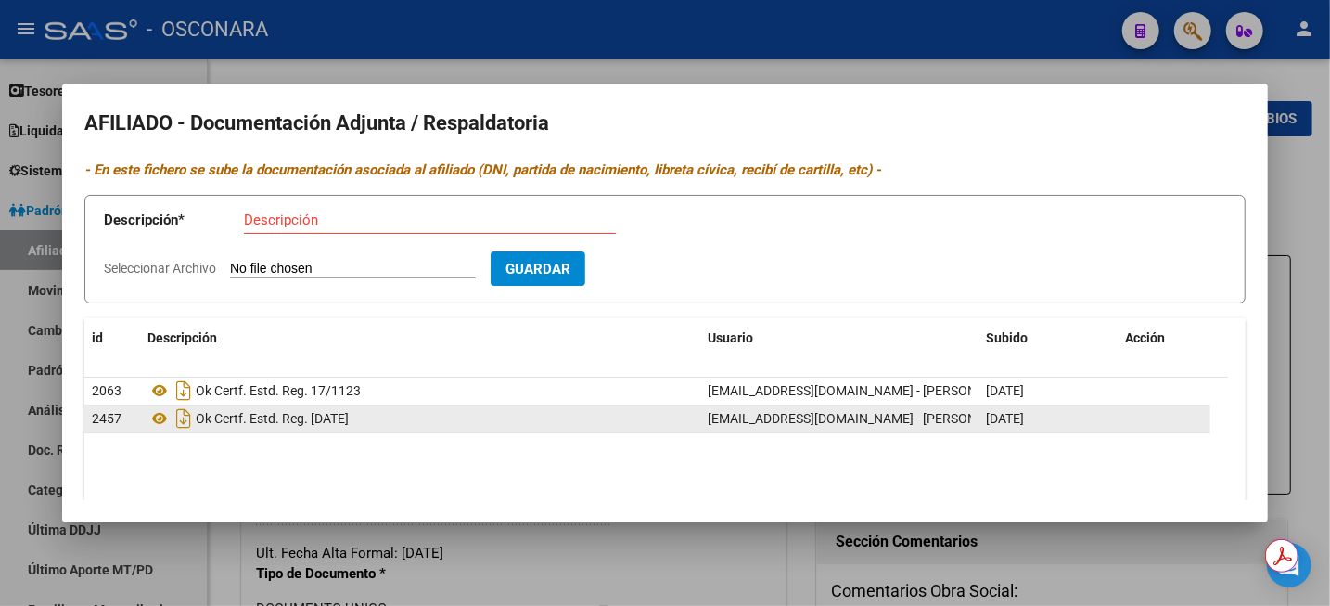
copy span "Ok Certf. Estd. Reg."
click at [327, 221] on input "Descripción" at bounding box center [430, 219] width 372 height 17
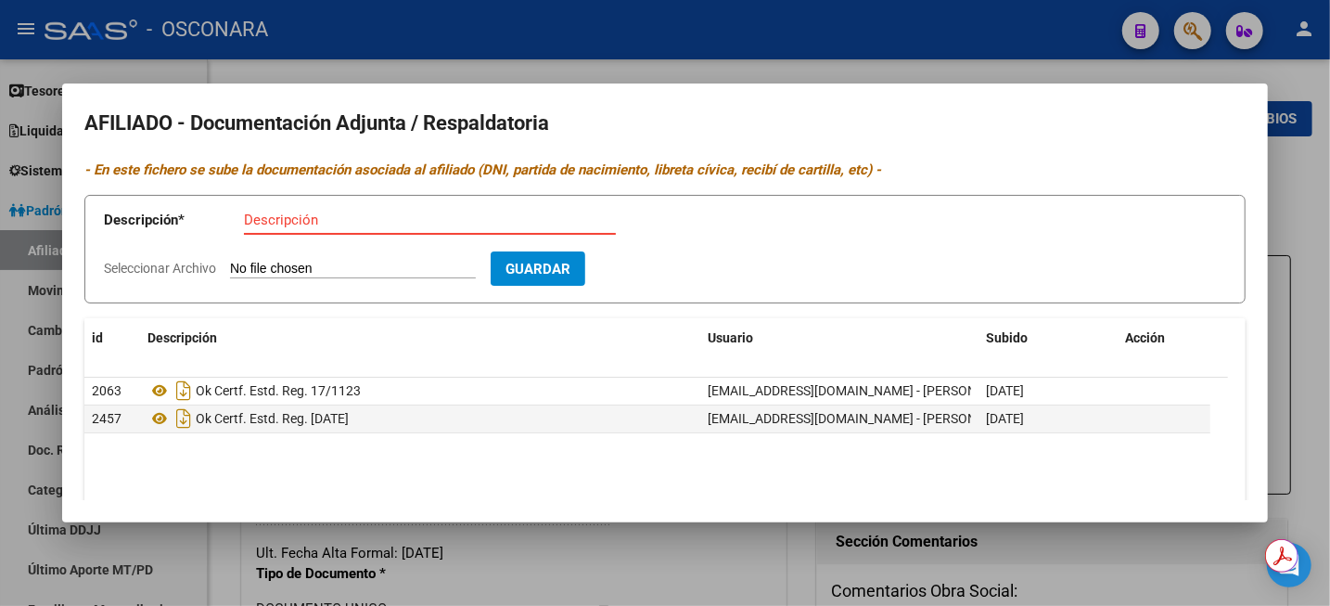
paste input "Ok Certf. Estd. Reg."
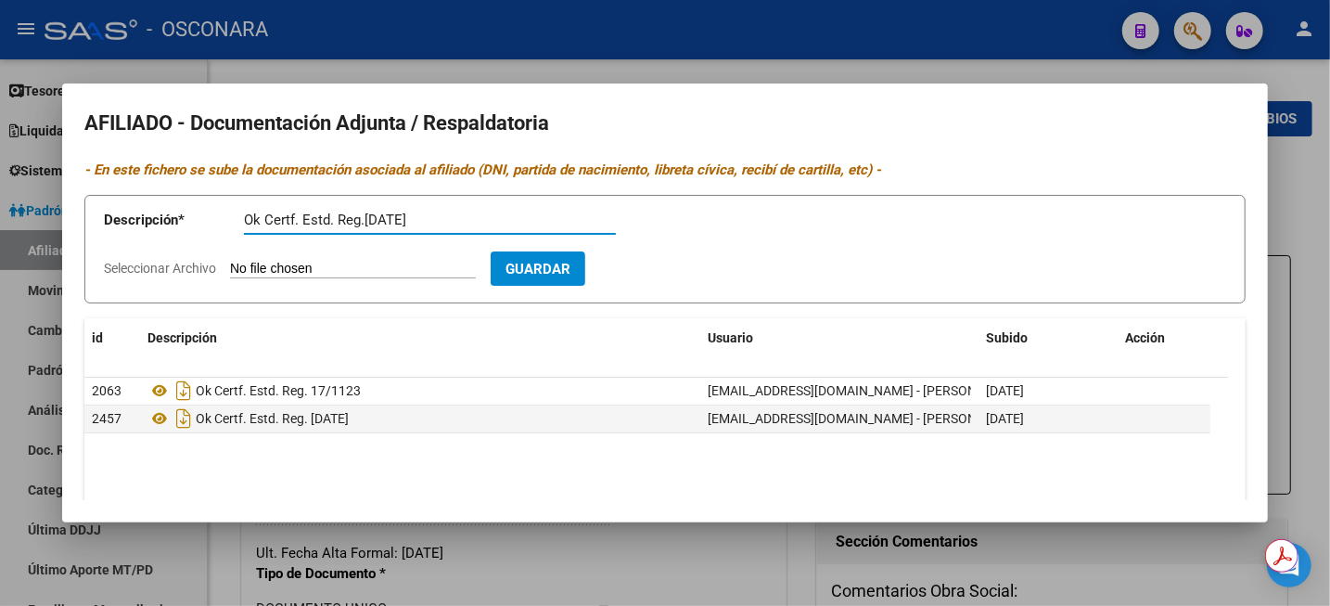
type input "Ok Certf. Estd. Reg.[DATE]"
type input "C:\fakepath\ed86d696d580fbdf1feb7105c284621d107eba7466202f290c829dcab4c5afc1.pdf"
click at [685, 279] on button "Guardar" at bounding box center [645, 268] width 95 height 34
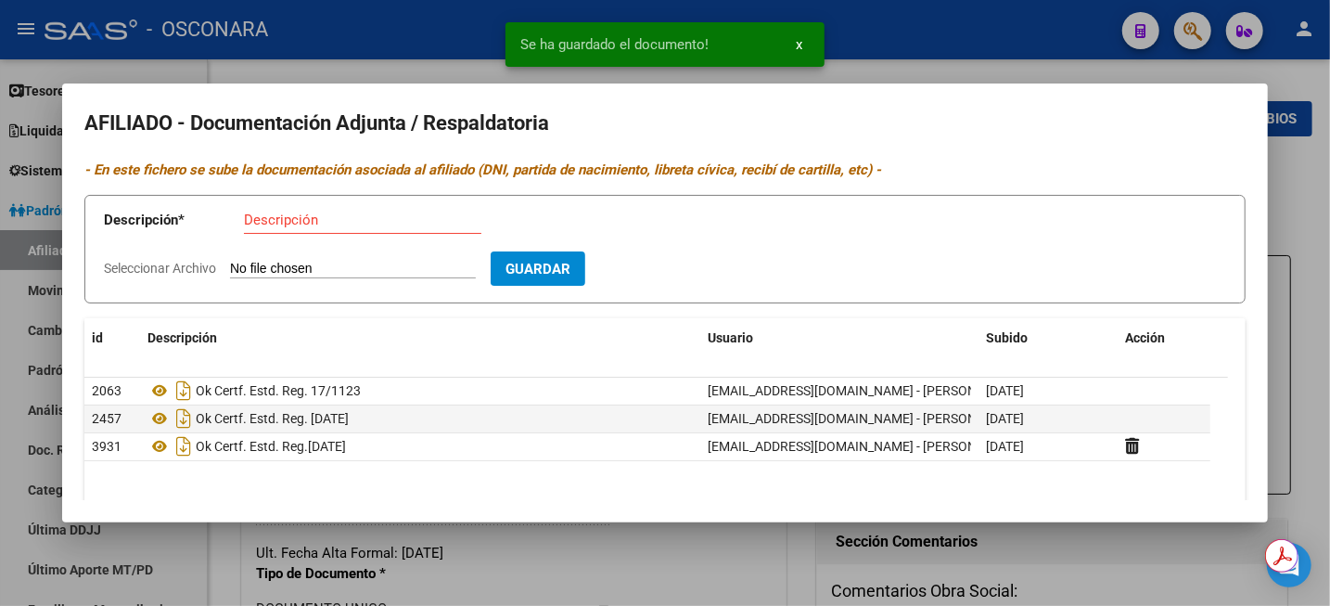
click at [1328, 203] on div at bounding box center [665, 303] width 1330 height 606
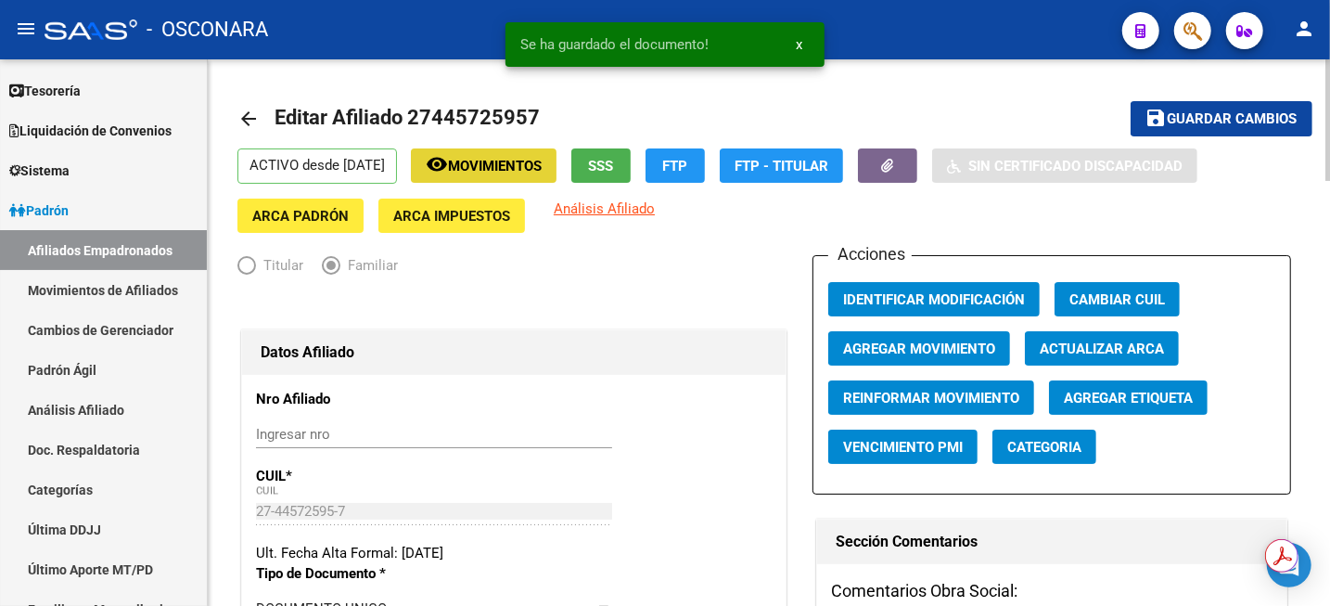
click at [534, 165] on span "Movimientos" at bounding box center [495, 166] width 94 height 17
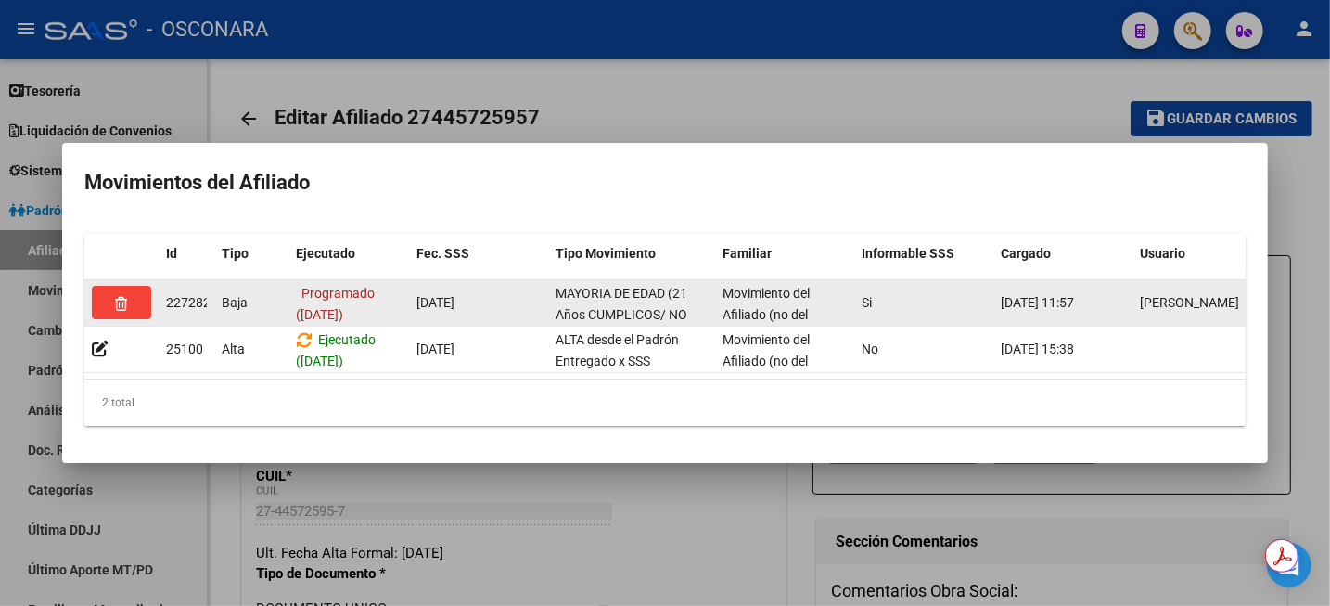
click at [117, 297] on icon "button" at bounding box center [122, 304] width 12 height 14
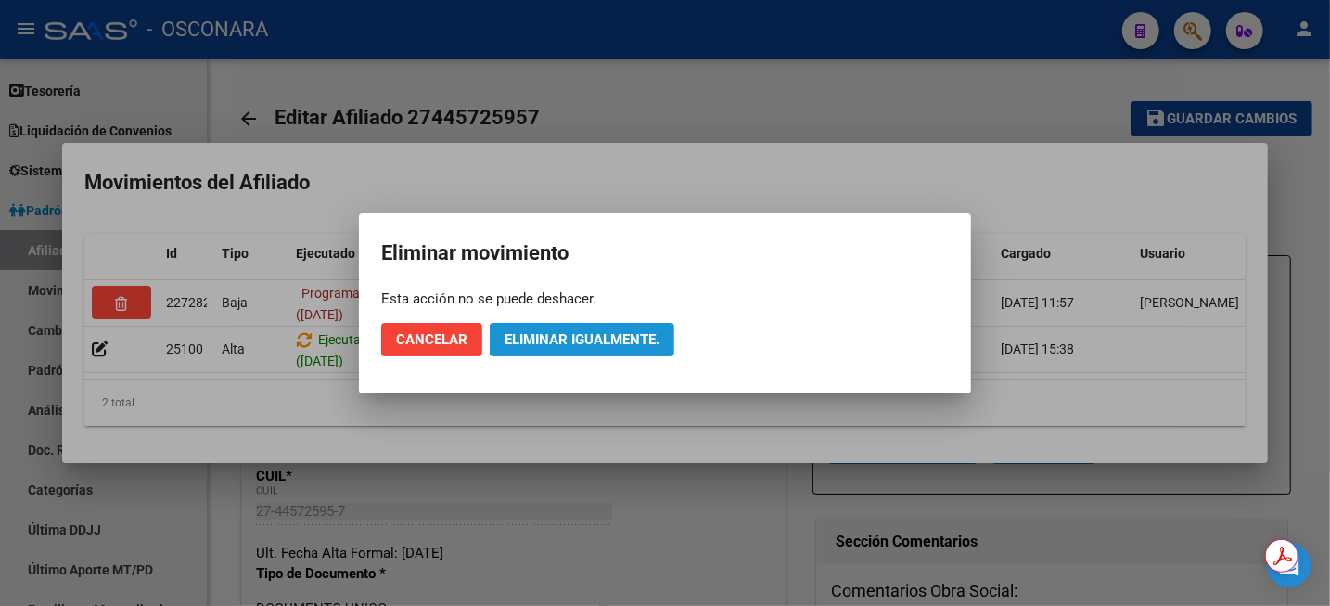
click at [602, 339] on span "Eliminar igualmente." at bounding box center [582, 339] width 155 height 17
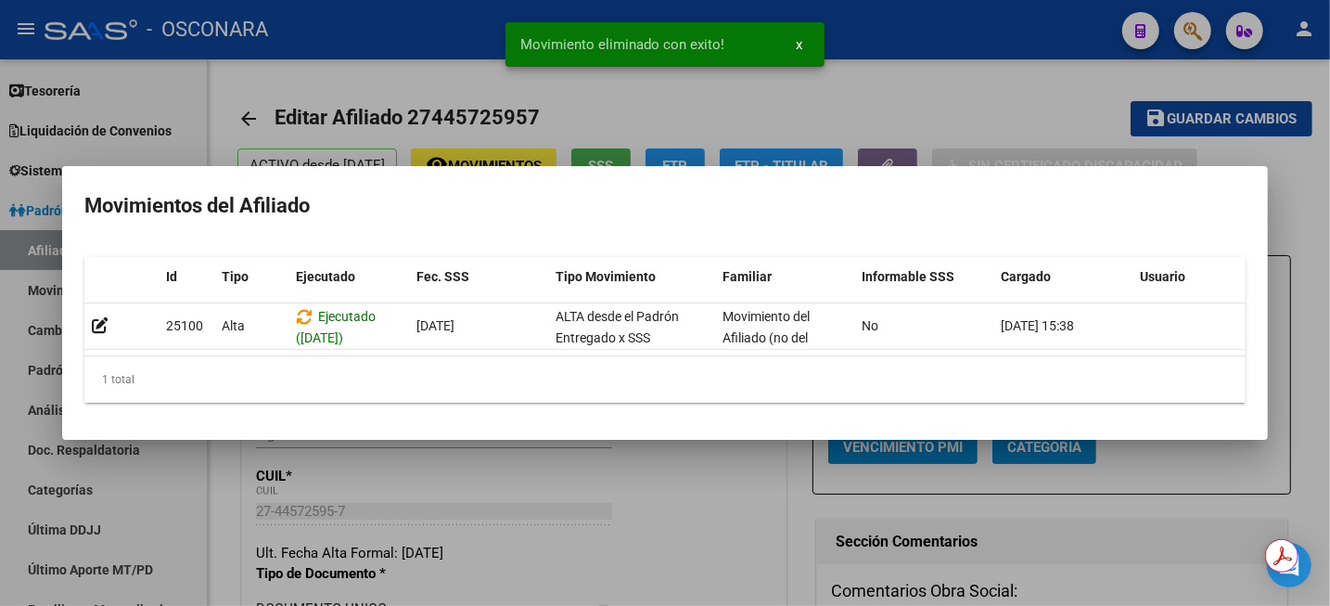
click at [1321, 216] on div at bounding box center [665, 303] width 1330 height 606
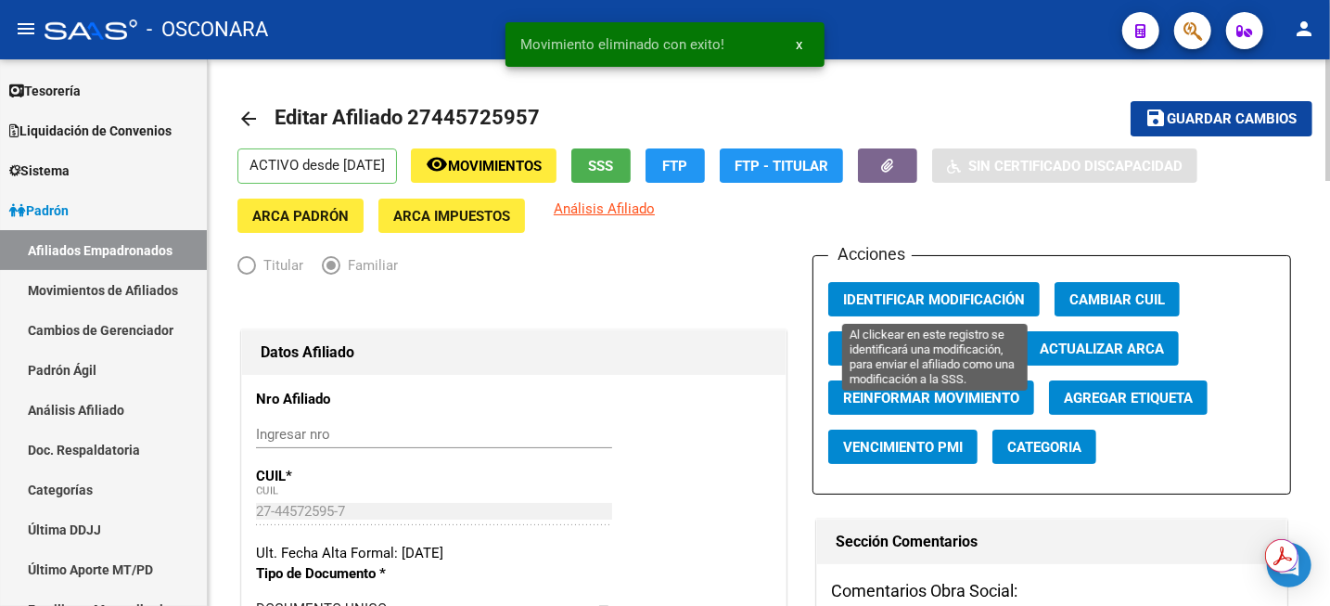
click at [1027, 309] on button "Identificar Modificación" at bounding box center [933, 299] width 211 height 34
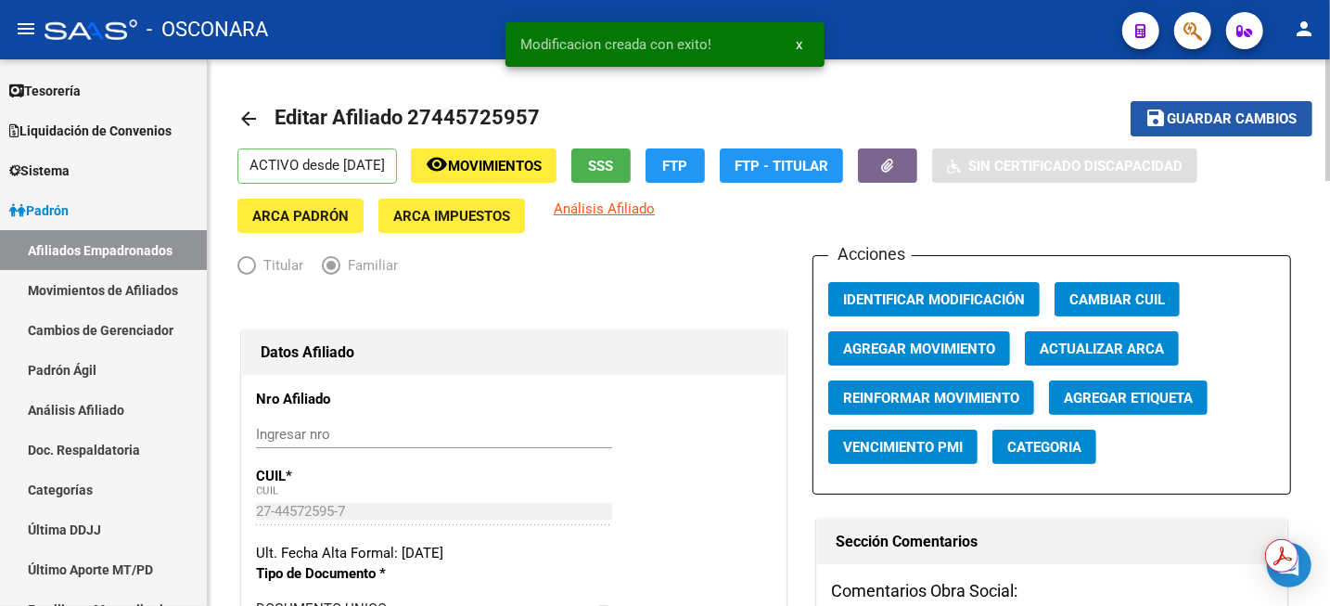
click at [1159, 121] on mat-icon "save" at bounding box center [1157, 118] width 22 height 22
click at [458, 112] on span "Editar Afiliado 27445725957" at bounding box center [407, 117] width 265 height 23
copy h1 "27445725957"
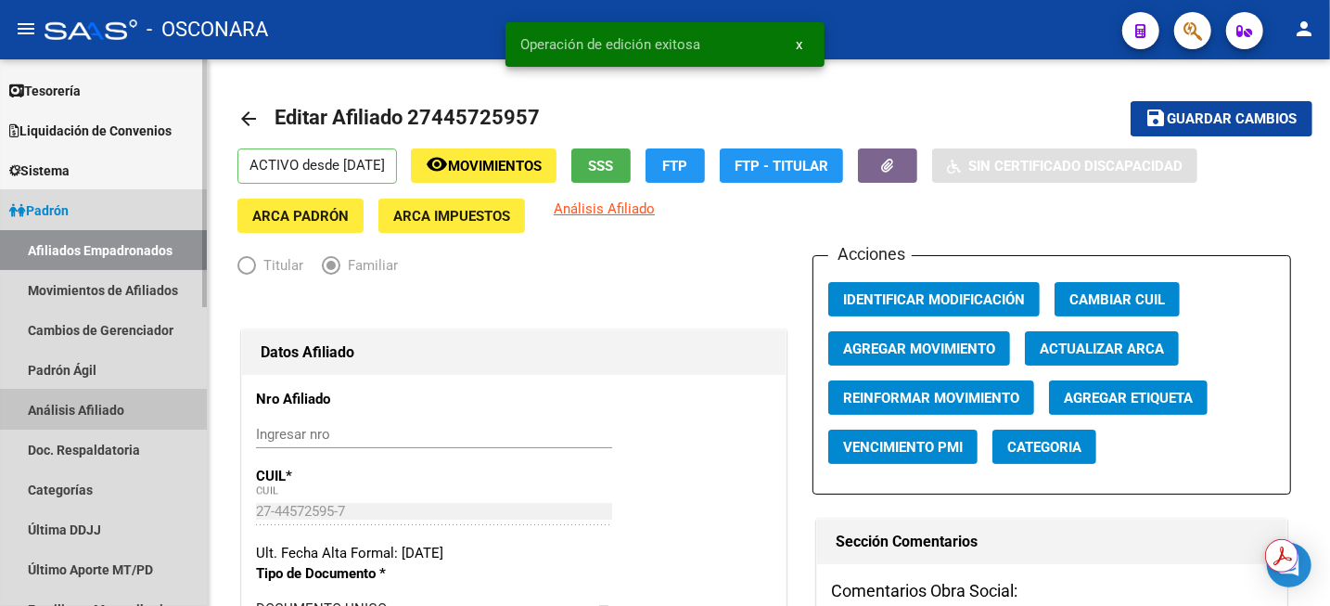
click at [97, 407] on link "Análisis Afiliado" at bounding box center [103, 410] width 207 height 40
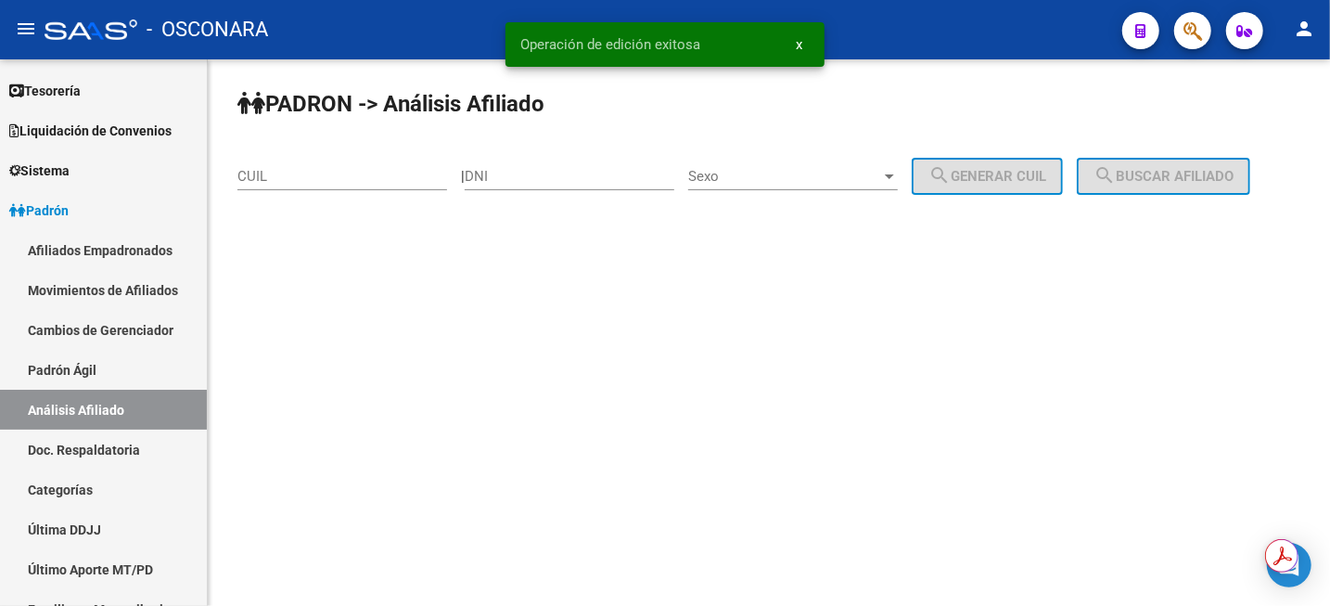
click at [326, 159] on div "CUIL" at bounding box center [342, 170] width 210 height 40
paste input "27-44572595-7"
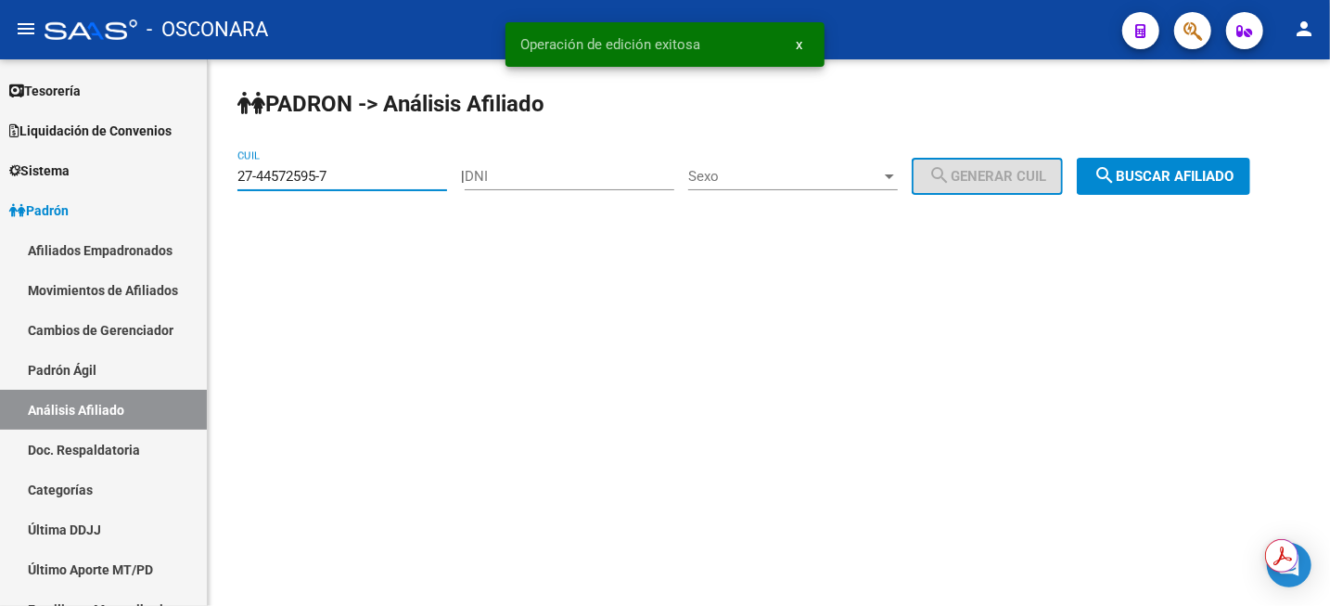
type input "27-44572595-7"
click at [1173, 173] on span "search Buscar afiliado" at bounding box center [1164, 176] width 140 height 17
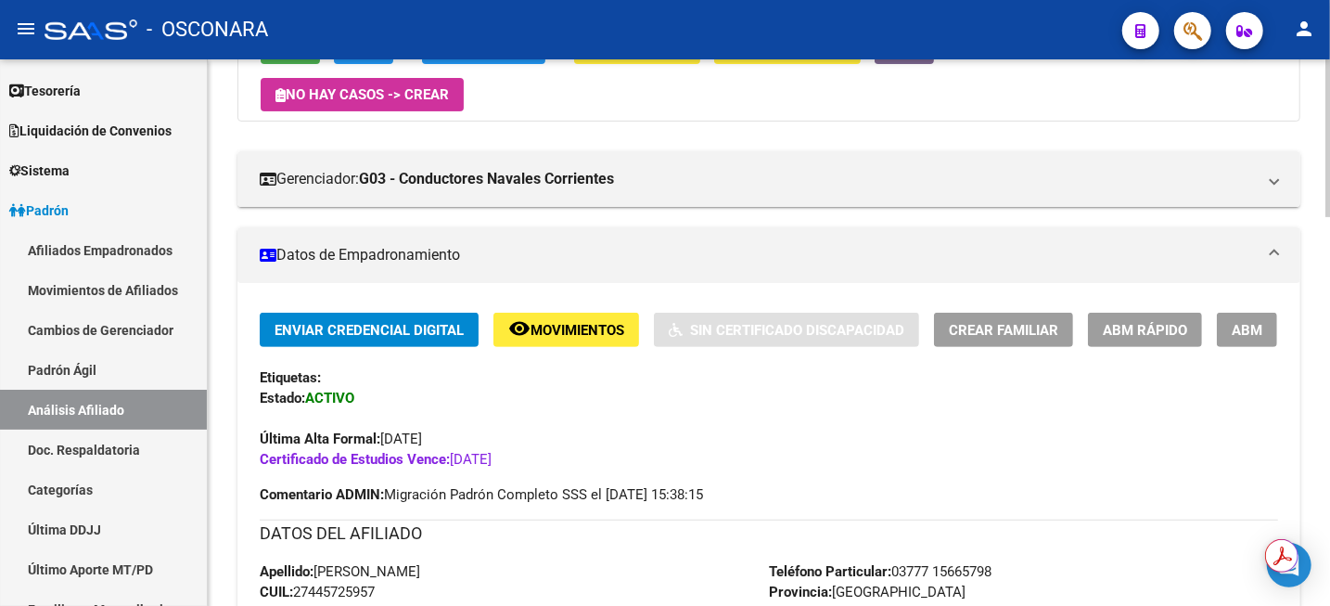
scroll to position [232, 0]
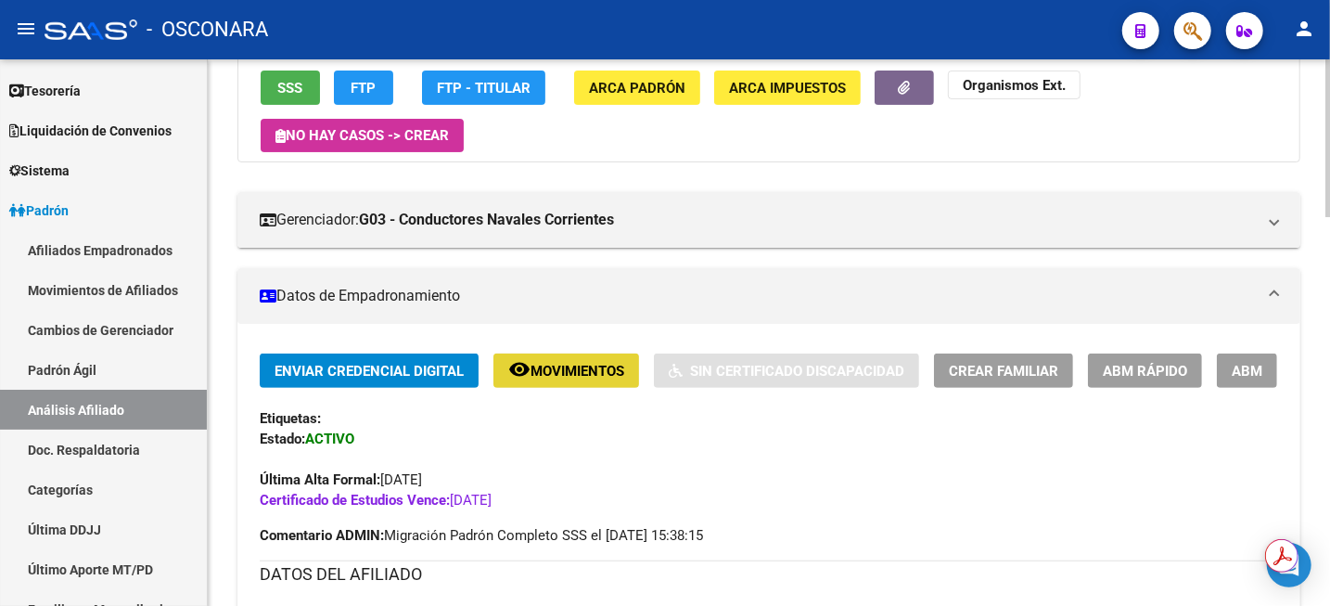
click at [576, 373] on span "Movimientos" at bounding box center [578, 371] width 94 height 17
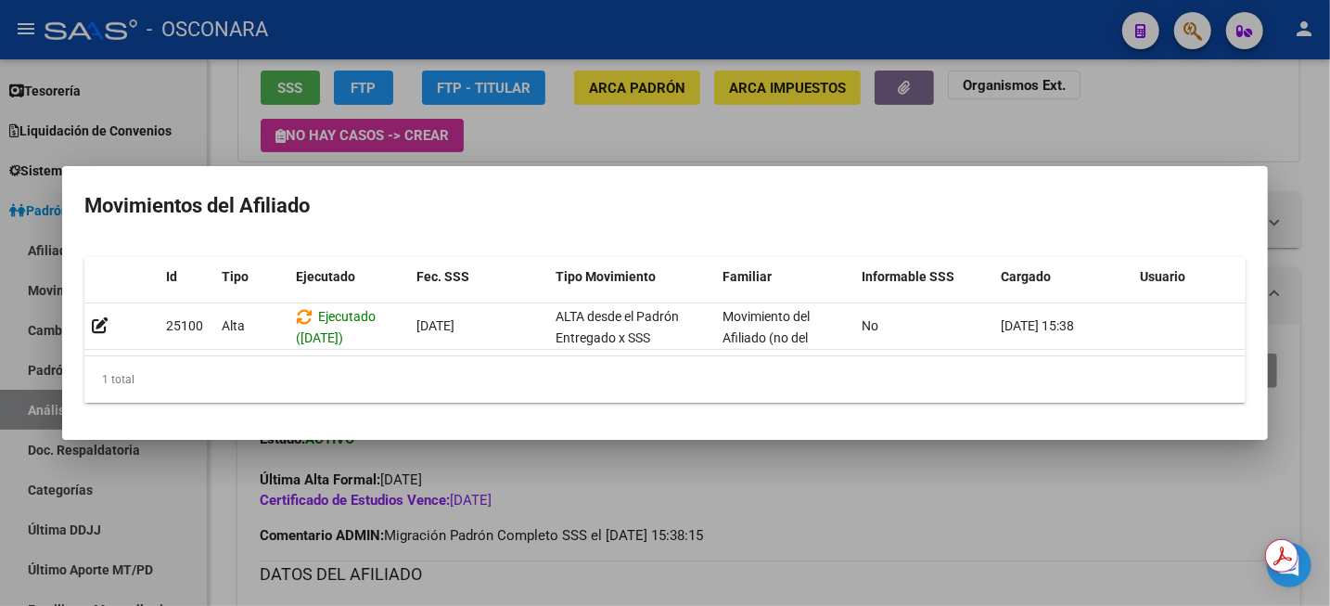
click at [1328, 142] on div at bounding box center [665, 303] width 1330 height 606
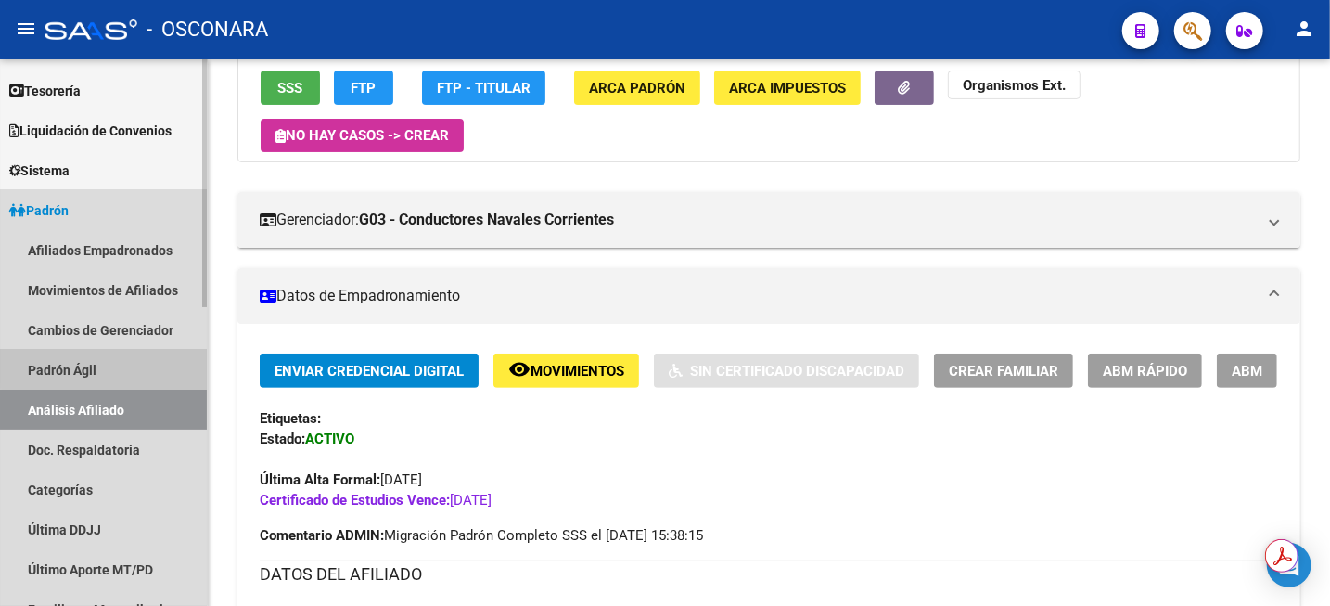
click at [118, 365] on link "Padrón Ágil" at bounding box center [103, 370] width 207 height 40
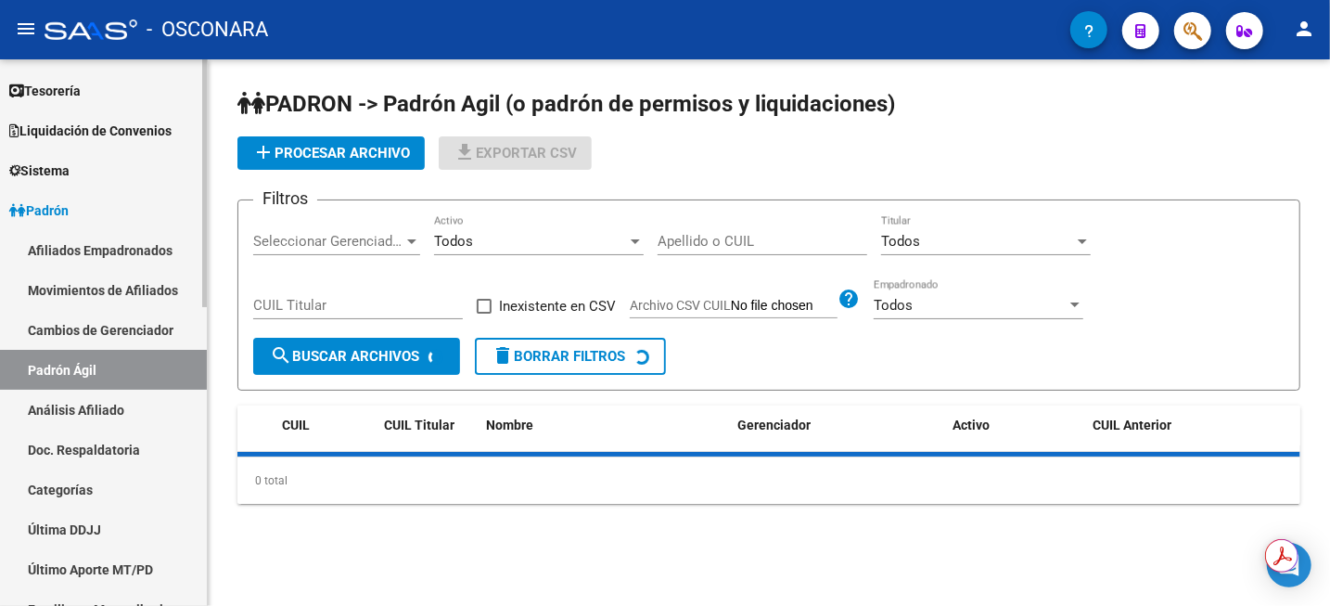
click at [122, 423] on link "Análisis Afiliado" at bounding box center [103, 410] width 207 height 40
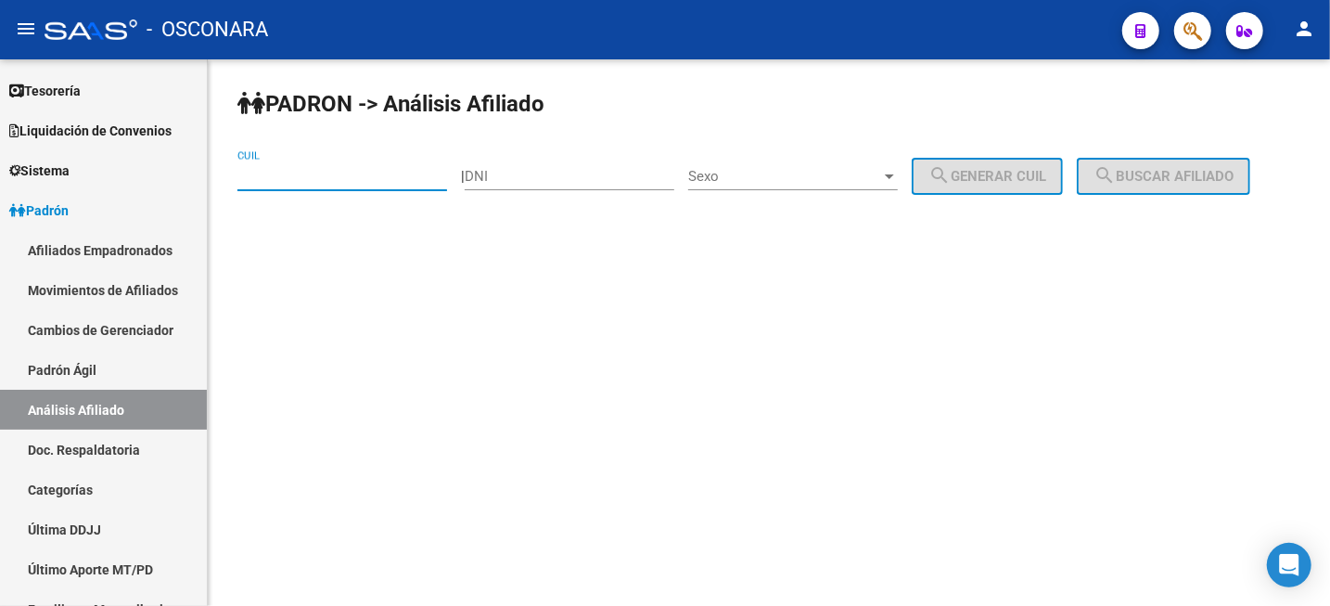
click at [301, 169] on input "CUIL" at bounding box center [342, 176] width 210 height 17
paste input "20-44388774-2"
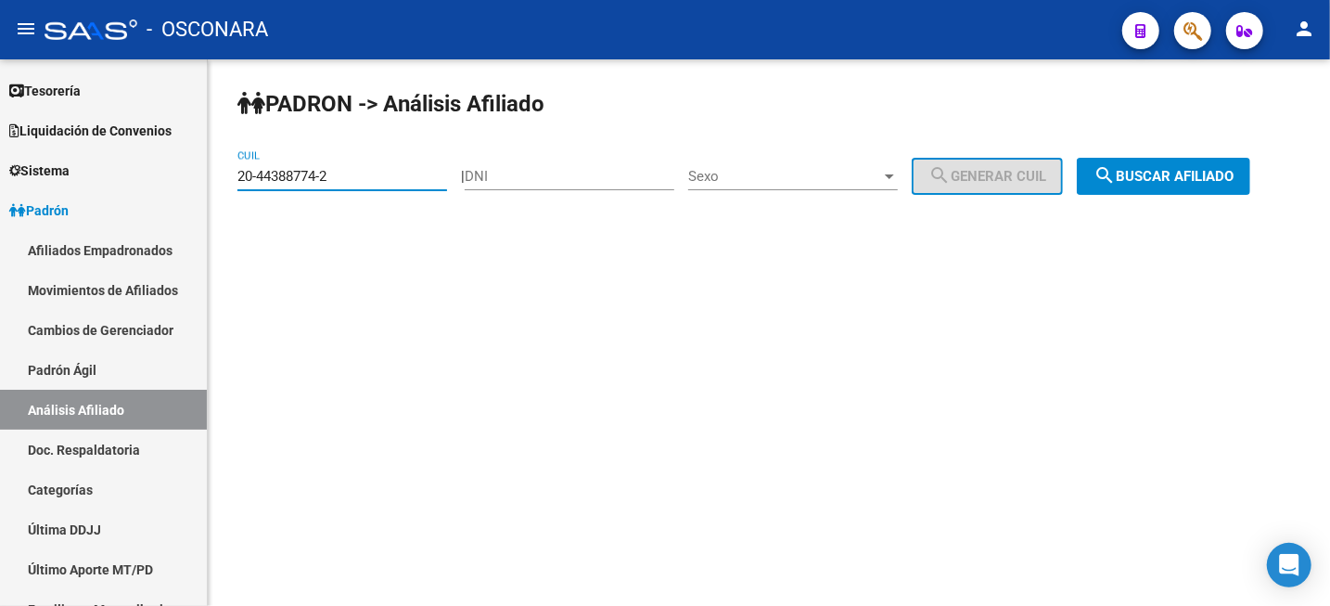
click at [1116, 178] on mat-icon "search" at bounding box center [1105, 175] width 22 height 22
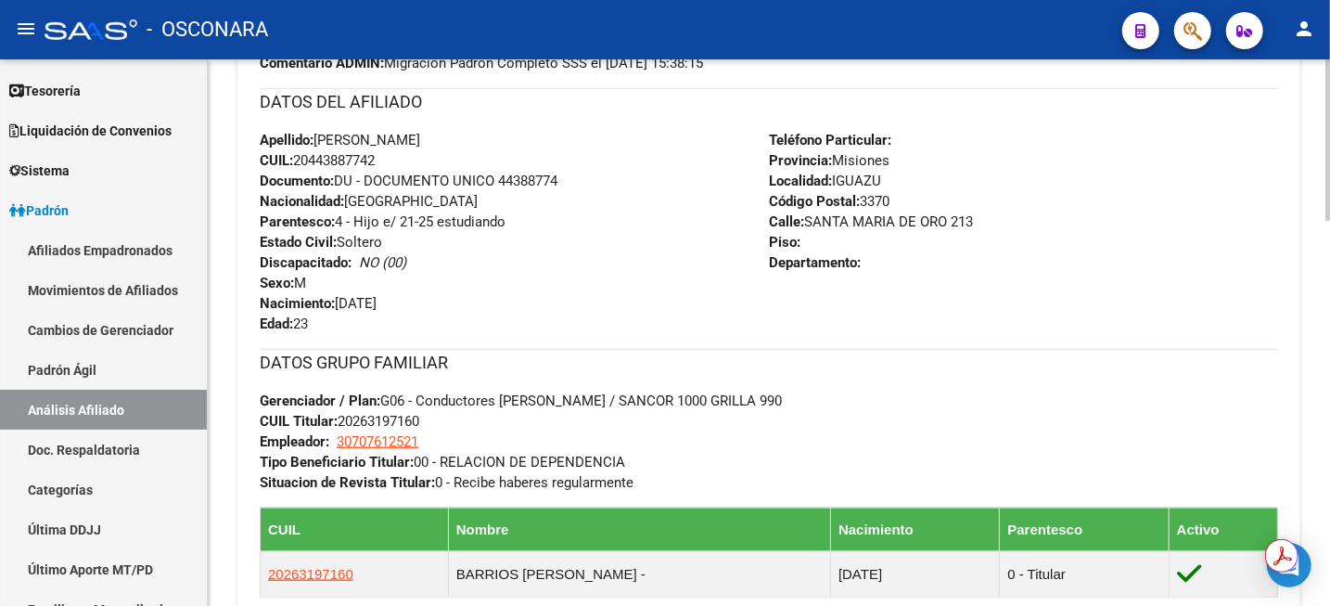
scroll to position [711, 0]
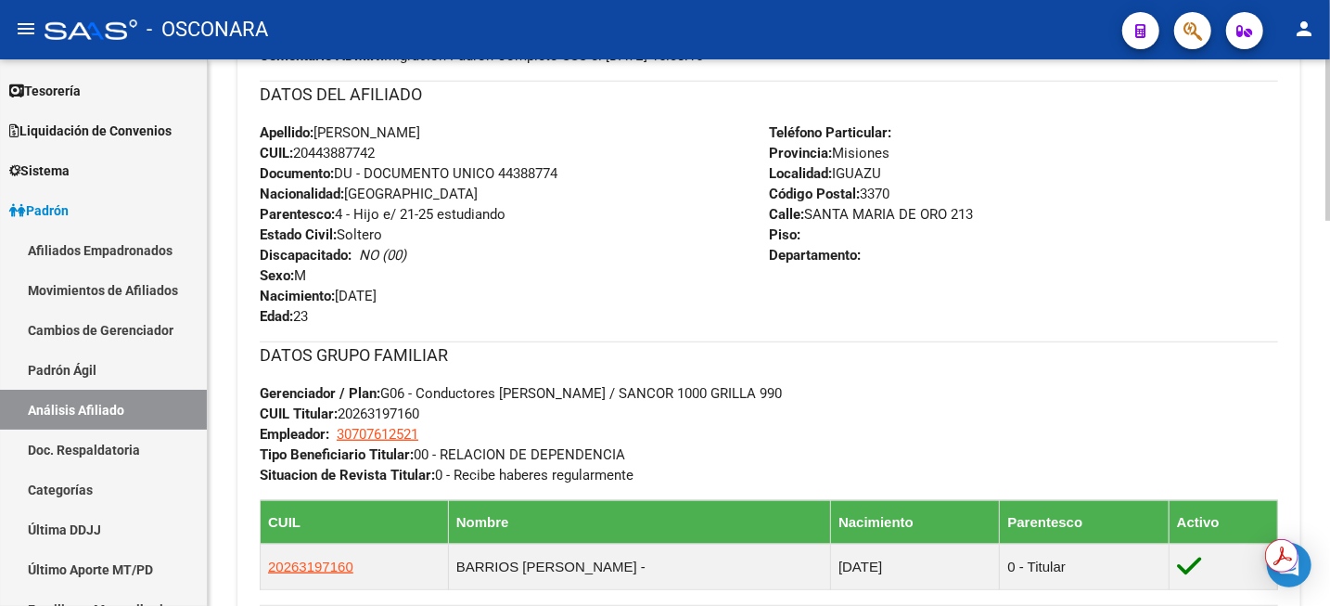
click at [1328, 299] on div at bounding box center [1327, 349] width 5 height 161
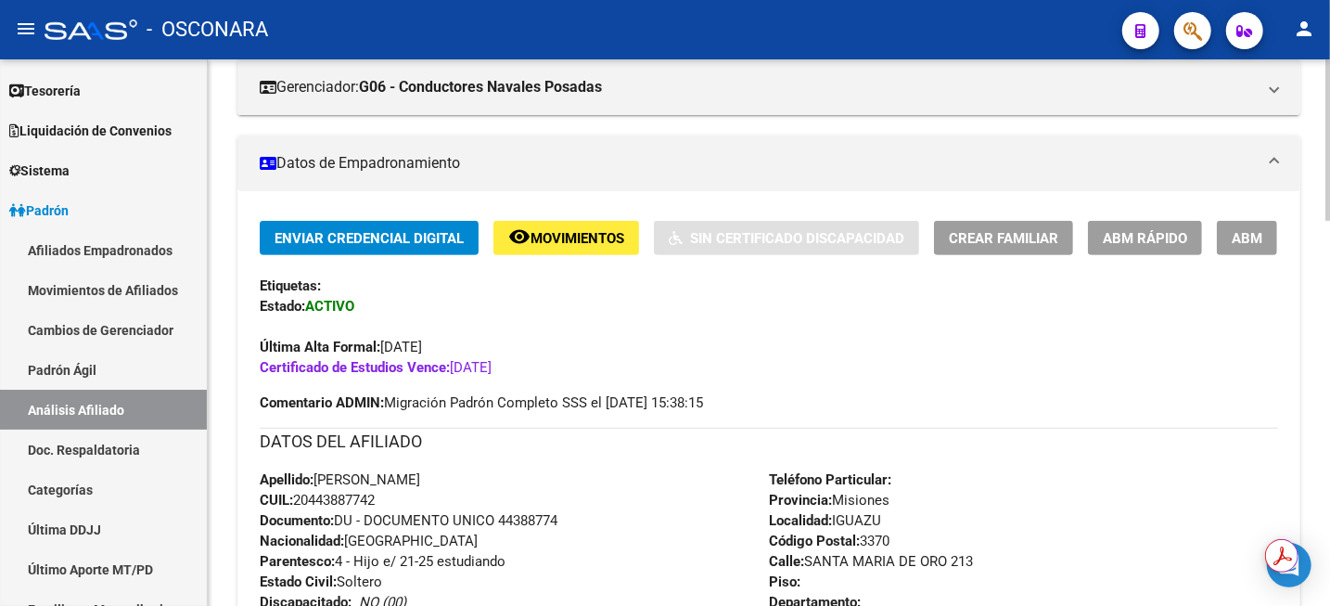
scroll to position [0, 0]
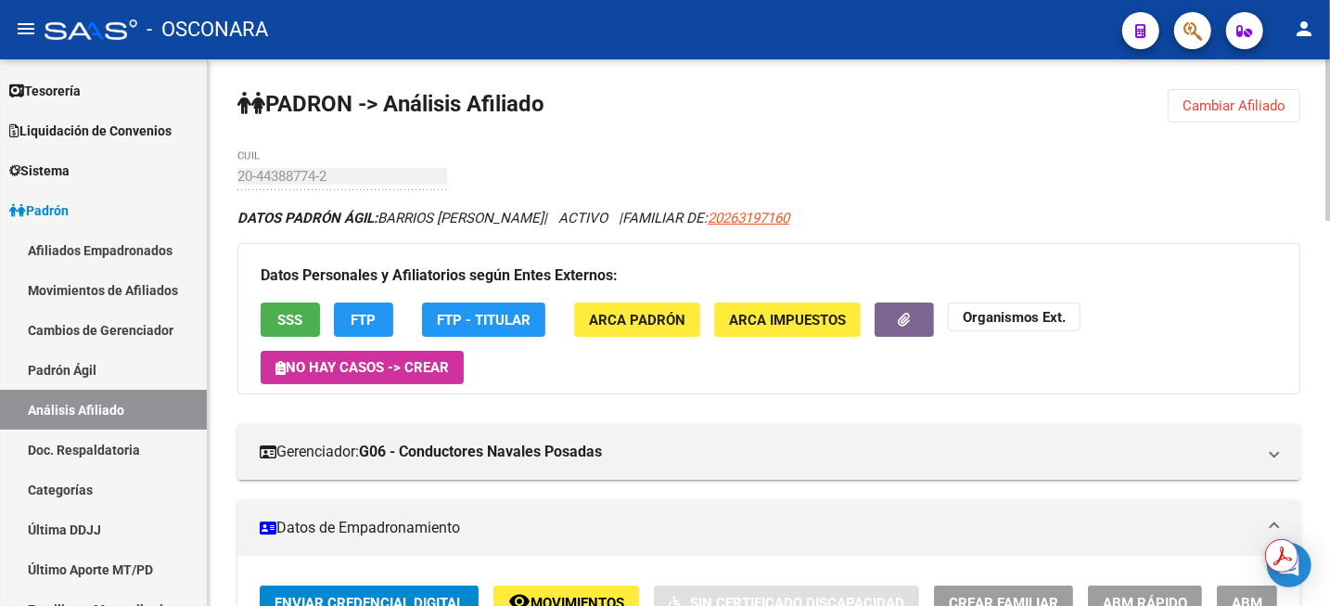
click at [1248, 97] on span "Cambiar Afiliado" at bounding box center [1234, 105] width 103 height 17
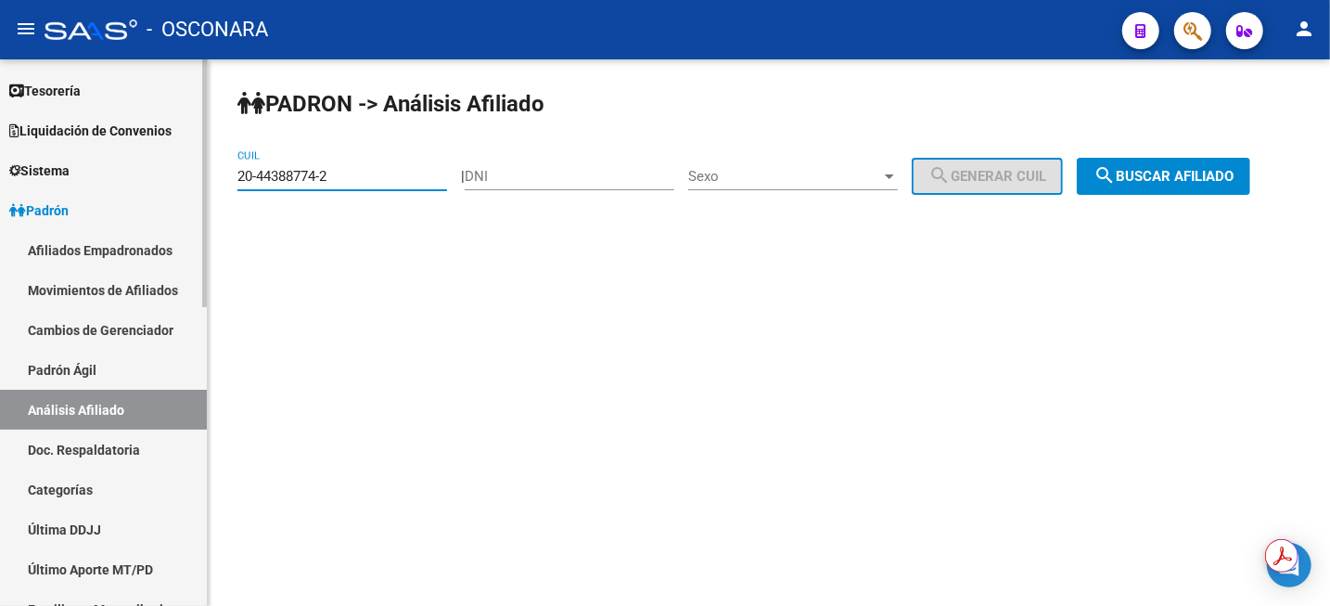
drag, startPoint x: 379, startPoint y: 180, endPoint x: 197, endPoint y: 184, distance: 182.8
click at [198, 185] on mat-sidenav-container "Firma Express Inicio Instructivos Contacto OS Reportes Tablero de Control Ingre…" at bounding box center [665, 332] width 1330 height 546
paste input "467992"
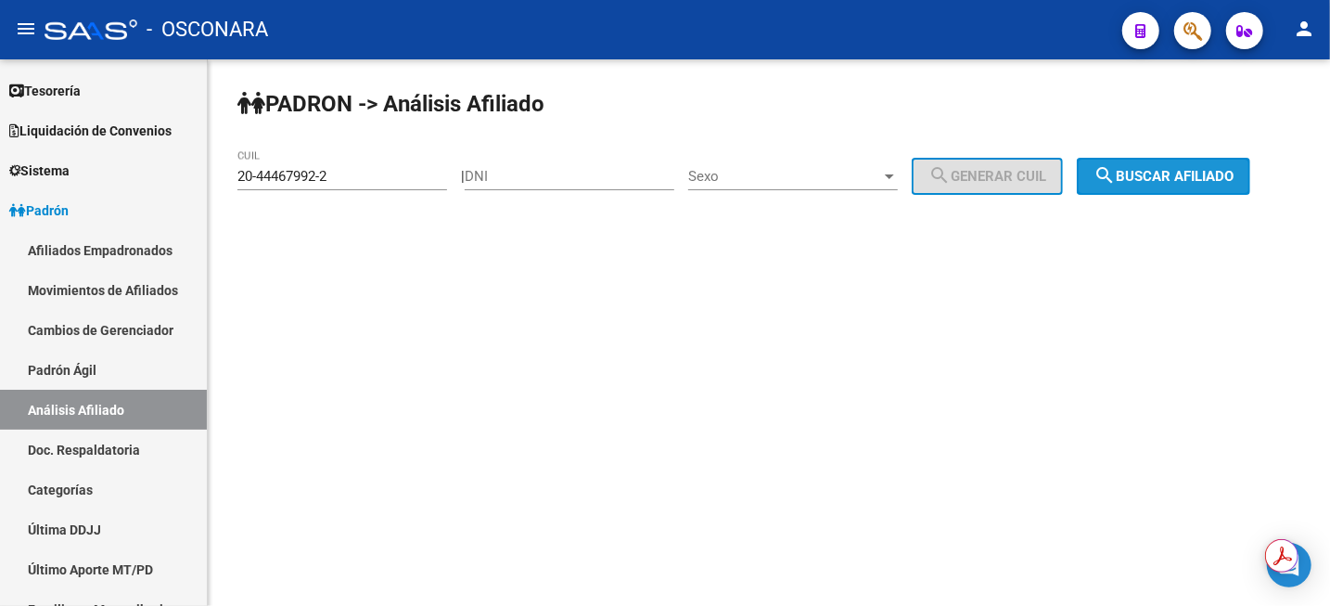
click at [1148, 163] on button "search Buscar afiliado" at bounding box center [1163, 176] width 173 height 37
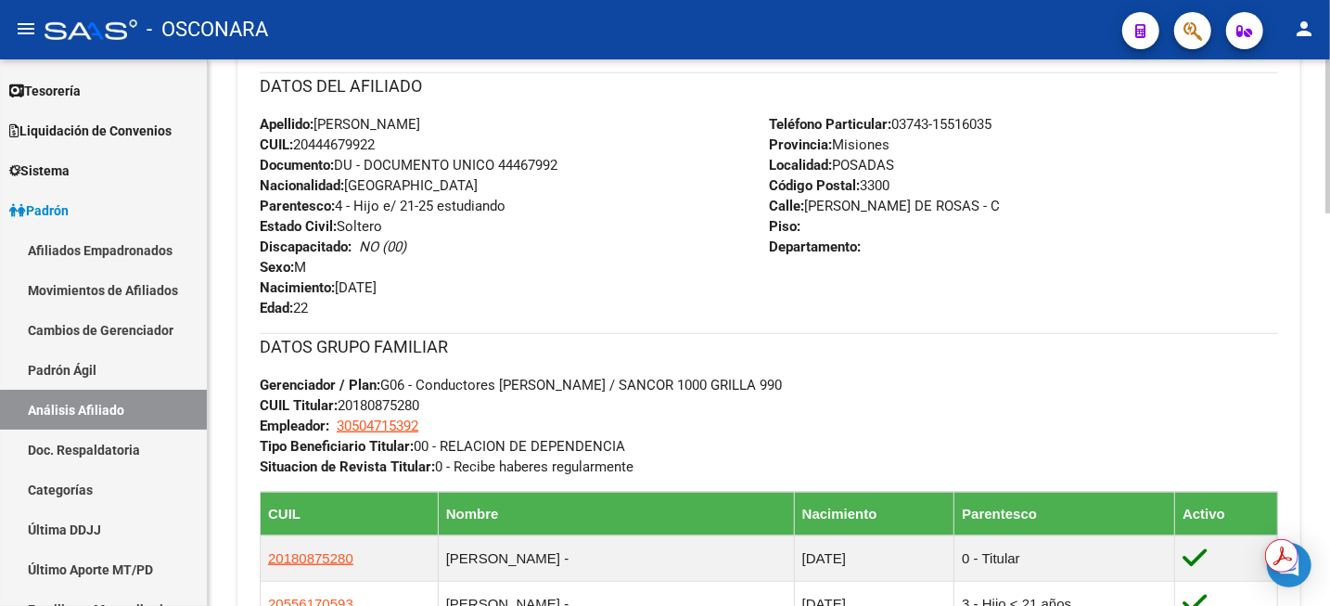
scroll to position [708, 0]
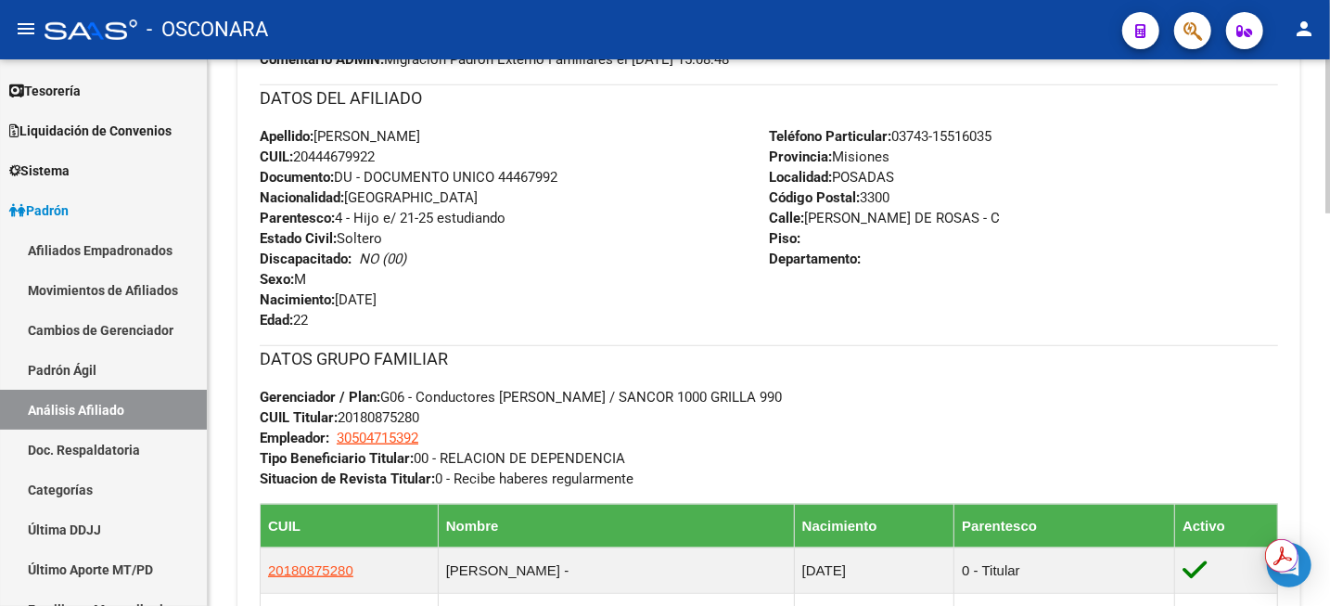
click at [1325, 365] on div at bounding box center [1327, 335] width 5 height 154
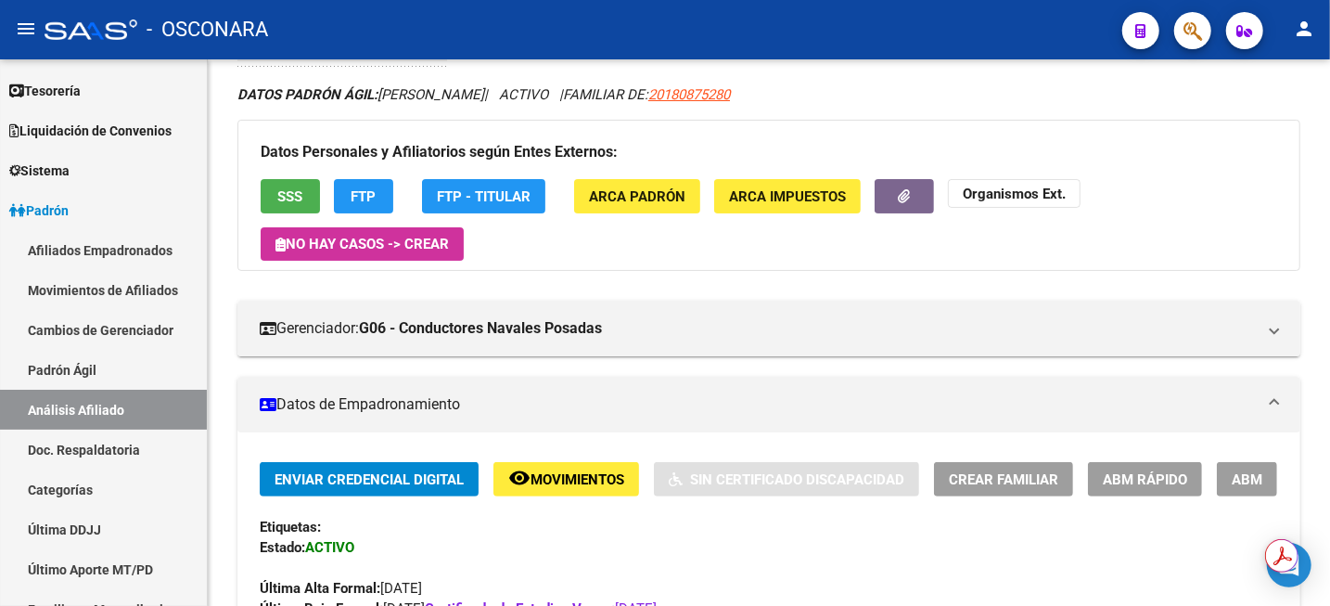
scroll to position [0, 0]
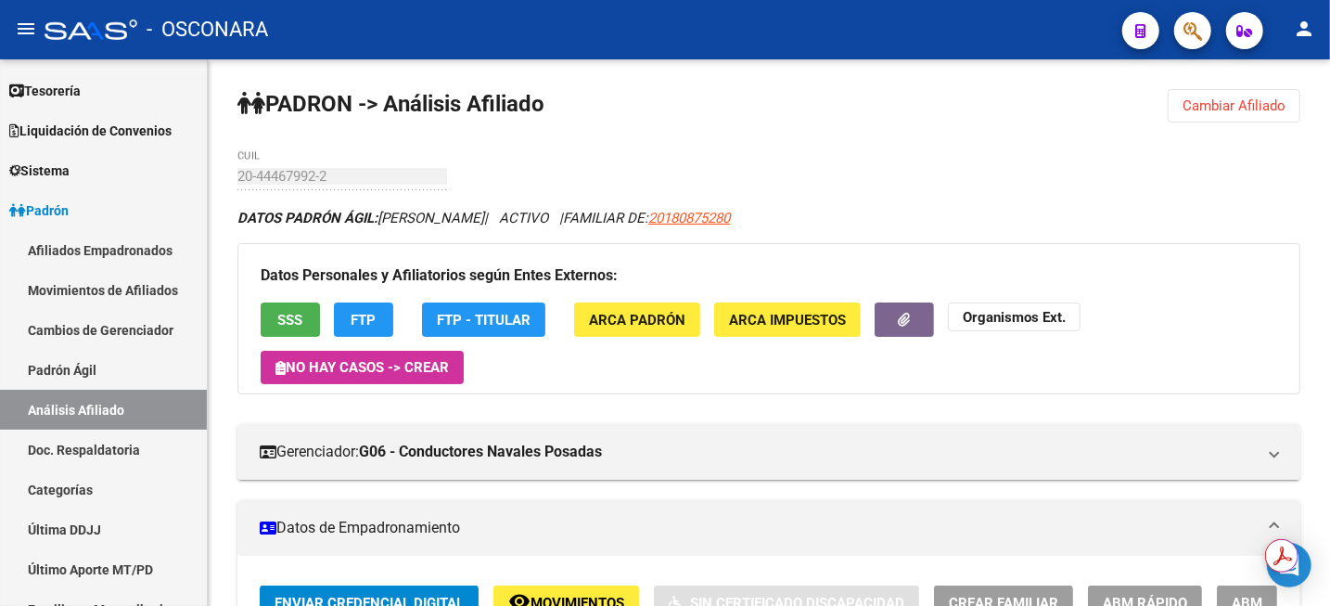
click at [1251, 98] on span "Cambiar Afiliado" at bounding box center [1234, 105] width 103 height 17
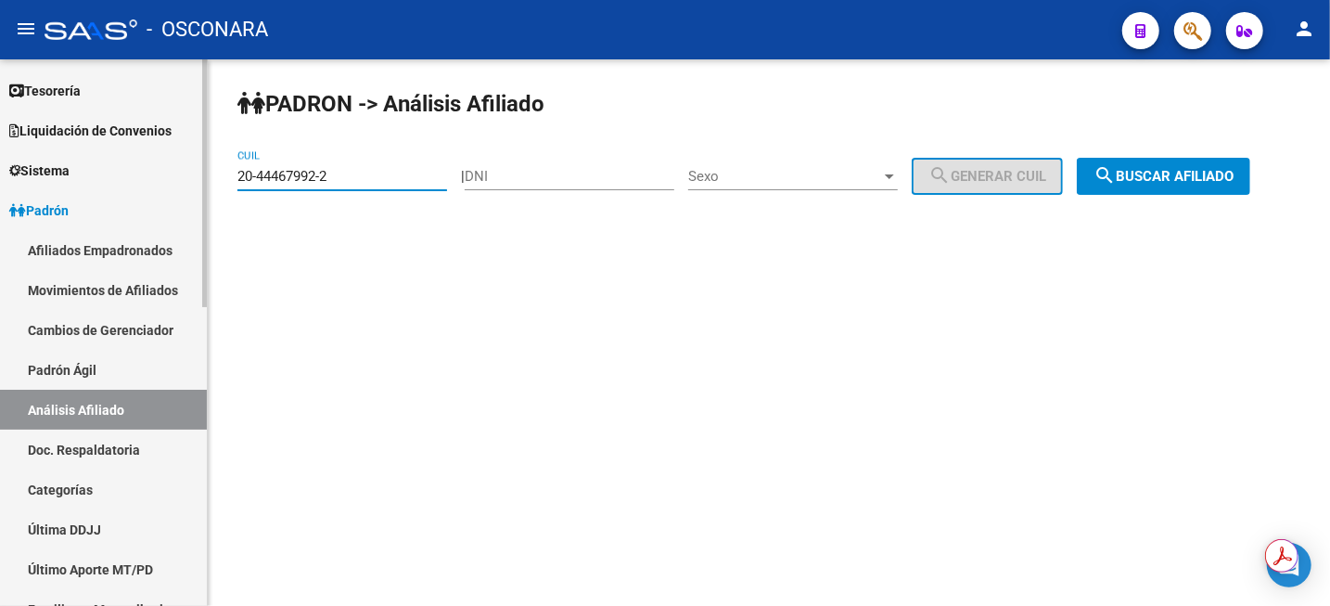
drag, startPoint x: 346, startPoint y: 177, endPoint x: 171, endPoint y: 176, distance: 175.3
click at [173, 176] on mat-sidenav-container "Firma Express Inicio Instructivos Contacto OS Reportes Tablero de Control Ingre…" at bounding box center [665, 332] width 1330 height 546
paste input "7-44692850-9"
type input "27-44692850-9"
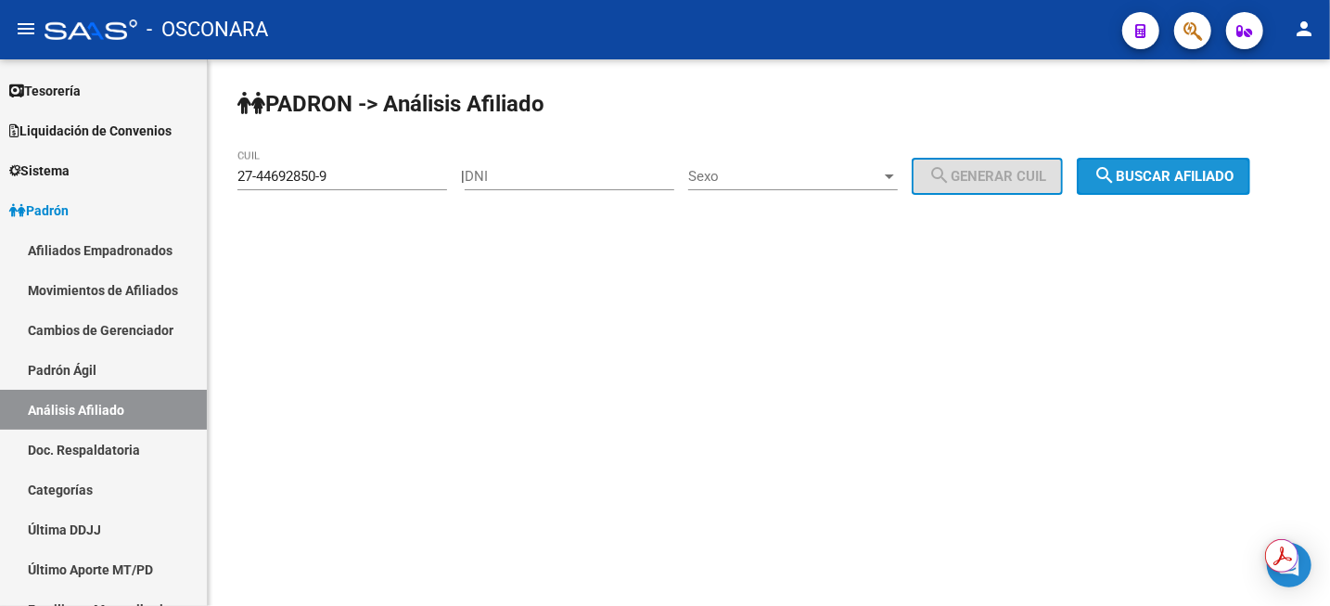
click at [1189, 185] on span "search Buscar afiliado" at bounding box center [1164, 176] width 140 height 17
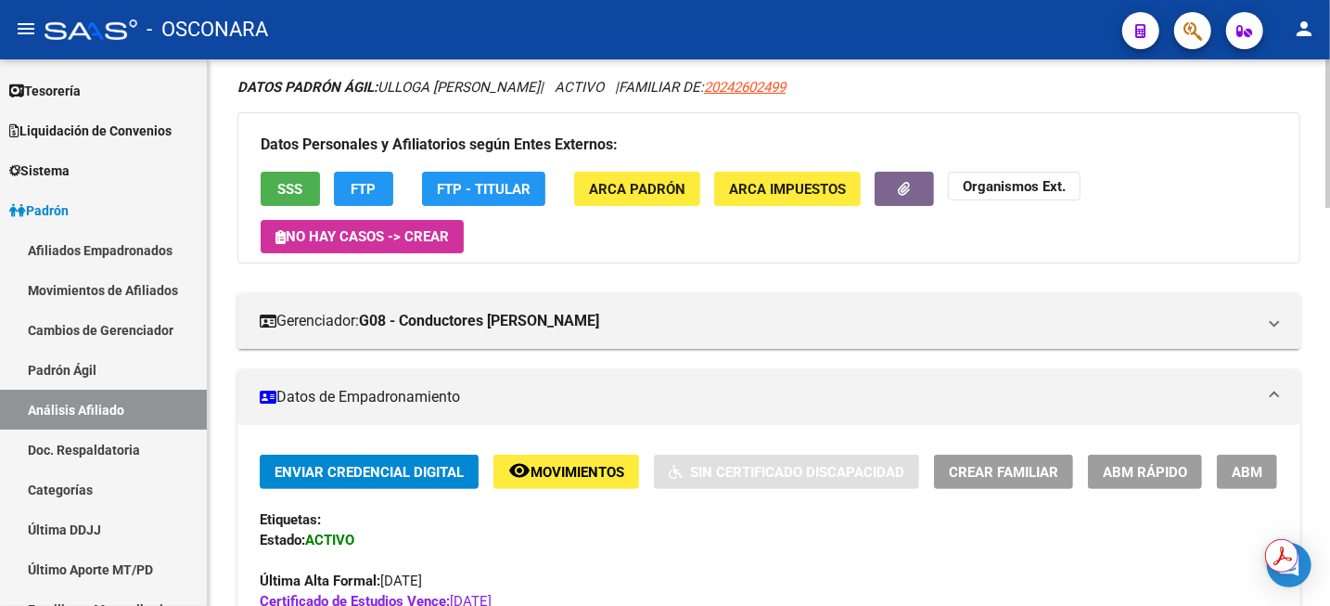
scroll to position [232, 0]
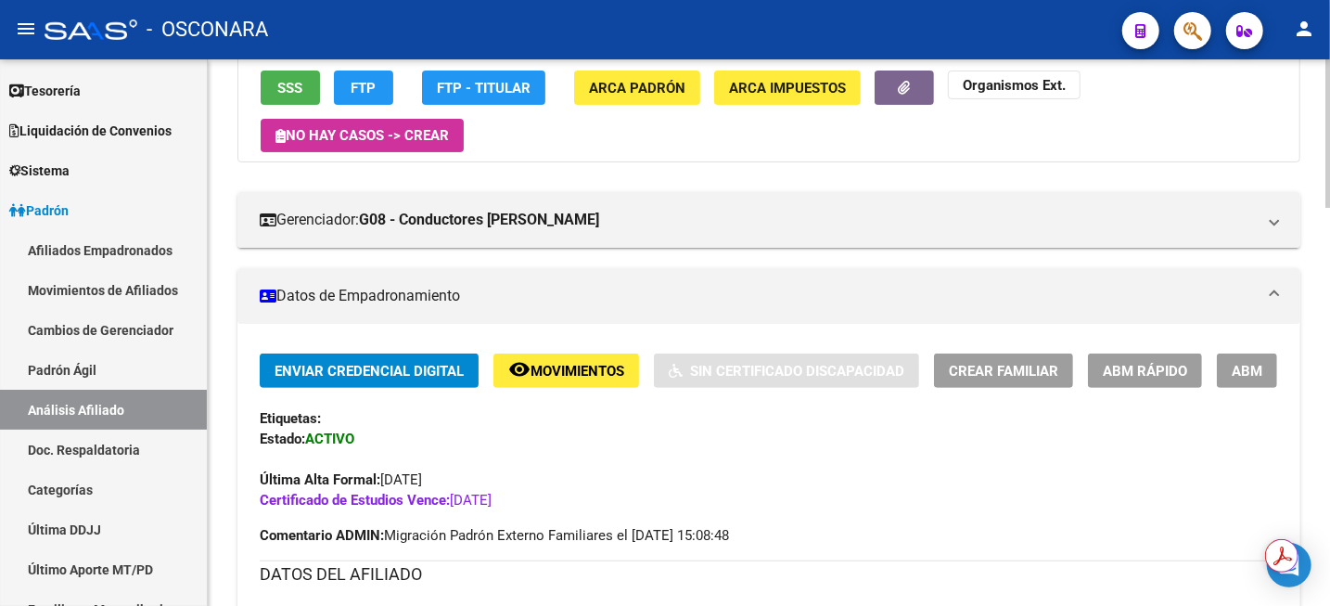
click at [894, 109] on div "Datos Personales y Afiliatorios según Entes Externos: SSS FTP FTP - Titular ARC…" at bounding box center [768, 86] width 1063 height 151
click at [899, 89] on icon "button" at bounding box center [905, 88] width 12 height 14
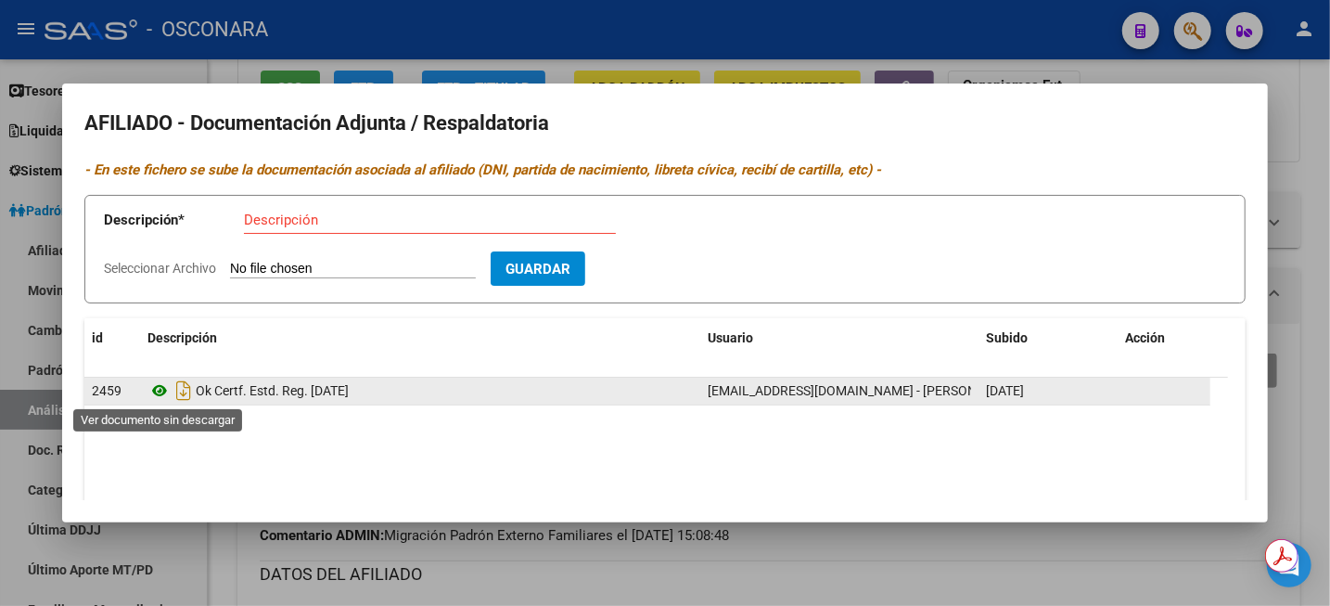
click at [163, 393] on icon at bounding box center [159, 390] width 24 height 22
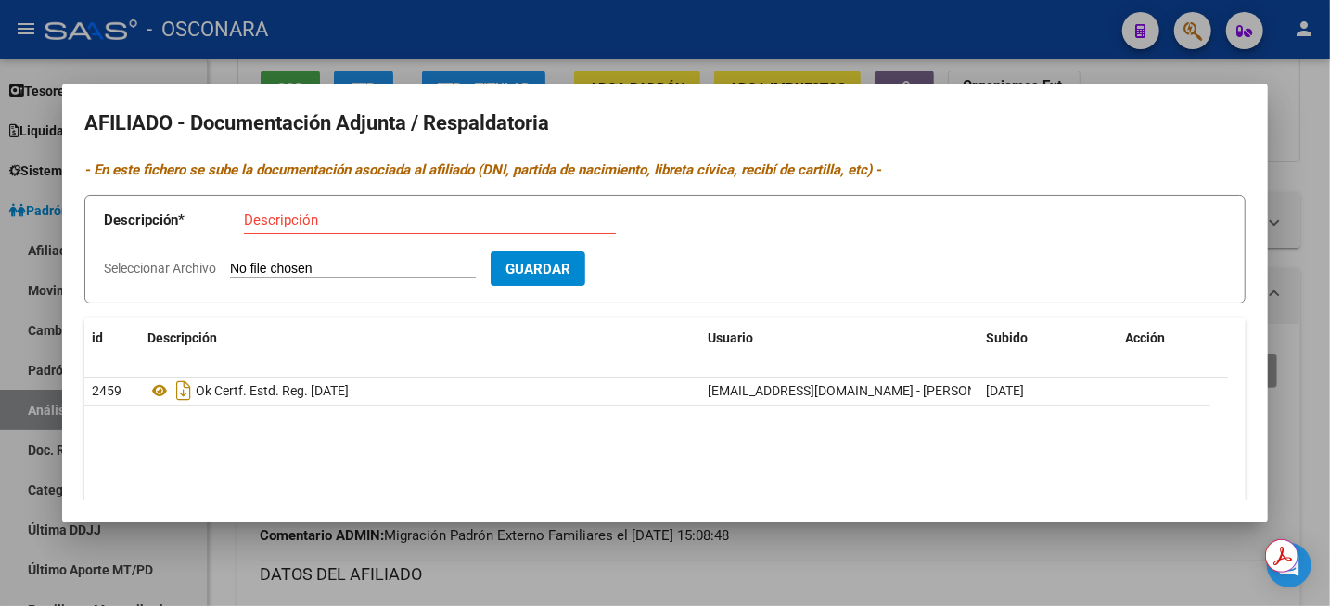
click at [1313, 107] on div at bounding box center [665, 303] width 1330 height 606
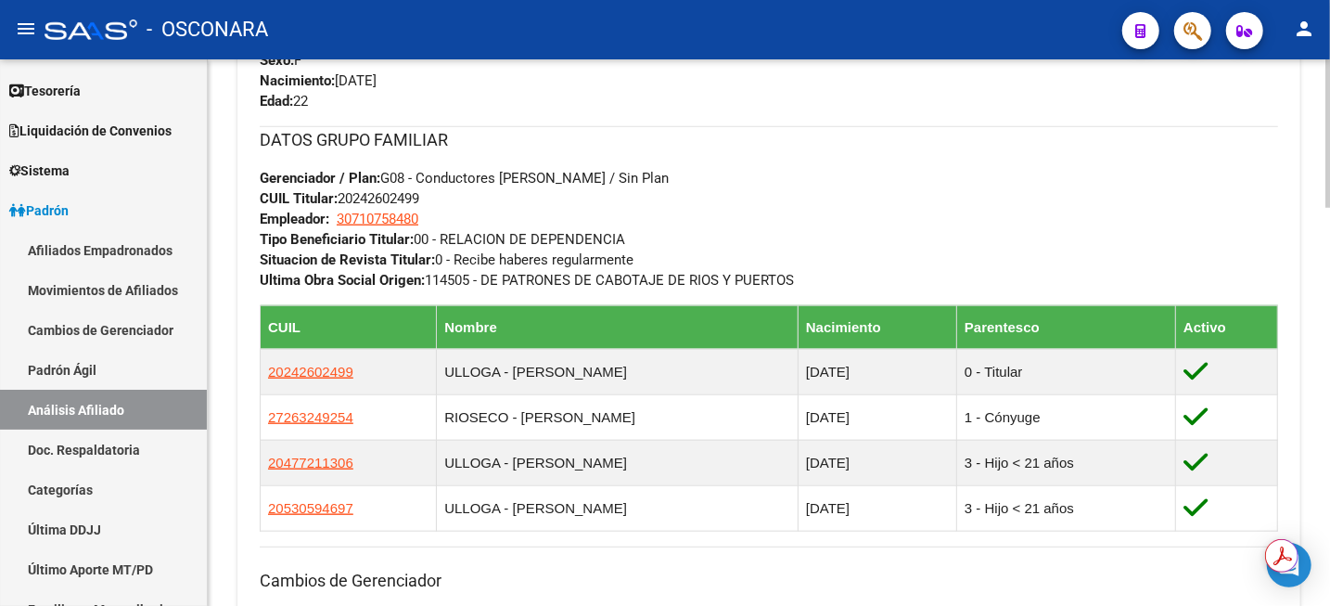
scroll to position [928, 0]
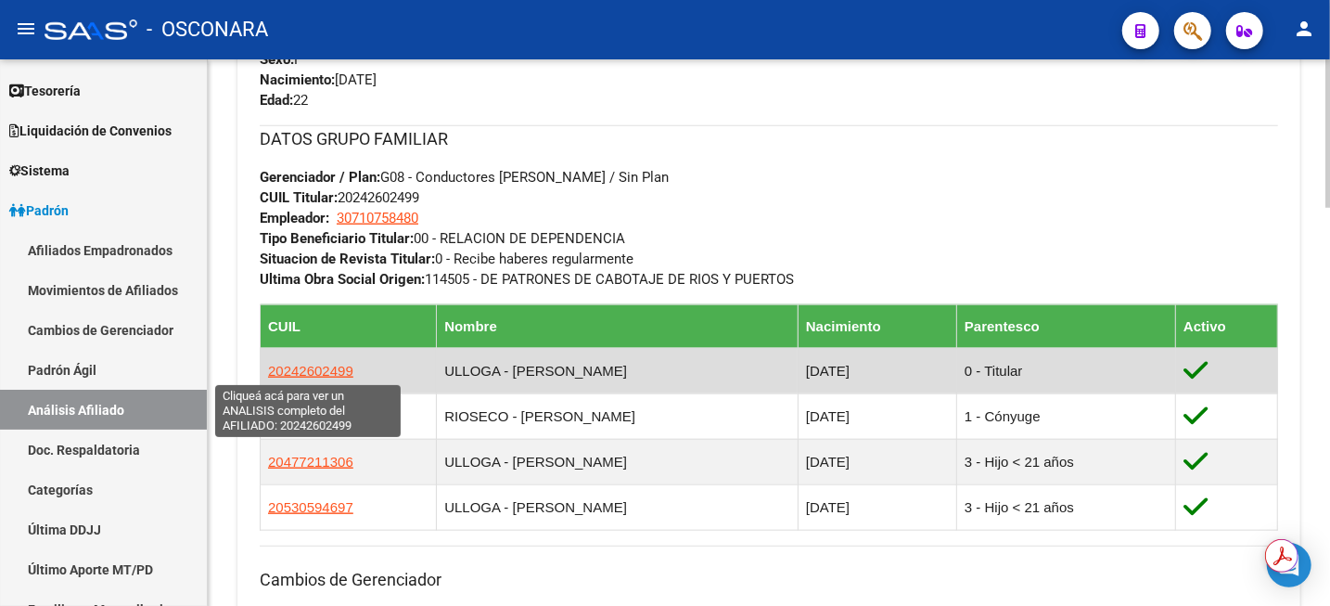
click at [306, 370] on span "20242602499" at bounding box center [310, 371] width 85 height 16
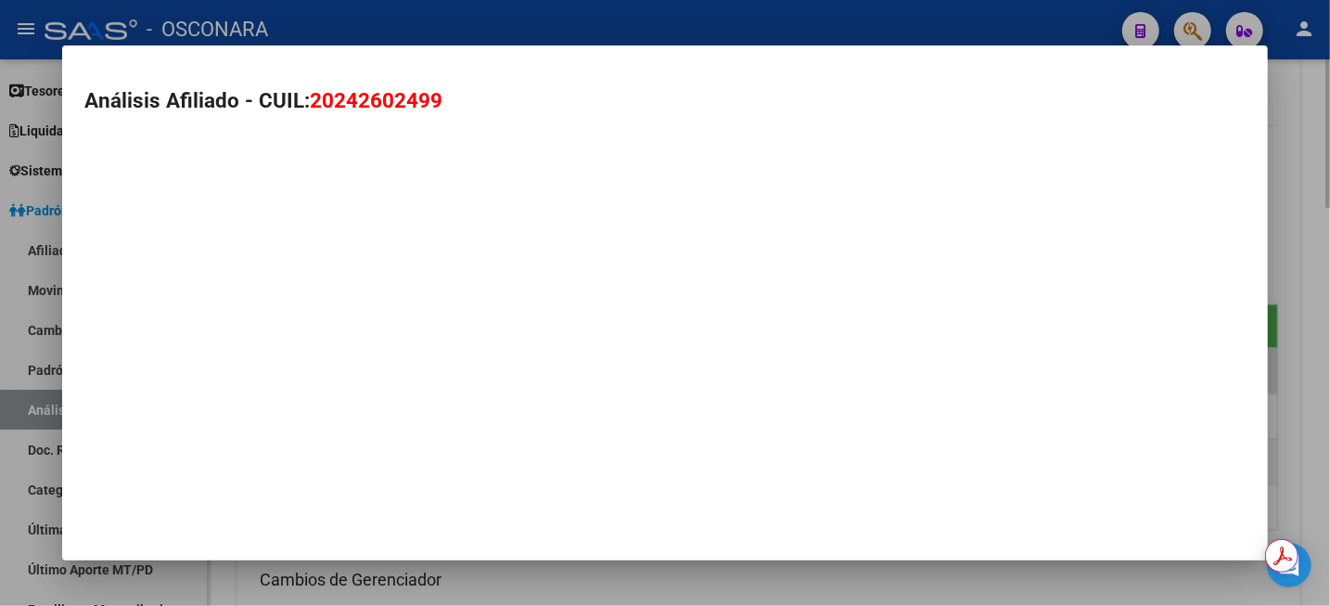
type textarea "20242602499"
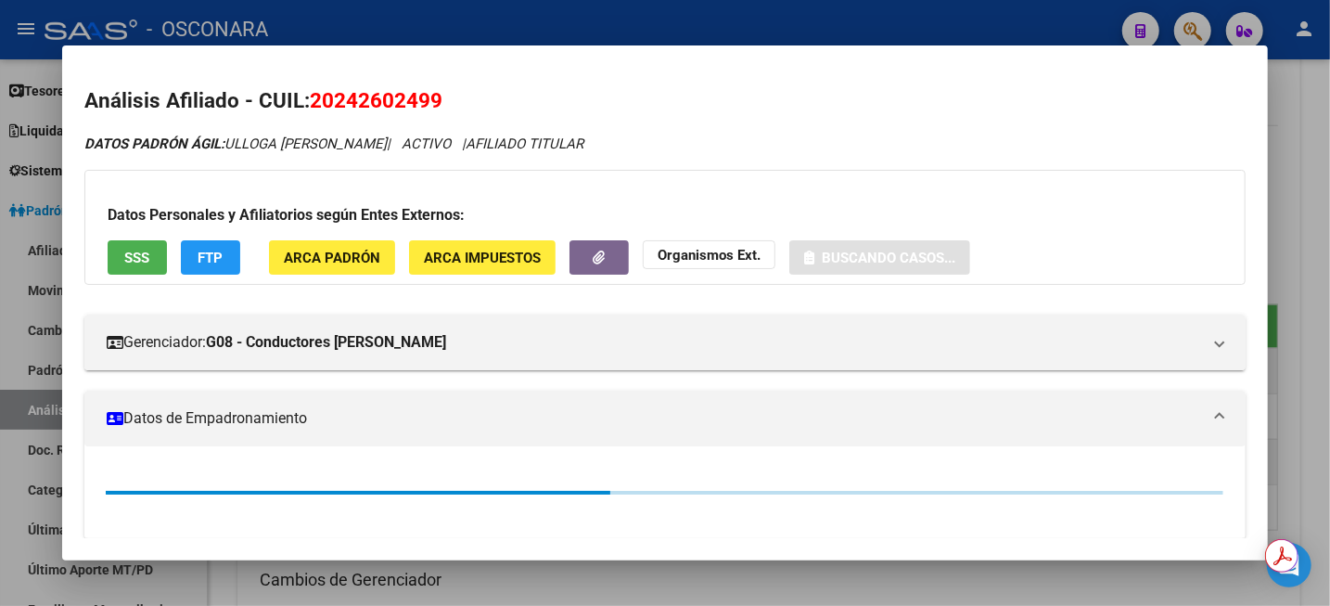
click at [368, 90] on span "20242602499" at bounding box center [376, 100] width 133 height 24
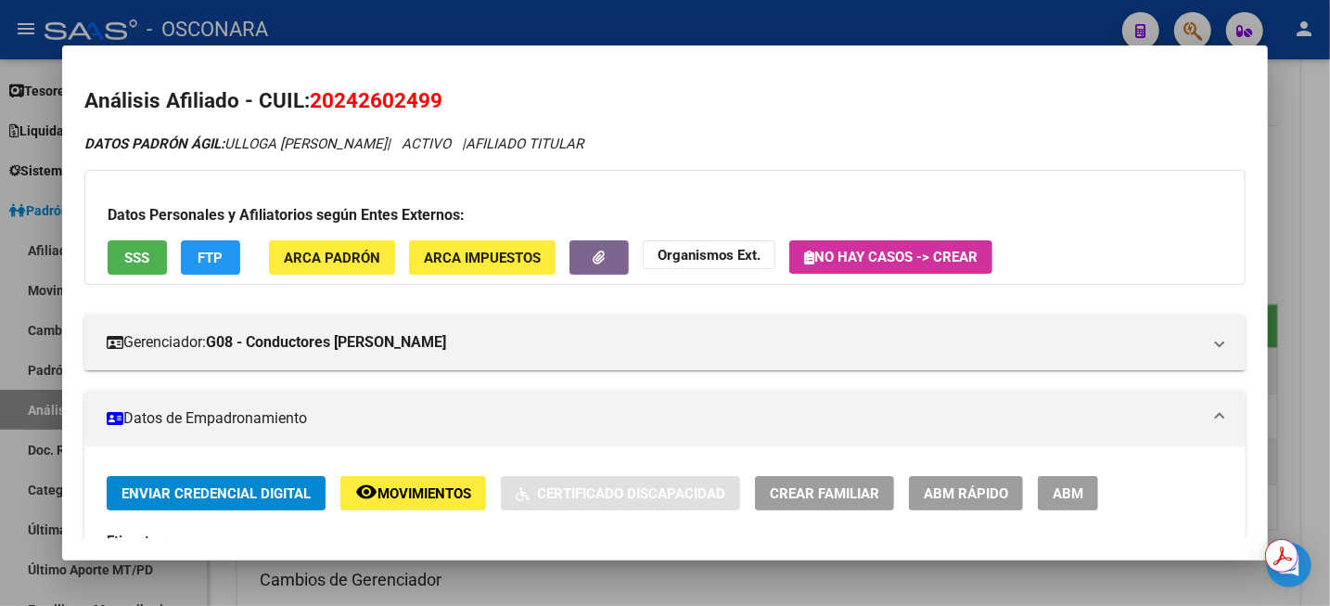
click at [368, 90] on span "20242602499" at bounding box center [376, 100] width 133 height 24
copy span "20242602499"
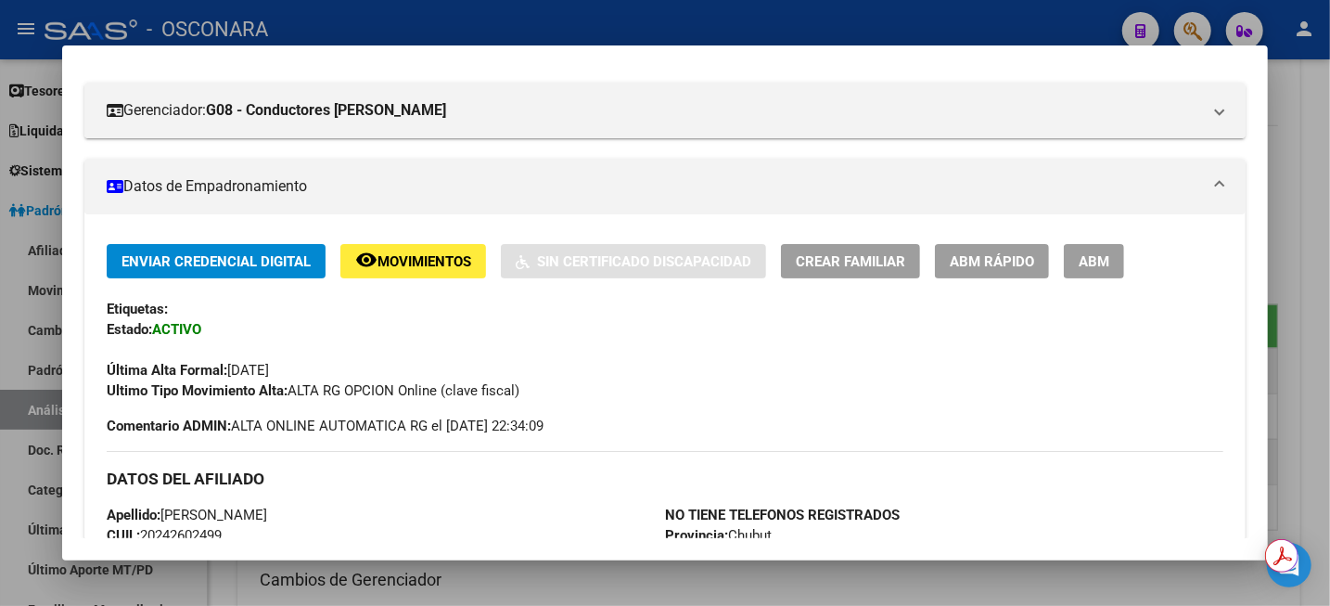
scroll to position [0, 0]
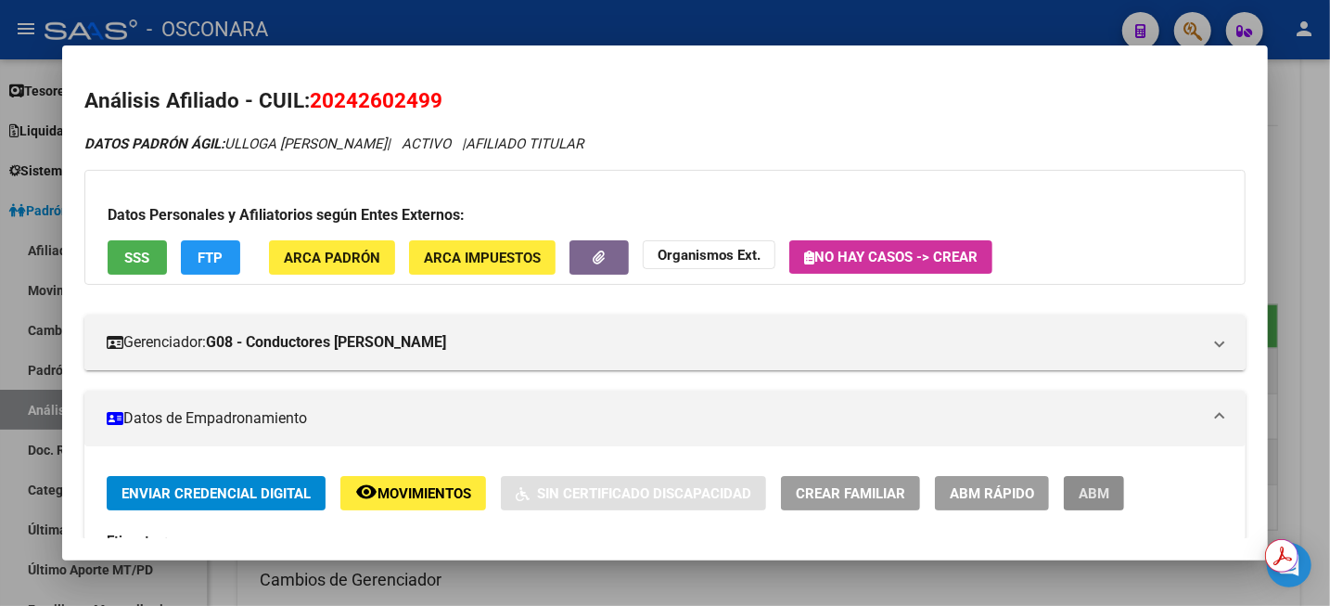
click at [1096, 494] on span "ABM" at bounding box center [1094, 493] width 31 height 17
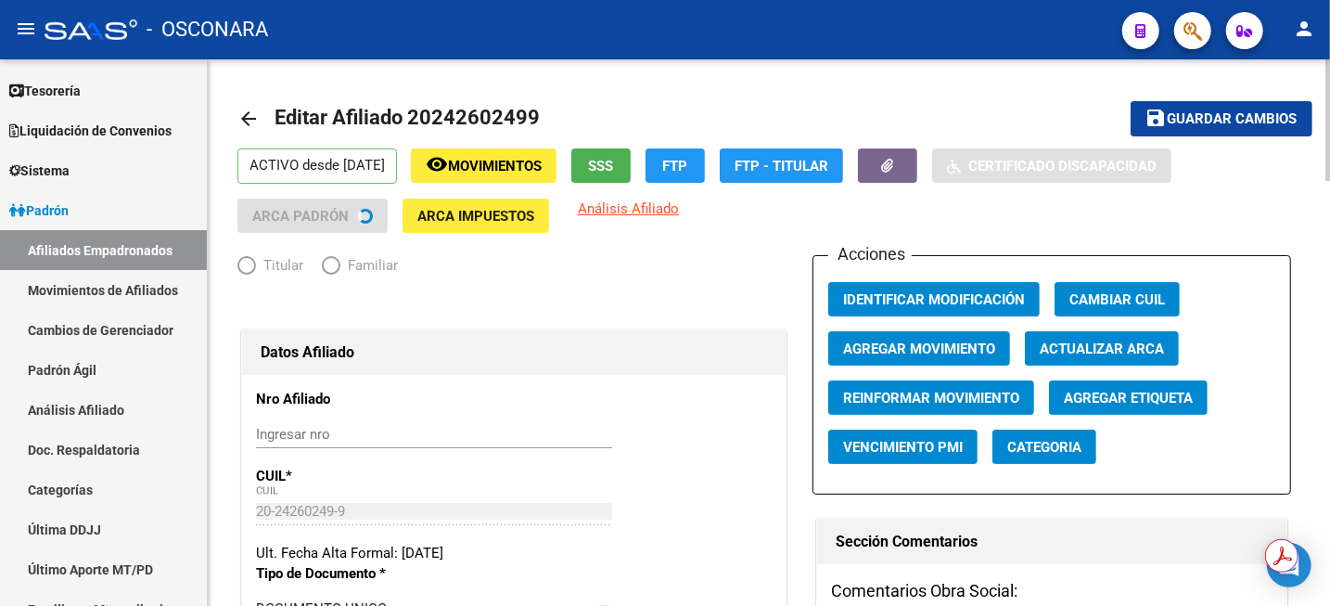
radio input "true"
type input "30-71075848-0"
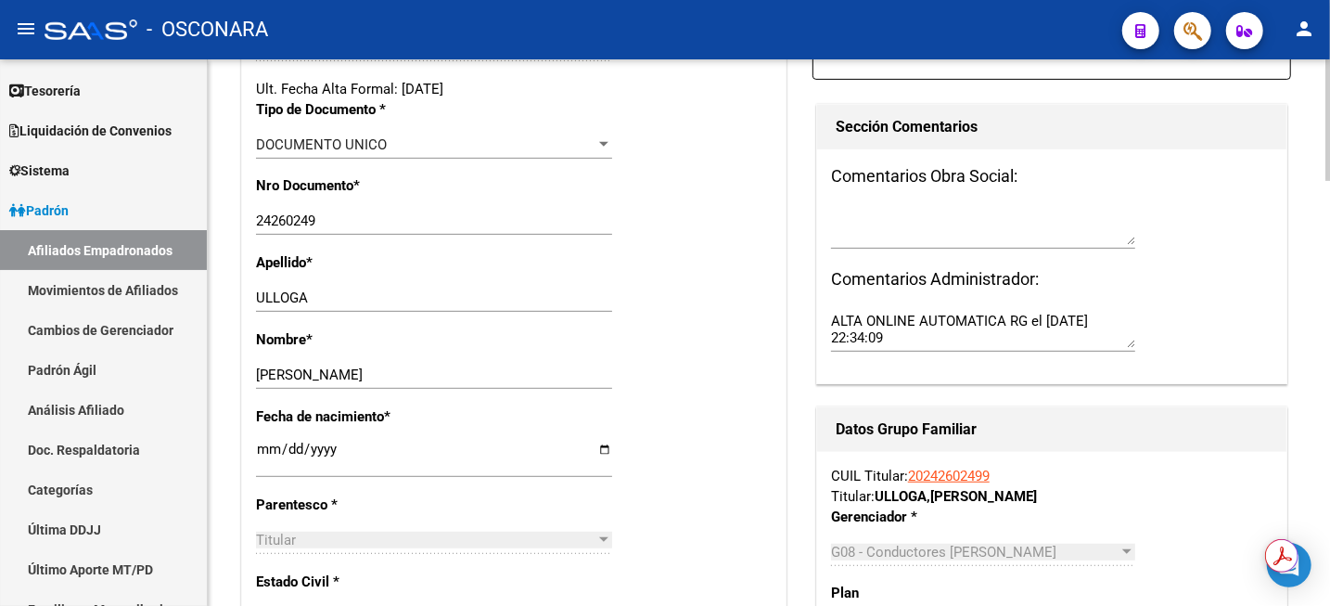
scroll to position [232, 0]
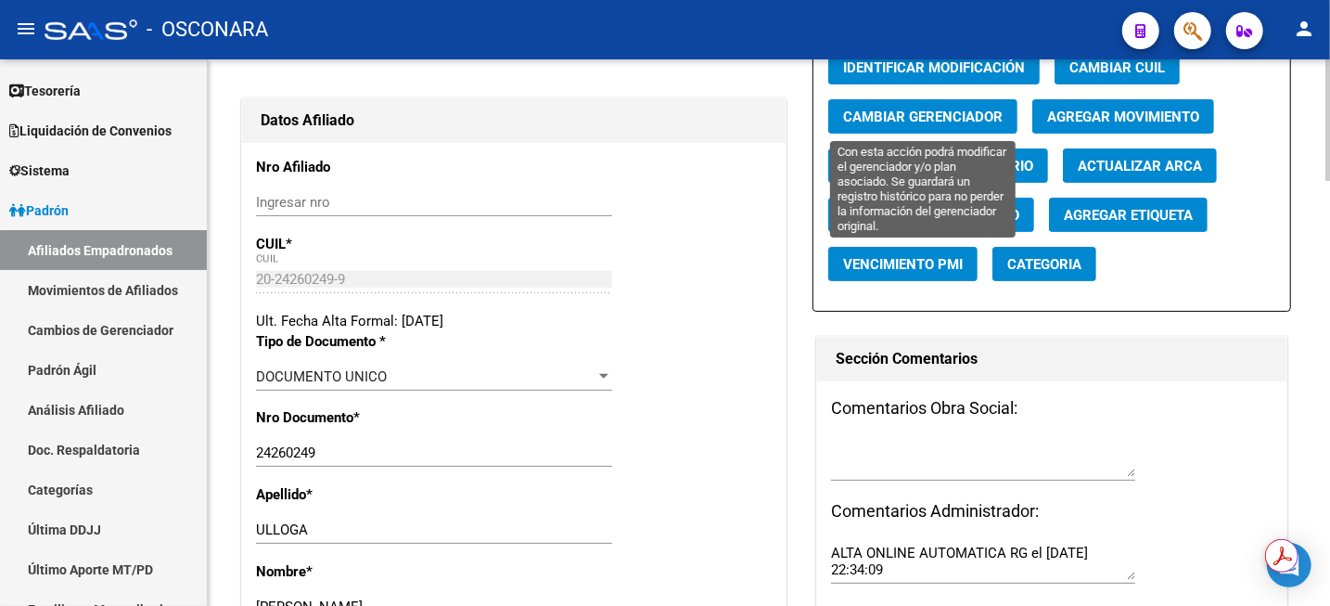
click at [896, 129] on button "Cambiar Gerenciador" at bounding box center [922, 116] width 189 height 34
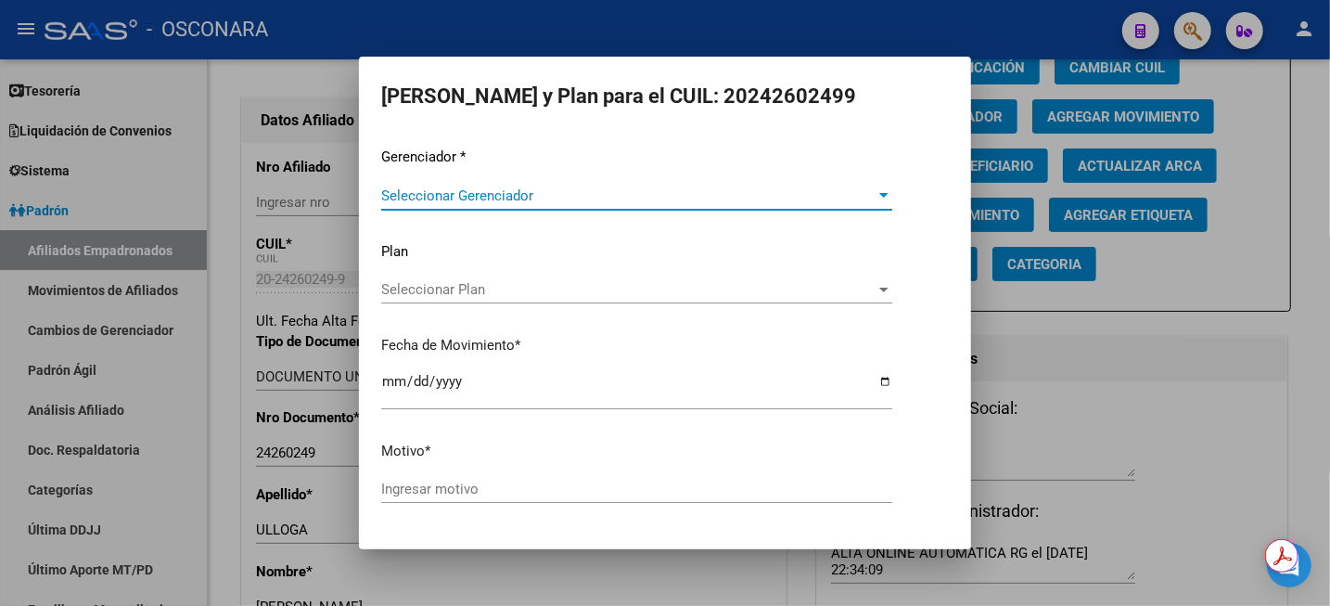
click at [665, 187] on span "Seleccionar Gerenciador" at bounding box center [628, 195] width 494 height 17
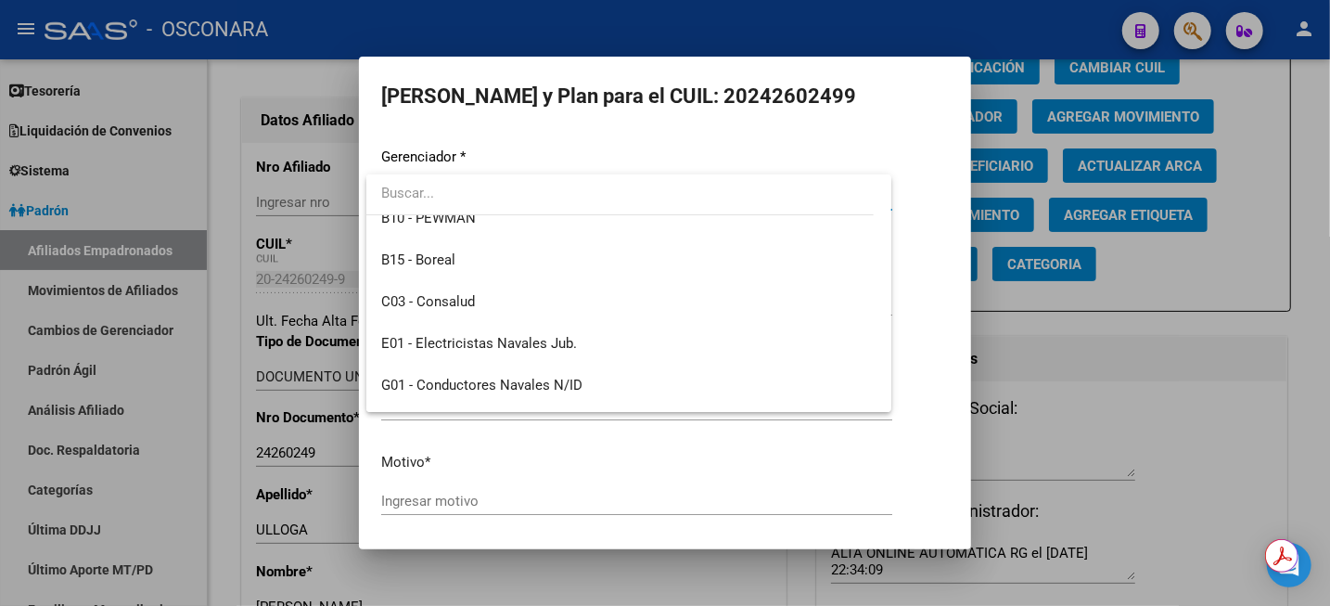
scroll to position [464, 0]
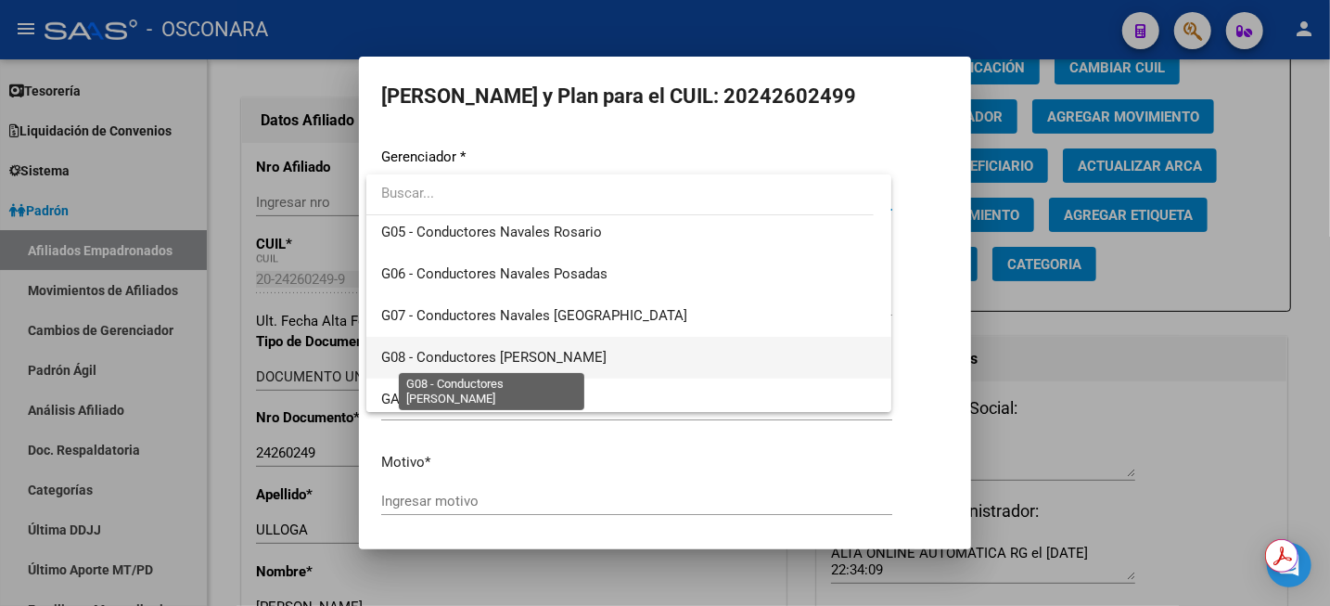
click at [599, 355] on span "G08 - Conductores [PERSON_NAME]" at bounding box center [493, 357] width 225 height 17
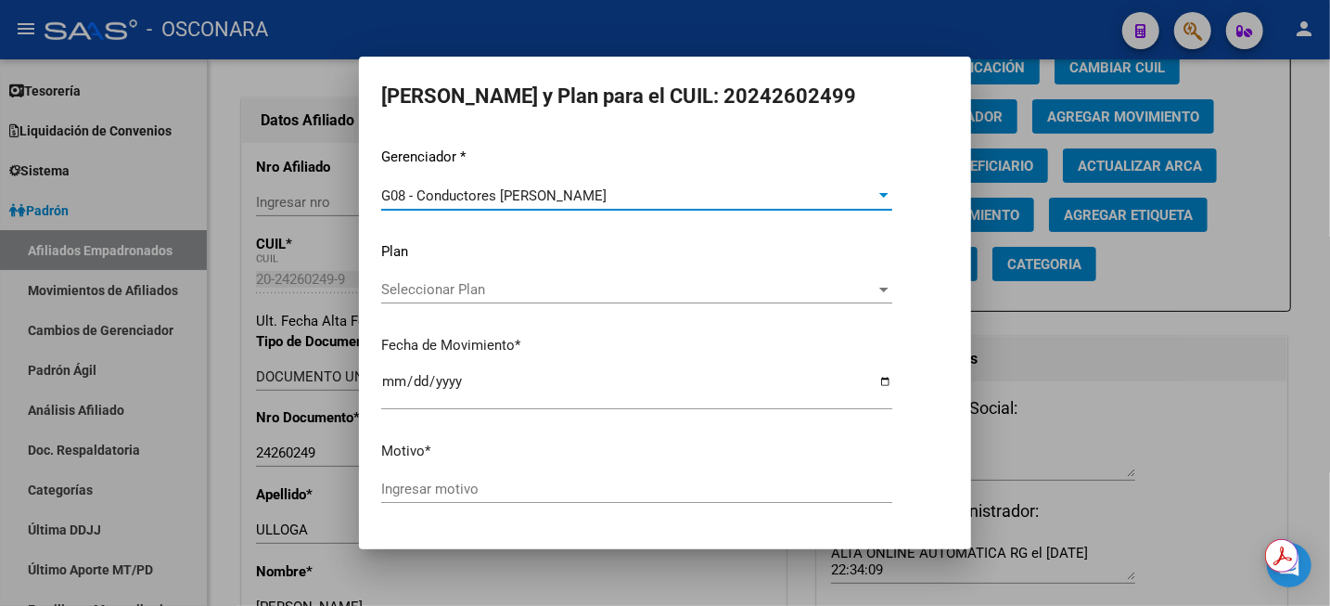
click at [540, 284] on span "Seleccionar Plan" at bounding box center [628, 289] width 494 height 17
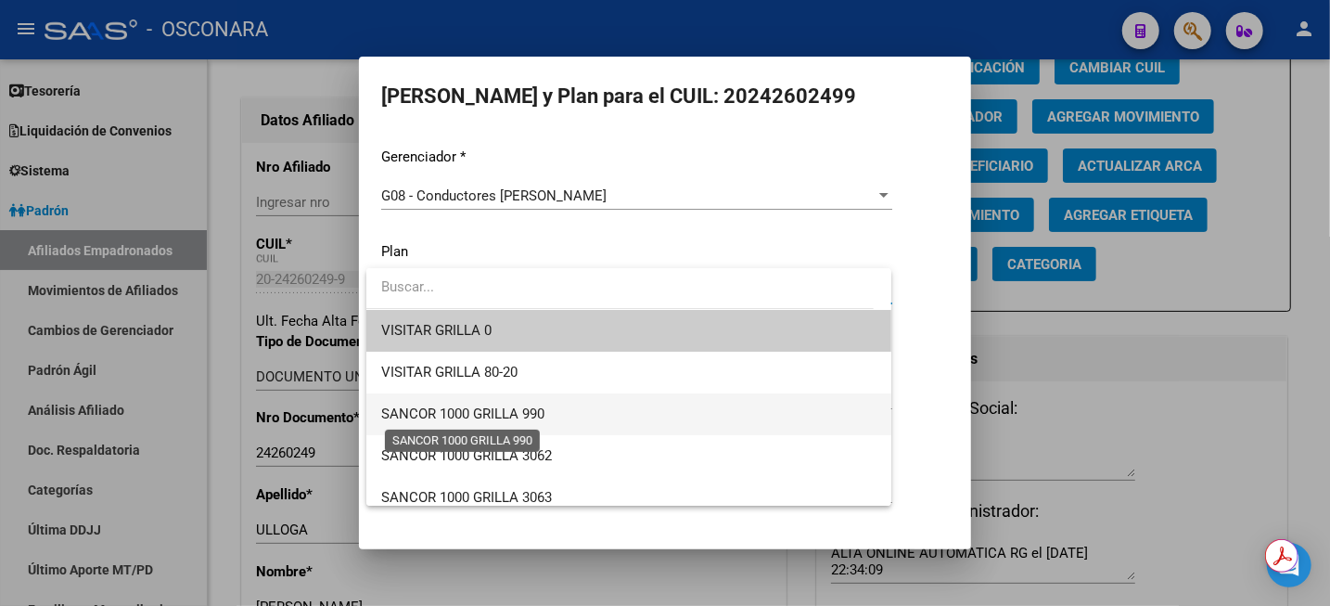
click at [509, 414] on span "SANCOR 1000 GRILLA 990" at bounding box center [462, 413] width 163 height 17
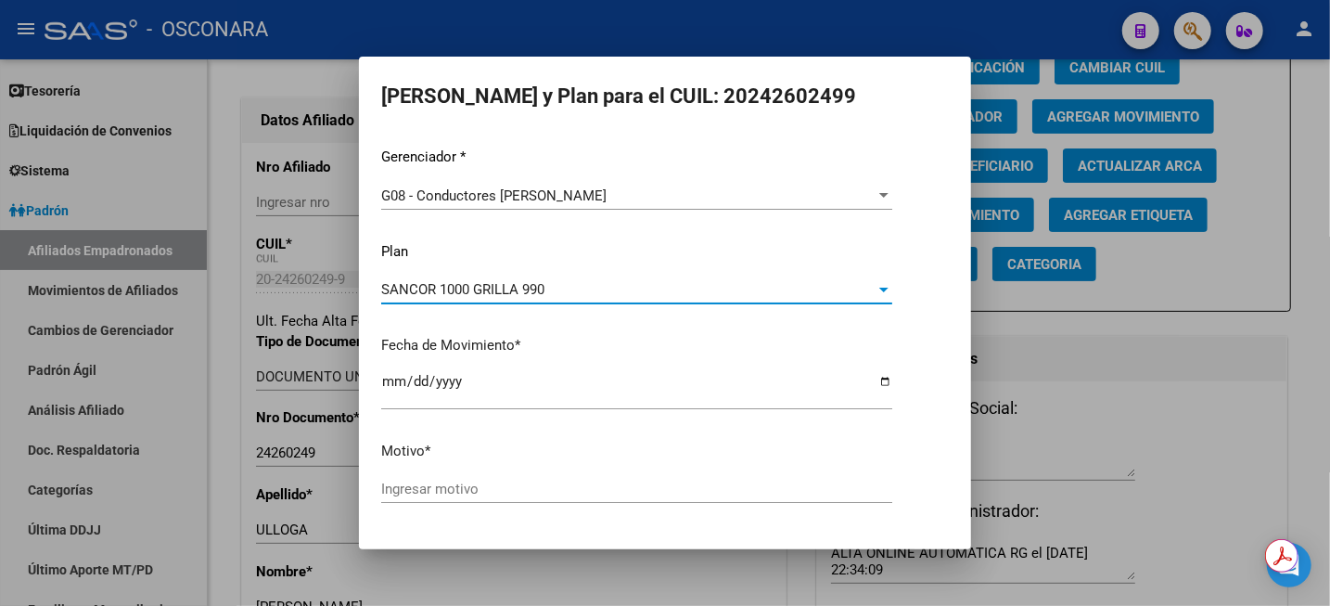
click at [498, 484] on input "Ingresar motivo" at bounding box center [636, 488] width 511 height 17
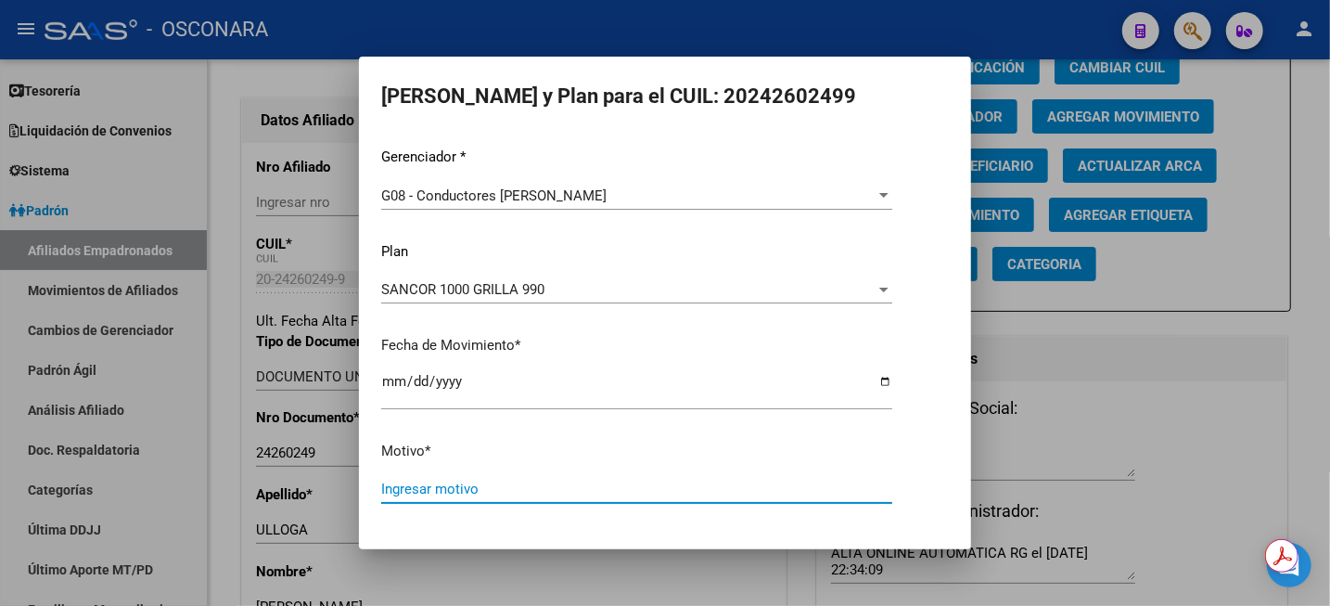
scroll to position [56, 0]
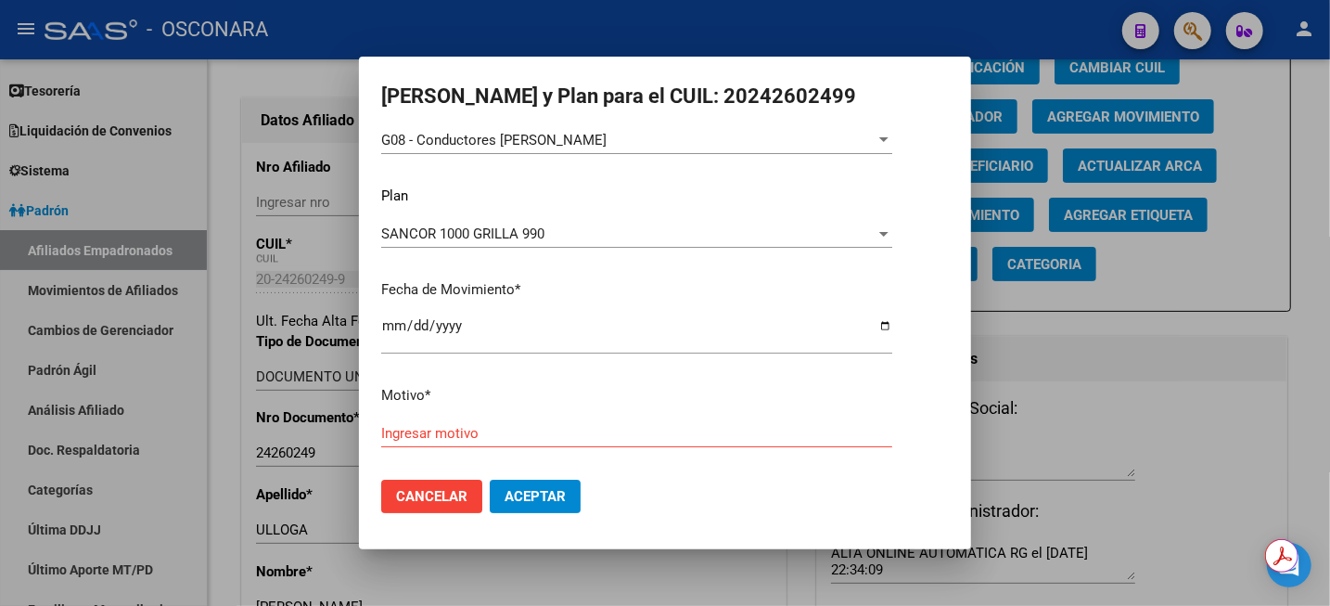
click at [543, 442] on div "Ingresar motivo" at bounding box center [636, 433] width 511 height 28
type input "actualizar plan c1000 990"
click at [535, 501] on span "Aceptar" at bounding box center [535, 496] width 61 height 17
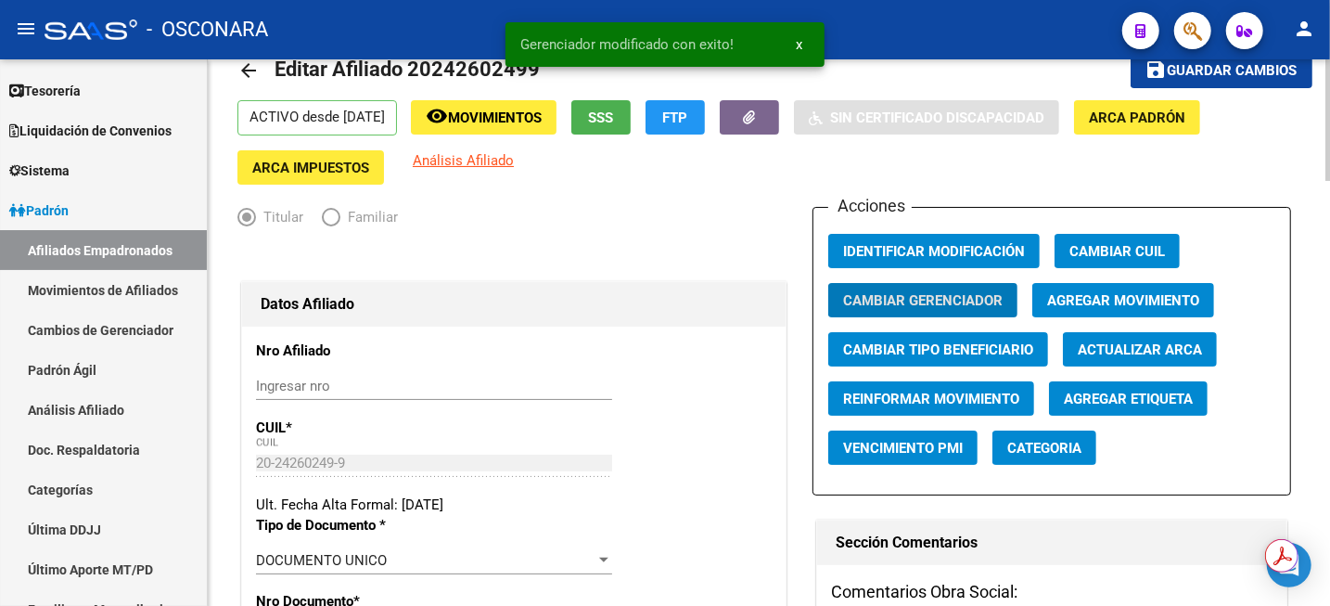
scroll to position [0, 0]
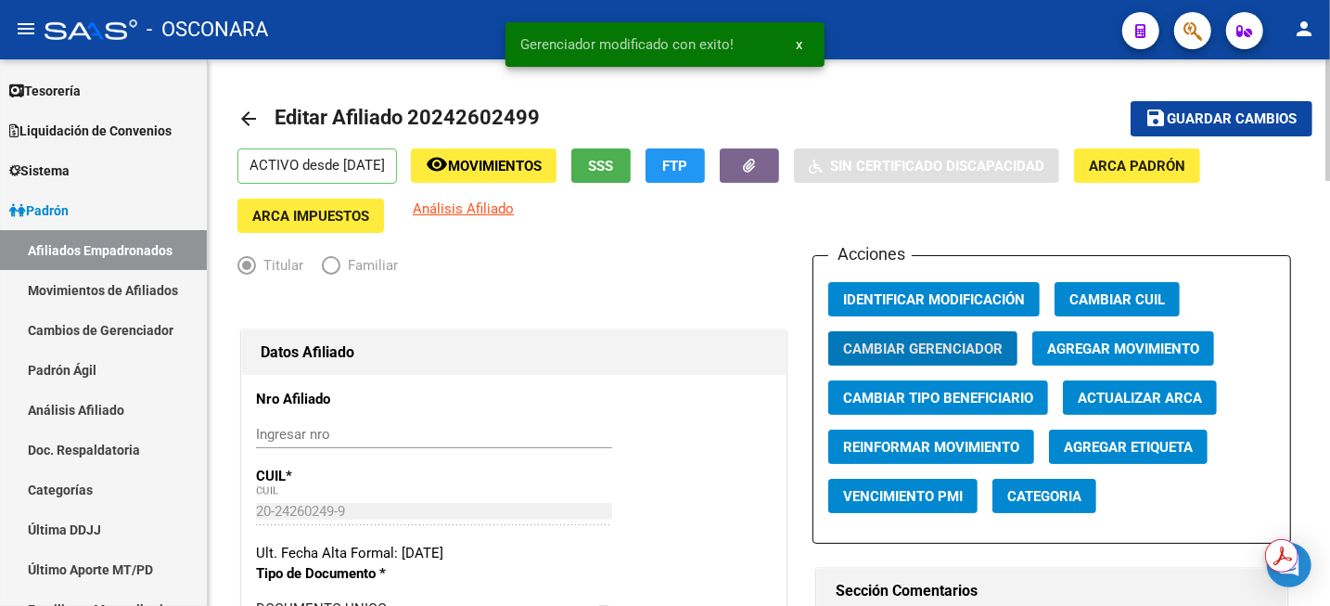
click at [1210, 118] on span "Guardar cambios" at bounding box center [1233, 119] width 130 height 17
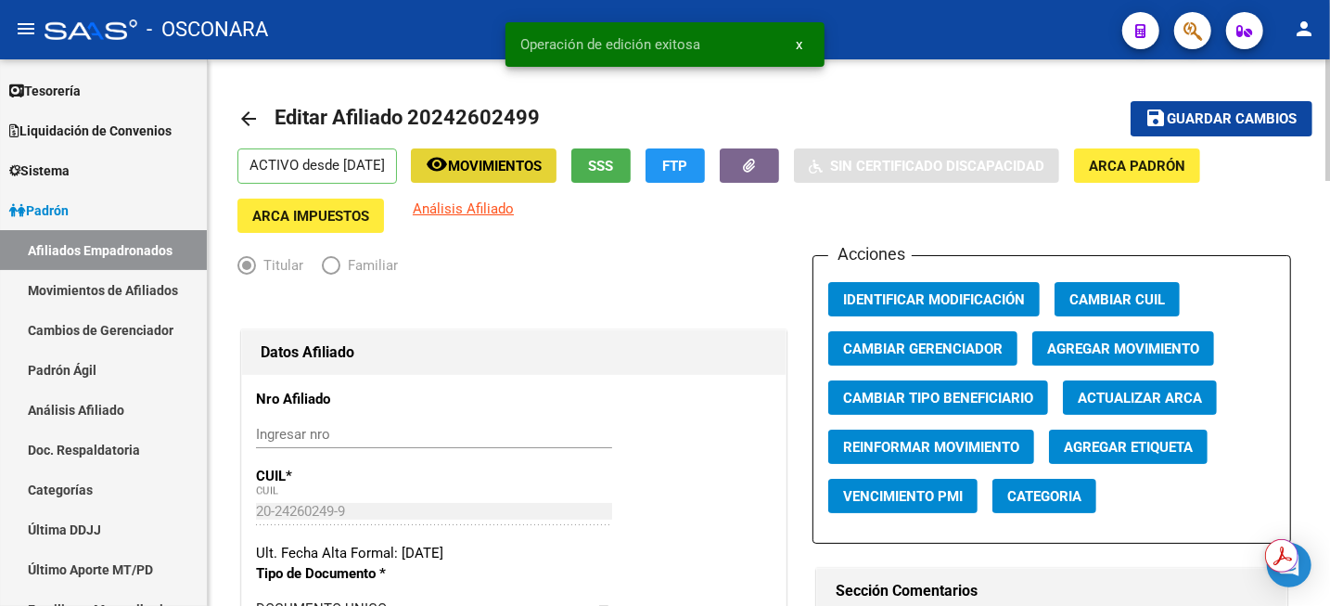
click at [549, 175] on button "remove_red_eye Movimientos" at bounding box center [484, 165] width 146 height 34
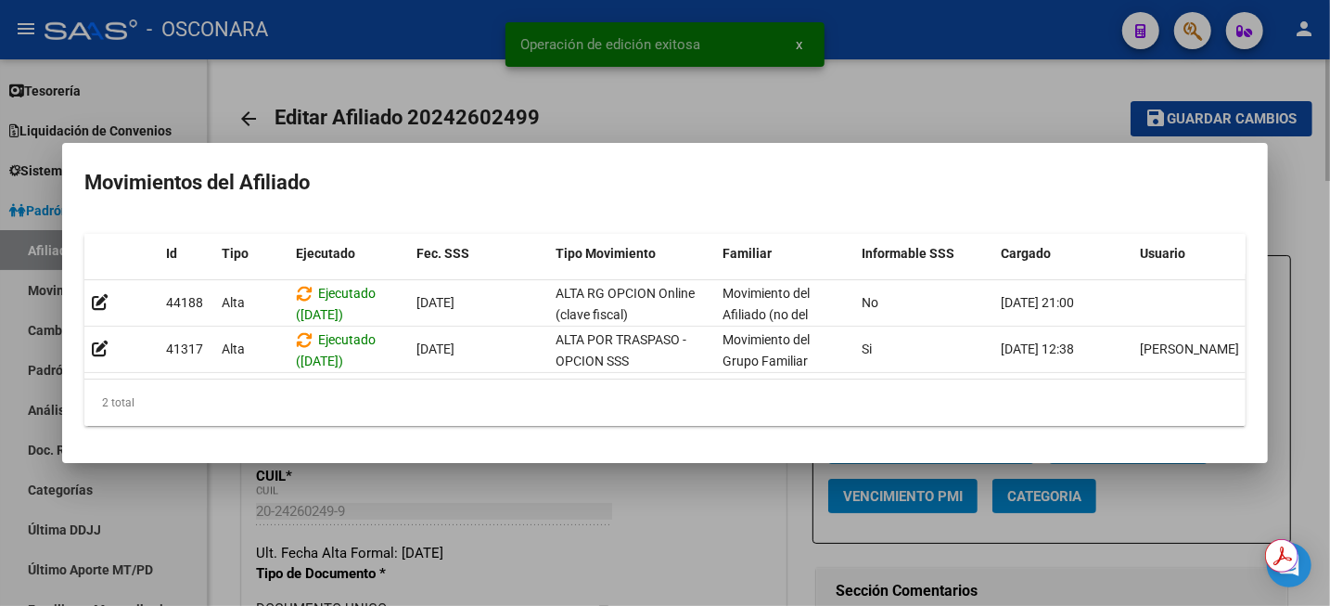
click at [935, 63] on div at bounding box center [665, 303] width 1330 height 606
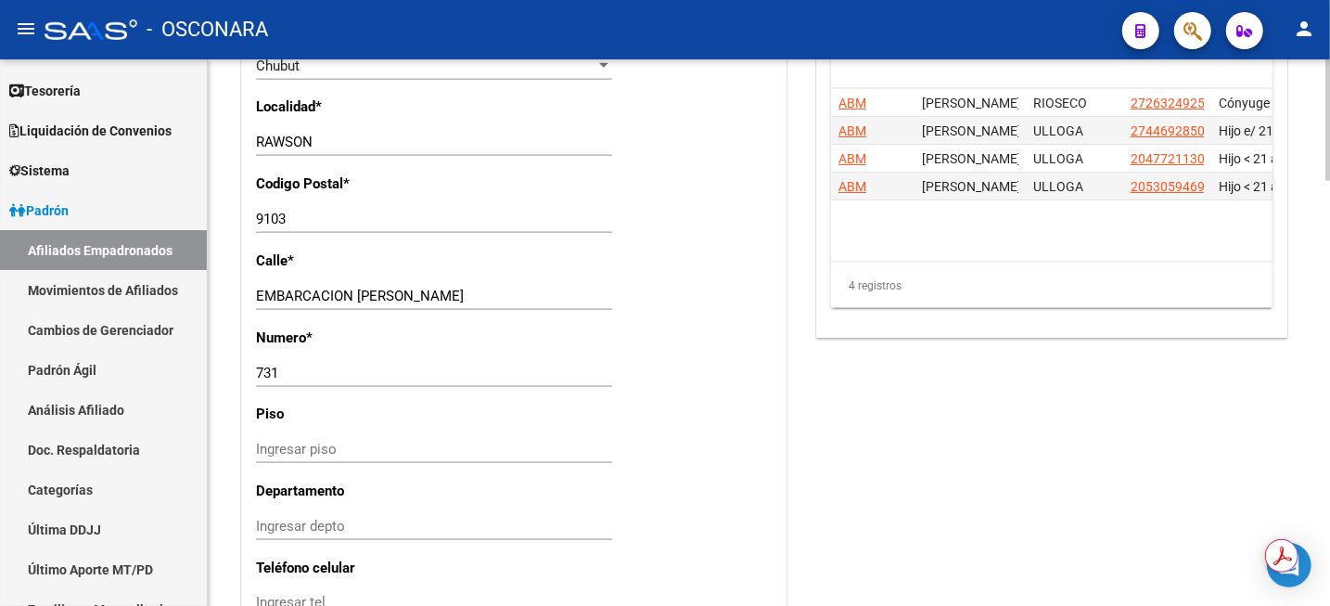
scroll to position [1855, 0]
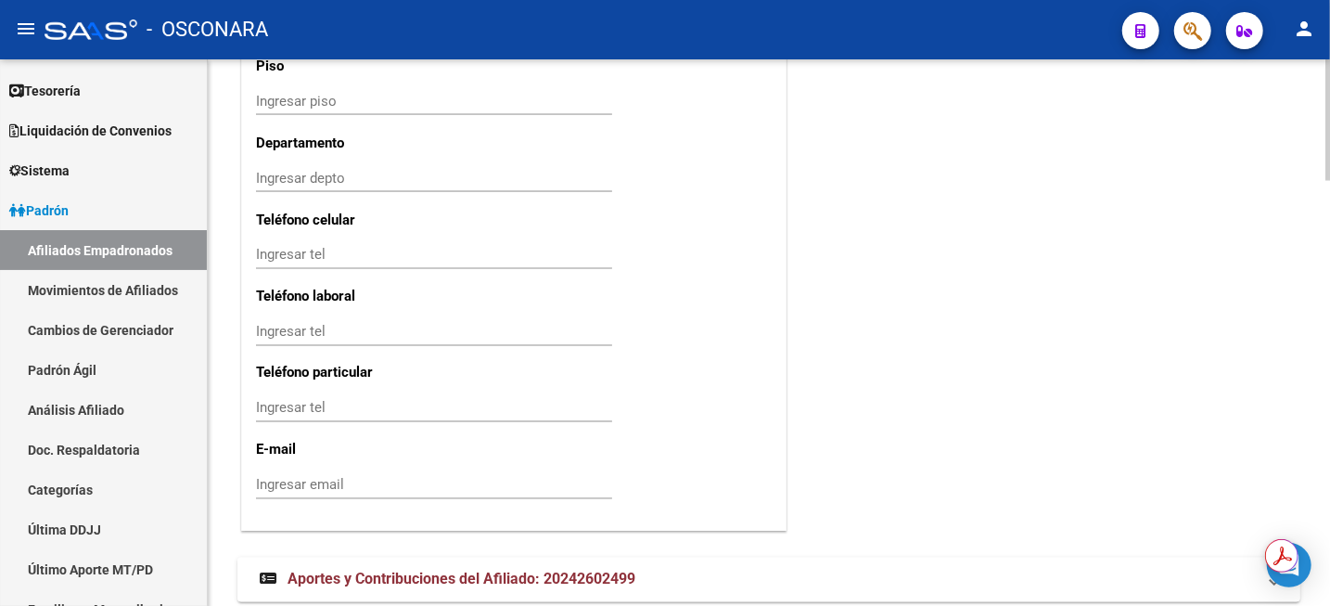
click at [502, 567] on mat-expansion-panel-header "Aportes y Contribuciones del Afiliado: 20242602499" at bounding box center [768, 579] width 1063 height 45
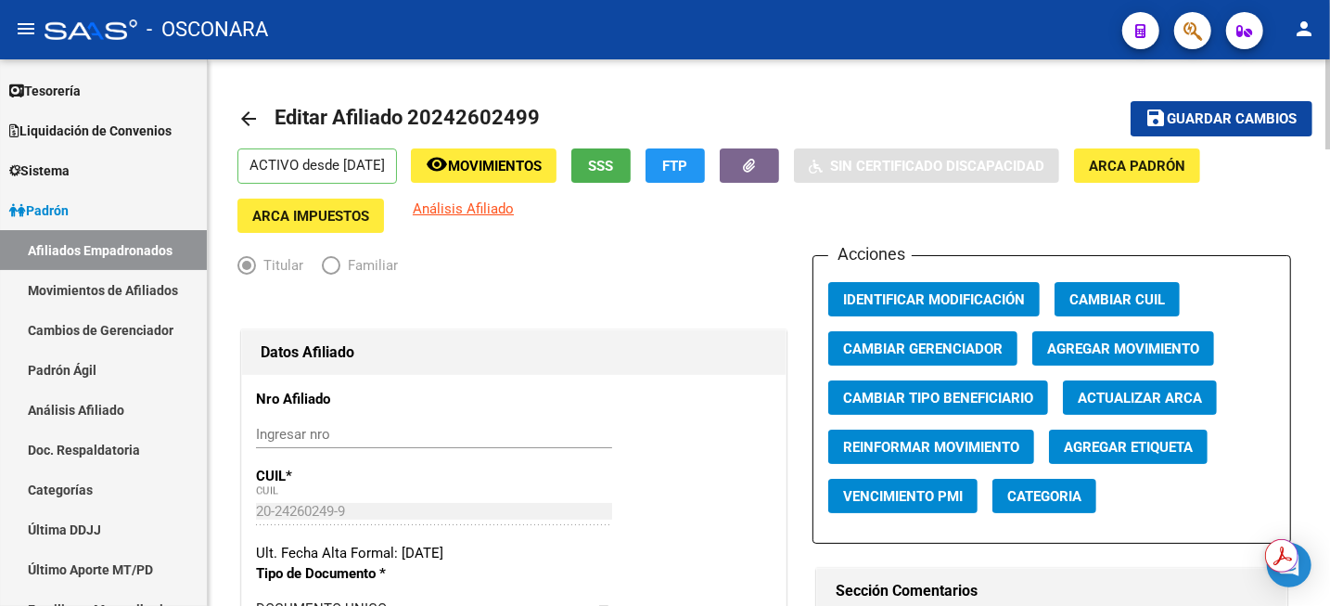
scroll to position [0, 0]
click at [100, 415] on link "Análisis Afiliado" at bounding box center [103, 410] width 207 height 40
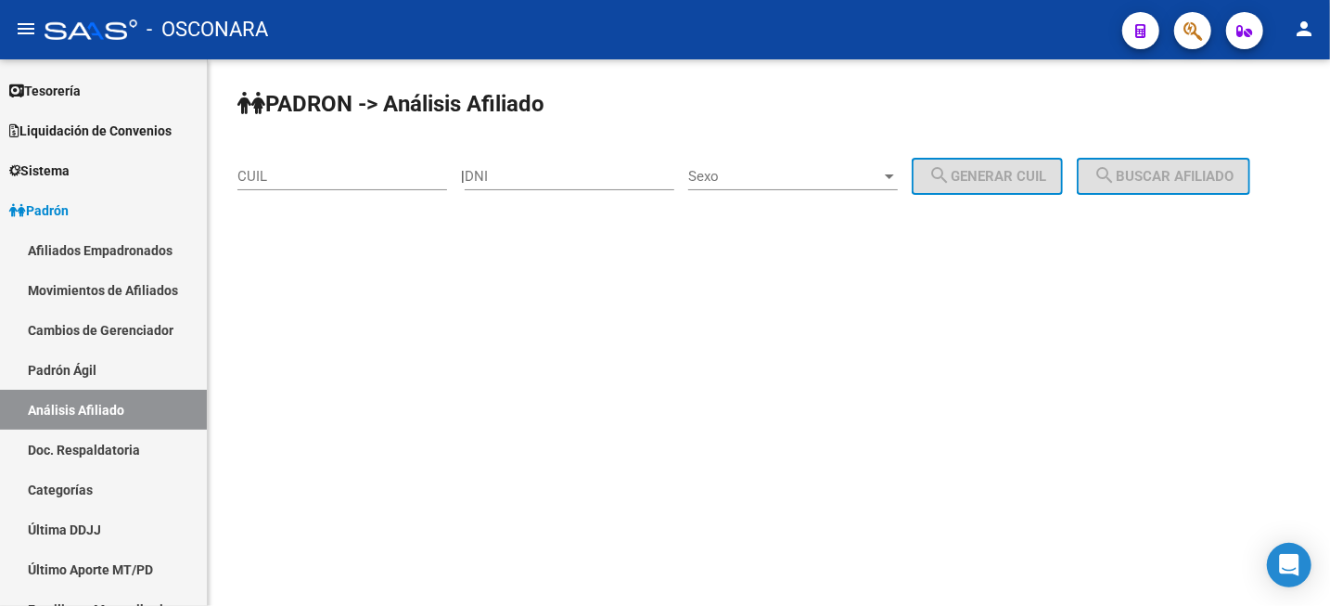
click at [375, 175] on input "CUIL" at bounding box center [342, 176] width 210 height 17
paste input "27-44692850-9"
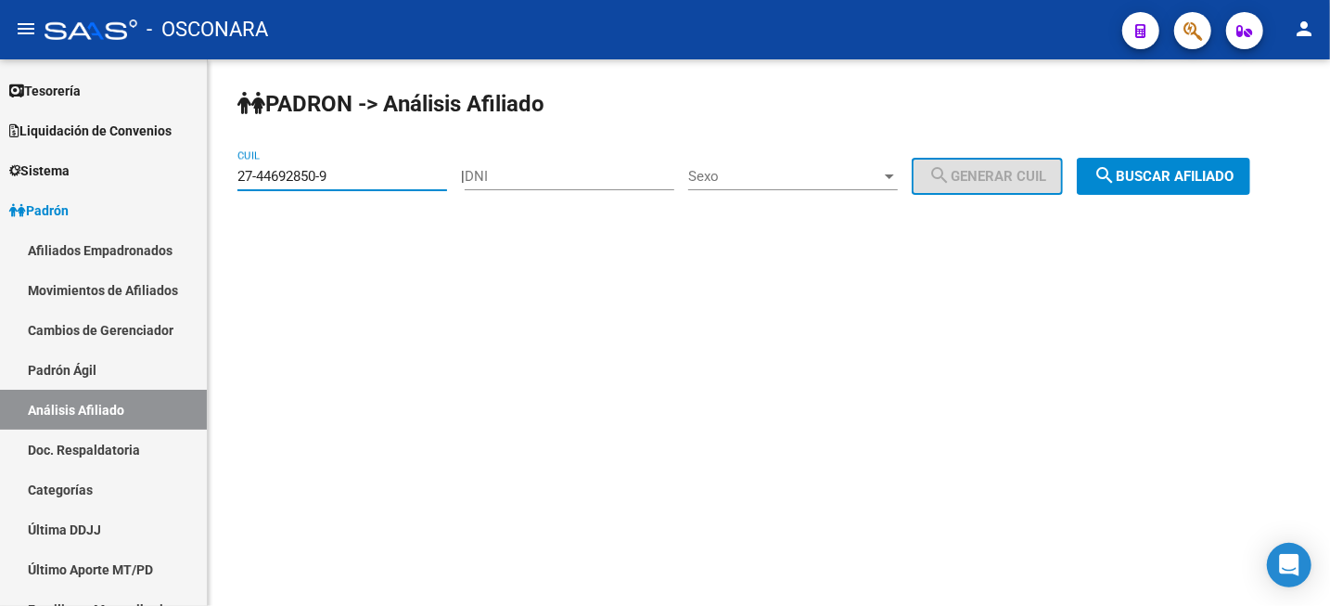
type input "27-44692850-9"
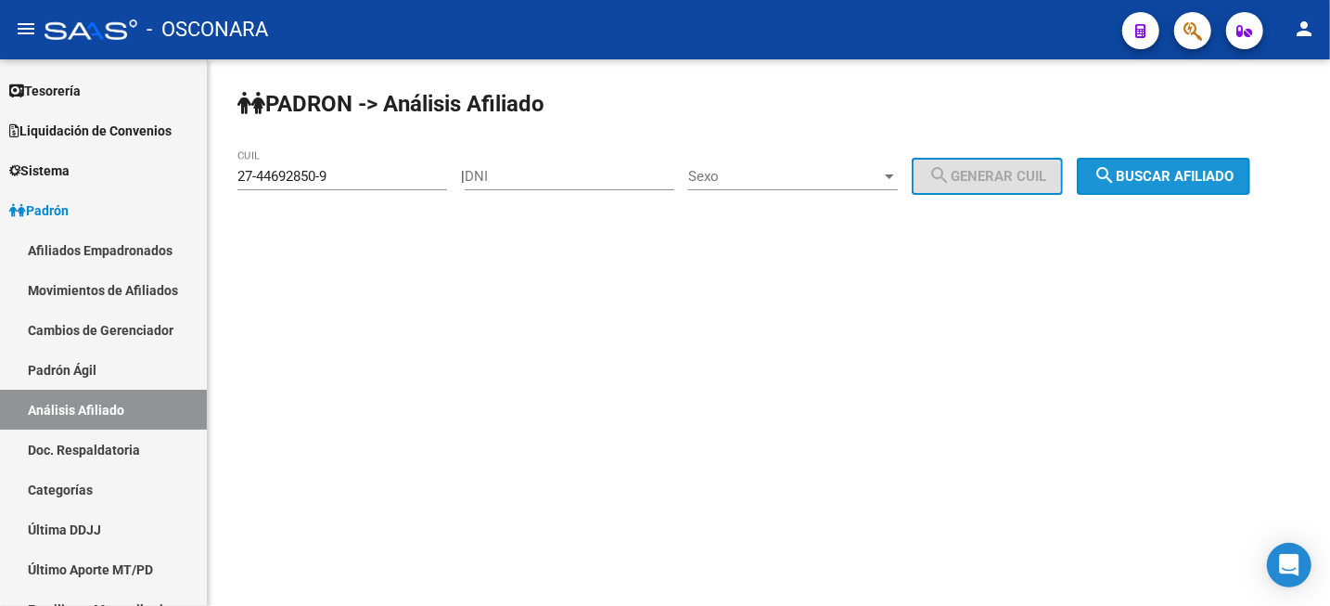
click at [1157, 178] on span "search Buscar afiliado" at bounding box center [1164, 176] width 140 height 17
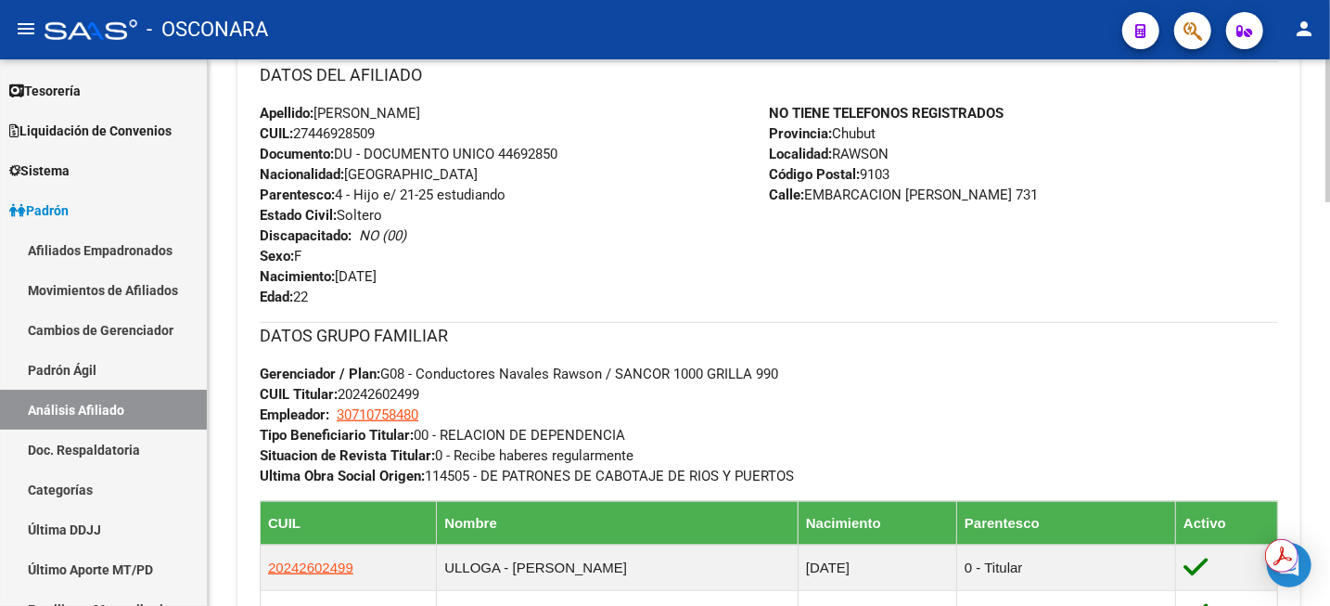
scroll to position [723, 0]
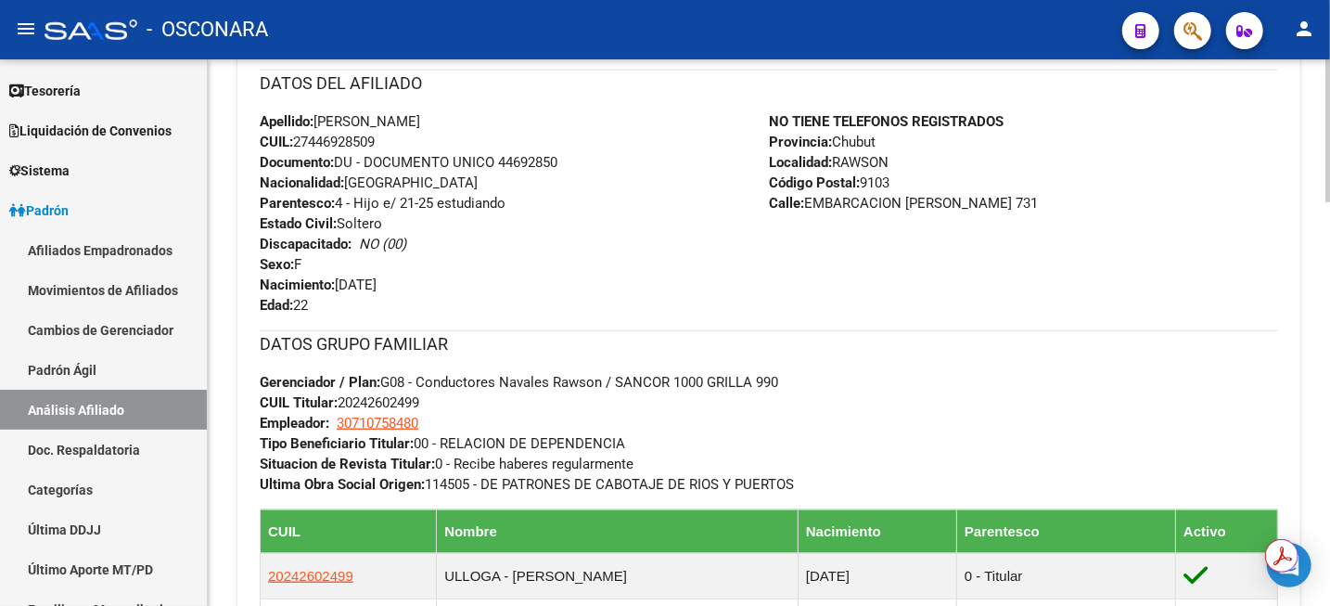
click at [1327, 341] on div at bounding box center [1327, 320] width 5 height 143
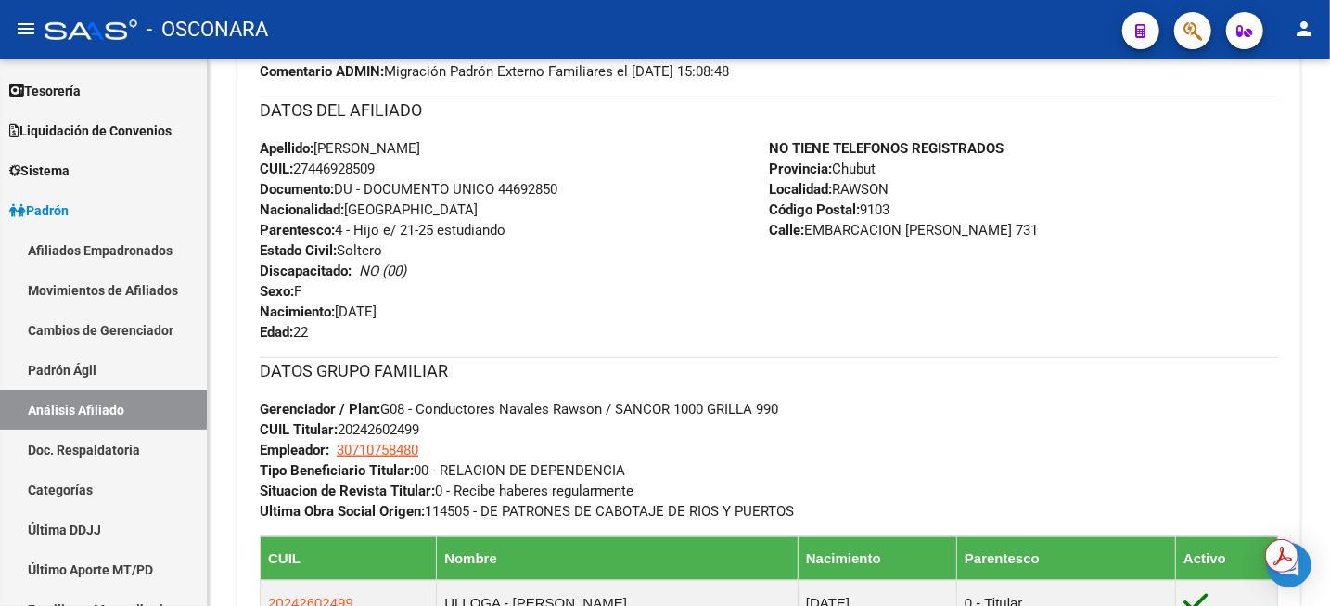
scroll to position [0, 0]
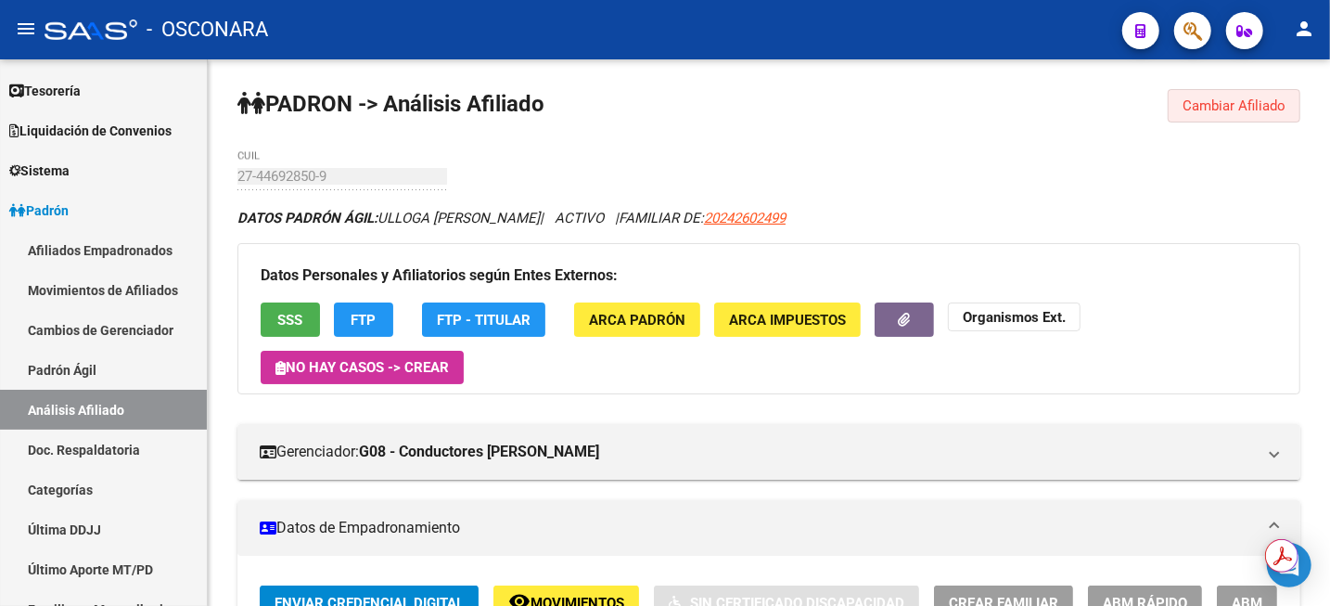
click at [1244, 111] on span "Cambiar Afiliado" at bounding box center [1234, 105] width 103 height 17
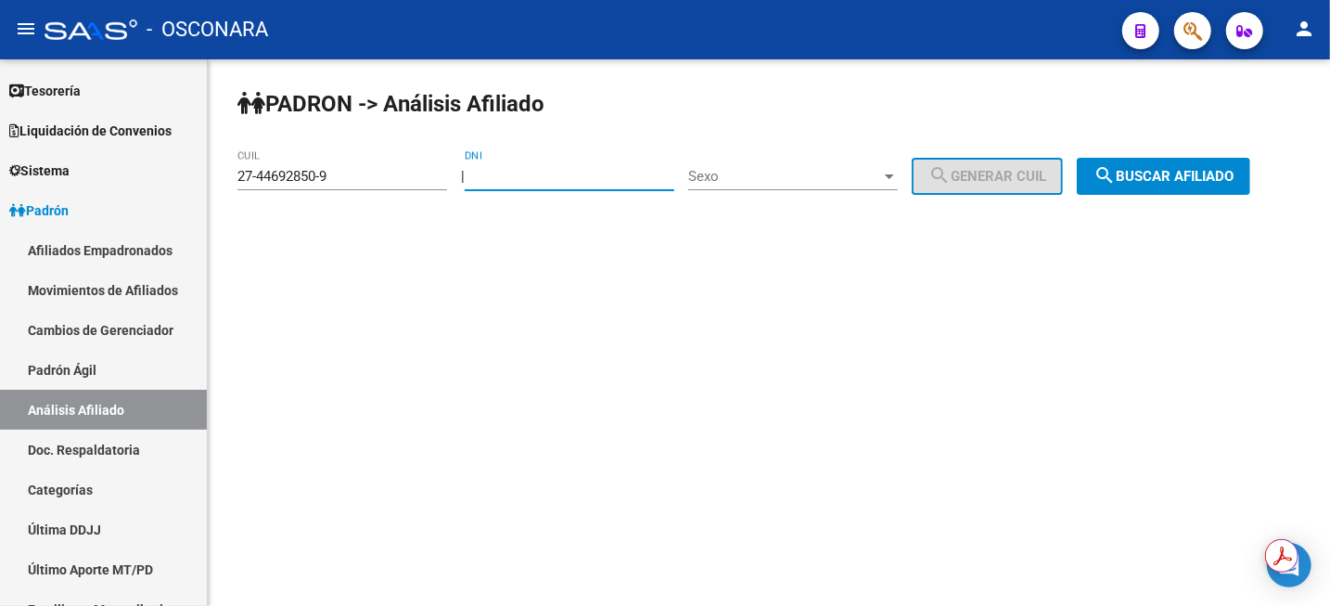
click at [502, 184] on input "DNI" at bounding box center [570, 176] width 210 height 17
click at [501, 184] on input "DNI" at bounding box center [570, 176] width 210 height 17
type input "44572595"
click at [866, 186] on div "Sexo Sexo" at bounding box center [793, 170] width 210 height 40
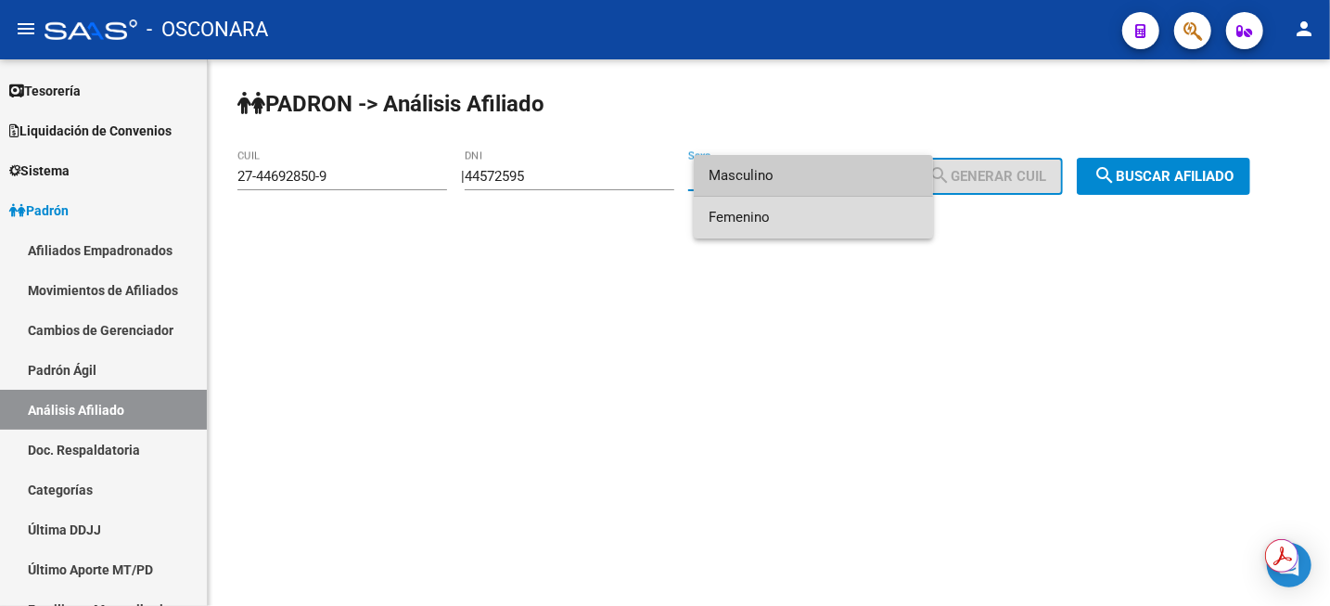
click at [845, 224] on span "Femenino" at bounding box center [814, 218] width 210 height 42
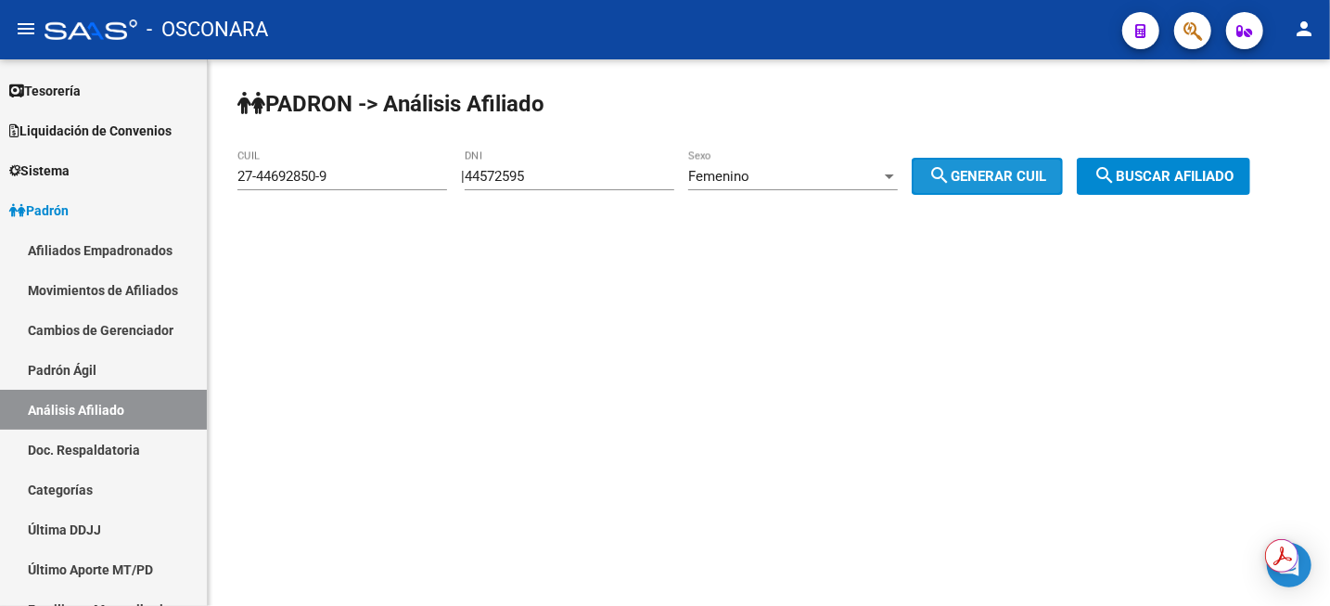
click at [972, 181] on span "search Generar CUIL" at bounding box center [987, 176] width 118 height 17
type input "27-44572595-7"
click at [1238, 166] on button "search Buscar afiliado" at bounding box center [1163, 176] width 173 height 37
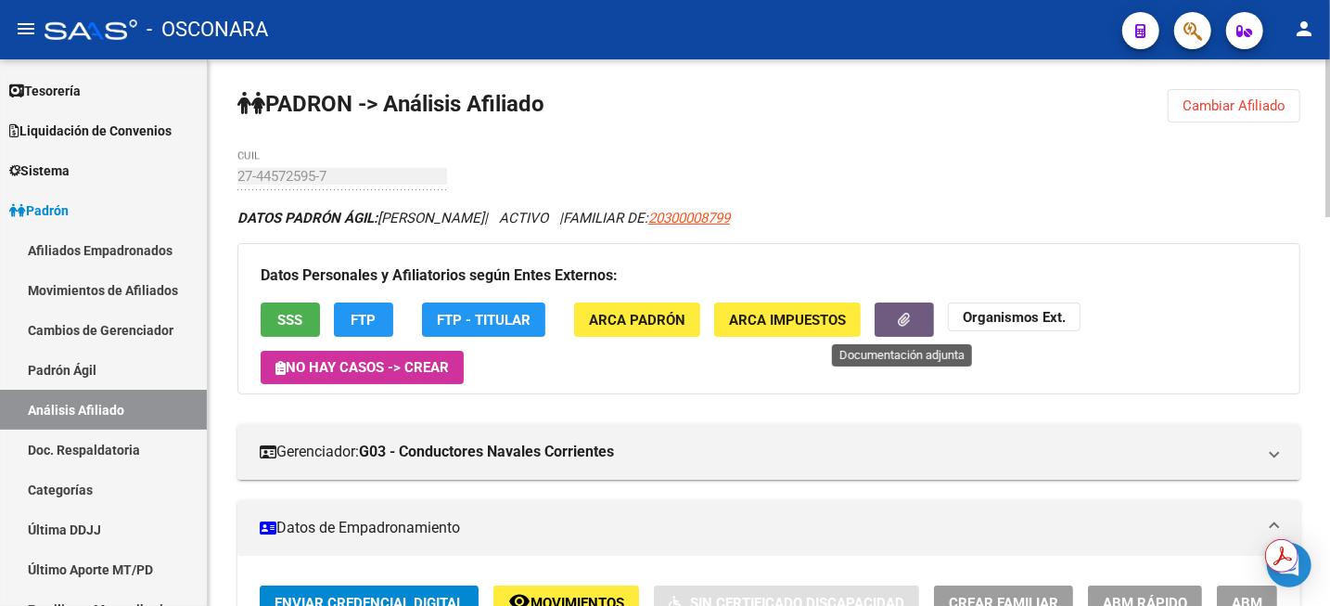
click at [902, 319] on icon "button" at bounding box center [905, 320] width 12 height 14
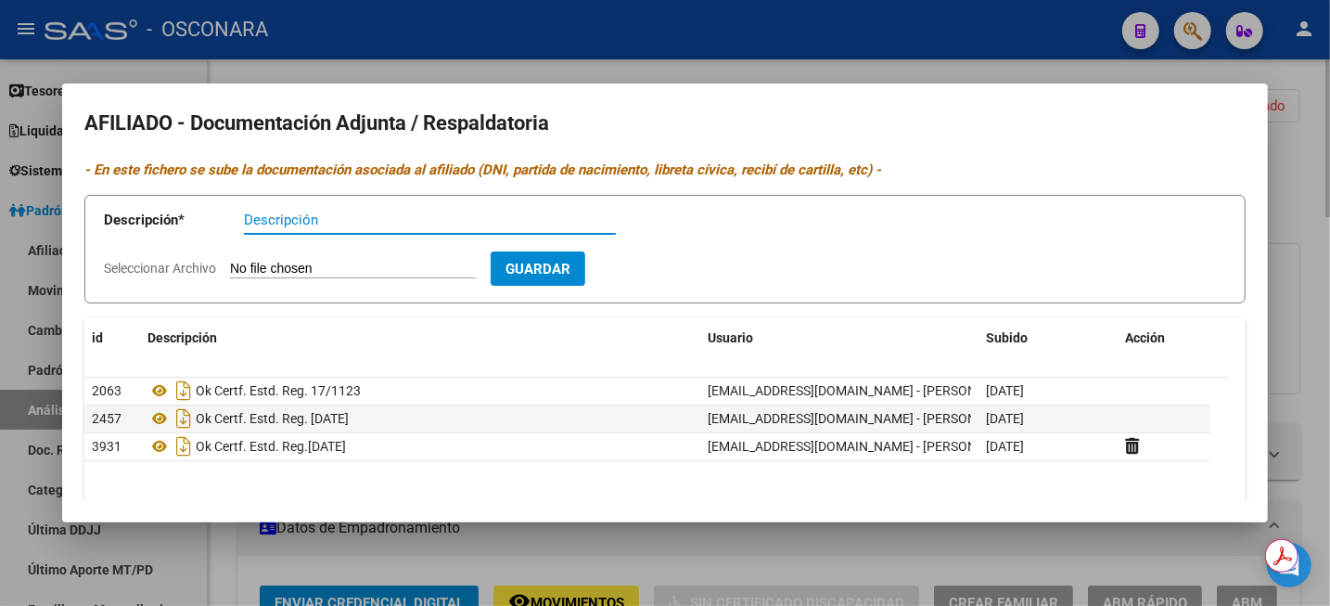
click at [1300, 173] on div at bounding box center [665, 303] width 1330 height 606
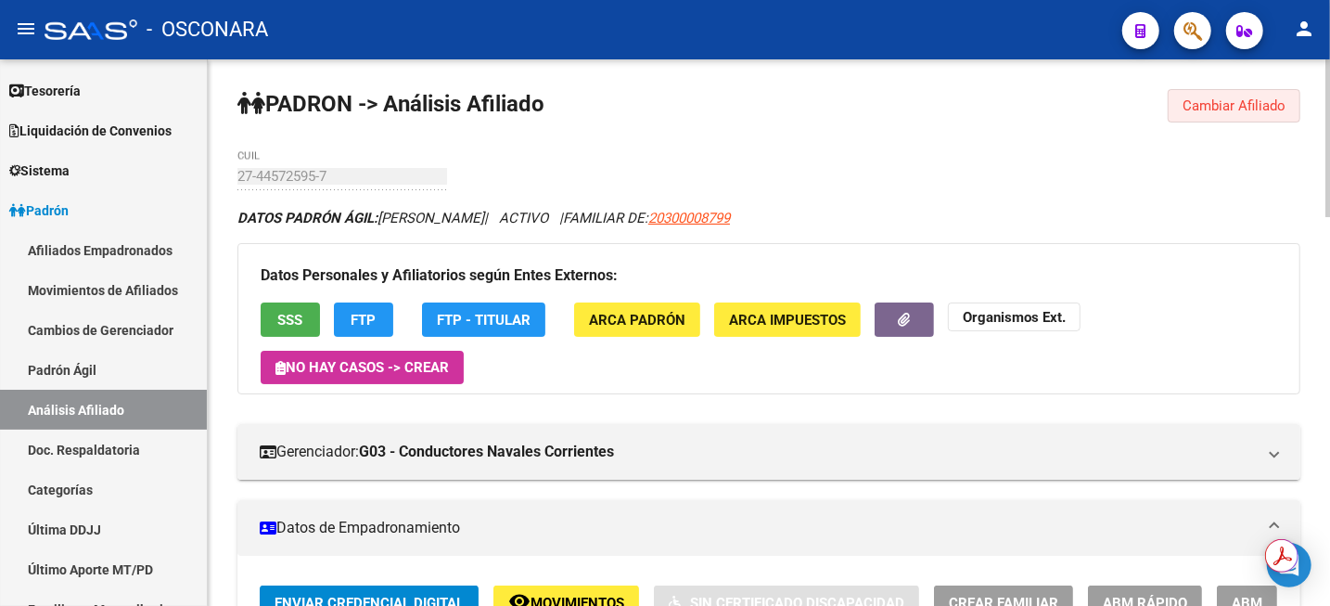
click at [1230, 107] on span "Cambiar Afiliado" at bounding box center [1234, 105] width 103 height 17
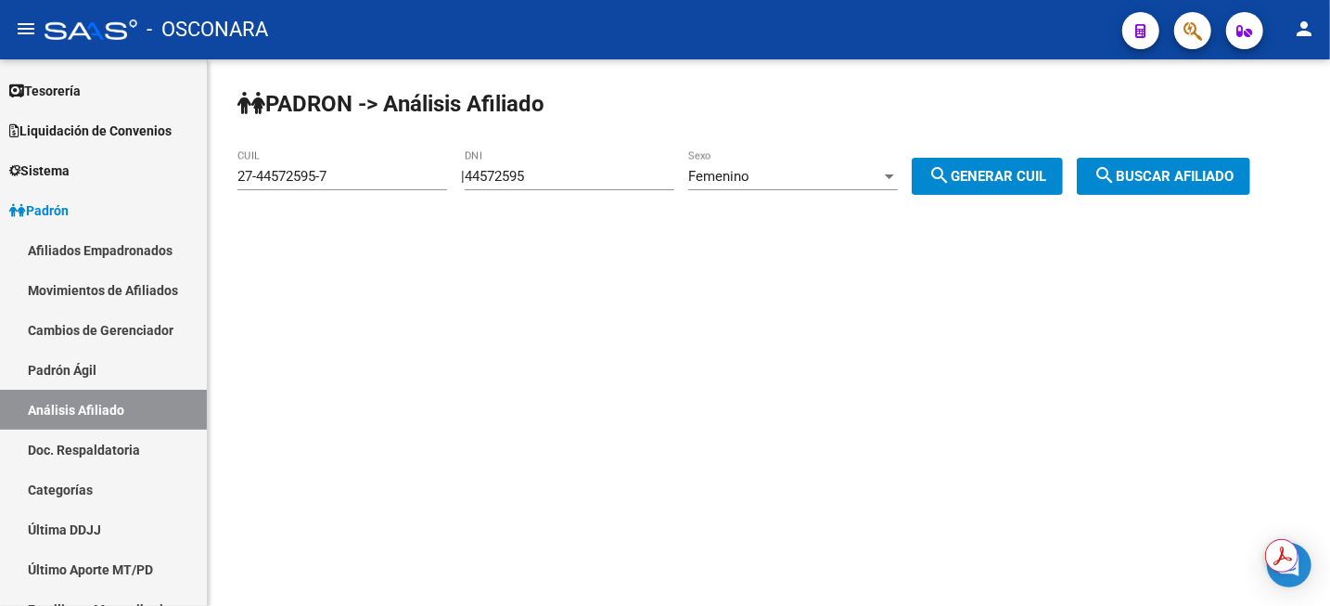
click at [1234, 180] on span "search Buscar afiliado" at bounding box center [1164, 176] width 140 height 17
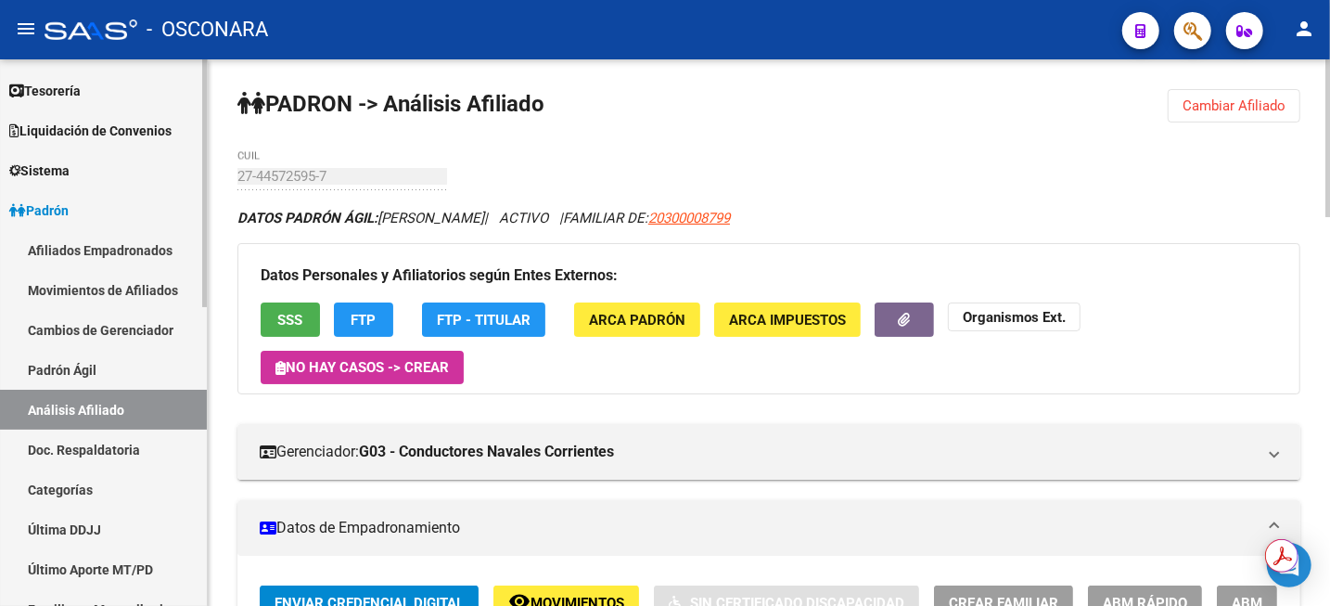
drag, startPoint x: 66, startPoint y: 377, endPoint x: 74, endPoint y: 406, distance: 30.8
click at [66, 377] on link "Padrón Ágil" at bounding box center [103, 370] width 207 height 40
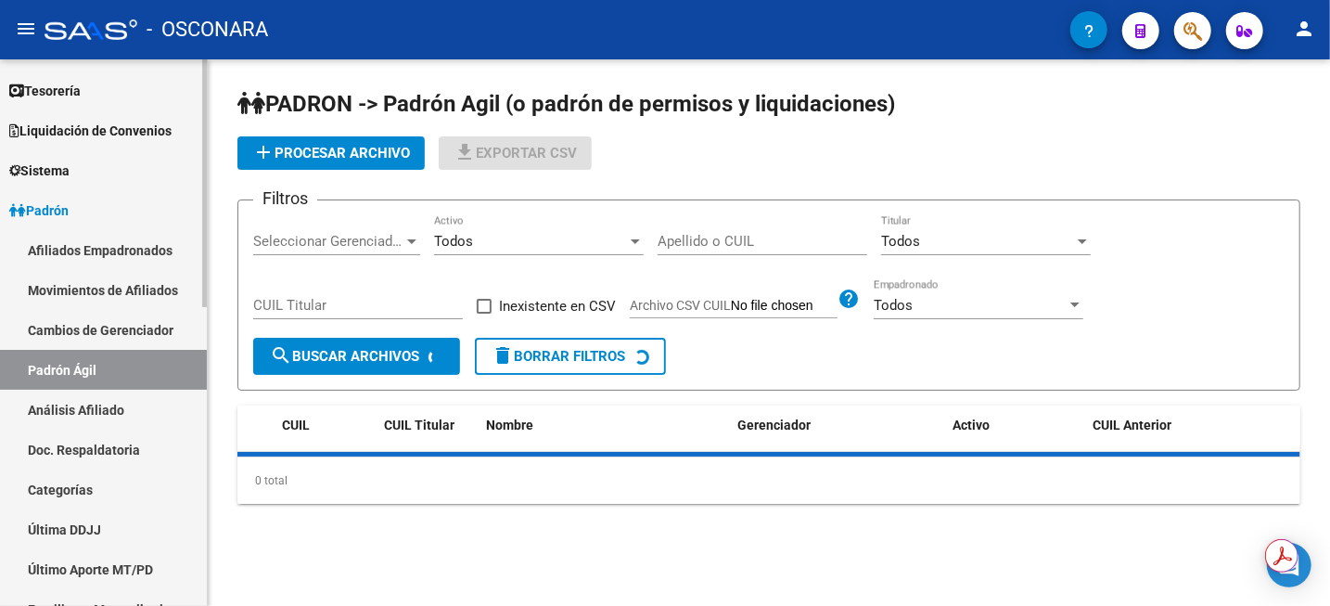
click at [80, 423] on link "Análisis Afiliado" at bounding box center [103, 410] width 207 height 40
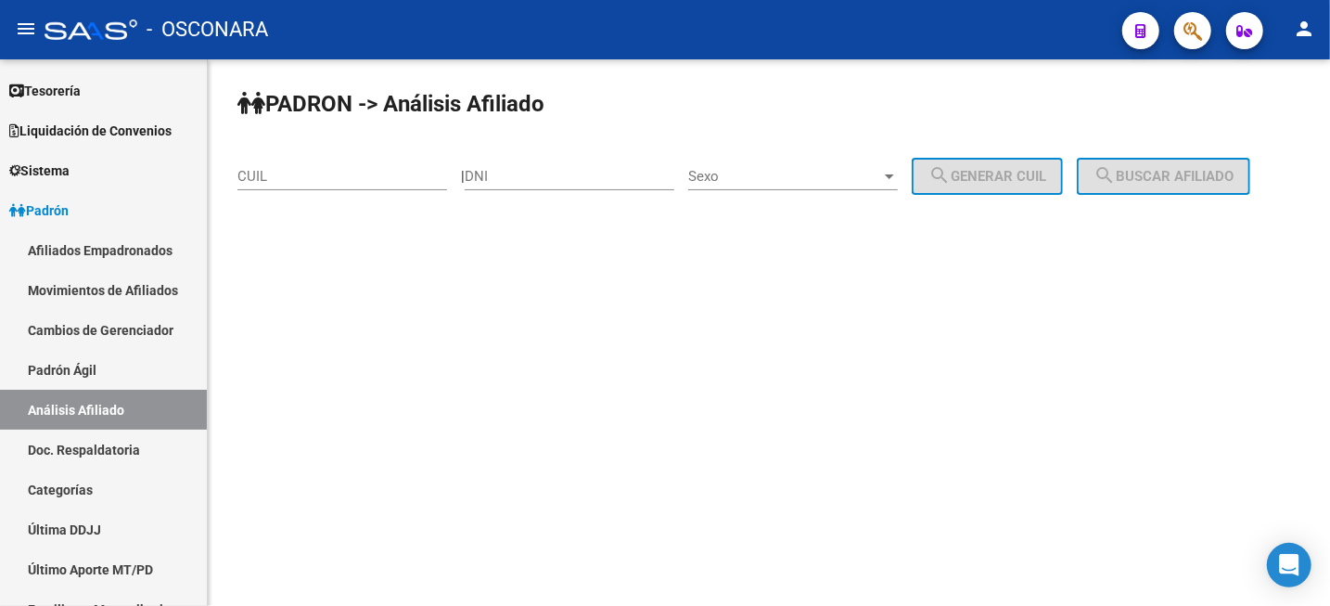
click at [638, 173] on input "DNI" at bounding box center [570, 176] width 210 height 17
paste input "33366895"
type input "33366895"
click at [830, 174] on span "Sexo" at bounding box center [784, 176] width 193 height 17
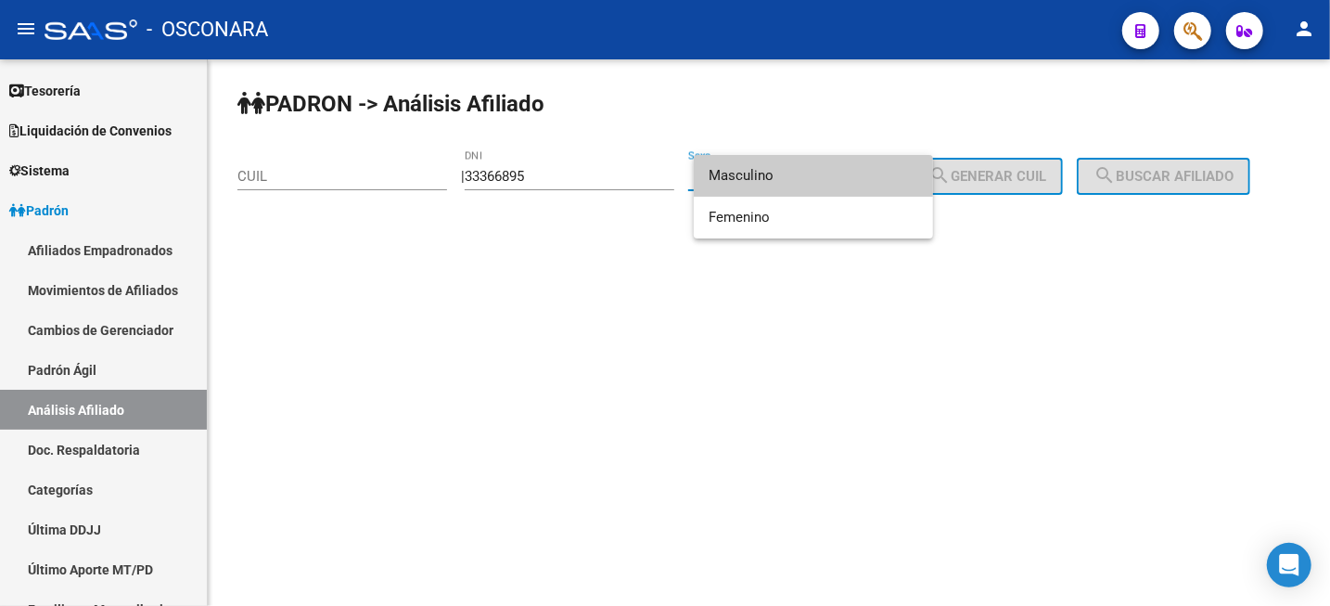
click at [829, 178] on span "Masculino" at bounding box center [814, 176] width 210 height 42
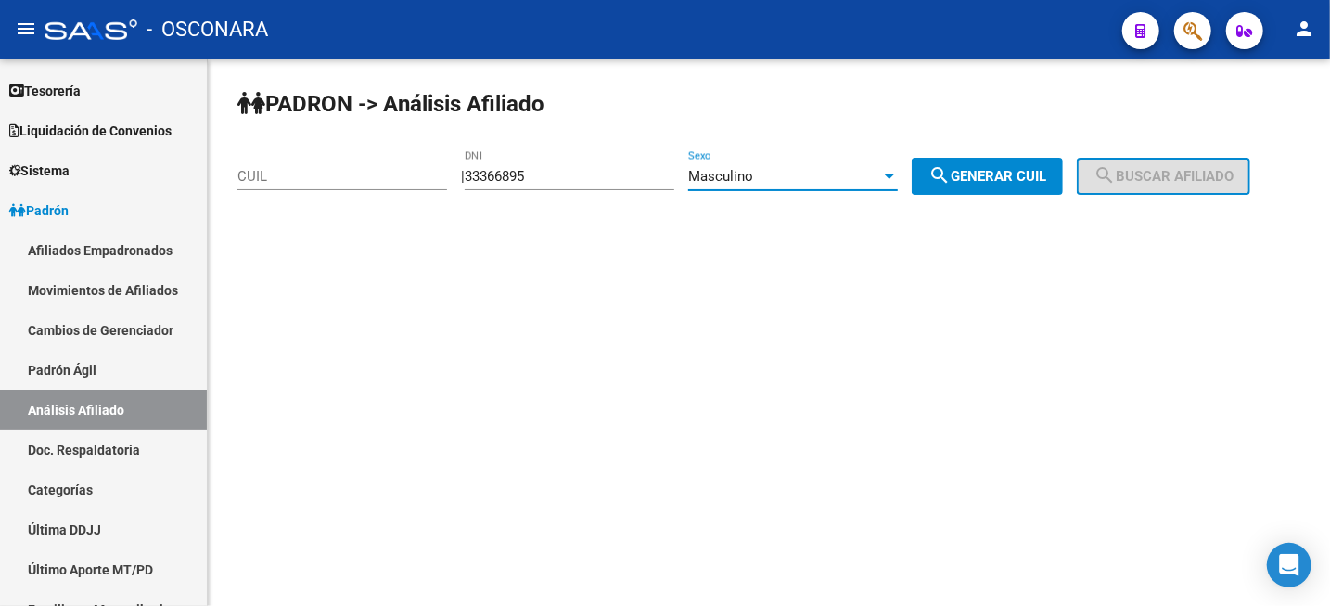
click at [987, 179] on span "search Generar CUIL" at bounding box center [987, 176] width 118 height 17
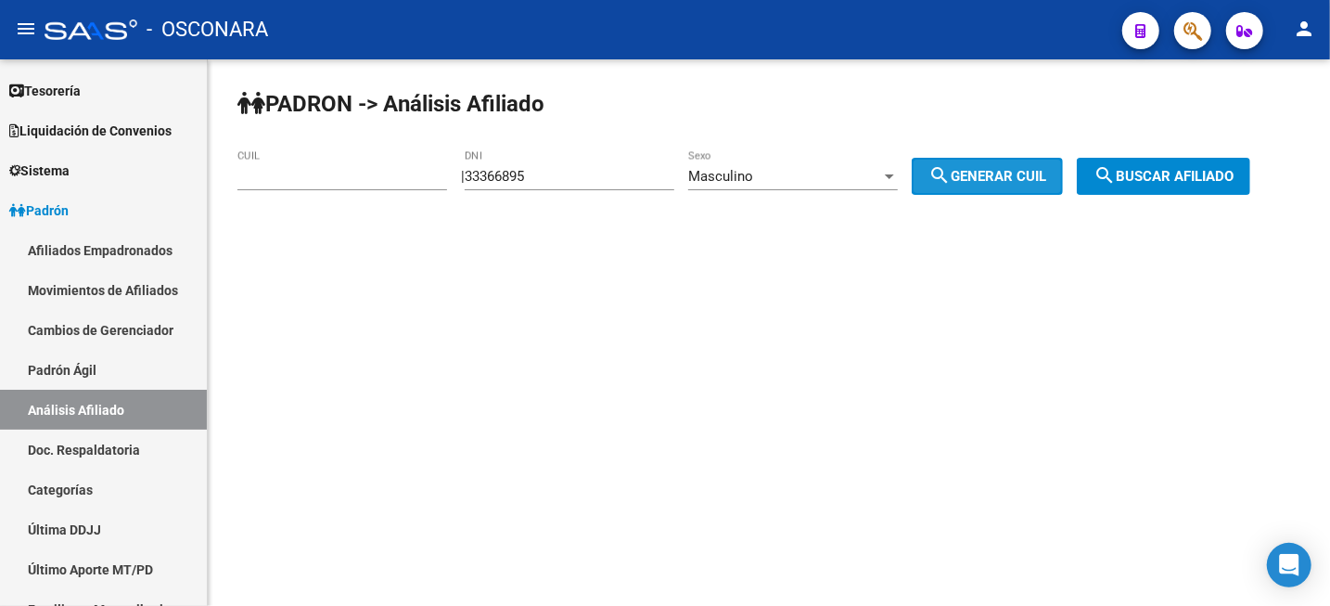
type input "20-33366895-6"
click at [1164, 186] on button "search Buscar afiliado" at bounding box center [1163, 176] width 173 height 37
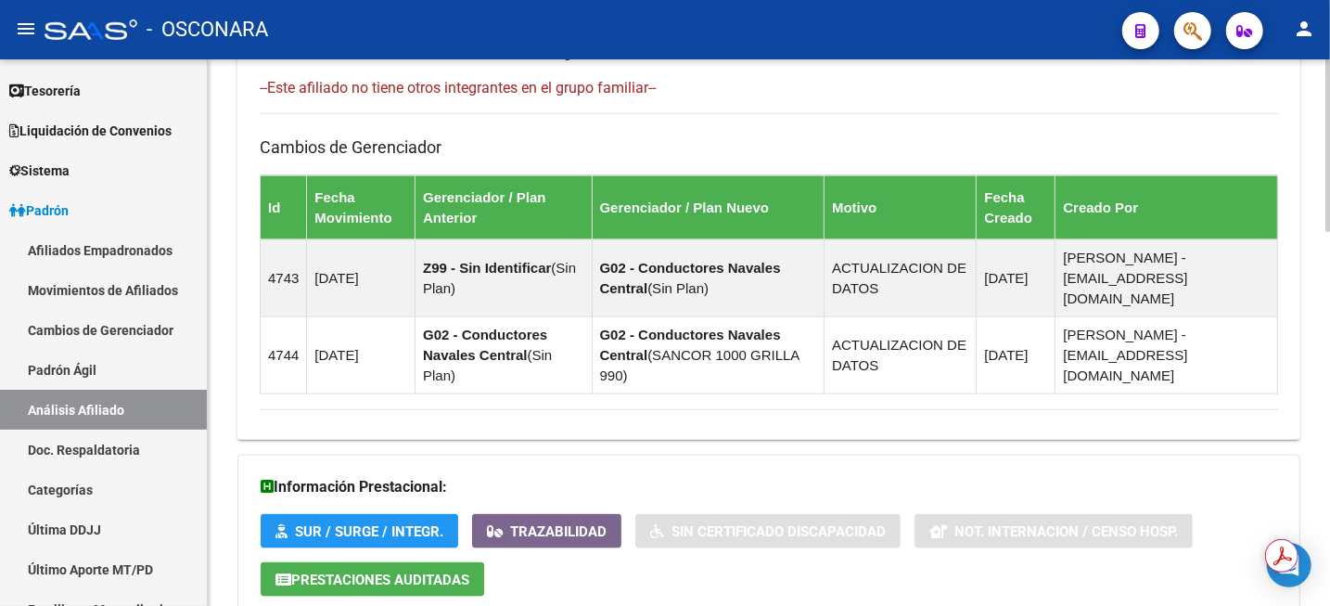
scroll to position [1181, 0]
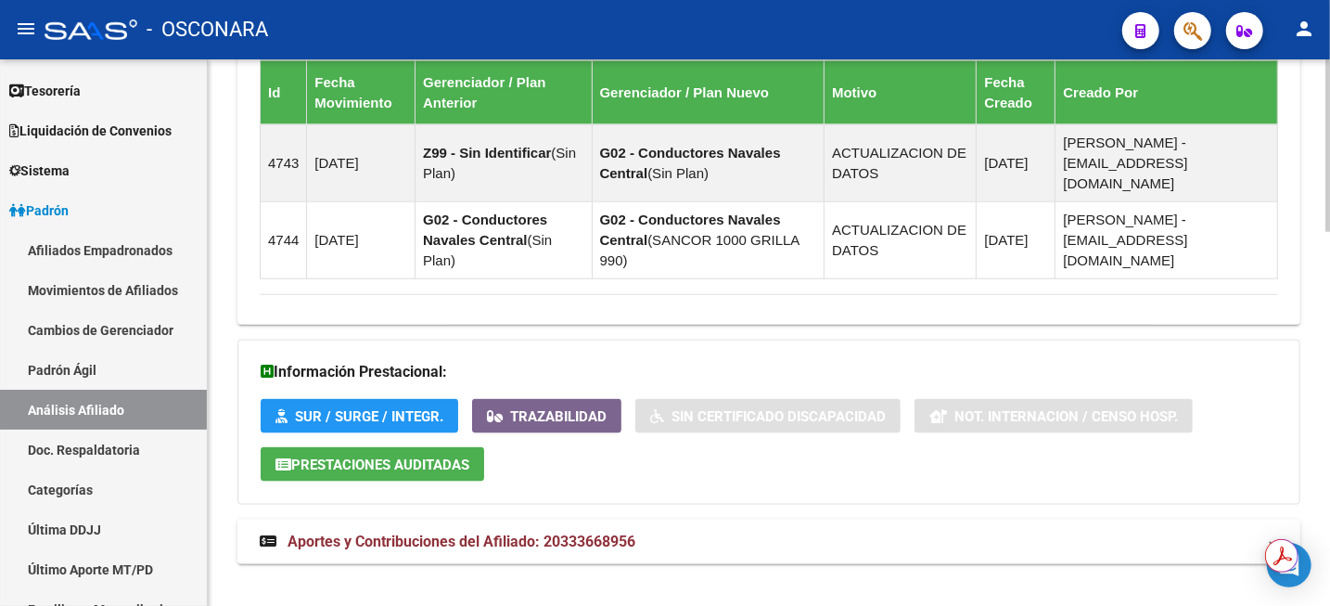
click at [631, 532] on span "Aportes y Contribuciones del Afiliado: 20333668956" at bounding box center [462, 541] width 348 height 18
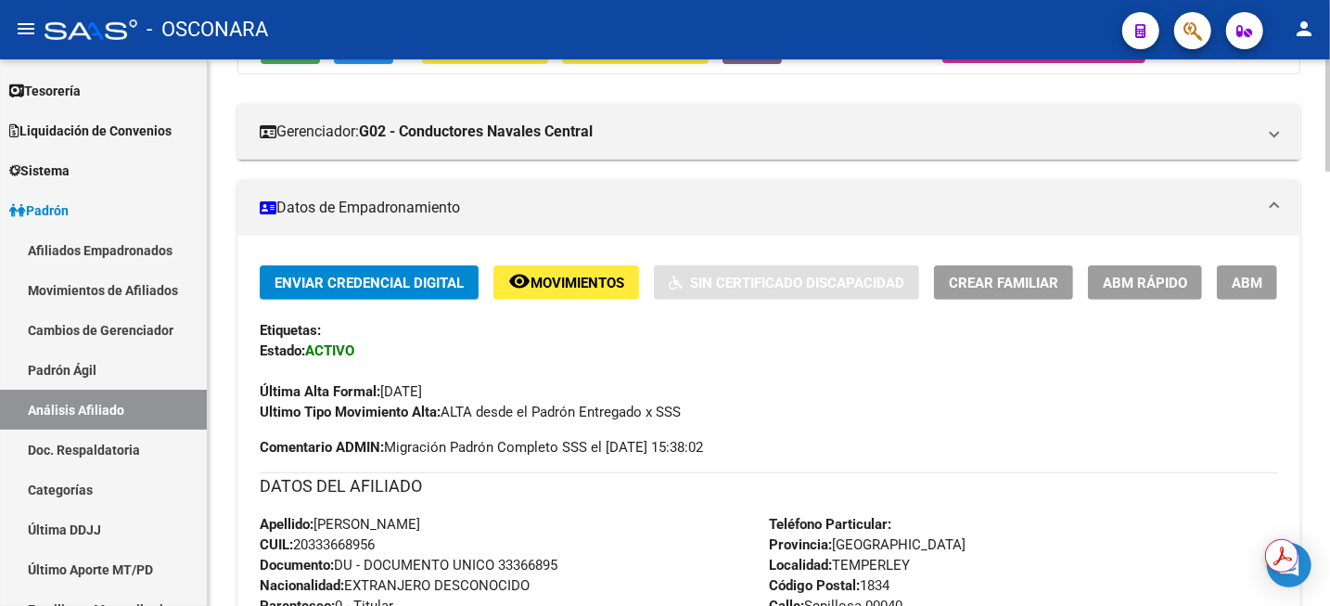
scroll to position [478, 0]
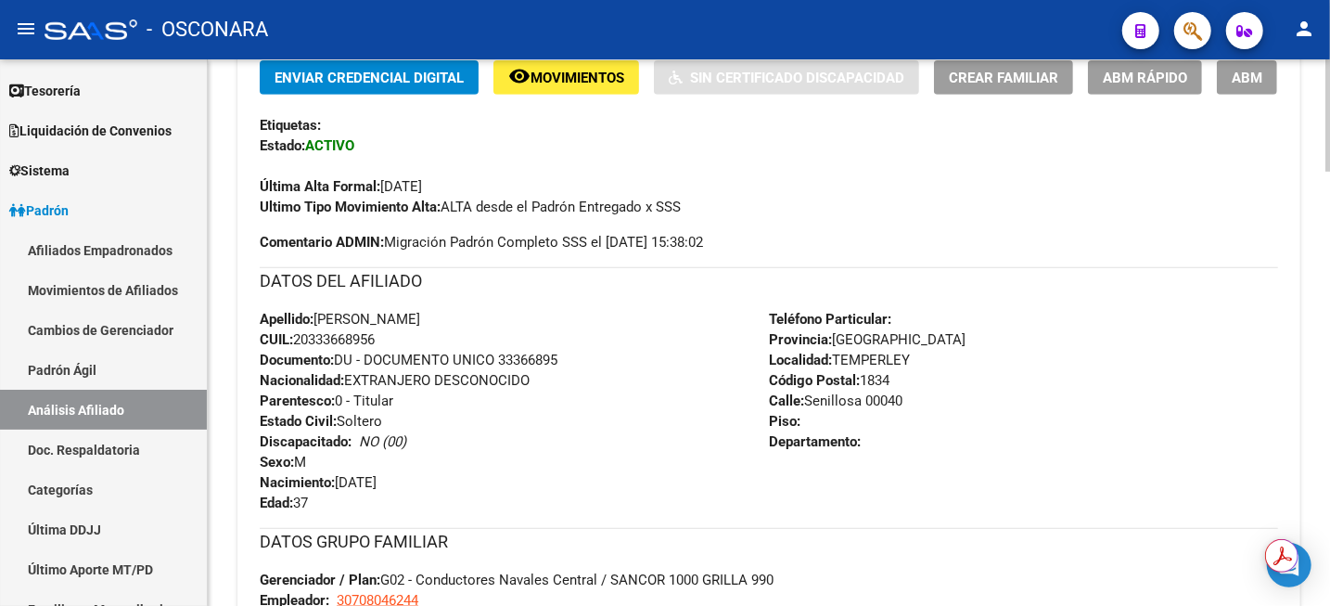
click at [368, 340] on span "CUIL: 20333668956" at bounding box center [317, 339] width 115 height 17
copy span "20333668956"
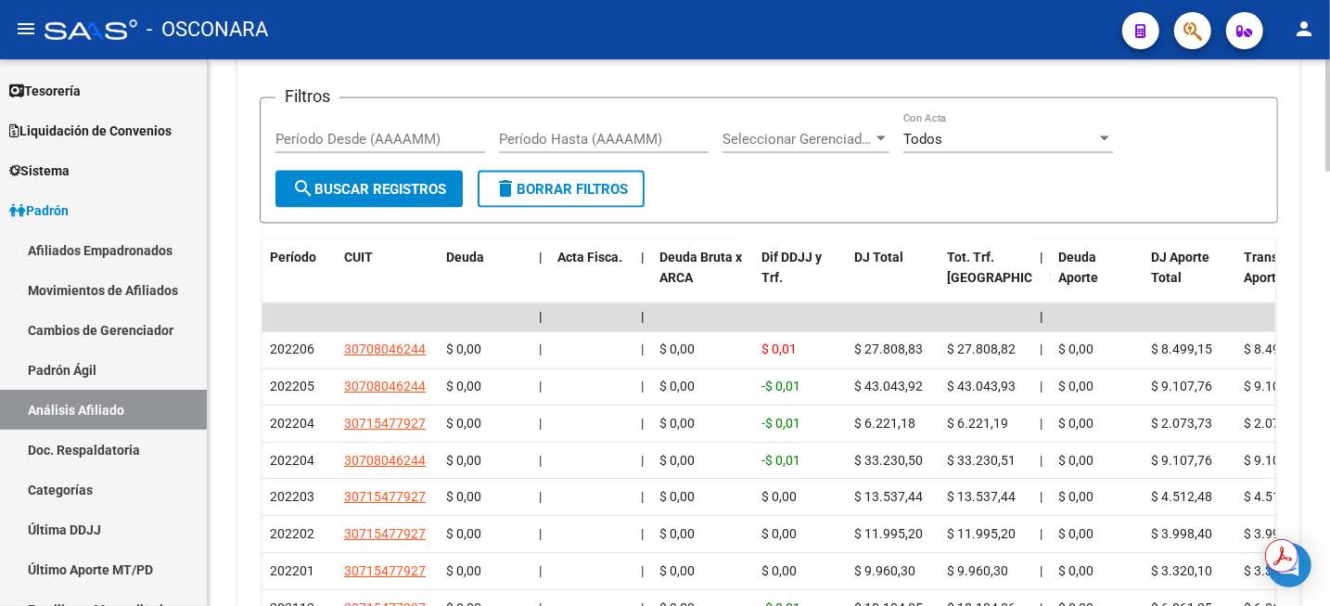
scroll to position [1855, 0]
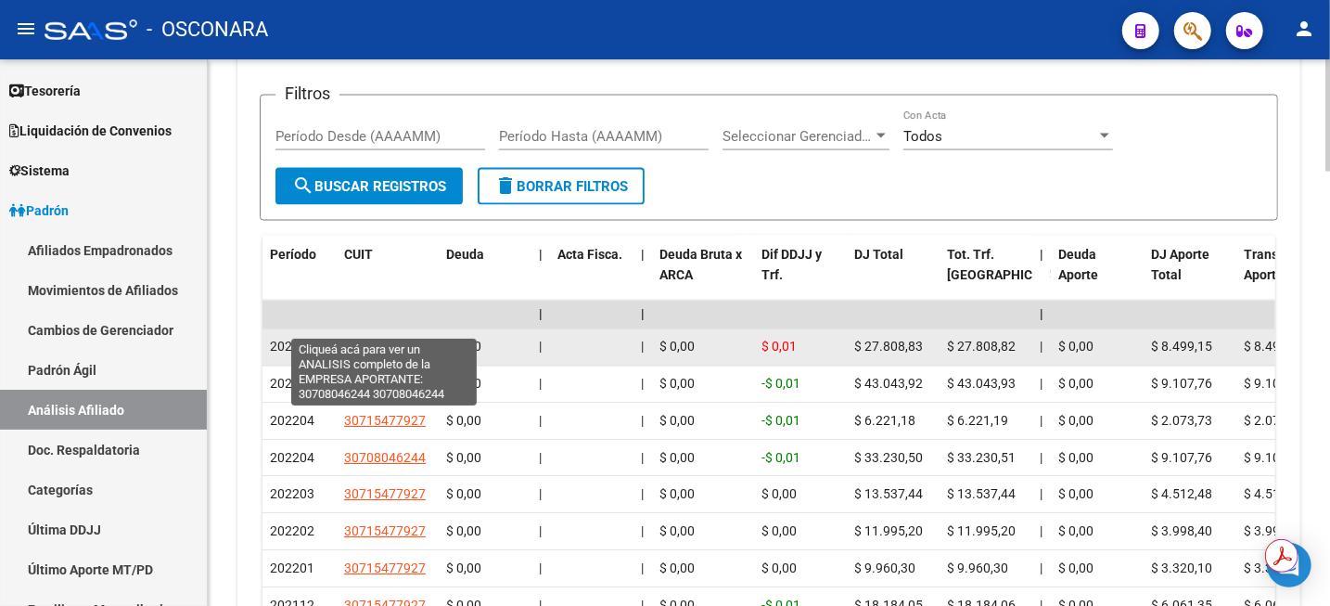
click at [406, 339] on span "30708046244" at bounding box center [385, 346] width 82 height 15
type textarea "30708046244"
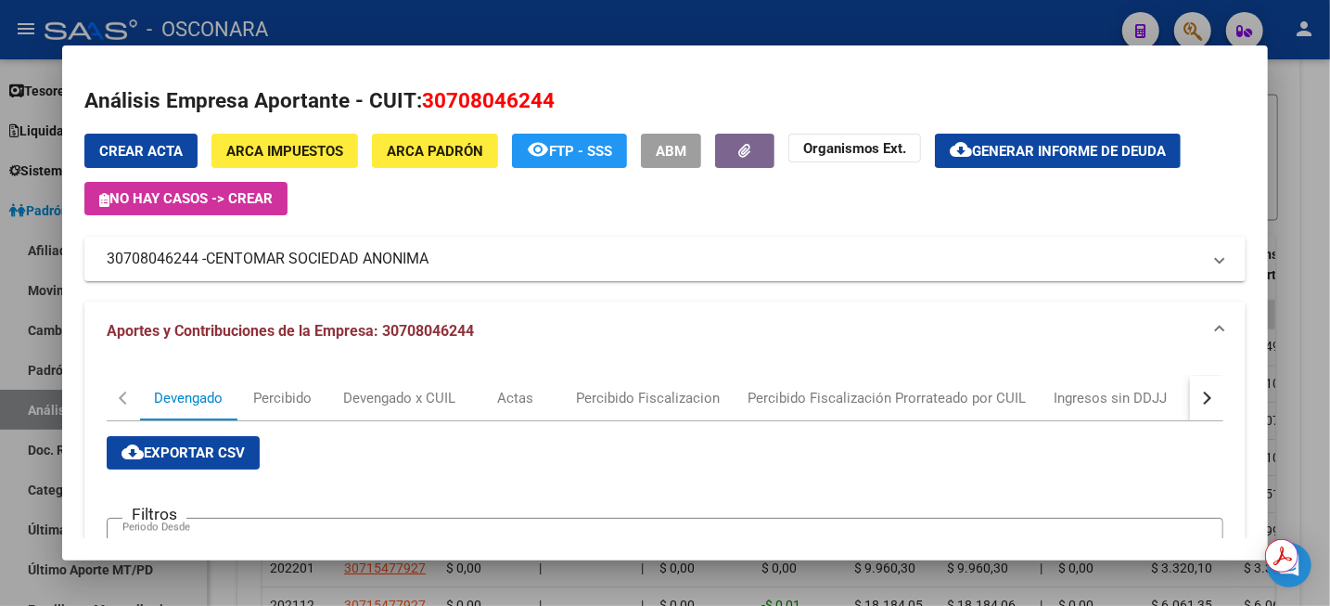
click at [1328, 67] on div at bounding box center [665, 303] width 1330 height 606
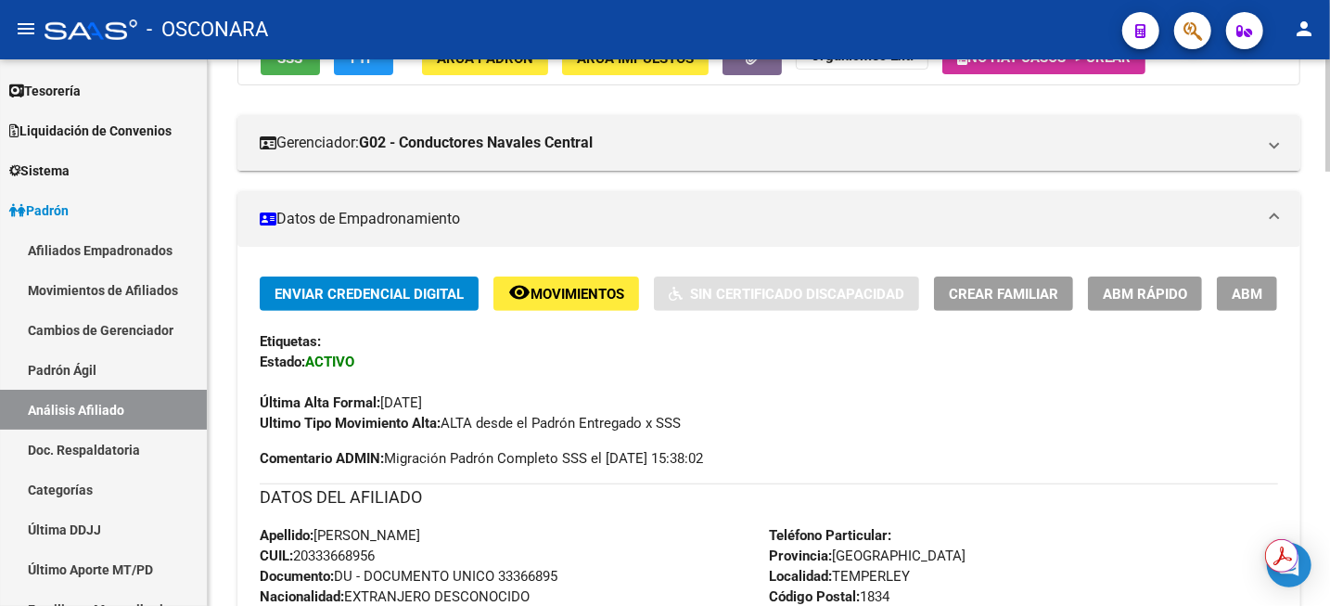
scroll to position [232, 0]
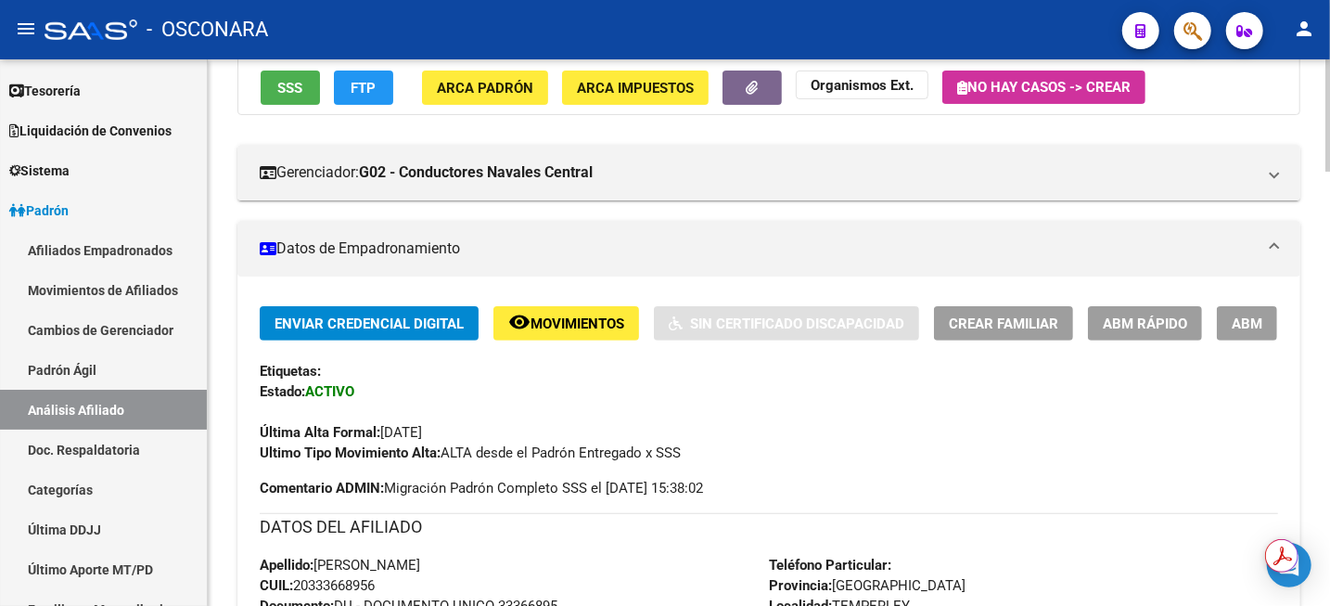
drag, startPoint x: 392, startPoint y: 581, endPoint x: 260, endPoint y: 565, distance: 133.6
copy div "Apellido: [PERSON_NAME]: 20333668956"
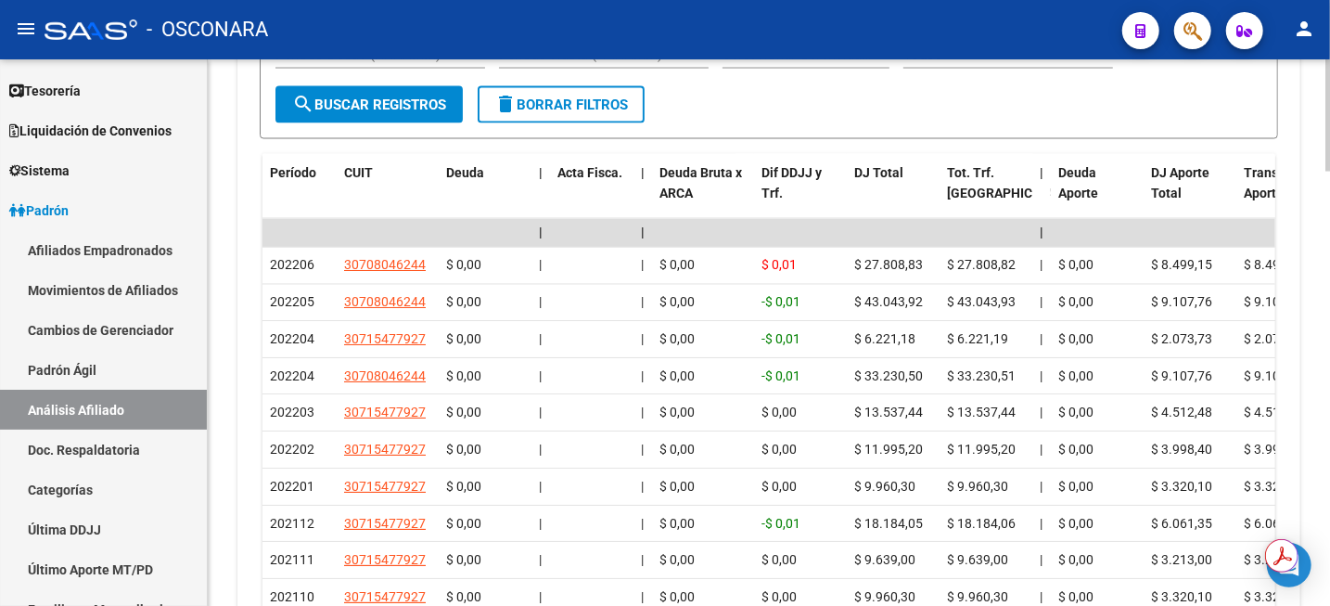
scroll to position [1855, 0]
